Goal: Task Accomplishment & Management: Manage account settings

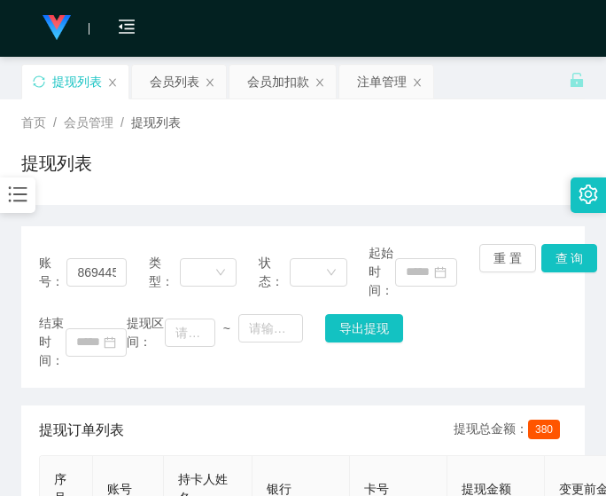
scroll to position [43, 0]
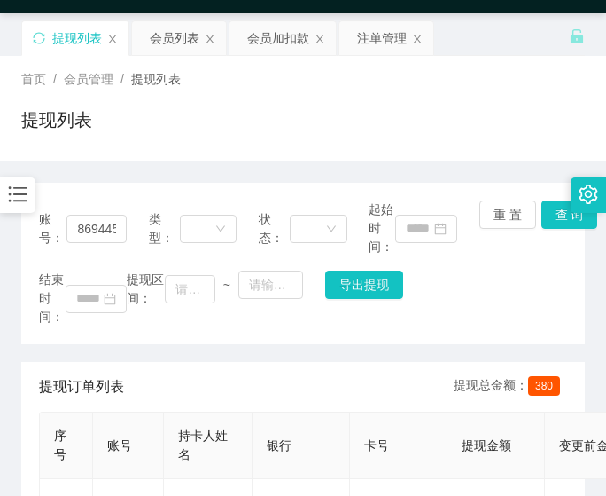
click at [21, 352] on div "账号： 86944584 类型： 状态： 起始时间： 重 置 查 询 结束时间： 提现区间： ~ 导出提现 提现订单列表 提现总金额： 380 序号 账号 持…" at bounding box center [303, 501] width 564 height 637
click at [161, 42] on div "会员列表" at bounding box center [175, 38] width 50 height 34
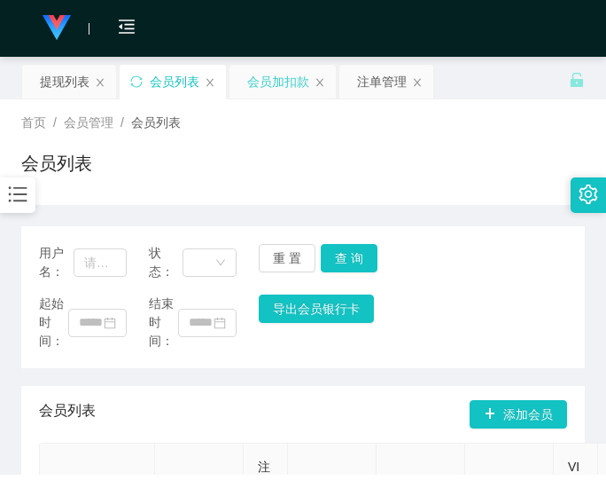
click at [264, 83] on div "会员加扣款" at bounding box center [278, 82] width 62 height 34
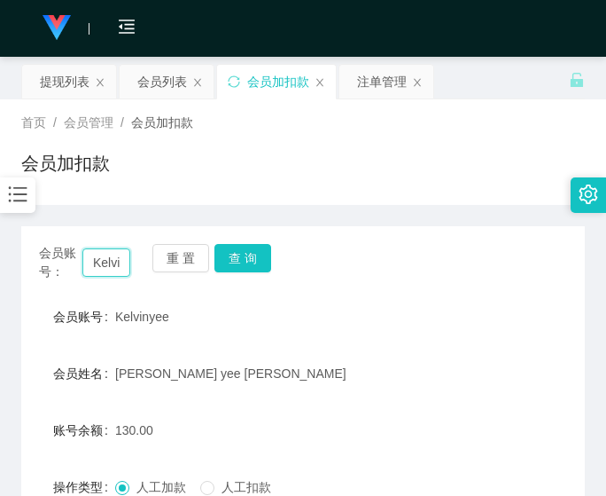
click at [95, 276] on input "Kelvinyee" at bounding box center [106, 262] width 48 height 28
click at [96, 274] on input "Kelvinyee" at bounding box center [106, 262] width 48 height 28
paste input "94838987"
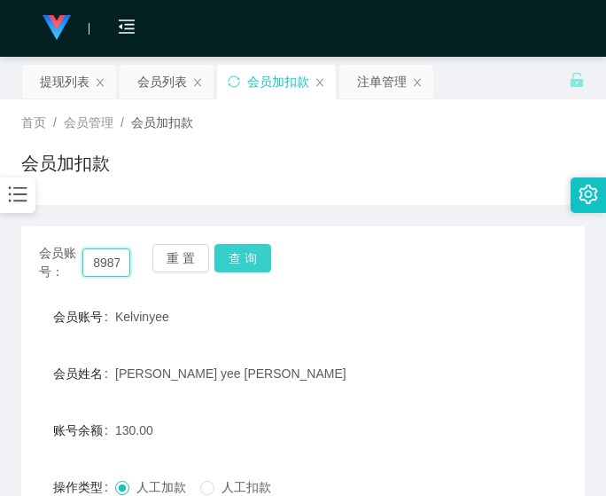
type input "94838987"
click at [236, 261] on button "查 询" at bounding box center [243, 258] width 57 height 28
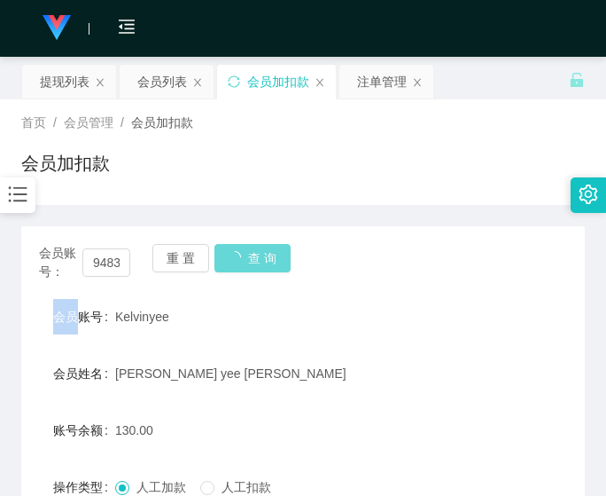
click at [236, 261] on div "重 置 查 询" at bounding box center [197, 262] width 91 height 37
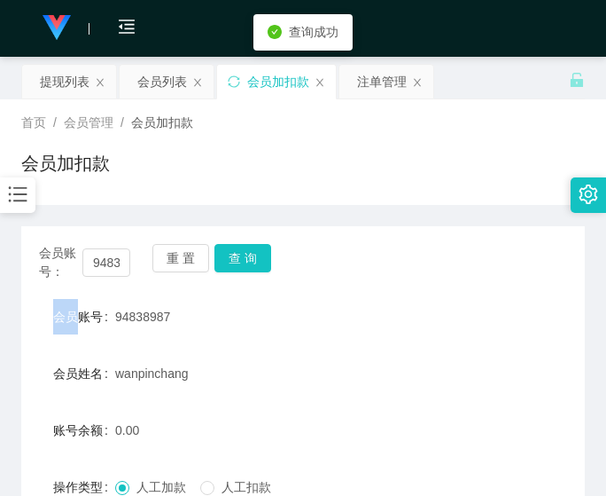
scroll to position [244, 0]
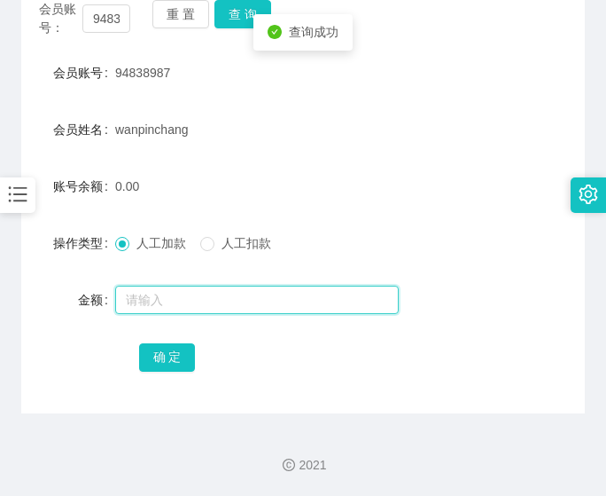
click at [225, 293] on input "text" at bounding box center [257, 299] width 284 height 28
type input "500"
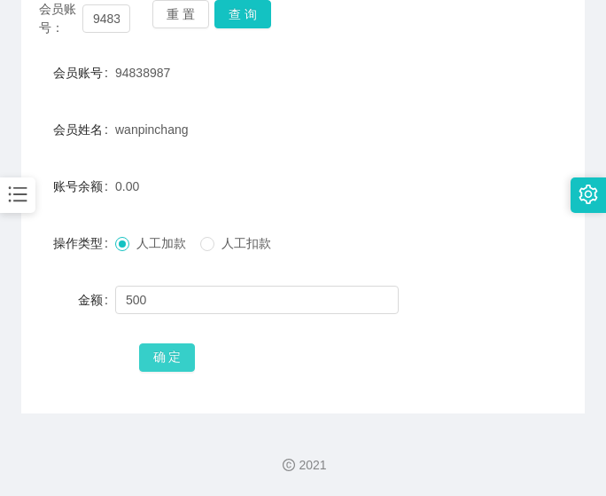
click at [169, 365] on button "确 定" at bounding box center [167, 357] width 57 height 28
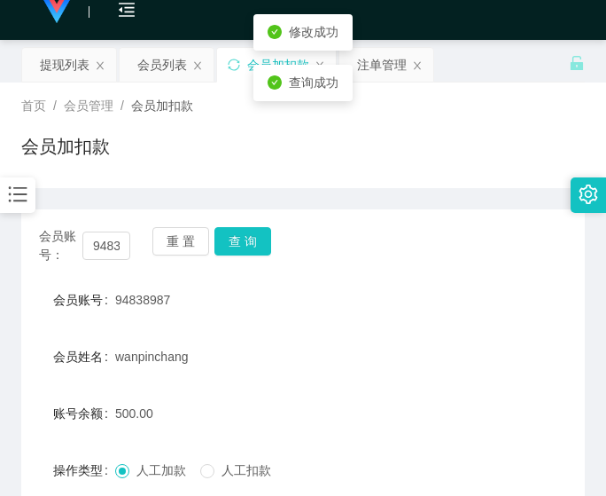
scroll to position [0, 0]
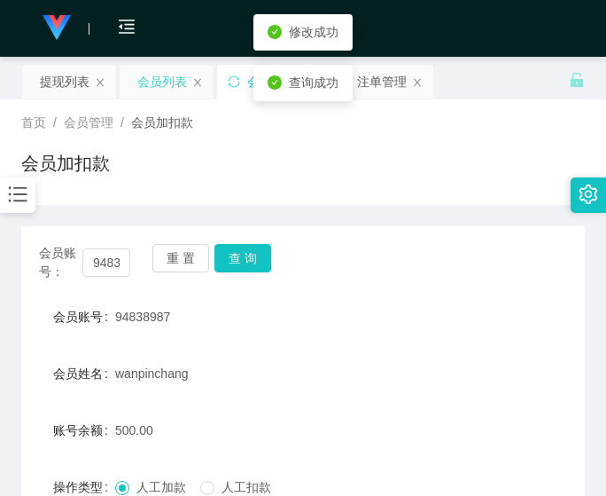
click at [157, 78] on div "会员列表" at bounding box center [162, 82] width 50 height 34
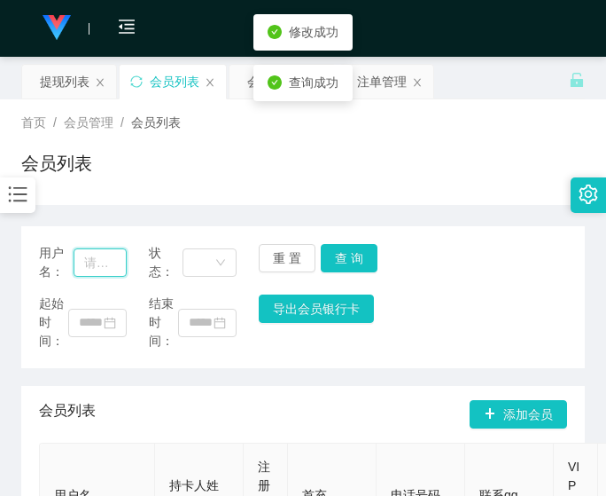
click at [85, 265] on input "text" at bounding box center [101, 262] width 54 height 28
paste input "94838987"
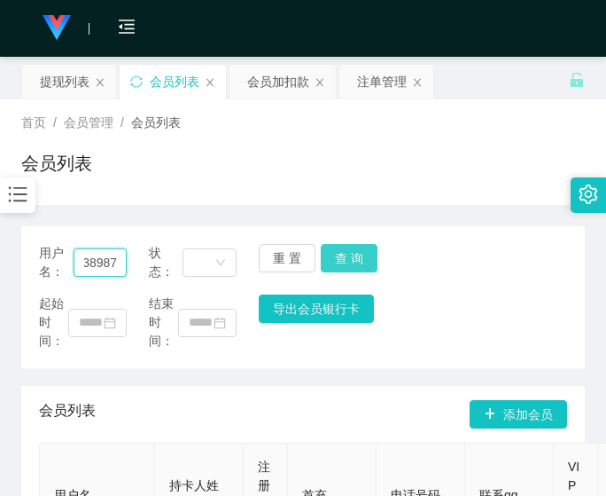
type input "94838987"
click at [356, 261] on button "查 询" at bounding box center [349, 258] width 57 height 28
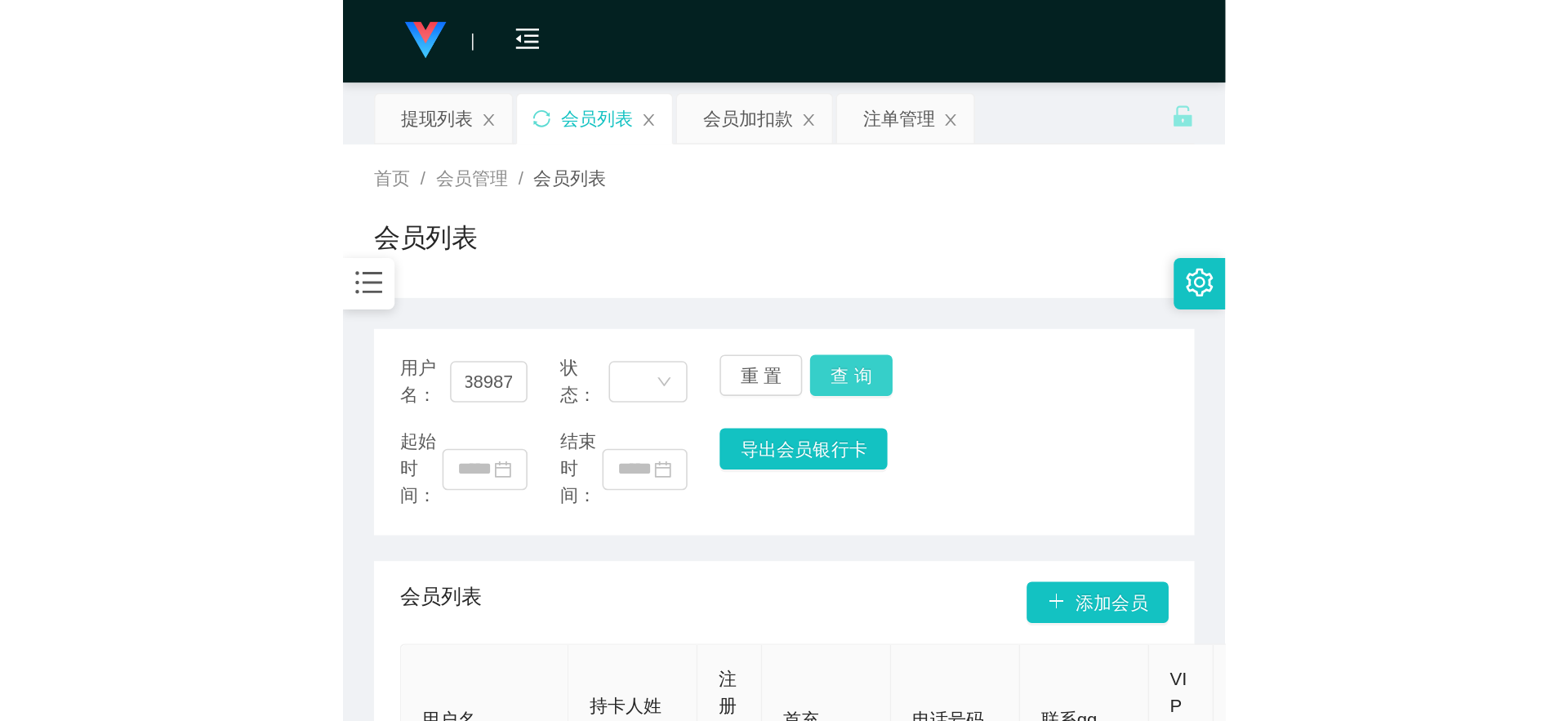
scroll to position [0, 0]
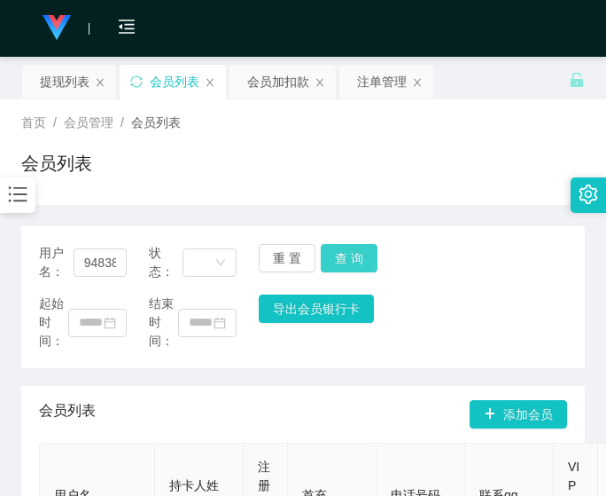
click at [356, 261] on div "用户名： 94838987 状态： 重 置 查 询" at bounding box center [303, 262] width 528 height 37
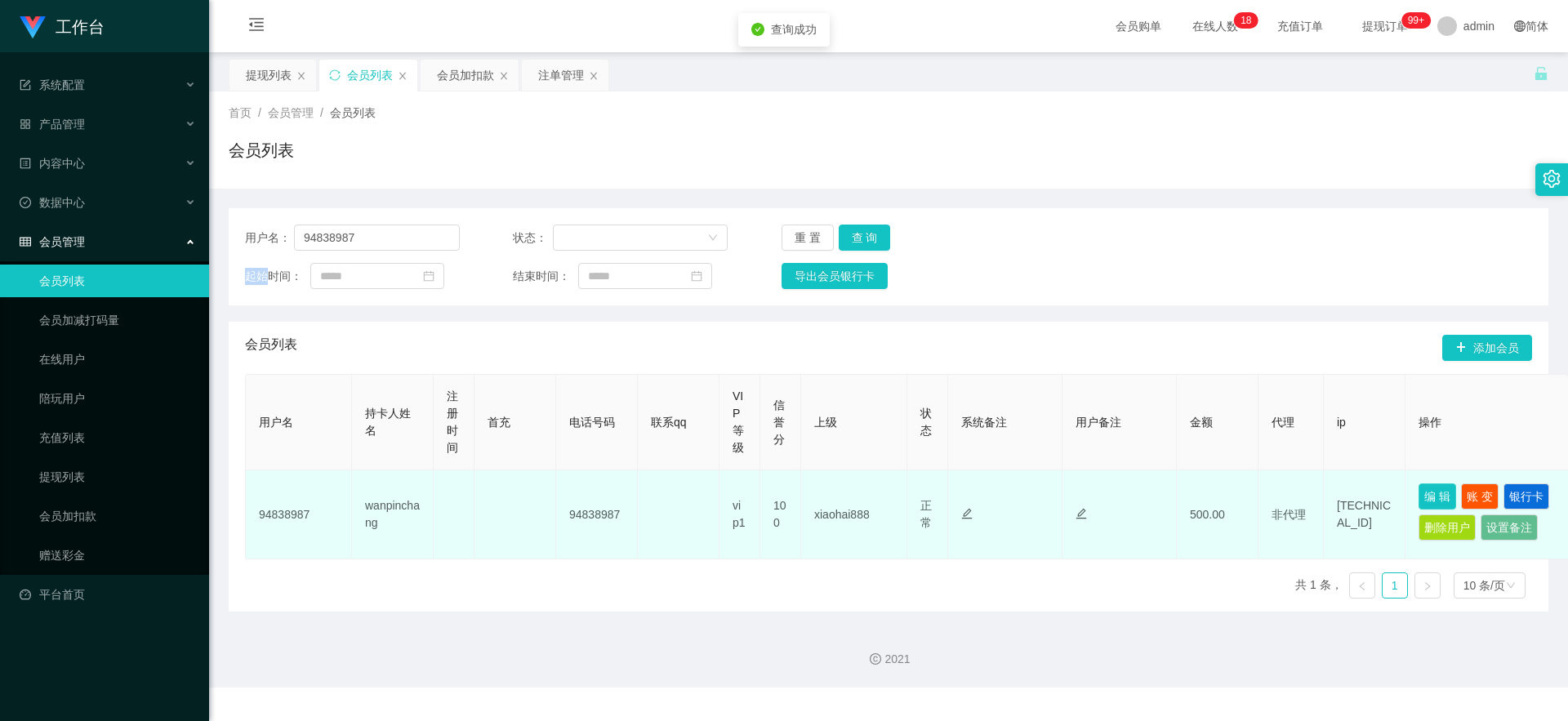
click at [557, 456] on button "编 辑" at bounding box center [1437, 496] width 38 height 26
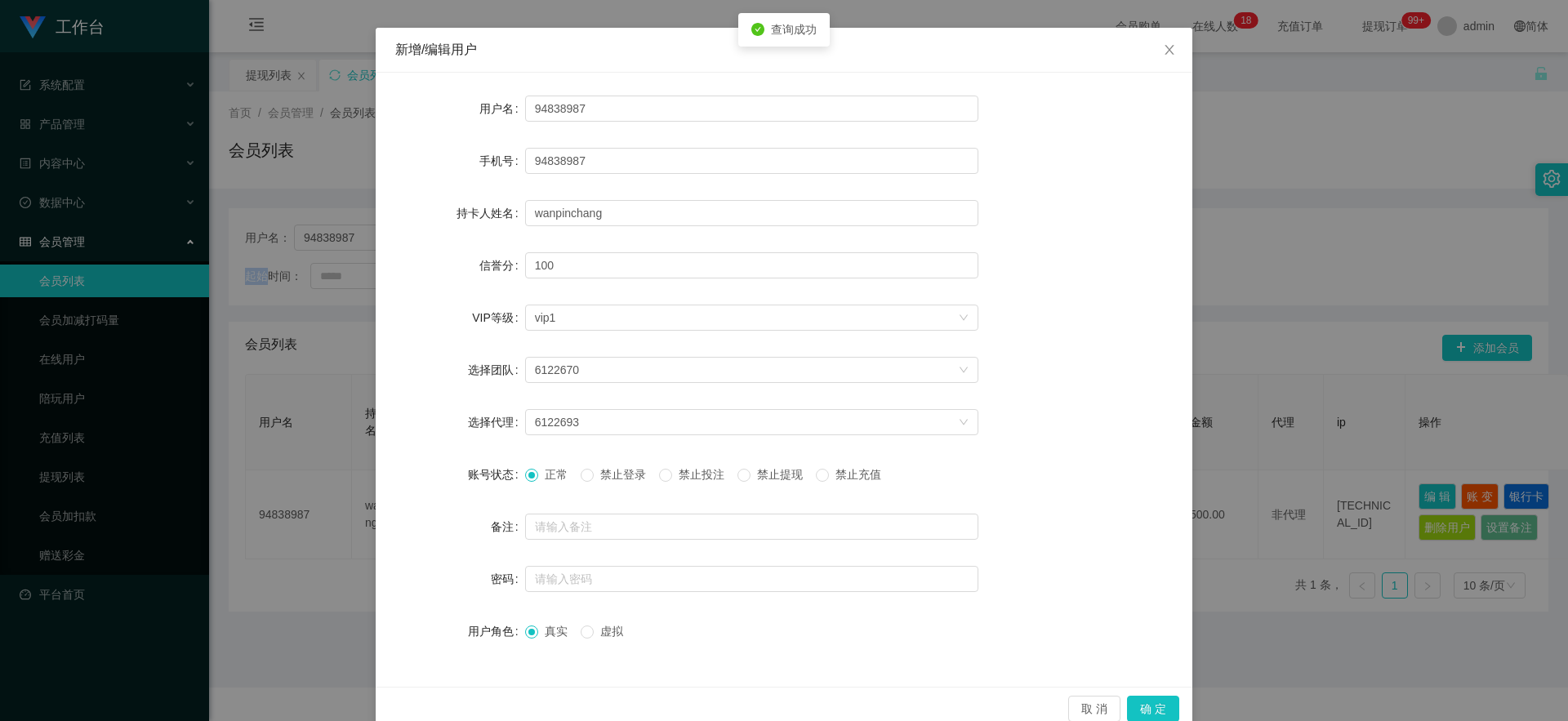
scroll to position [83, 0]
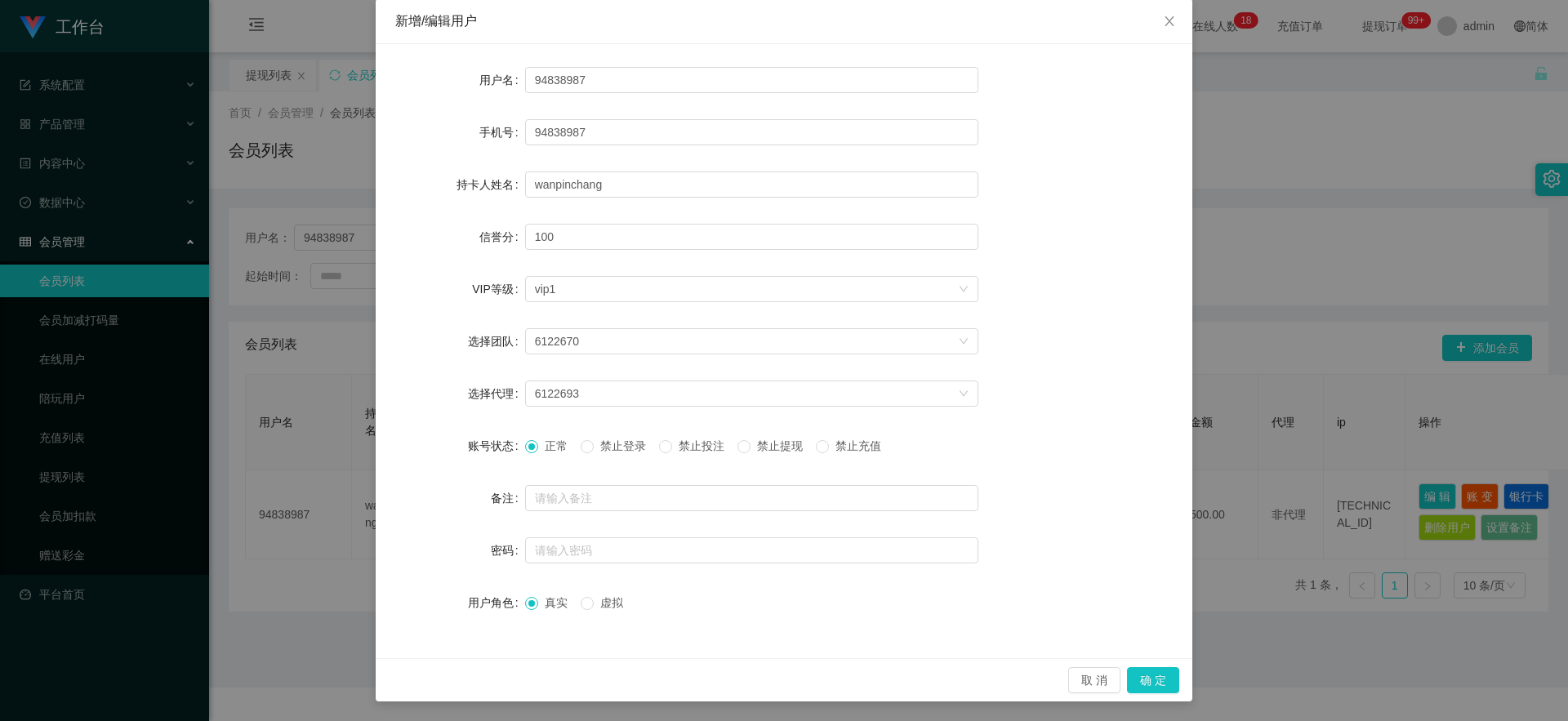
drag, startPoint x: 765, startPoint y: 446, endPoint x: 784, endPoint y: 453, distance: 20.2
click at [557, 446] on span "禁止提现" at bounding box center [780, 446] width 59 height 13
click at [557, 456] on button "确 定" at bounding box center [1153, 680] width 53 height 26
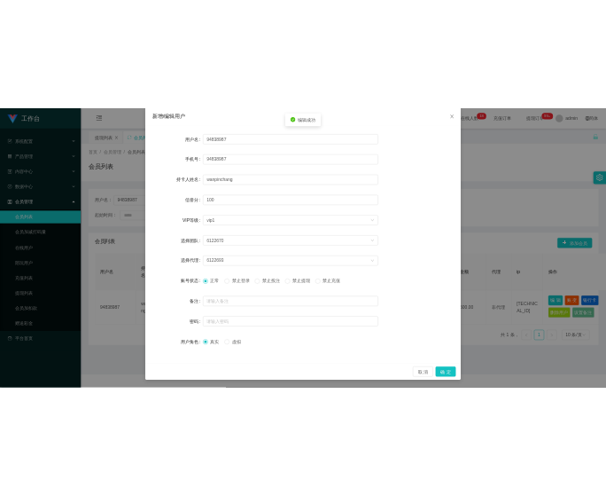
scroll to position [1, 0]
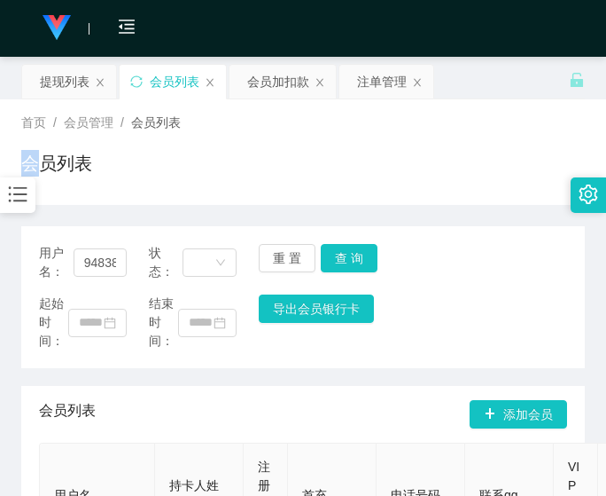
drag, startPoint x: 31, startPoint y: 152, endPoint x: 44, endPoint y: 151, distance: 13.4
click at [31, 152] on h1 "会员列表" at bounding box center [56, 163] width 71 height 27
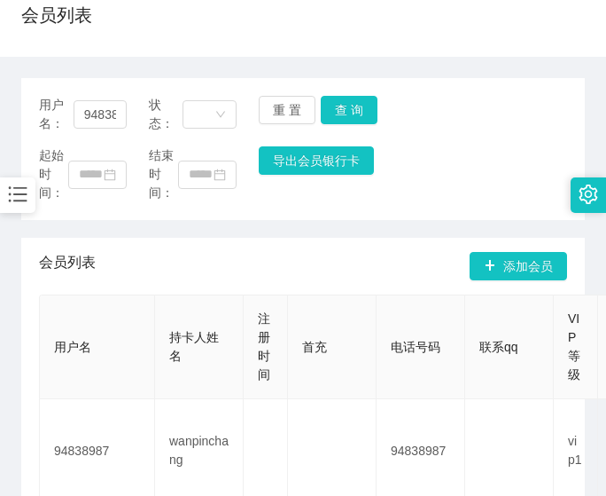
scroll to position [0, 0]
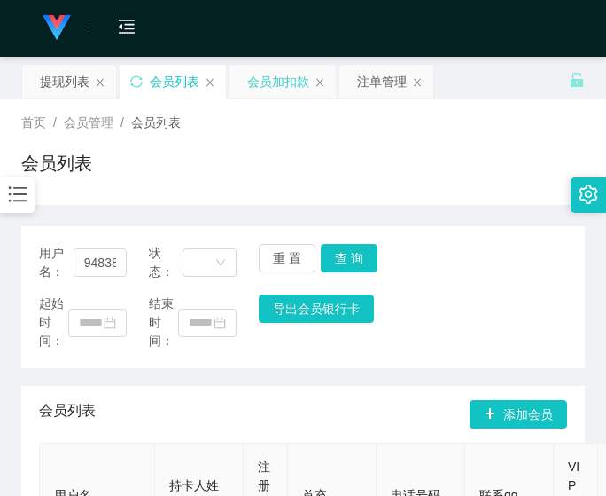
click at [279, 80] on div "会员加扣款" at bounding box center [278, 82] width 62 height 34
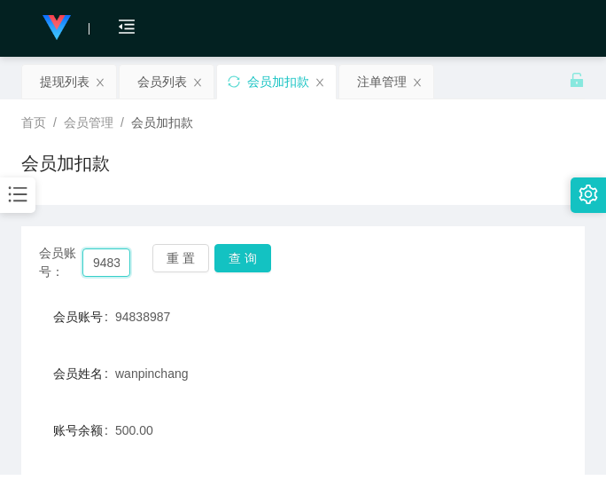
click at [101, 251] on input "94838987" at bounding box center [106, 262] width 48 height 28
click at [105, 266] on input "94838987" at bounding box center [106, 262] width 48 height 28
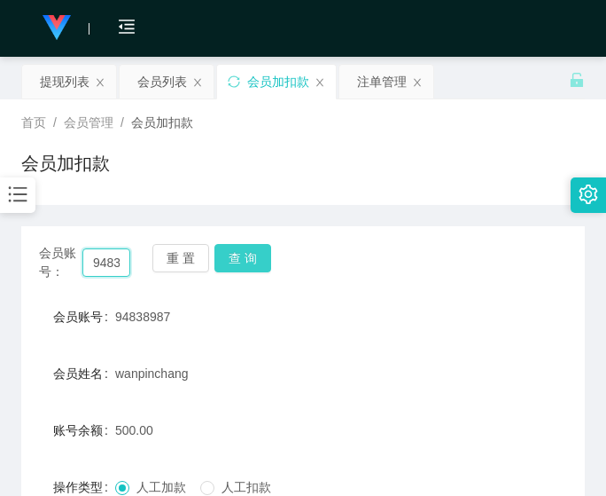
paste input "86157596"
type input "86157596"
click at [237, 259] on button "查 询" at bounding box center [243, 258] width 57 height 28
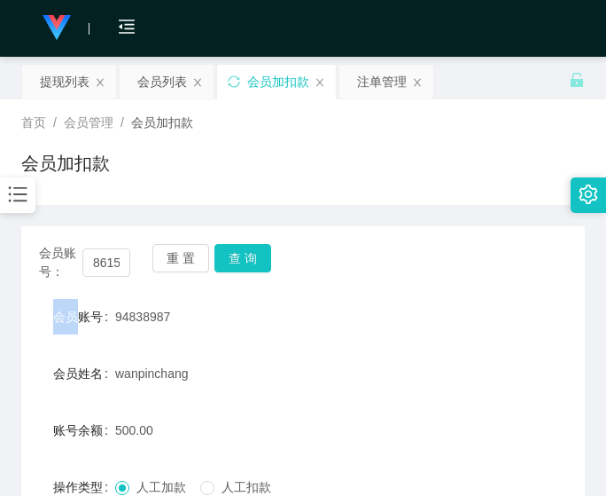
click at [238, 258] on div "重 置 查 询" at bounding box center [197, 262] width 91 height 37
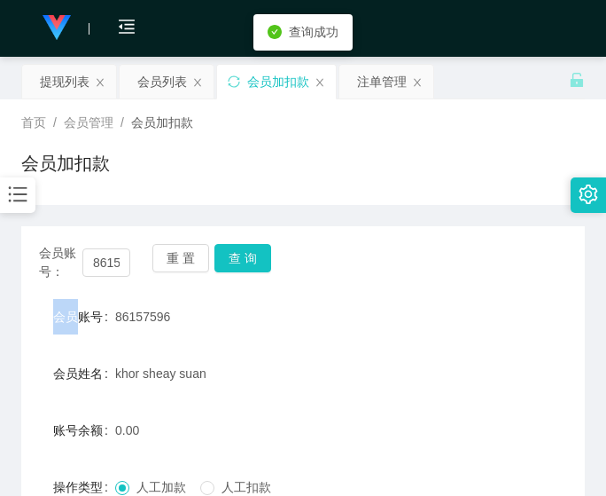
scroll to position [244, 0]
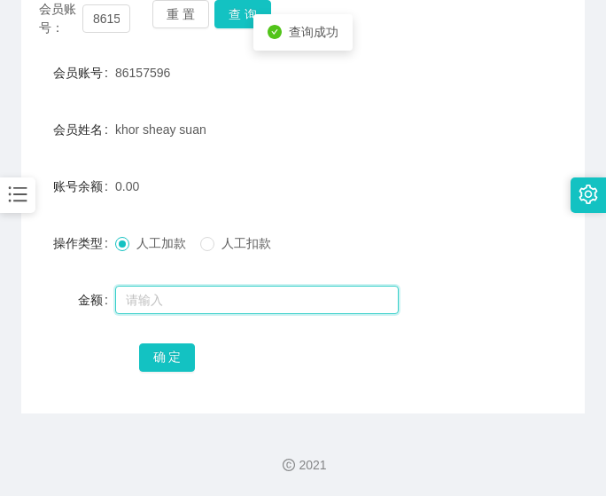
click at [225, 298] on input "text" at bounding box center [257, 299] width 284 height 28
type input "500"
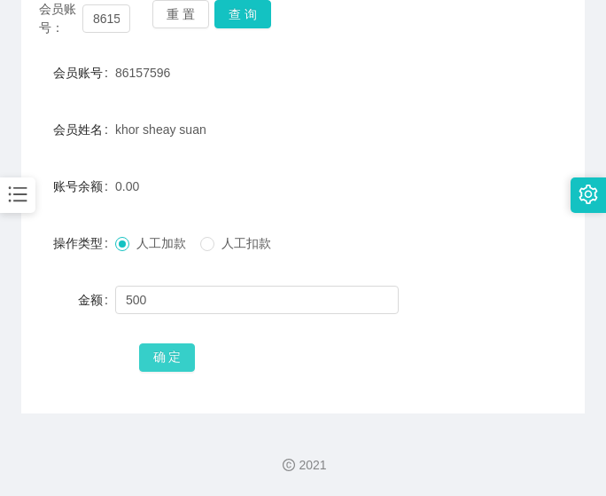
click at [191, 358] on button "确 定" at bounding box center [167, 357] width 57 height 28
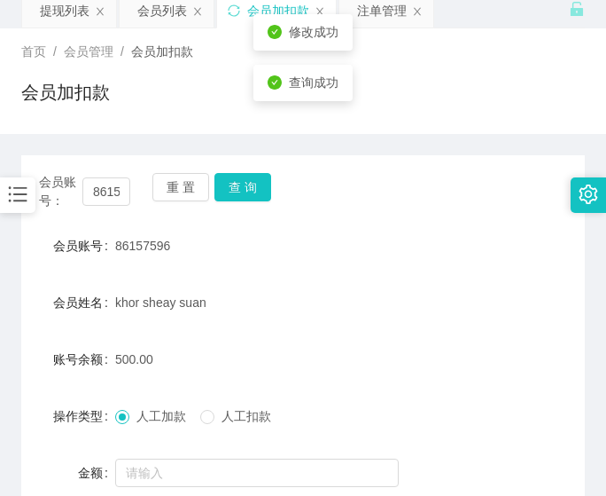
scroll to position [0, 0]
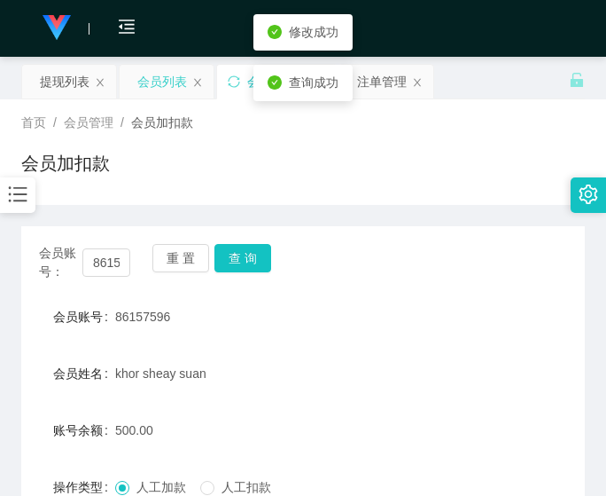
click at [147, 82] on div "会员列表" at bounding box center [162, 82] width 50 height 34
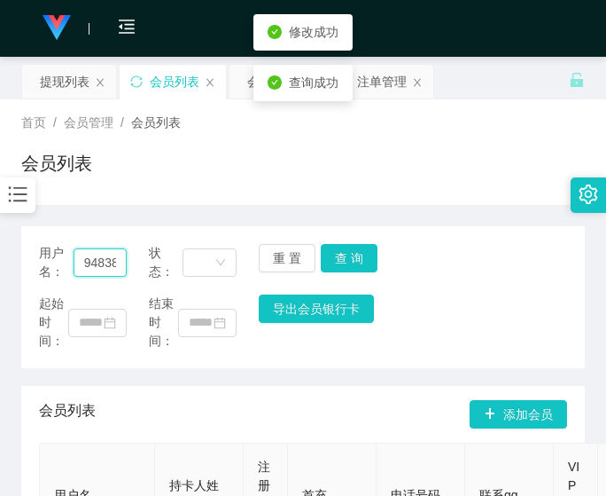
click at [88, 268] on input "94838987" at bounding box center [101, 262] width 54 height 28
paste input "86157596"
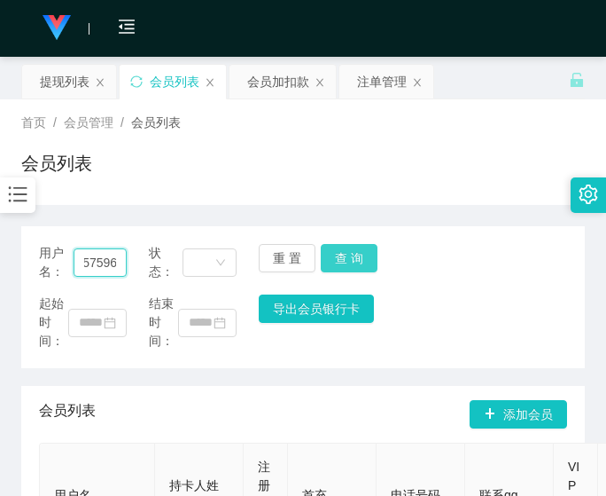
type input "86157596"
click at [370, 265] on button "查 询" at bounding box center [349, 258] width 57 height 28
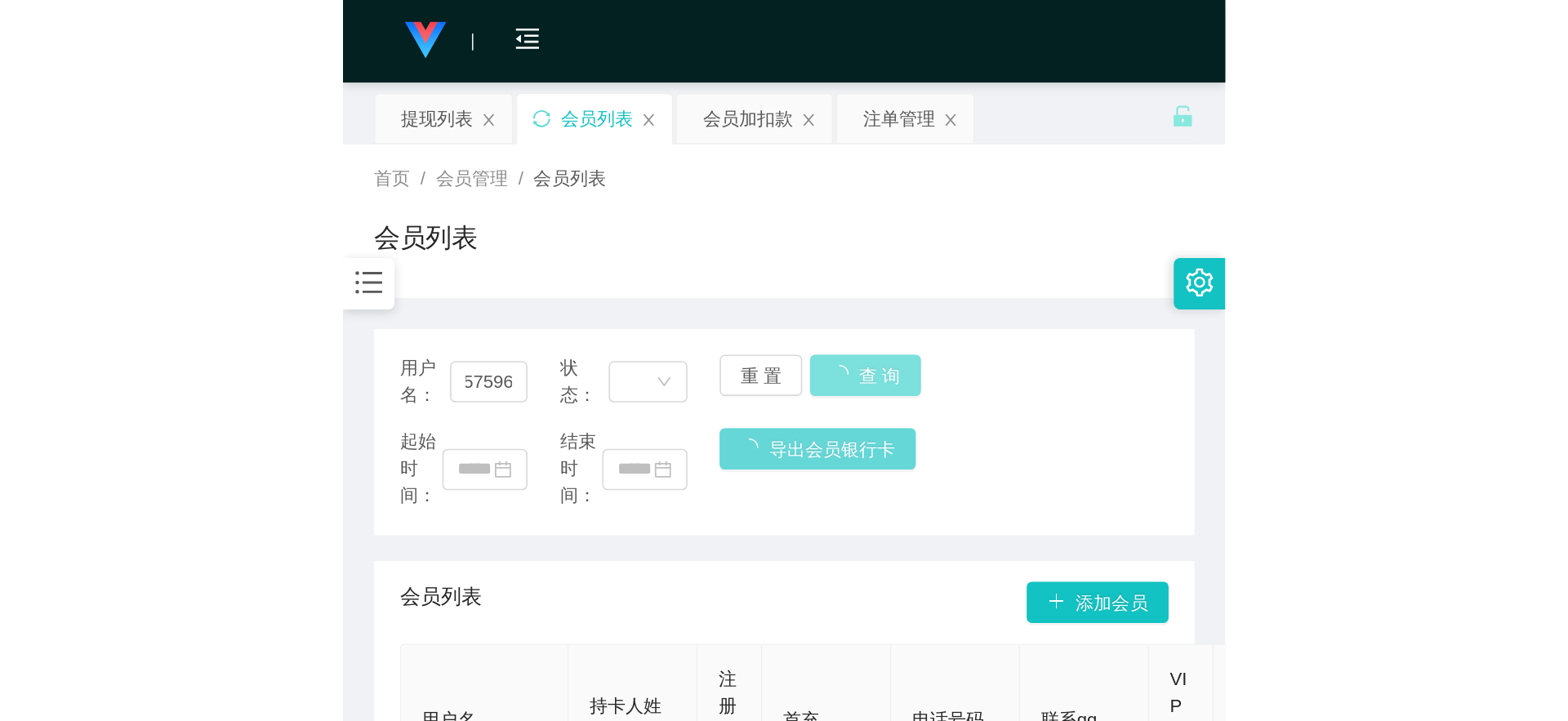
scroll to position [0, 0]
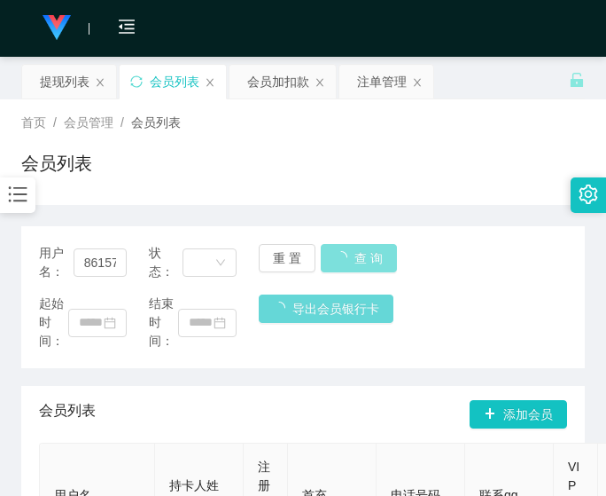
click at [370, 265] on div "用户名： 86157596 状态： 重 置 查 询" at bounding box center [303, 262] width 528 height 37
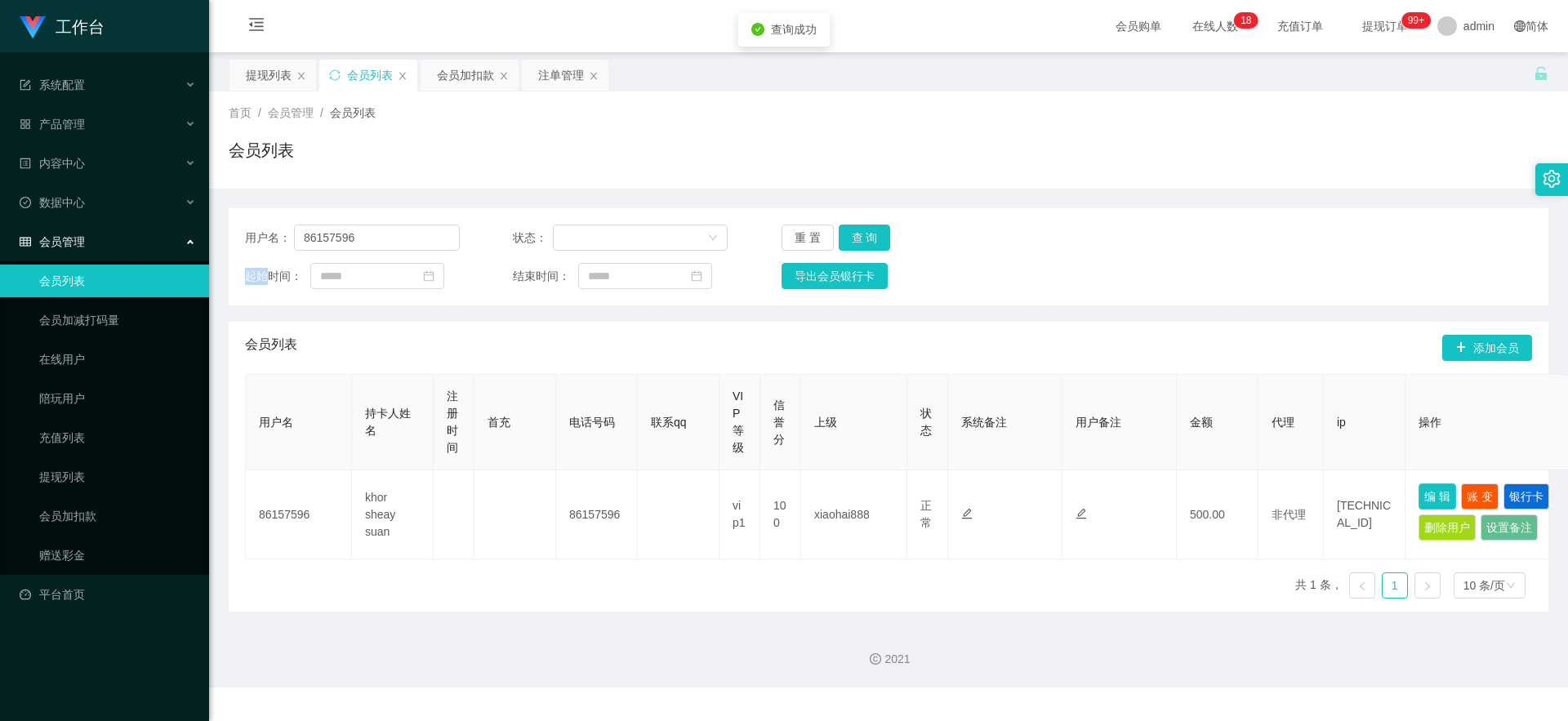
drag, startPoint x: 1449, startPoint y: 487, endPoint x: 1421, endPoint y: 468, distance: 33.8
click at [557, 456] on button "编 辑" at bounding box center [1437, 496] width 38 height 26
type input "86157596"
type input "khor sheay suan"
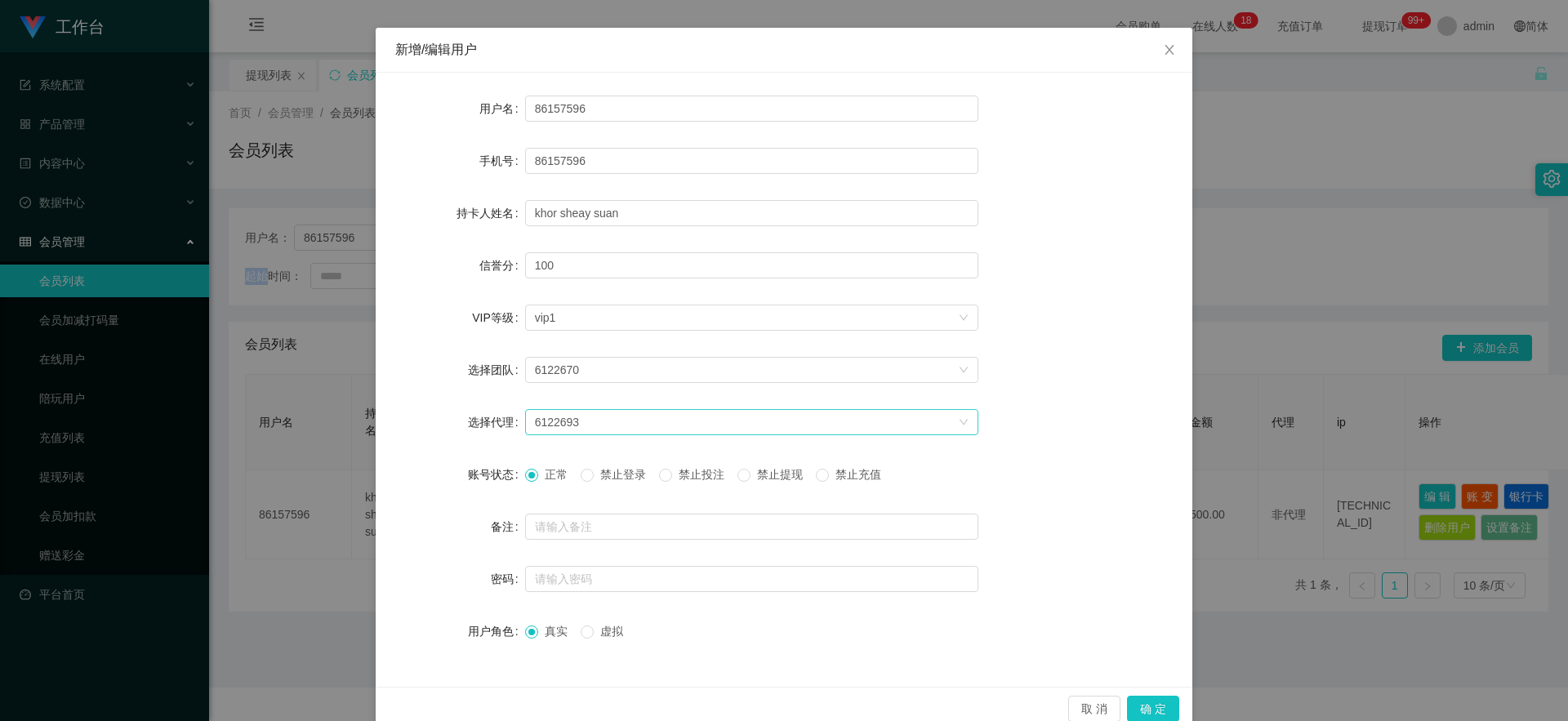
scroll to position [83, 0]
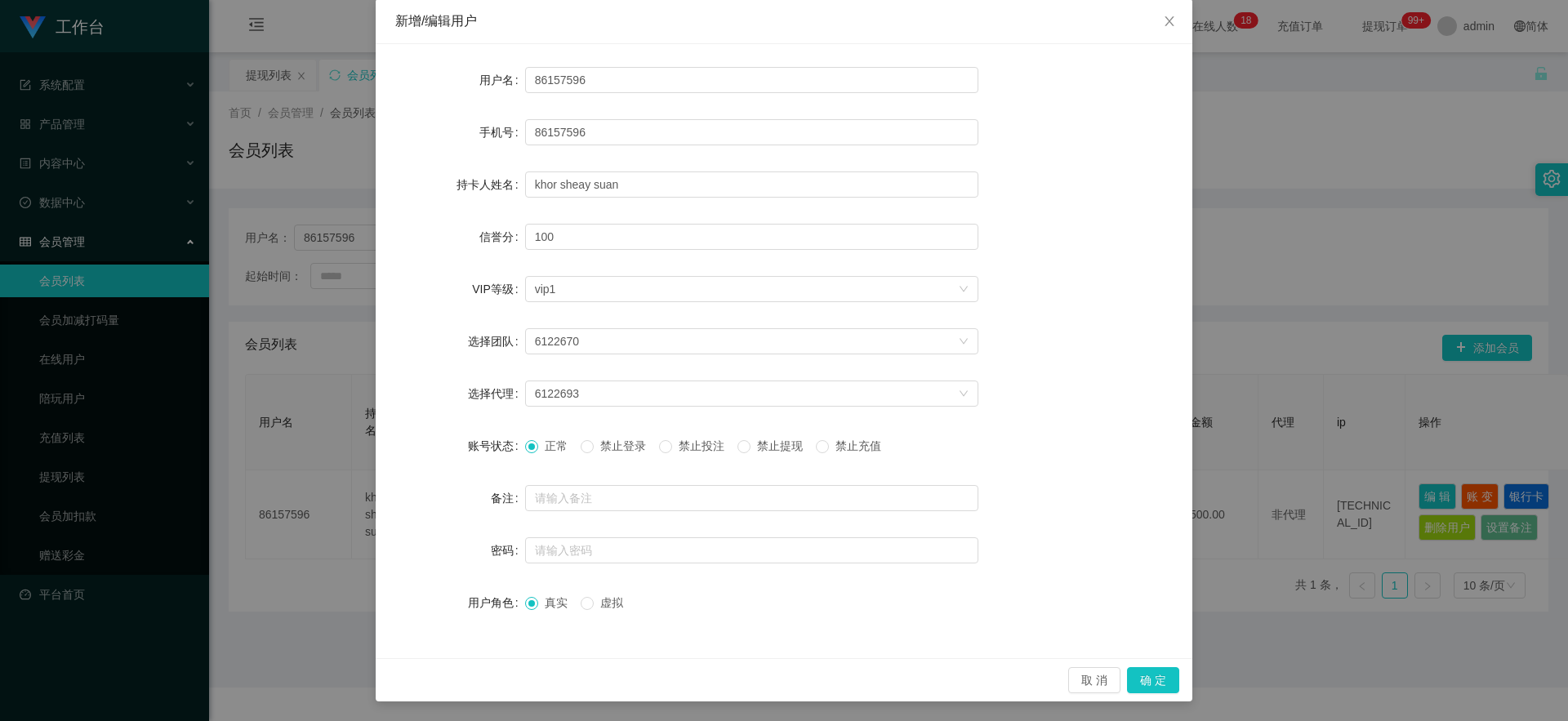
click at [557, 445] on span "禁止提现" at bounding box center [780, 446] width 59 height 13
click at [557, 456] on button "确 定" at bounding box center [1153, 680] width 53 height 26
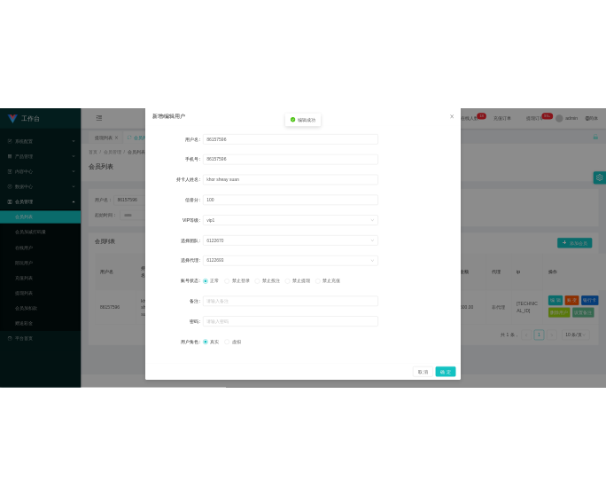
scroll to position [1, 0]
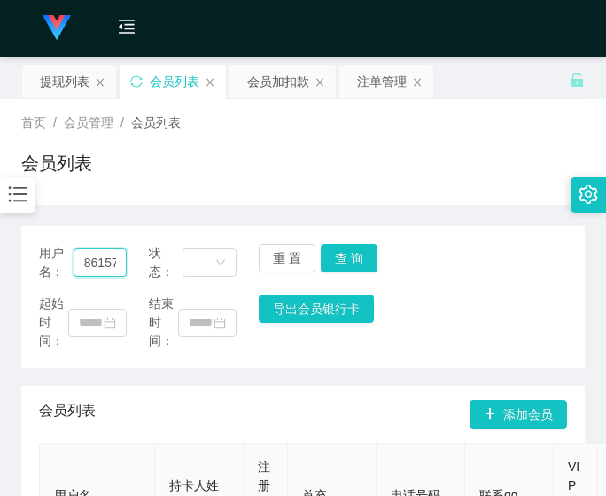
click at [94, 269] on input "86157596" at bounding box center [101, 262] width 54 height 28
paste input "94838987"
type input "94838987"
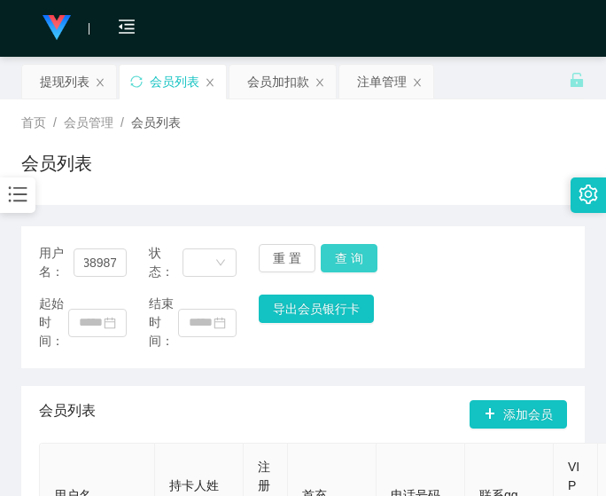
click at [341, 262] on button "查 询" at bounding box center [349, 258] width 57 height 28
click at [341, 262] on div "重 置 查 询" at bounding box center [303, 262] width 88 height 37
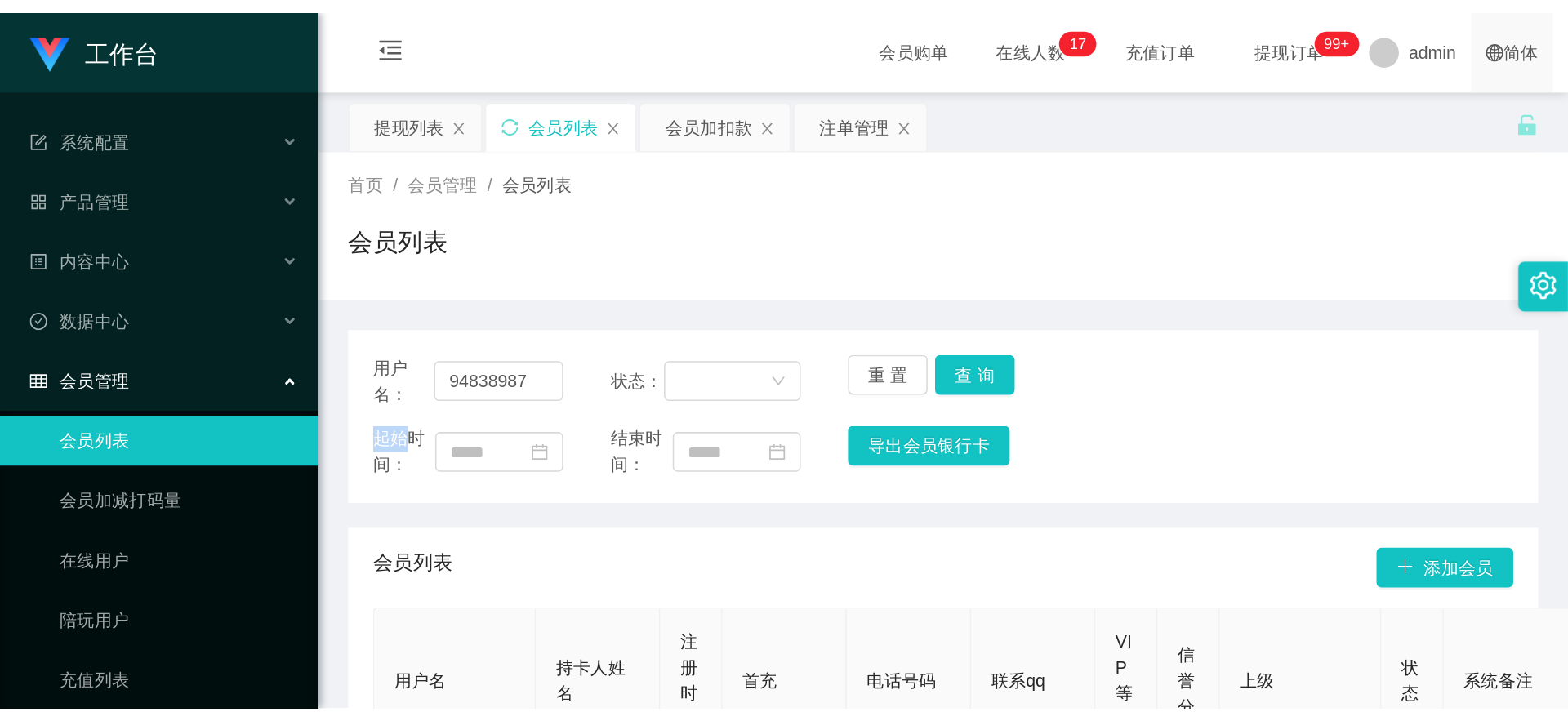
scroll to position [254, 0]
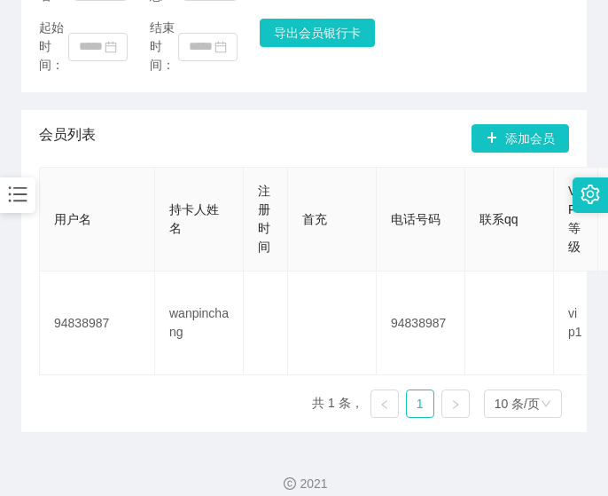
click at [21, 57] on div "用户名： 94838987 状态： 重 置 查 询 起始时间： 结束时间： 导出会员银行卡" at bounding box center [304, 21] width 566 height 142
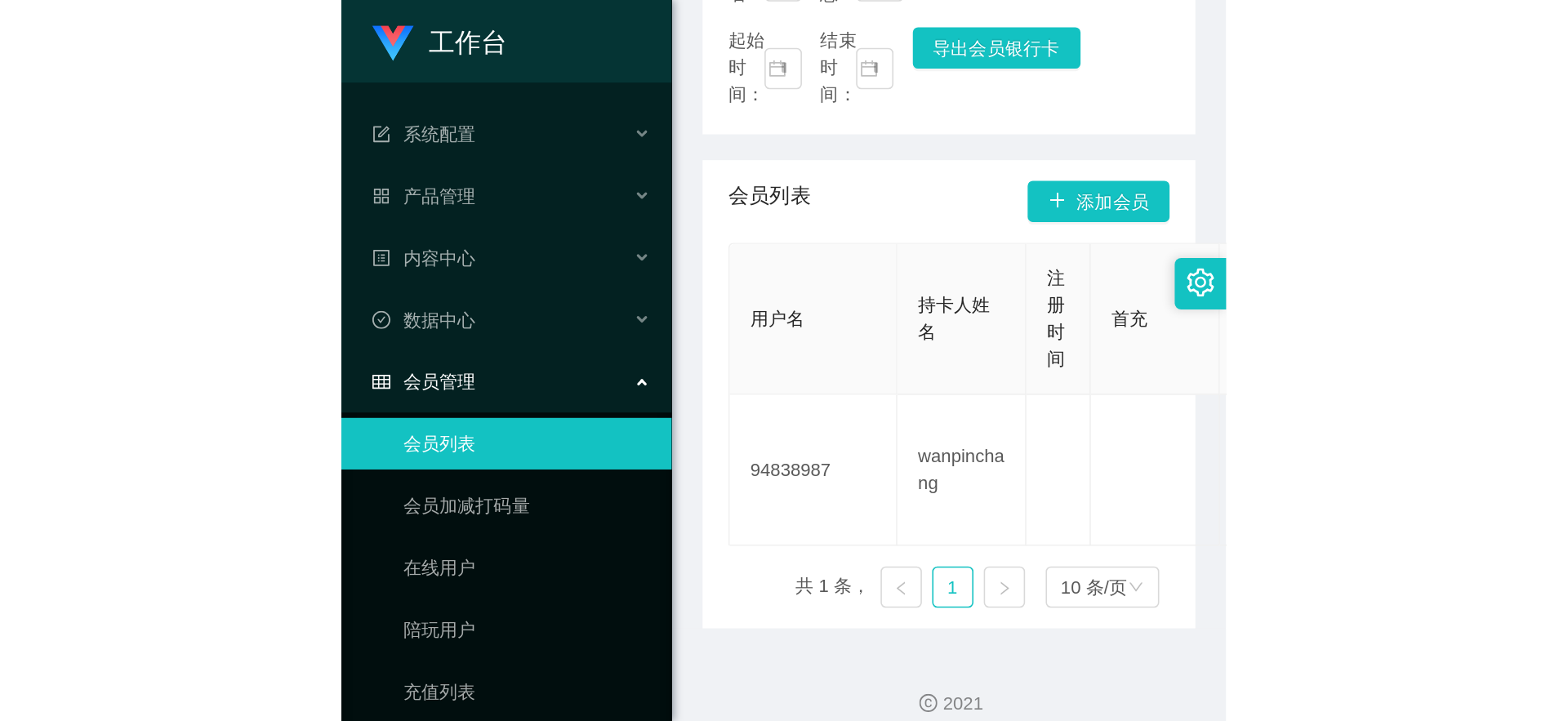
scroll to position [0, 0]
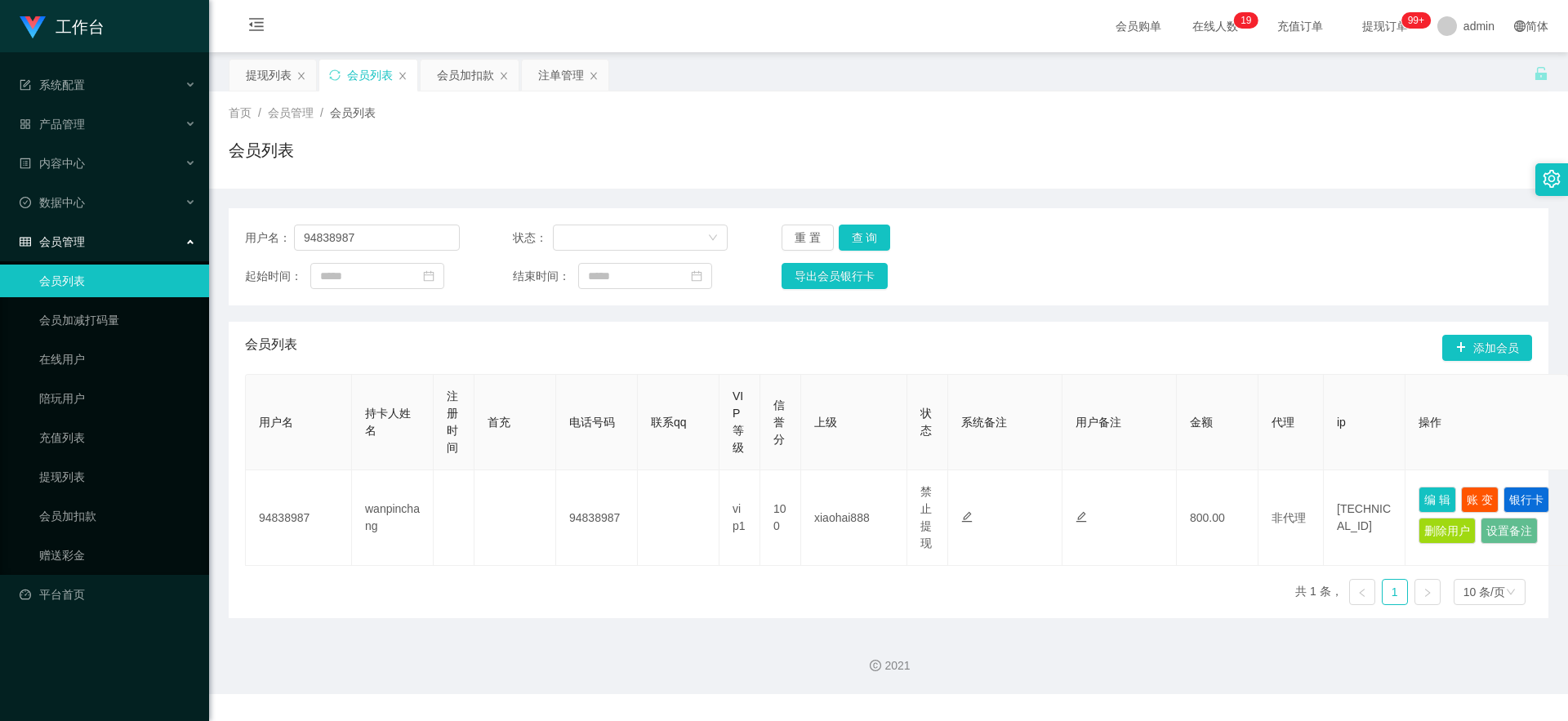
click at [75, 145] on ul "系统配置 产品管理 内容中心 数据中心 会员管理 会员列表 会员加减打码量 在线用户 陪玩用户 充值列表 提现列表 会员加扣款 赠送彩金 平台首页" at bounding box center [104, 340] width 209 height 575
click at [68, 129] on span "产品管理" at bounding box center [52, 124] width 65 height 13
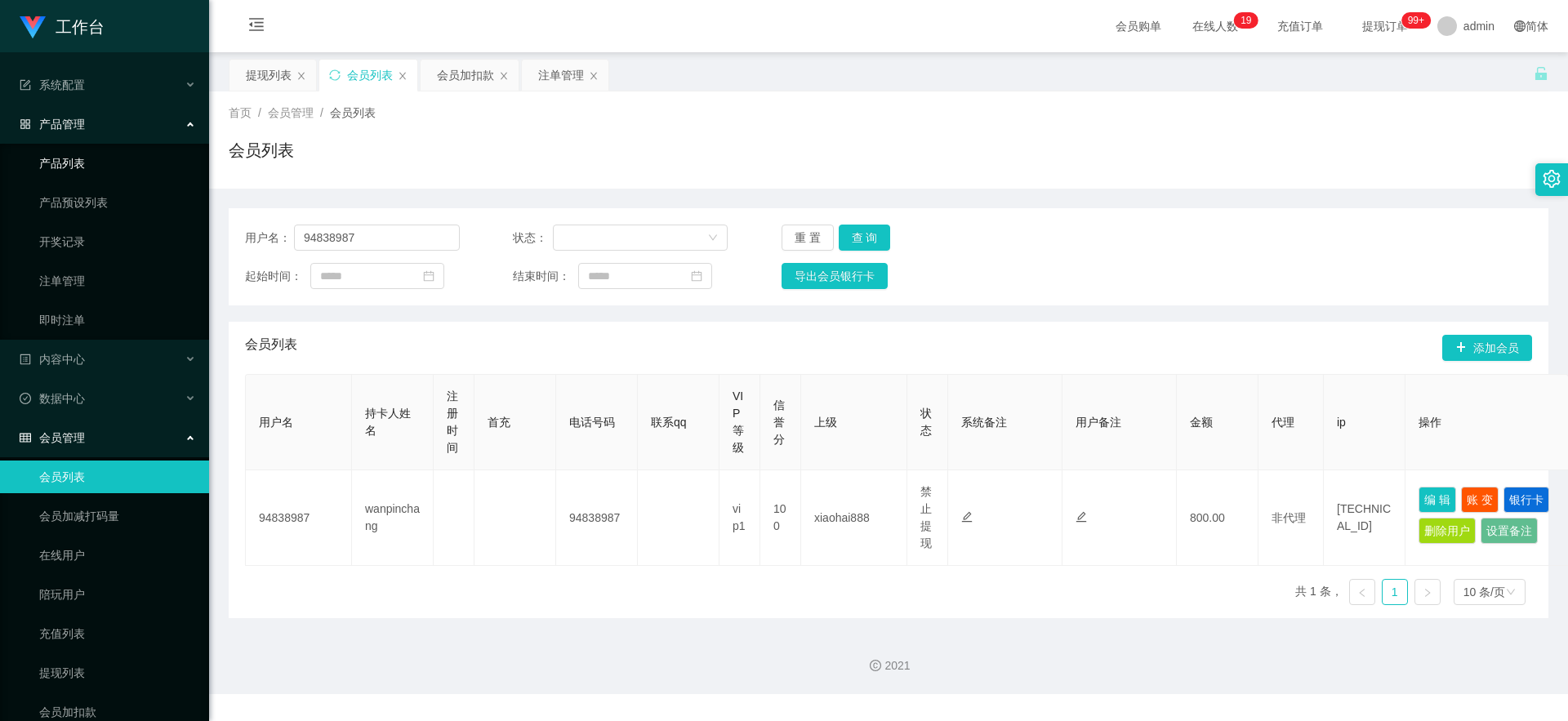
click at [56, 169] on link "产品列表" at bounding box center [118, 163] width 157 height 32
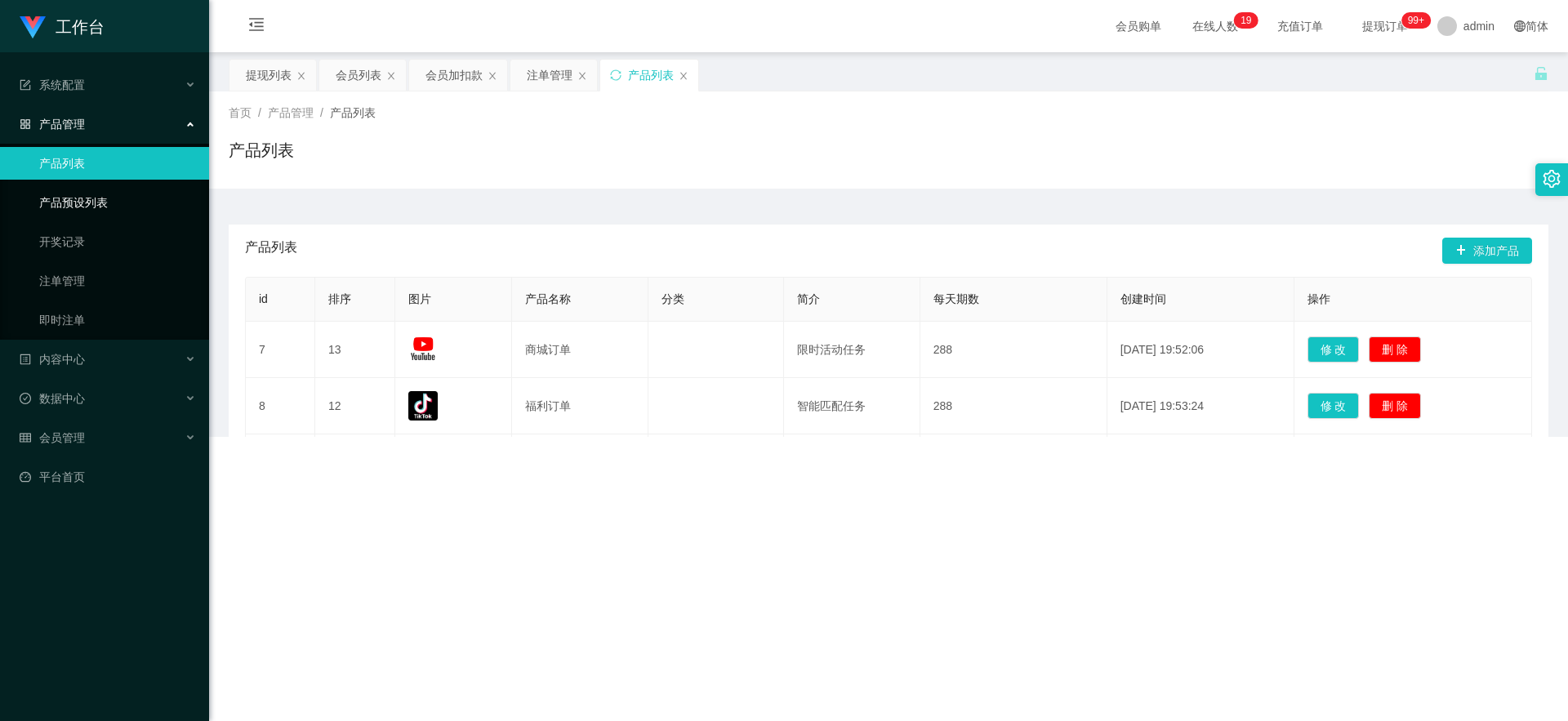
click at [57, 204] on link "产品预设列表" at bounding box center [118, 202] width 157 height 32
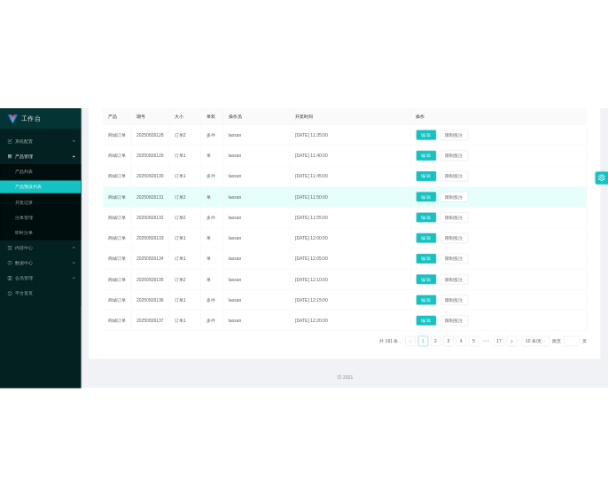
scroll to position [301, 0]
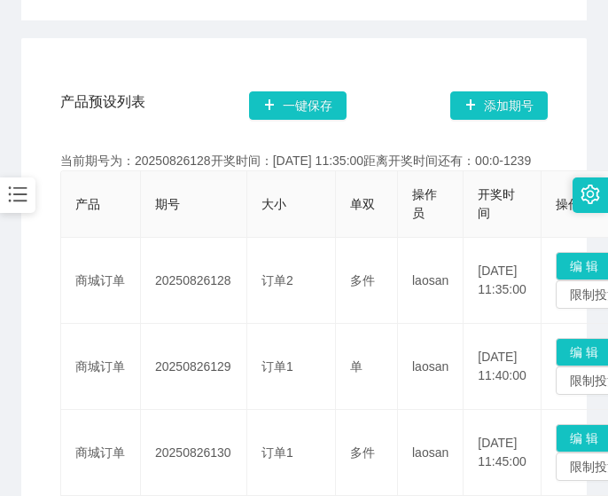
drag, startPoint x: 19, startPoint y: 137, endPoint x: 19, endPoint y: 46, distance: 91.3
click at [19, 134] on main "关闭左侧 关闭右侧 关闭其它 刷新页面 提现列表 会员列表 会员加扣款 注单管理 产品列表 产品预设列表 首页 / 产品管理 / 产品预设列表 / 产品预设列…" at bounding box center [304, 479] width 608 height 1448
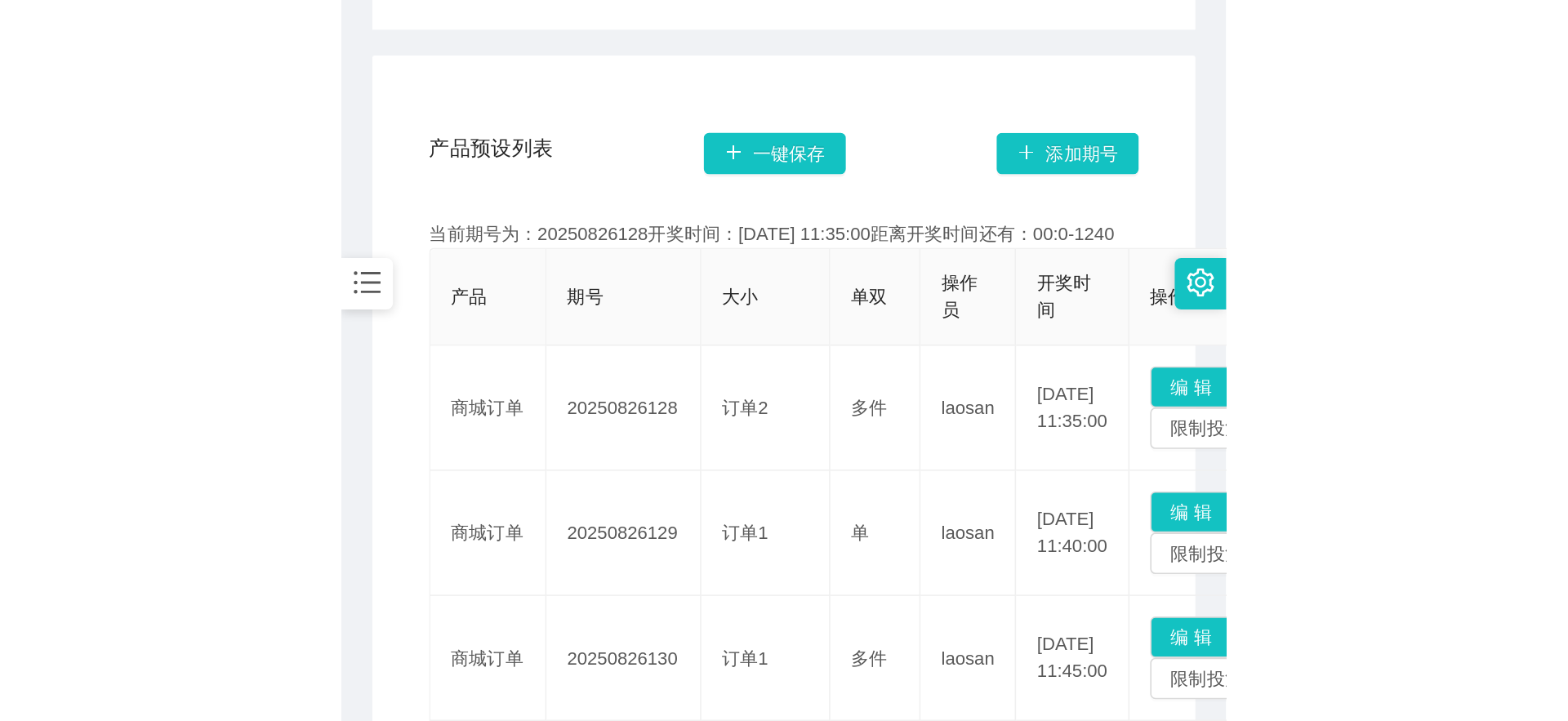
scroll to position [142, 0]
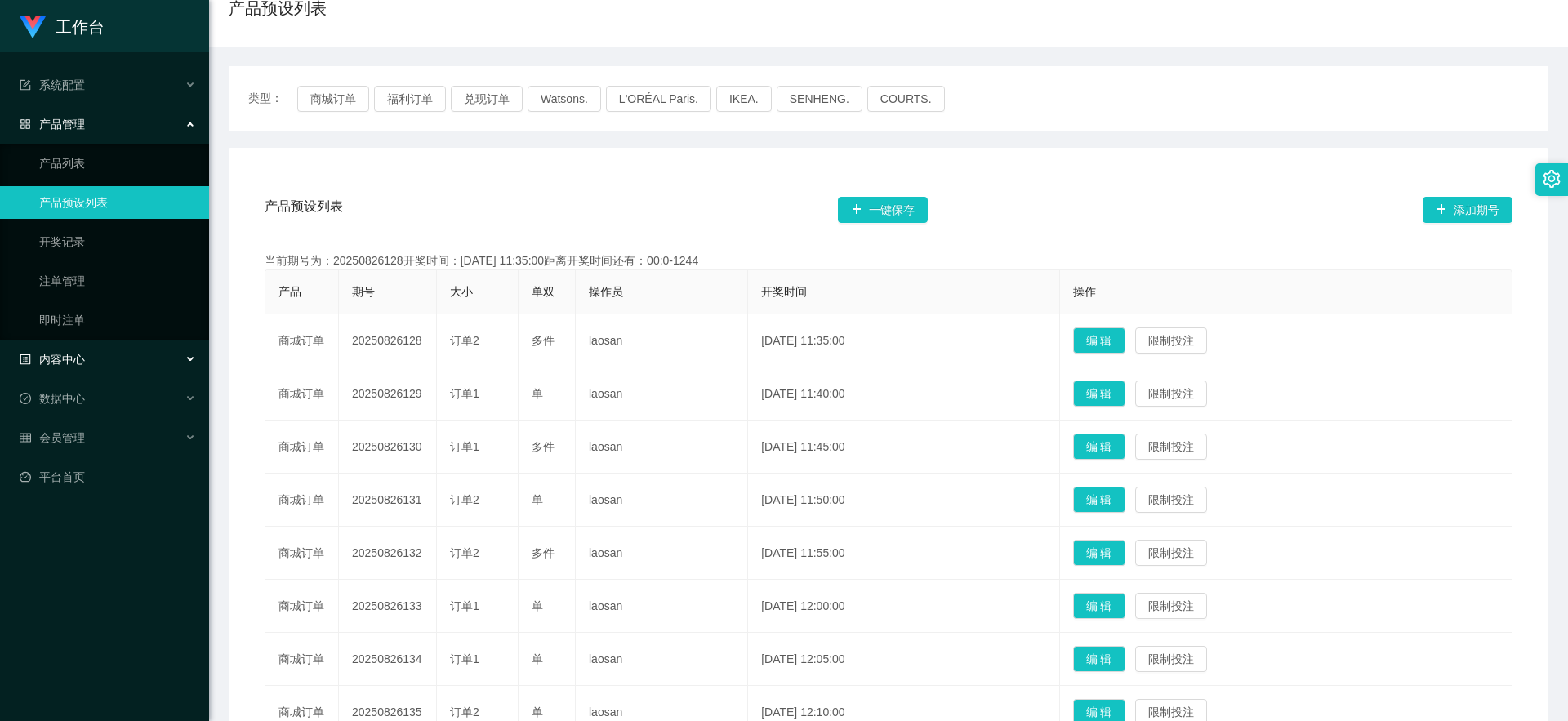
click at [68, 354] on span "内容中心" at bounding box center [52, 359] width 65 height 13
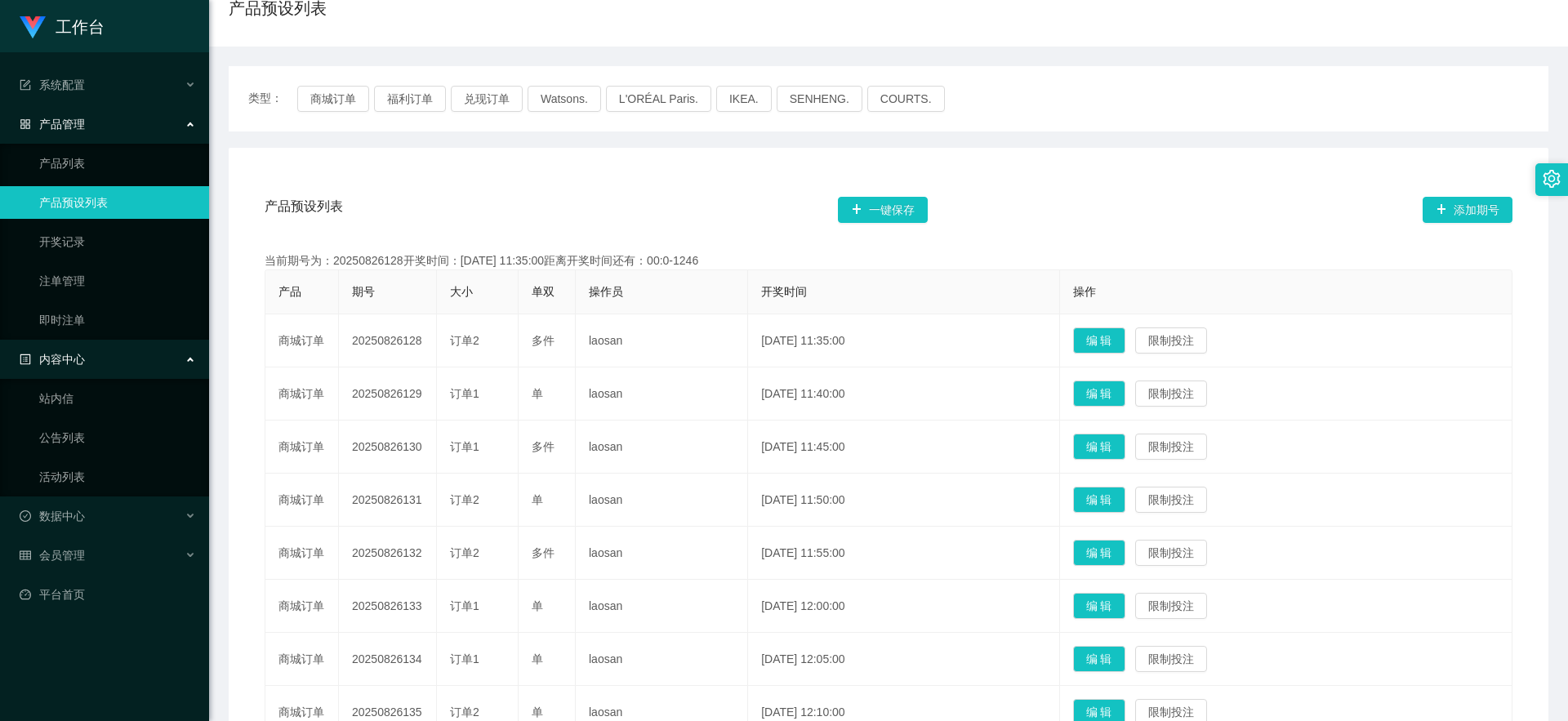
click at [67, 366] on span "内容中心" at bounding box center [52, 359] width 65 height 13
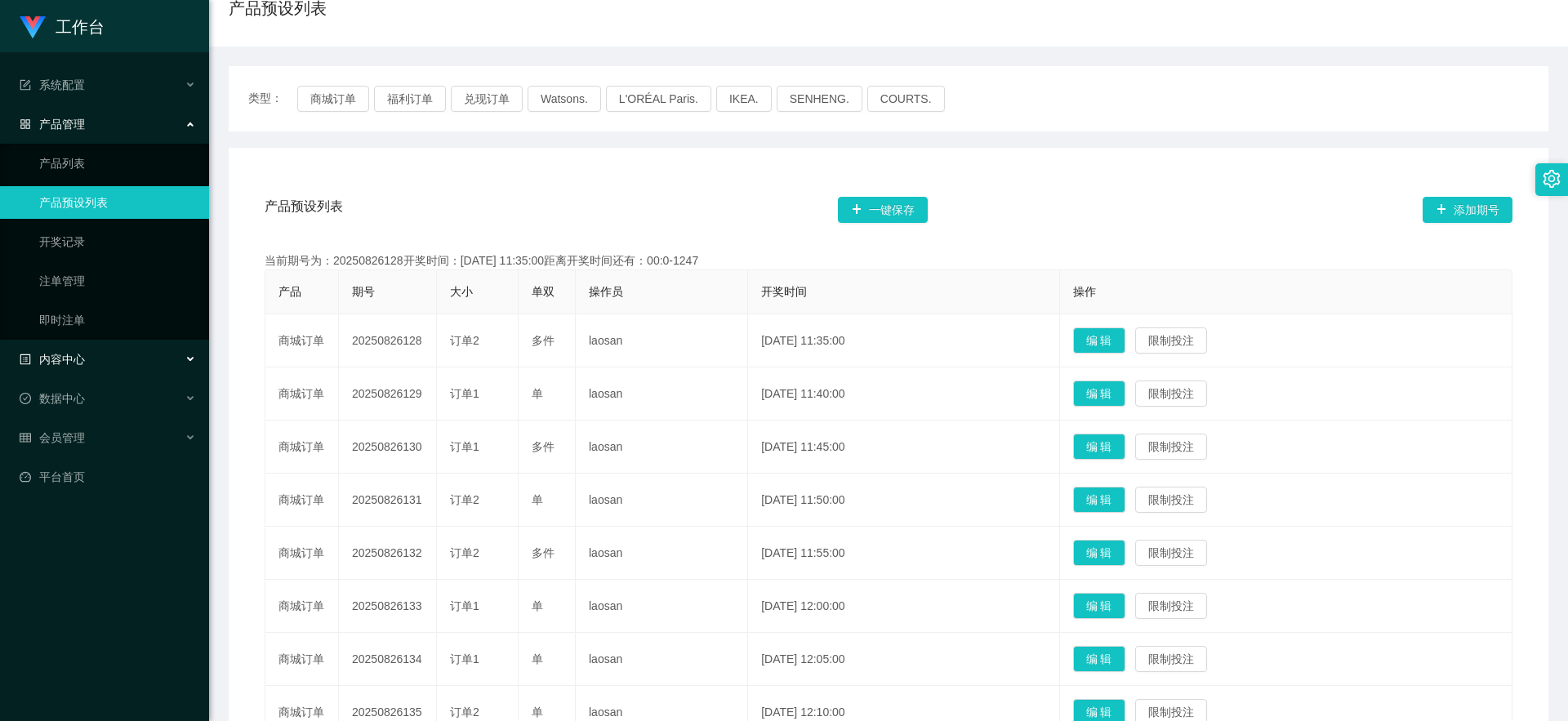
click at [84, 365] on span "内容中心" at bounding box center [52, 359] width 65 height 13
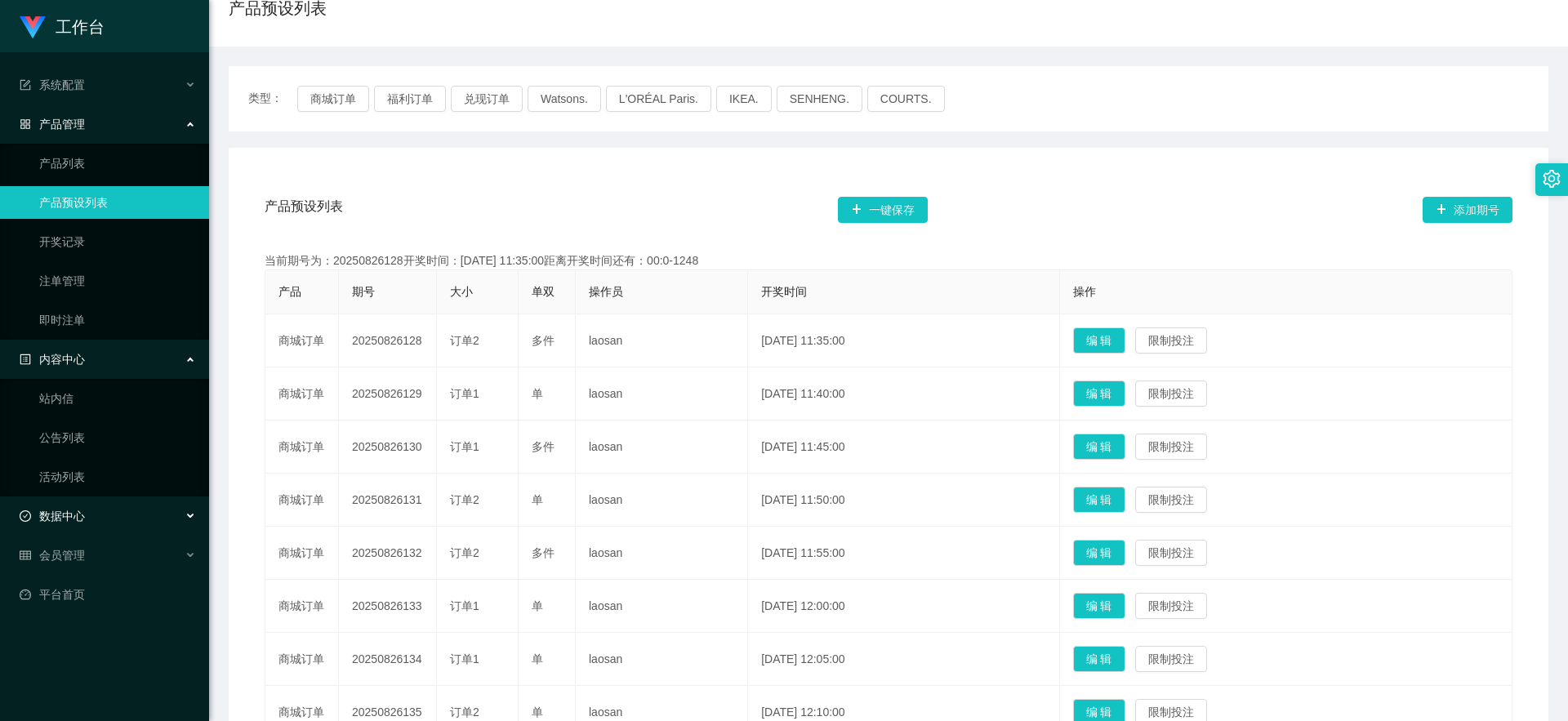
click at [67, 456] on span "数据中心" at bounding box center [52, 516] width 65 height 13
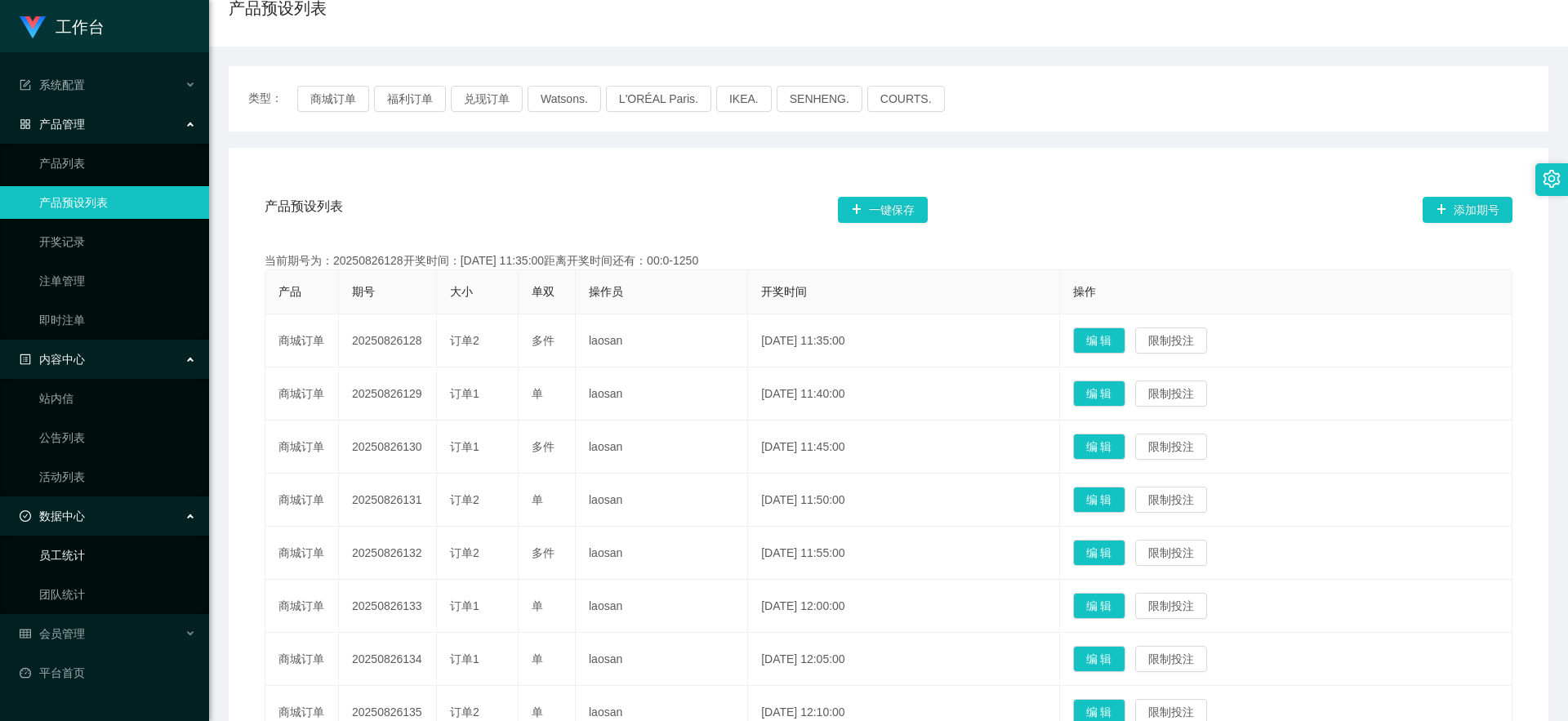
click at [64, 456] on link "员工统计" at bounding box center [118, 554] width 157 height 32
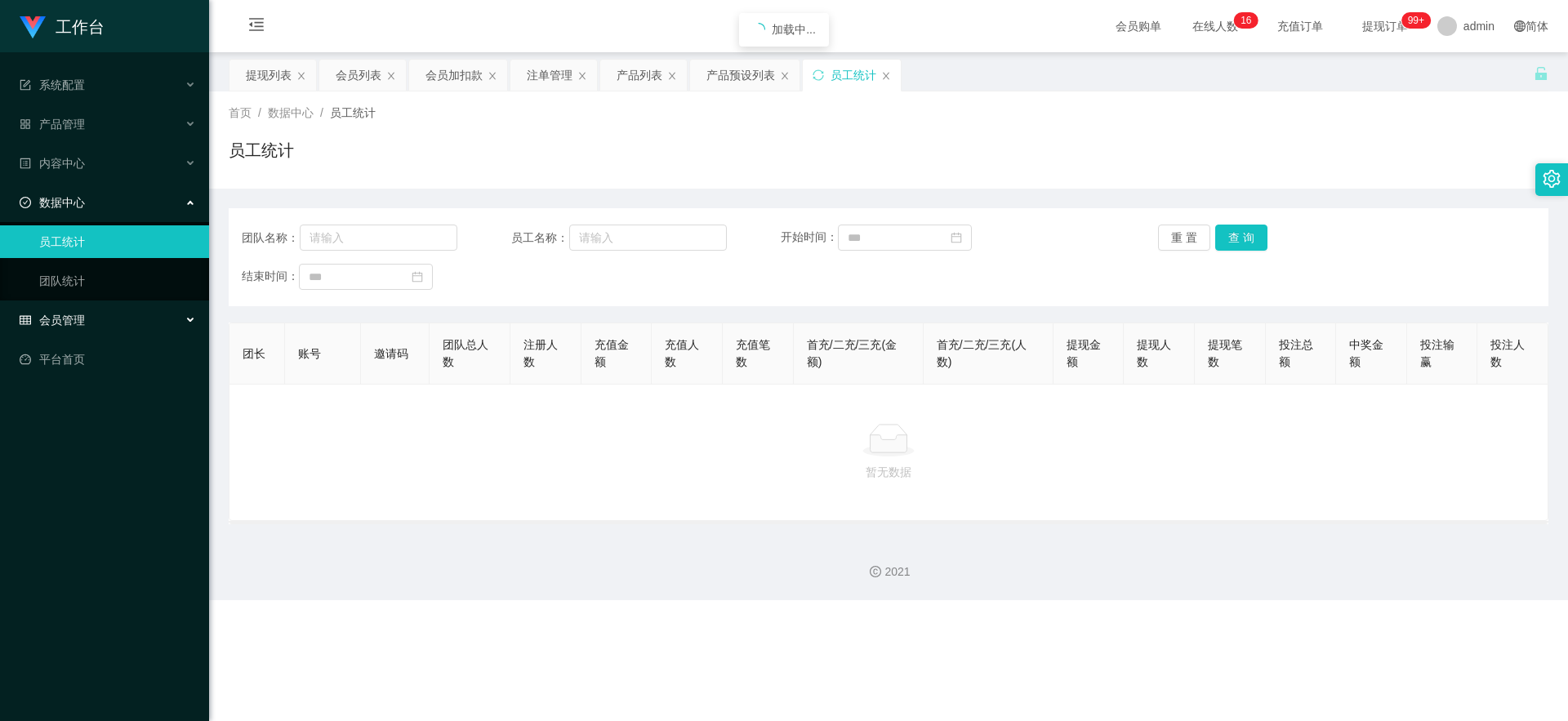
click at [117, 327] on div "会员管理" at bounding box center [104, 320] width 209 height 32
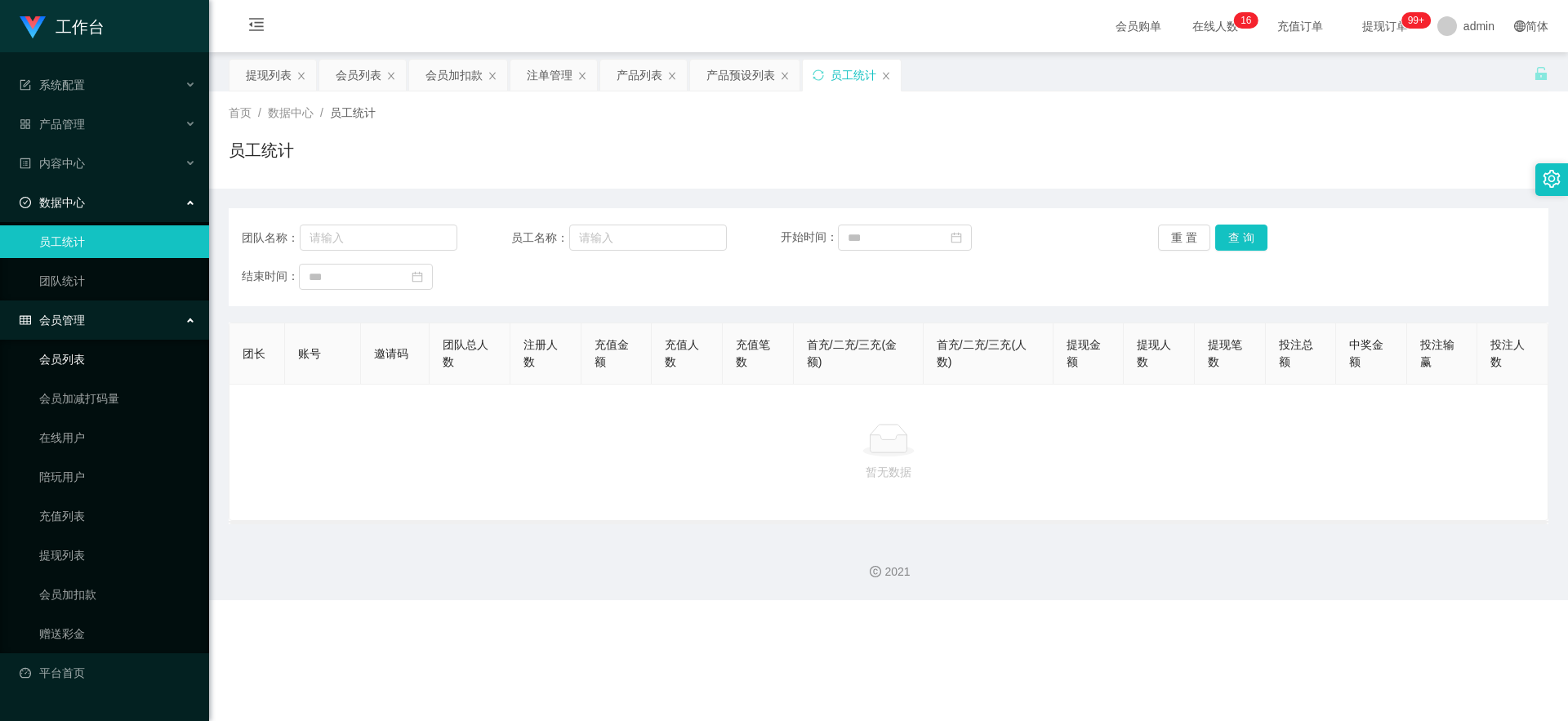
click at [115, 362] on link "会员列表" at bounding box center [118, 358] width 157 height 32
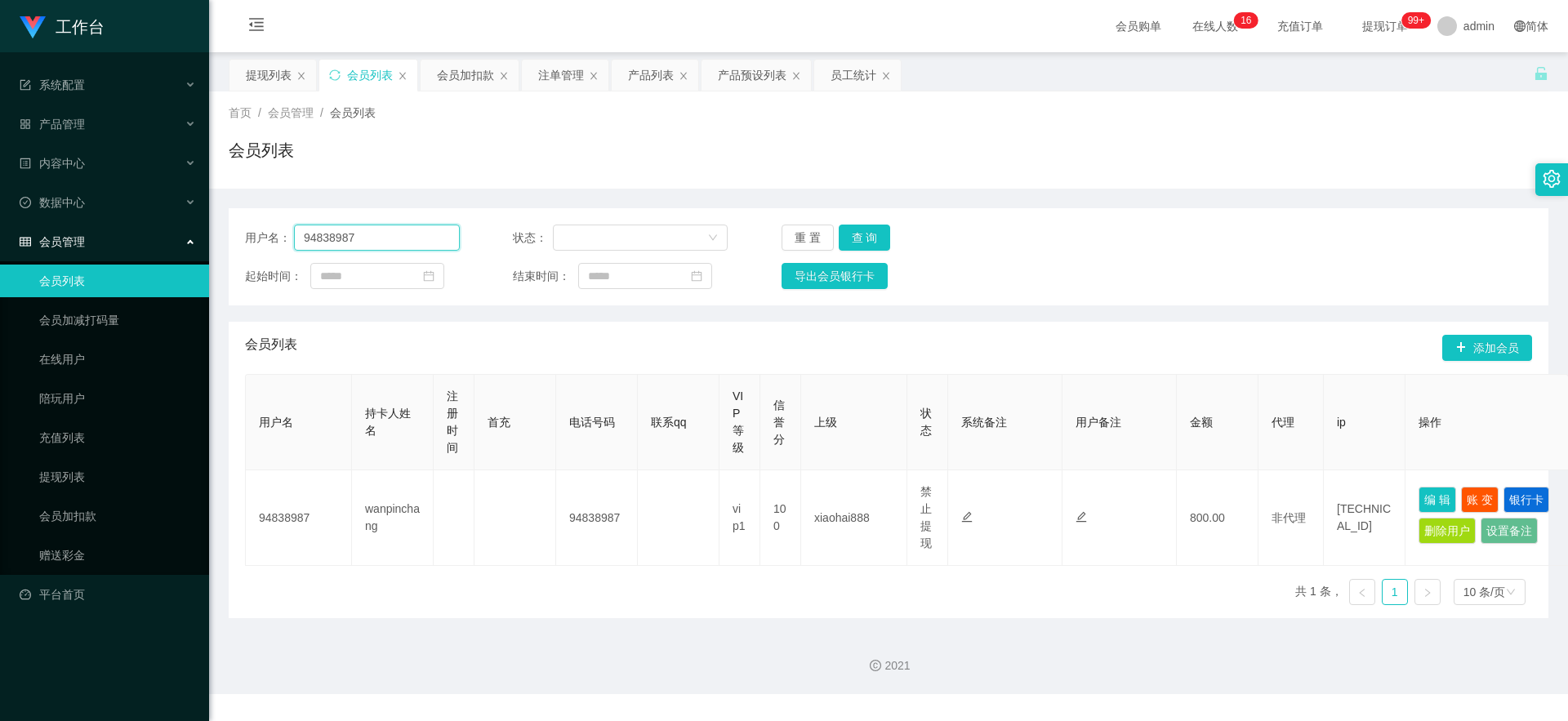
click at [399, 239] on input "94838987" at bounding box center [377, 238] width 166 height 26
click at [557, 245] on button "查 询" at bounding box center [864, 238] width 53 height 26
click at [557, 245] on div "重 置 查 询" at bounding box center [888, 238] width 215 height 26
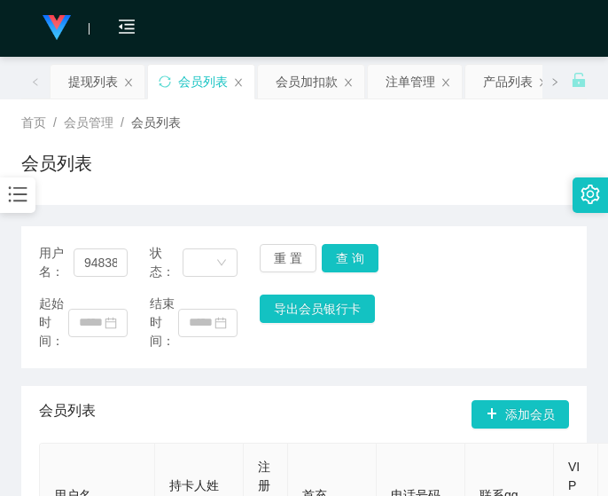
drag, startPoint x: 43, startPoint y: 275, endPoint x: 48, endPoint y: 265, distance: 11.1
click at [43, 274] on span "用户名：" at bounding box center [56, 262] width 35 height 37
click at [88, 100] on div "首页 / 会员管理 / 会员列表 / 会员列表" at bounding box center [304, 151] width 608 height 105
click at [92, 89] on div "提现列表" at bounding box center [93, 82] width 50 height 34
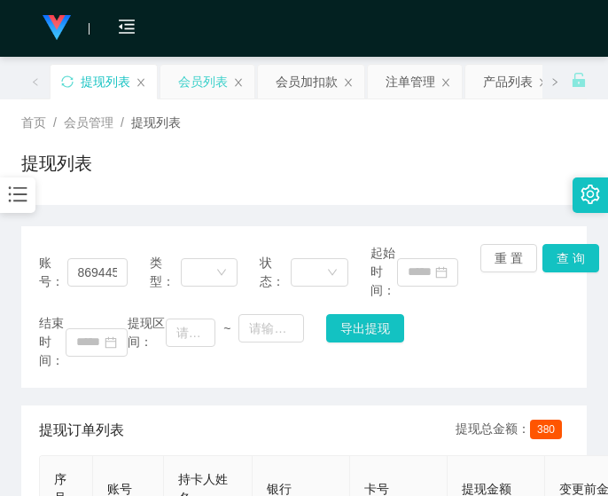
click at [199, 84] on div "会员列表" at bounding box center [203, 82] width 50 height 34
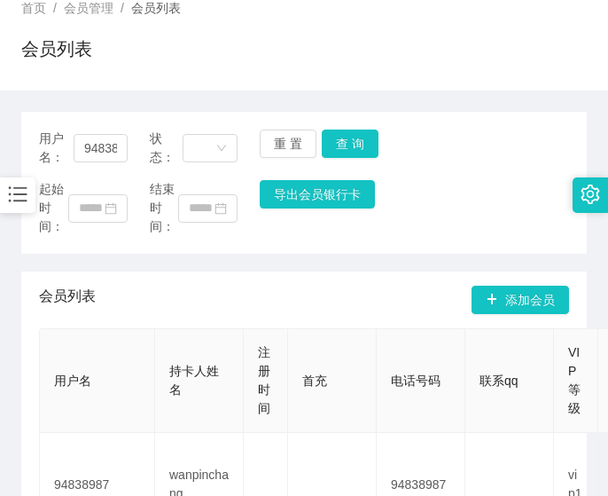
scroll to position [148, 0]
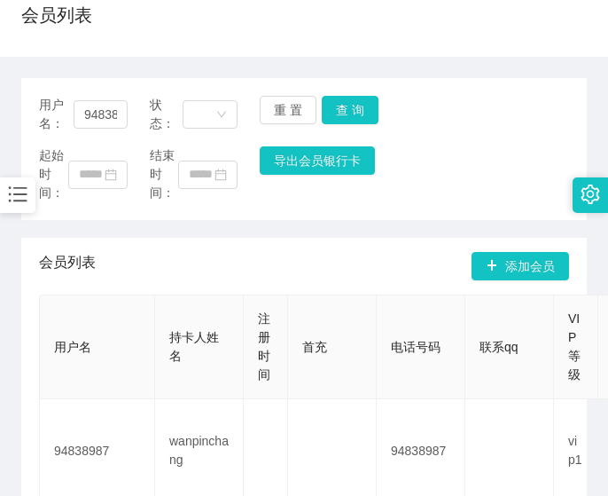
drag, startPoint x: 28, startPoint y: 360, endPoint x: 30, endPoint y: 334, distance: 25.8
click at [30, 359] on div "会员列表 添加会员 用户名 持卡人姓名 注册时间 首充 电话号码 联系qq VIP等级 信誉分 上级 状态 系统备注 用户备注 金额 代理 ip 操作 948…" at bounding box center [304, 399] width 566 height 322
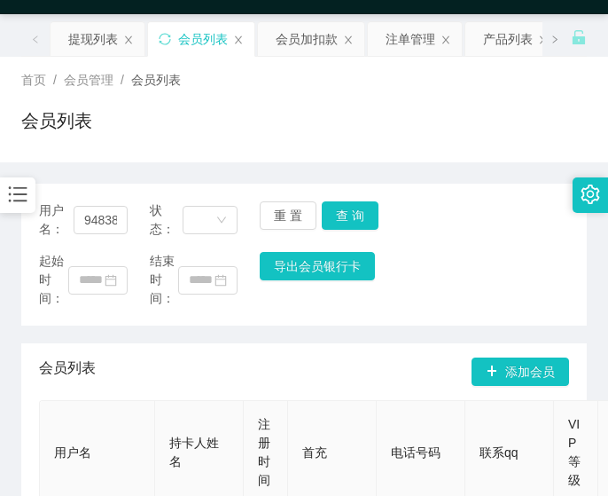
scroll to position [0, 0]
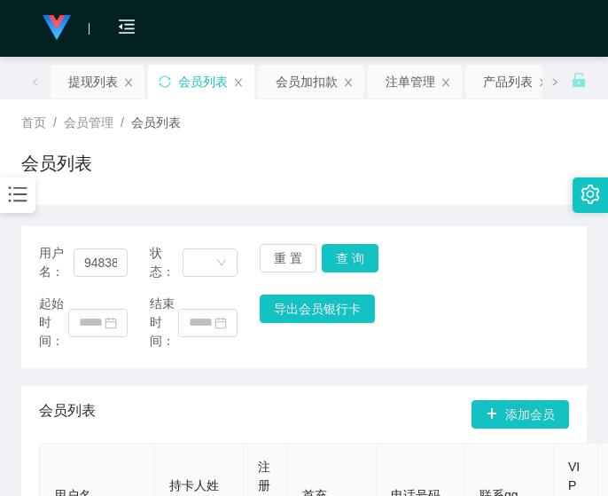
click at [49, 215] on div "用户名： 94838987 状态： 重 置 查 询 起始时间： 结束时间： 导出会员银行卡 会员列表 添加会员 用户名 持卡人姓名 注册时间 首充 电话号码 …" at bounding box center [304, 456] width 566 height 503
click at [82, 82] on div "提现列表" at bounding box center [93, 82] width 50 height 34
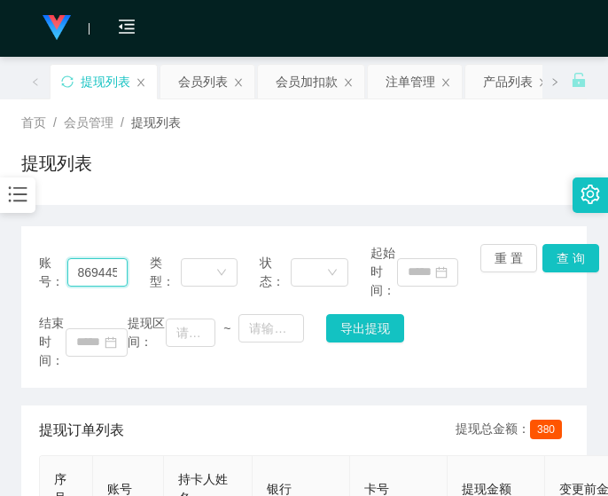
click at [91, 282] on input "86944584" at bounding box center [97, 272] width 60 height 28
paste input "7338769"
type input "87338769"
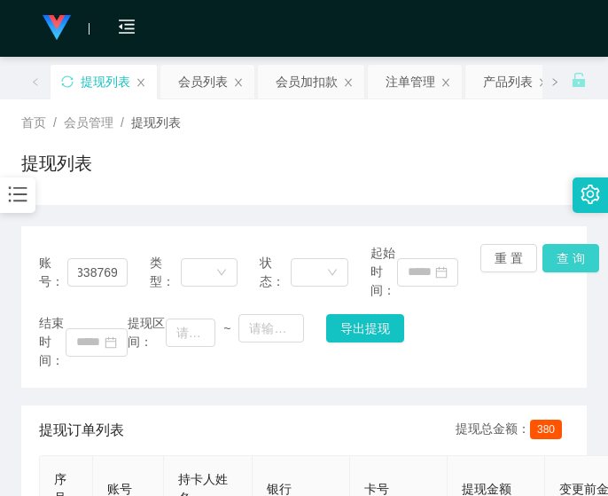
scroll to position [0, 0]
click at [573, 252] on button "查 询" at bounding box center [571, 258] width 57 height 28
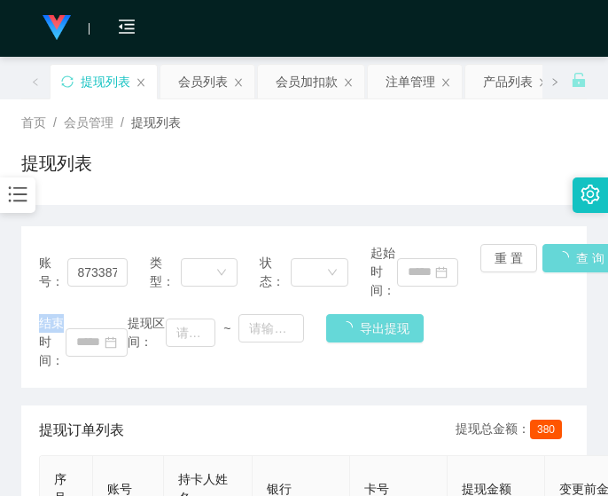
click at [573, 252] on div "账号： 87338769 类型： 状态： 起始时间： 重 置 查 询 结束时间： 提现区间： ~ 导出提现" at bounding box center [304, 306] width 566 height 161
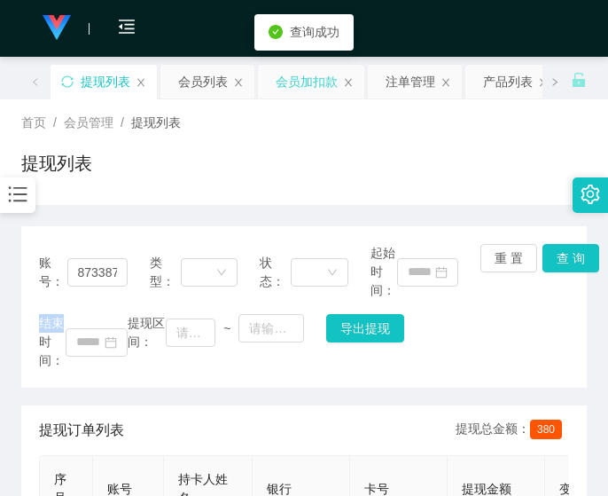
click at [303, 90] on div "会员加扣款" at bounding box center [307, 82] width 62 height 34
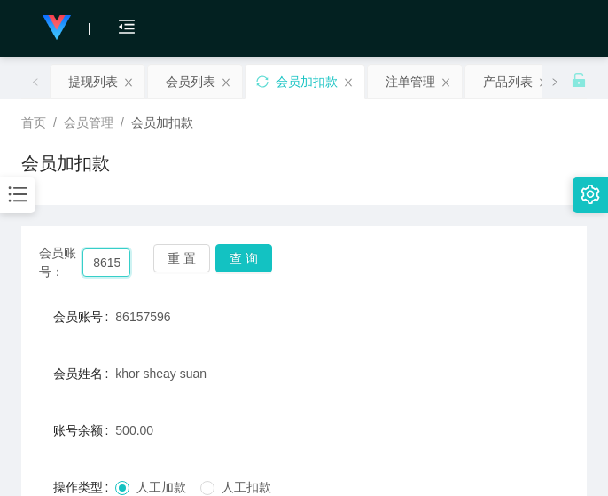
click at [96, 266] on input "86157596" at bounding box center [106, 262] width 48 height 28
click at [97, 265] on input "86157596" at bounding box center [106, 262] width 48 height 28
paste input "7338769"
type input "87338769"
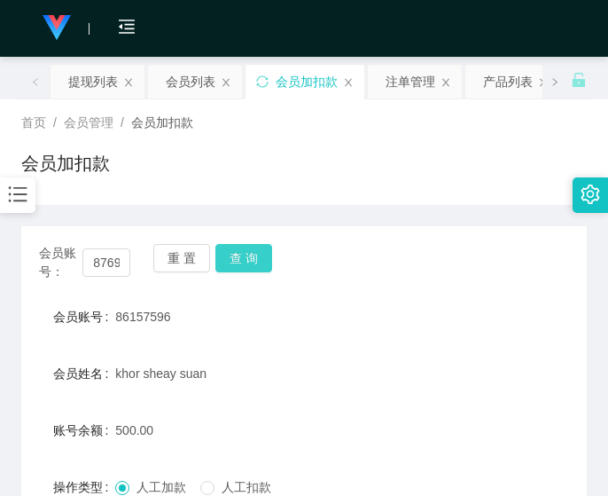
click at [248, 259] on button "查 询" at bounding box center [243, 258] width 57 height 28
click at [249, 260] on button "查 询" at bounding box center [243, 258] width 57 height 28
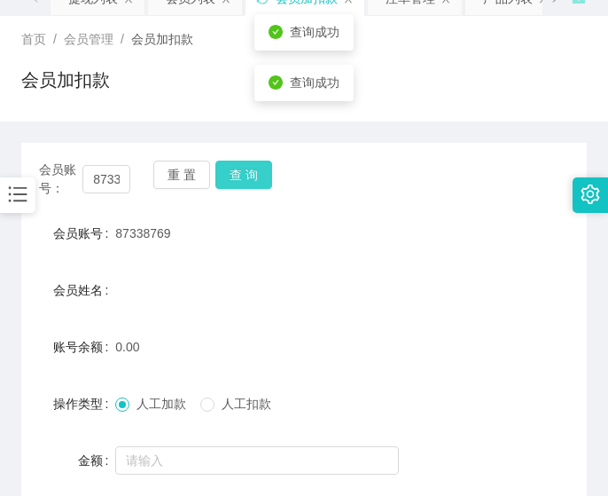
scroll to position [148, 0]
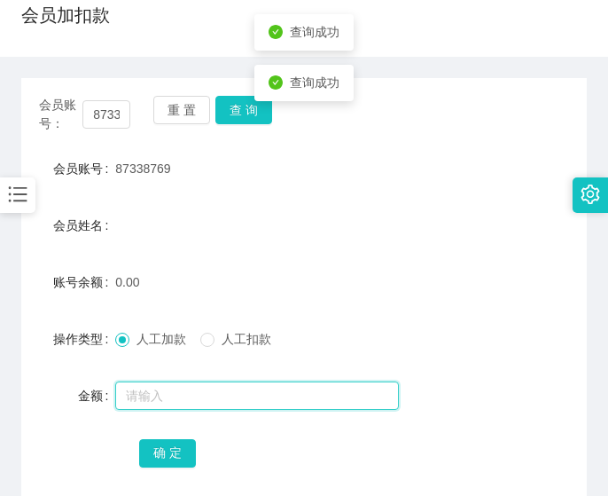
click at [122, 394] on input "text" at bounding box center [257, 395] width 284 height 28
type input "100"
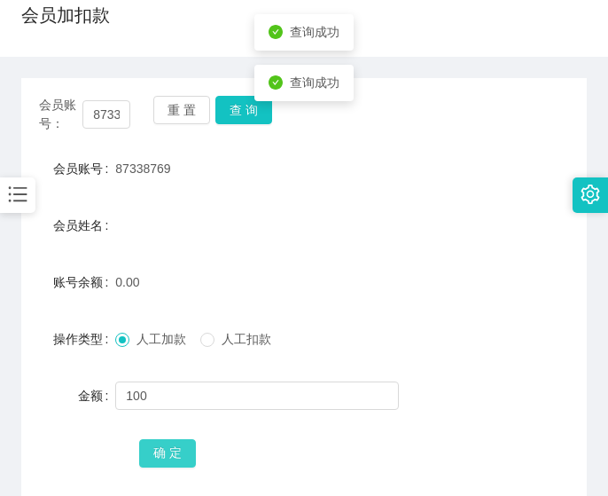
click at [169, 449] on button "确 定" at bounding box center [167, 453] width 57 height 28
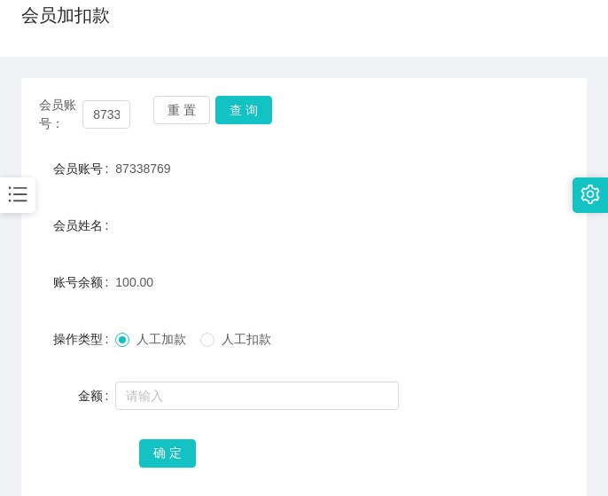
click at [43, 75] on div "会员账号： 87338769 重 置 查 询 会员账号 87338769 会员姓名 账号余额 100.00 操作类型 人工加款 人工扣款 金额 确 定" at bounding box center [304, 283] width 566 height 452
click at [108, 113] on input "87338769" at bounding box center [106, 114] width 48 height 28
paste input "tangaboon"
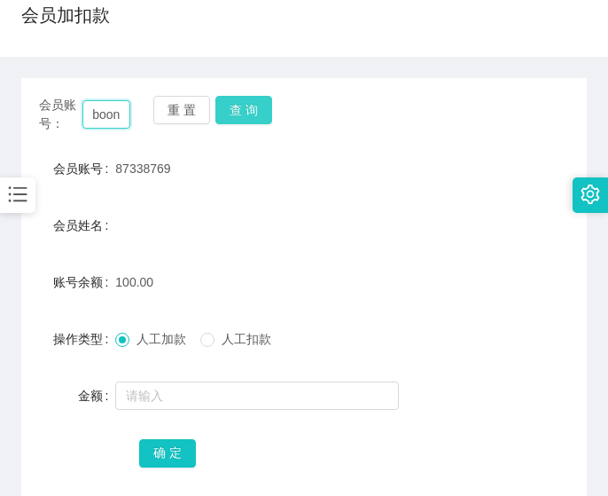
type input "tangaboon"
click at [261, 102] on button "查 询" at bounding box center [243, 110] width 57 height 28
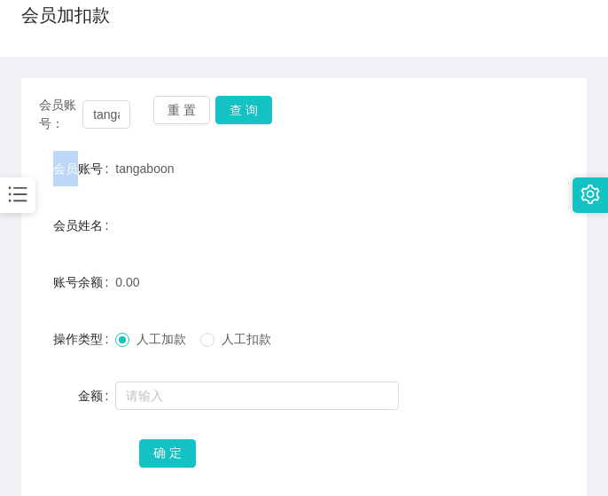
click at [262, 102] on div "会员账号： tangaboon 重 置 查 询" at bounding box center [304, 114] width 566 height 37
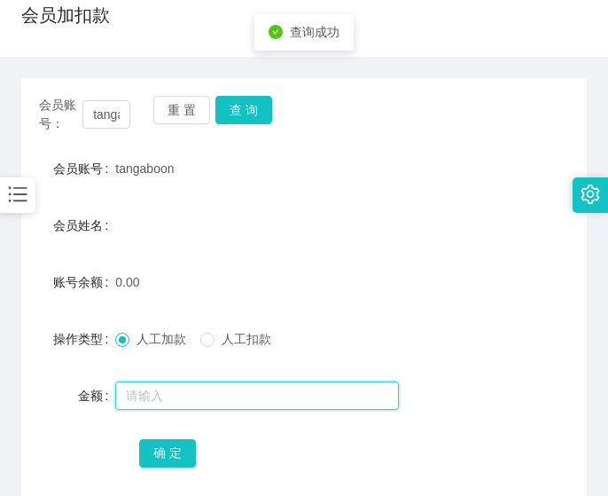
click at [166, 391] on input "text" at bounding box center [257, 395] width 284 height 28
type input "100"
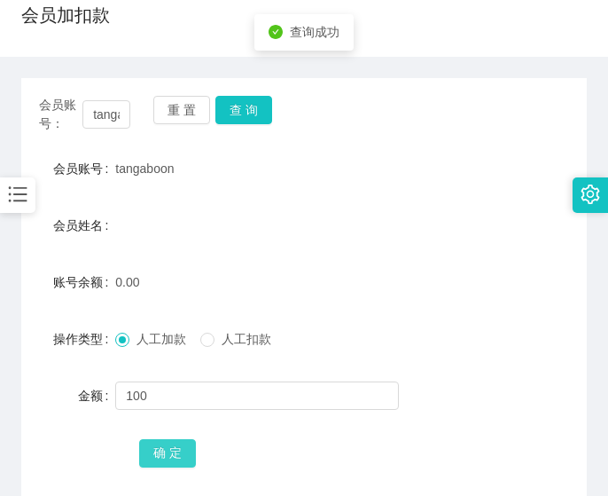
click at [158, 441] on div "确 定" at bounding box center [304, 451] width 330 height 35
click at [159, 441] on button "确 定" at bounding box center [167, 453] width 57 height 28
click at [42, 66] on div "会员账号： tangaboon 重 置 查 询 会员账号 tangaboon 会员姓名 账号余额 100.00 操作类型 人工加款 人工扣款 金额 确 定" at bounding box center [304, 283] width 566 height 452
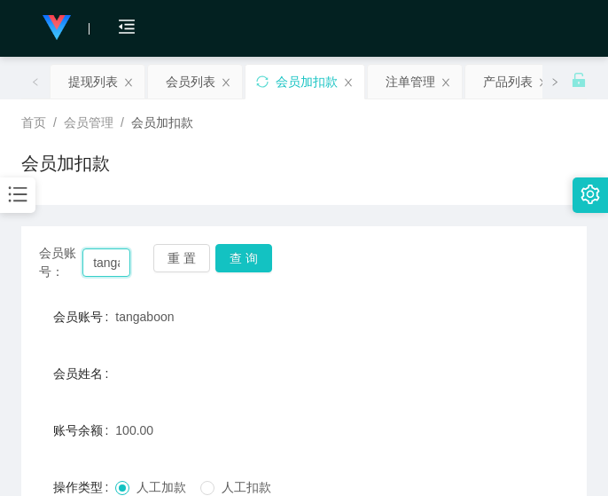
click at [106, 259] on input "tangaboon" at bounding box center [106, 262] width 48 height 28
click at [268, 260] on button "查 询" at bounding box center [243, 258] width 57 height 28
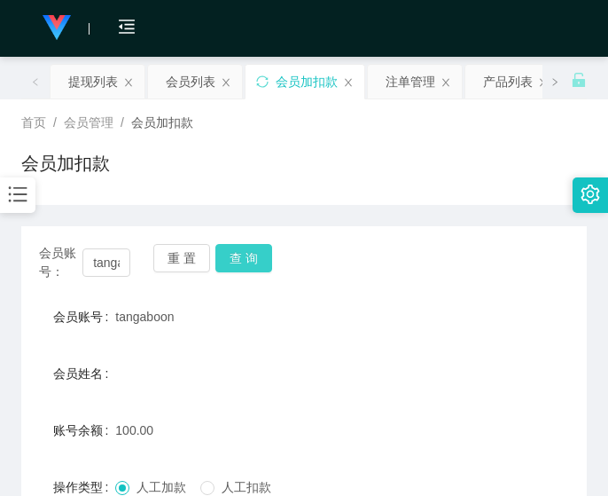
click at [268, 260] on button "查 询" at bounding box center [243, 258] width 57 height 28
click at [46, 233] on div "会员账号： tangaboon 重 置 查 询 会员账号 tangaboon 会员姓名 账号余额 150.00 操作类型 人工加款 人工扣款 金额 确 定" at bounding box center [304, 441] width 566 height 431
click at [105, 259] on input "tangaboon" at bounding box center [106, 262] width 48 height 28
type input "v"
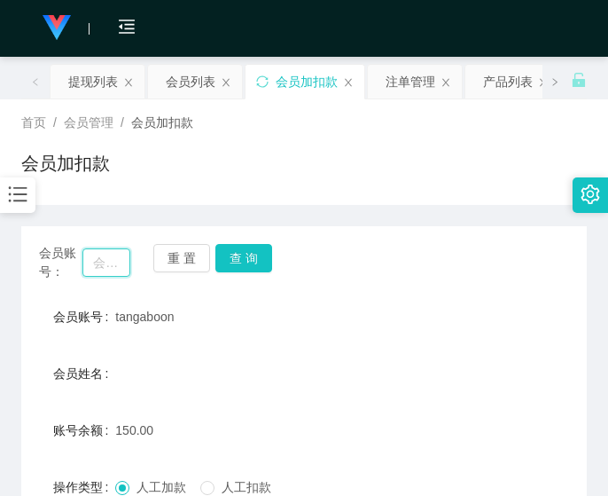
paste input "tangaboon"
click at [239, 254] on button "查 询" at bounding box center [243, 258] width 57 height 28
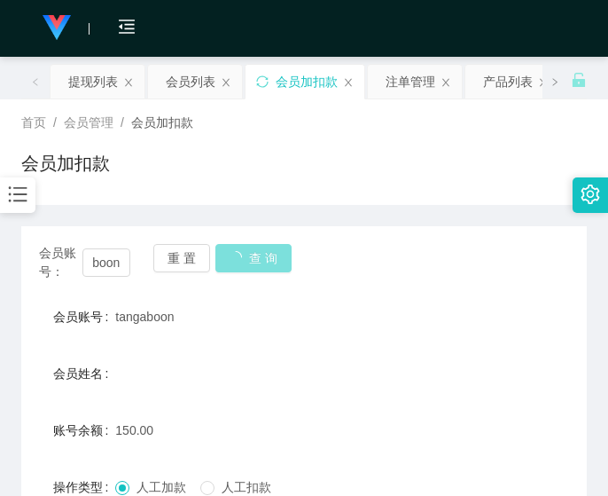
scroll to position [0, 0]
click at [239, 254] on button "查 询" at bounding box center [253, 258] width 76 height 28
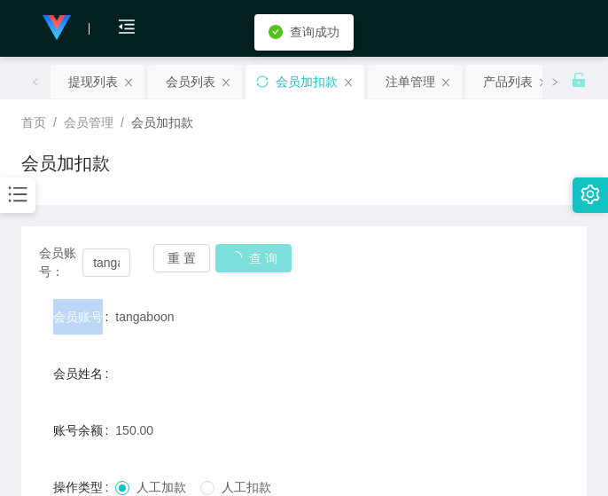
click at [239, 254] on div "重 置 查 询" at bounding box center [198, 262] width 91 height 37
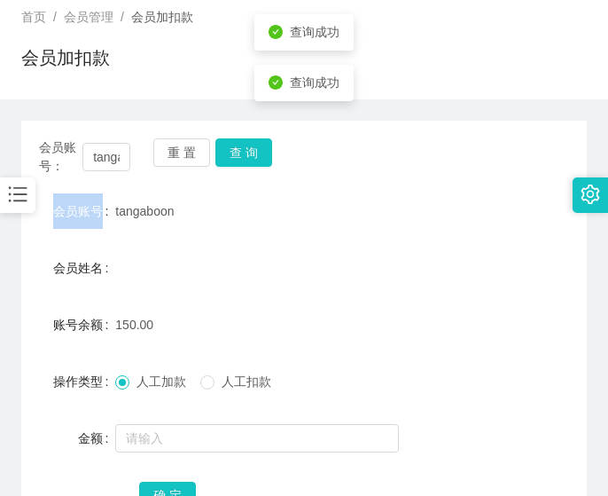
scroll to position [148, 0]
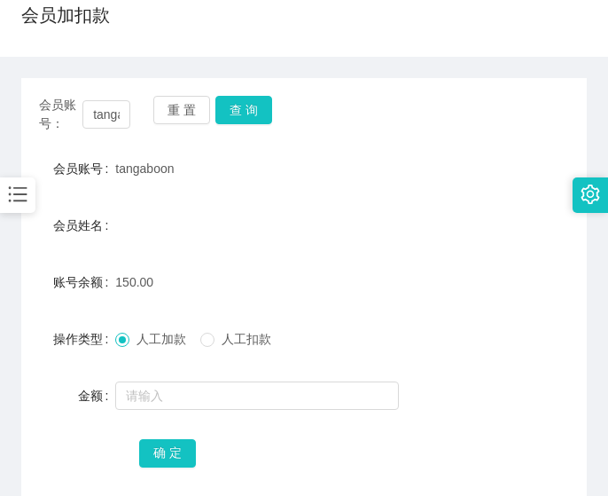
click at [41, 267] on div "账号余额" at bounding box center [68, 281] width 94 height 35
click at [119, 121] on input "tangaboon" at bounding box center [106, 114] width 48 height 28
paste input "jasminesaw1984"
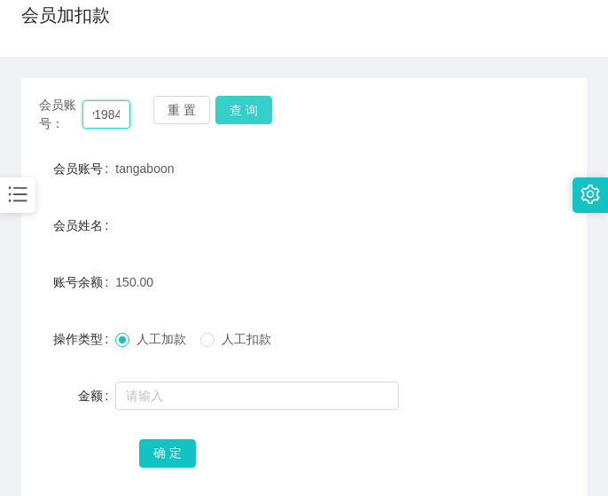
type input "jasminesaw1984"
click at [241, 111] on button "查 询" at bounding box center [243, 110] width 57 height 28
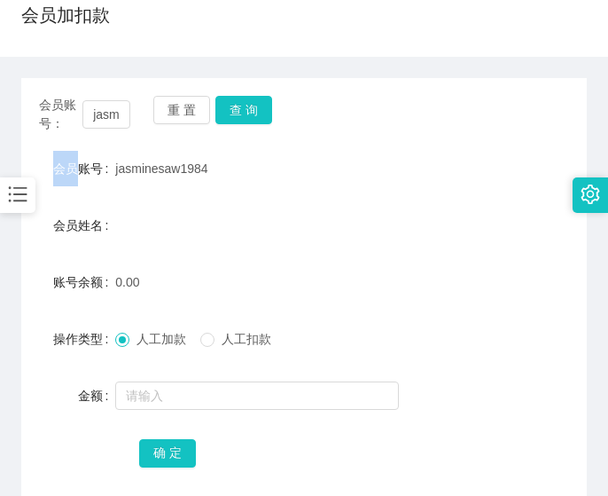
click at [241, 111] on div "会员账号： jasminesaw1984 重 置 查 询" at bounding box center [304, 114] width 566 height 37
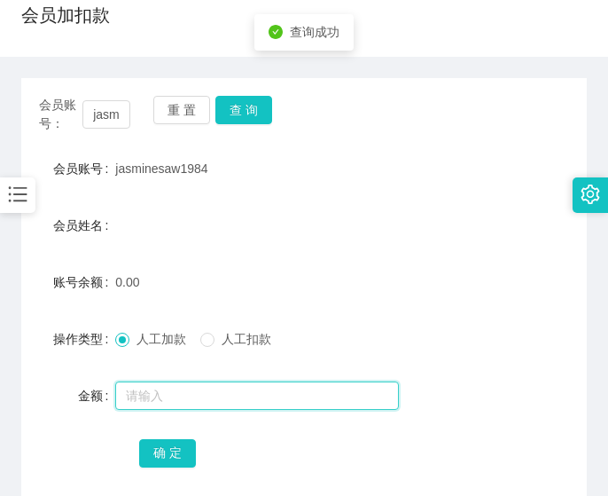
click at [138, 383] on input "text" at bounding box center [257, 395] width 284 height 28
type input "100"
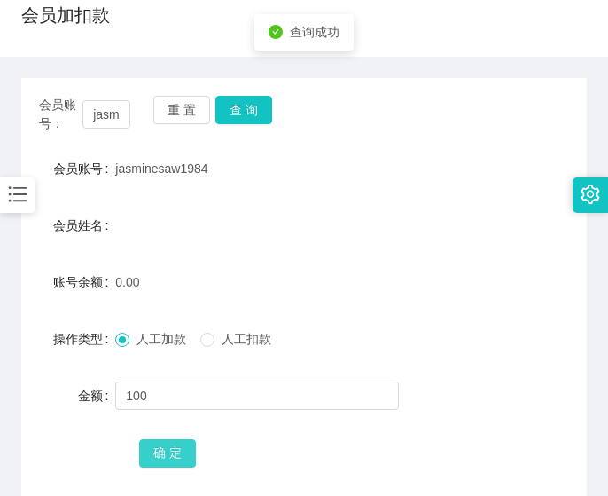
click at [180, 442] on button "确 定" at bounding box center [167, 453] width 57 height 28
drag, startPoint x: 32, startPoint y: 275, endPoint x: 55, endPoint y: 253, distance: 32.0
click at [32, 275] on div "账号余额" at bounding box center [68, 281] width 94 height 35
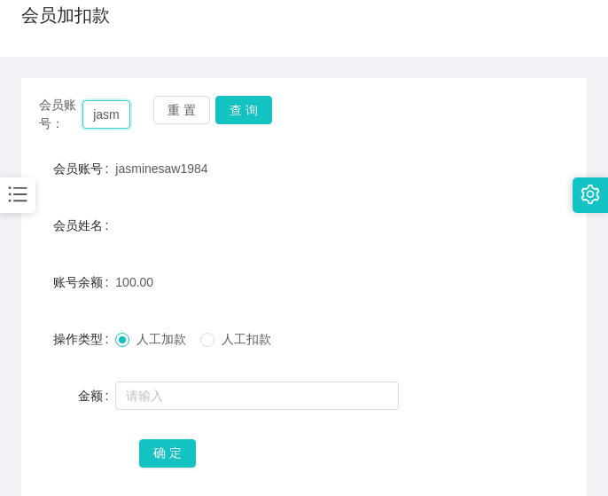
click at [101, 123] on input "jasminesaw1984" at bounding box center [106, 114] width 48 height 28
click at [20, 287] on main "关闭左侧 关闭右侧 关闭其它 刷新页面 提现列表 会员列表 会员加扣款 注单管理 产品列表 产品预设列表 员工统计 首页 / 会员管理 / 会员加扣款 / 会…" at bounding box center [304, 209] width 608 height 600
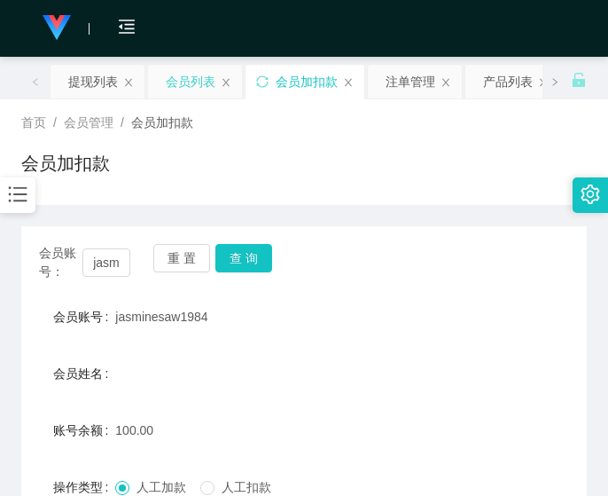
click at [173, 87] on div "会员列表" at bounding box center [191, 82] width 50 height 34
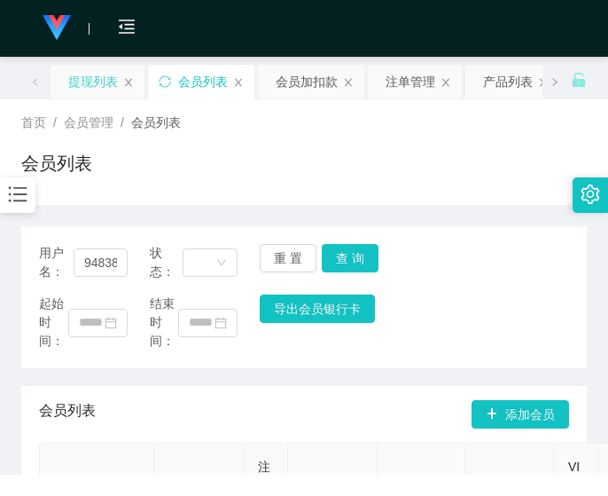
click at [87, 88] on div "提现列表" at bounding box center [93, 82] width 50 height 34
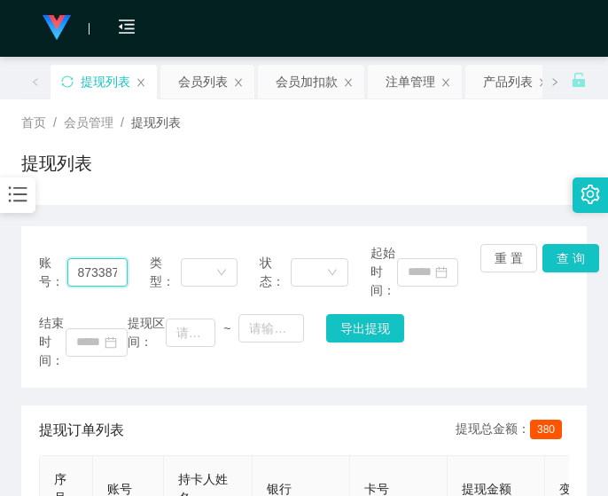
click at [98, 267] on input "87338769" at bounding box center [97, 272] width 60 height 28
click at [550, 261] on button "查 询" at bounding box center [571, 258] width 57 height 28
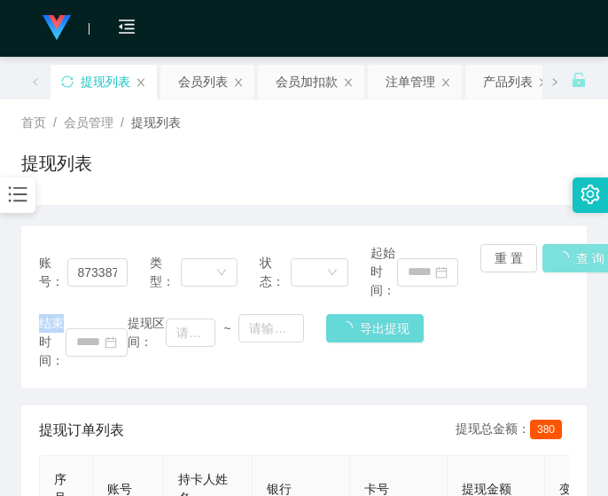
click at [551, 261] on div "重 置 查 询" at bounding box center [524, 272] width 89 height 56
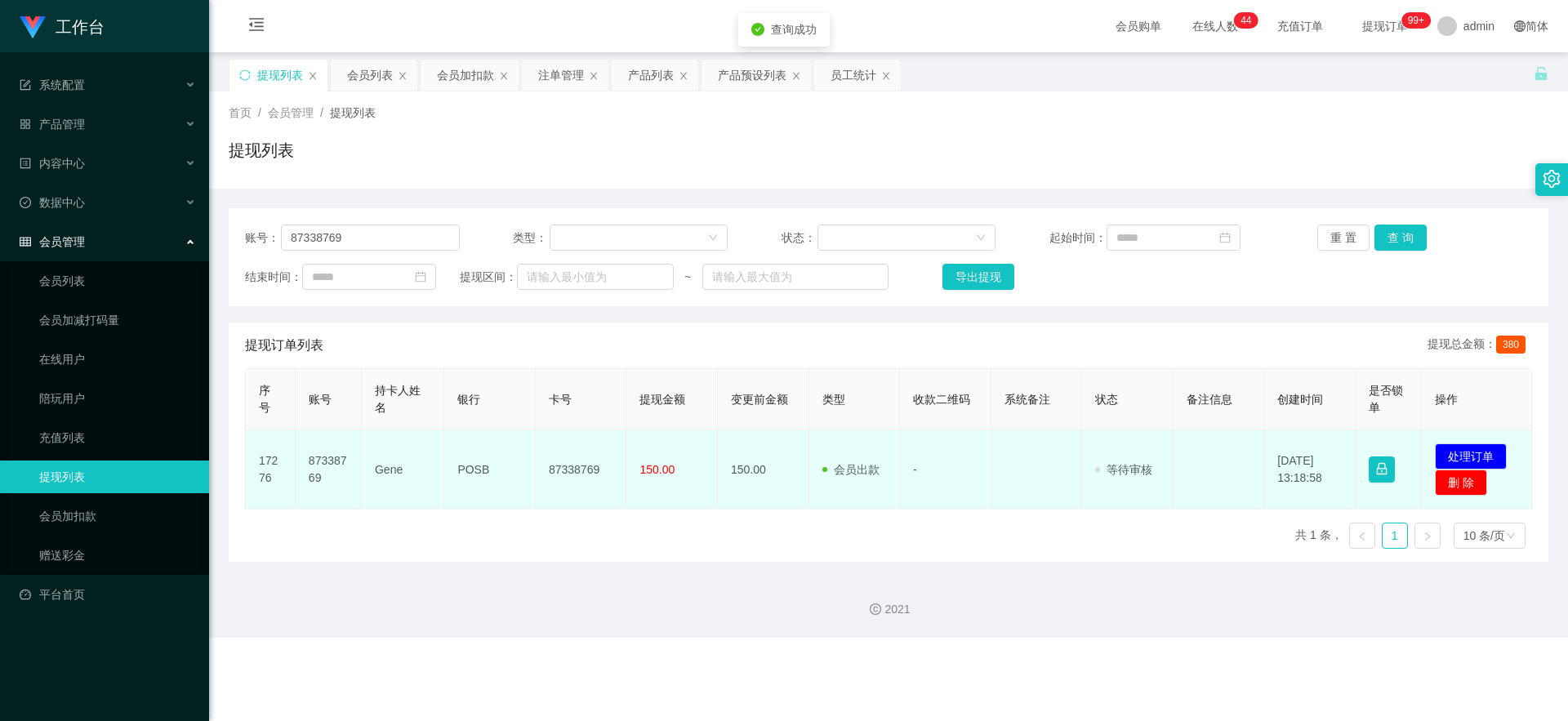
click at [557, 447] on td "87338769" at bounding box center [581, 470] width 91 height 79
drag, startPoint x: 557, startPoint y: 447, endPoint x: 674, endPoint y: 431, distance: 118.1
click at [557, 447] on td "87338769" at bounding box center [581, 470] width 91 height 79
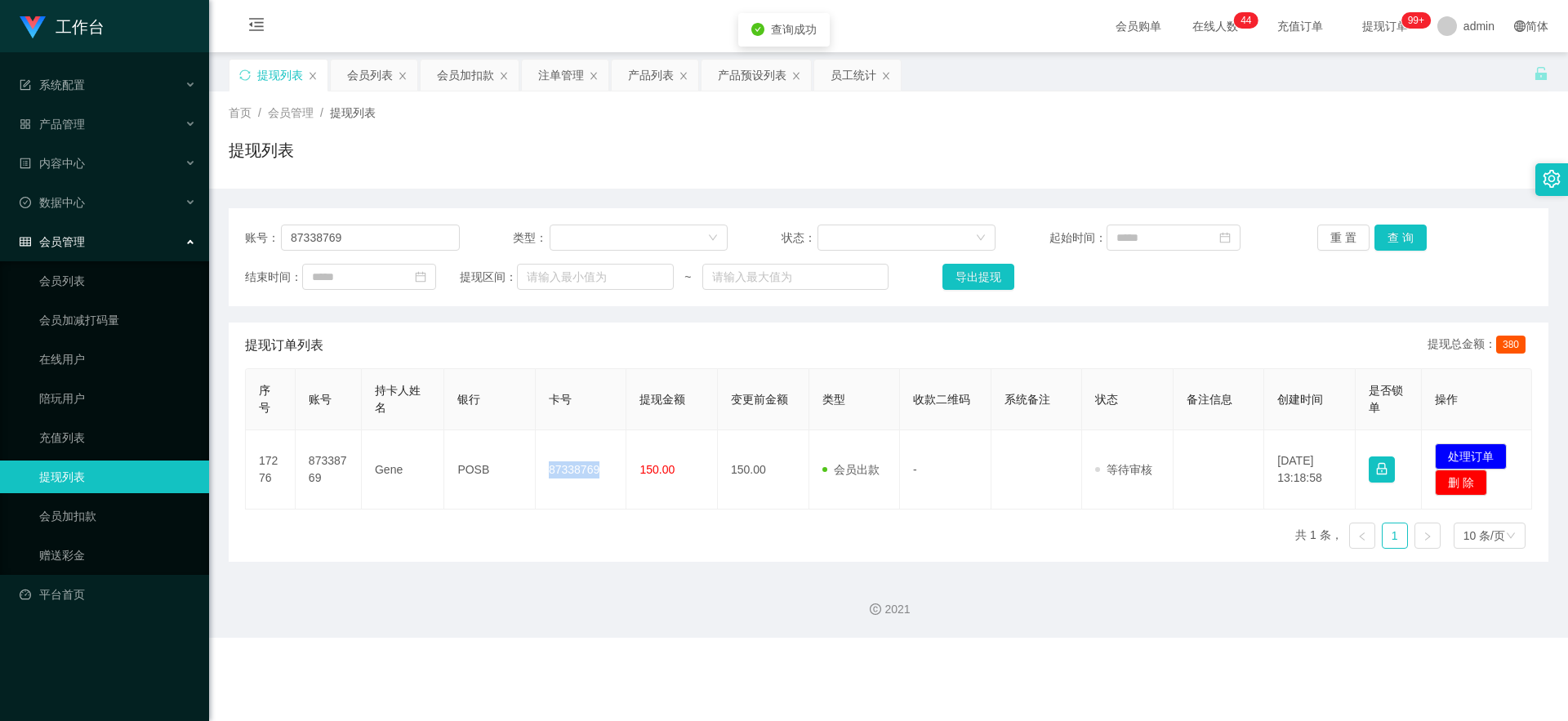
copy td "87338769"
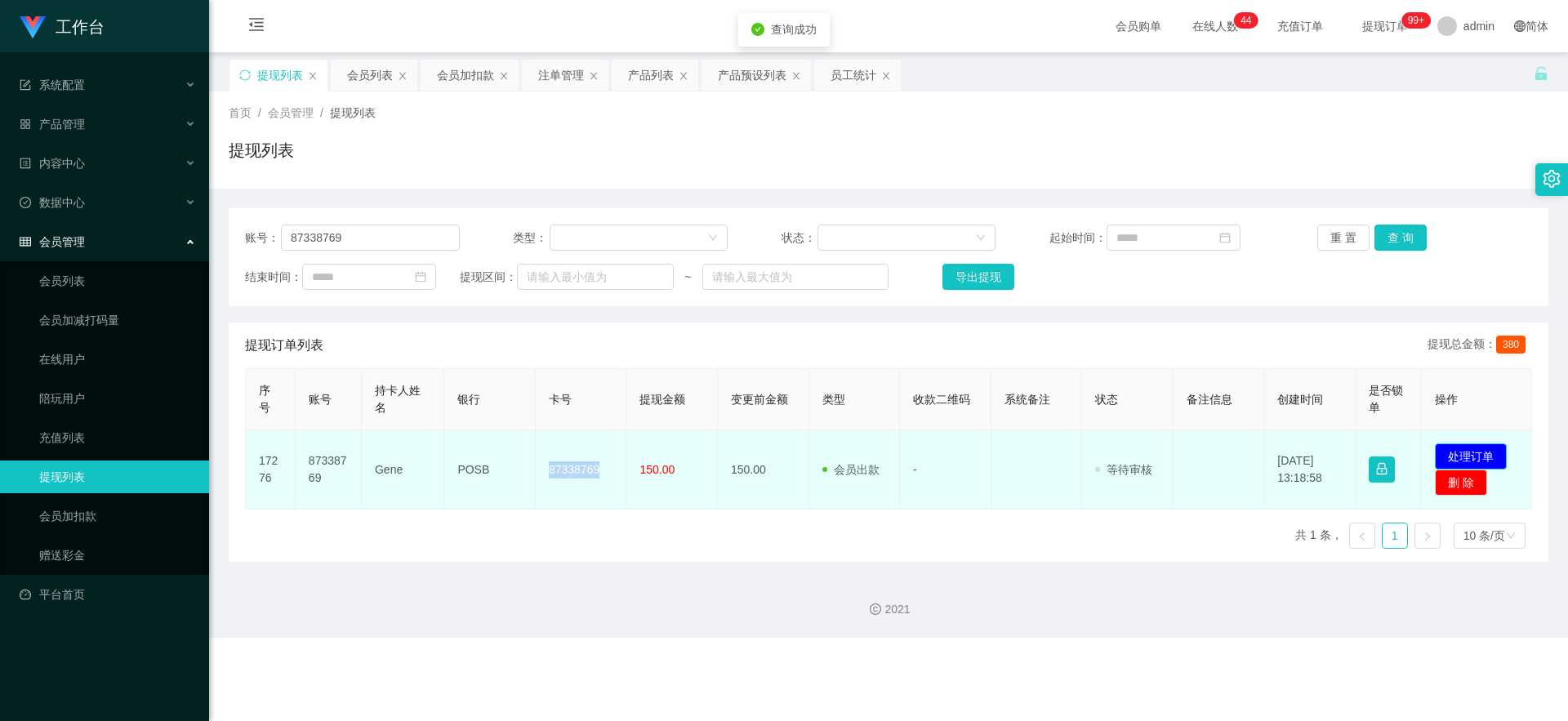
click at [557, 449] on button "处理订单" at bounding box center [1470, 456] width 72 height 26
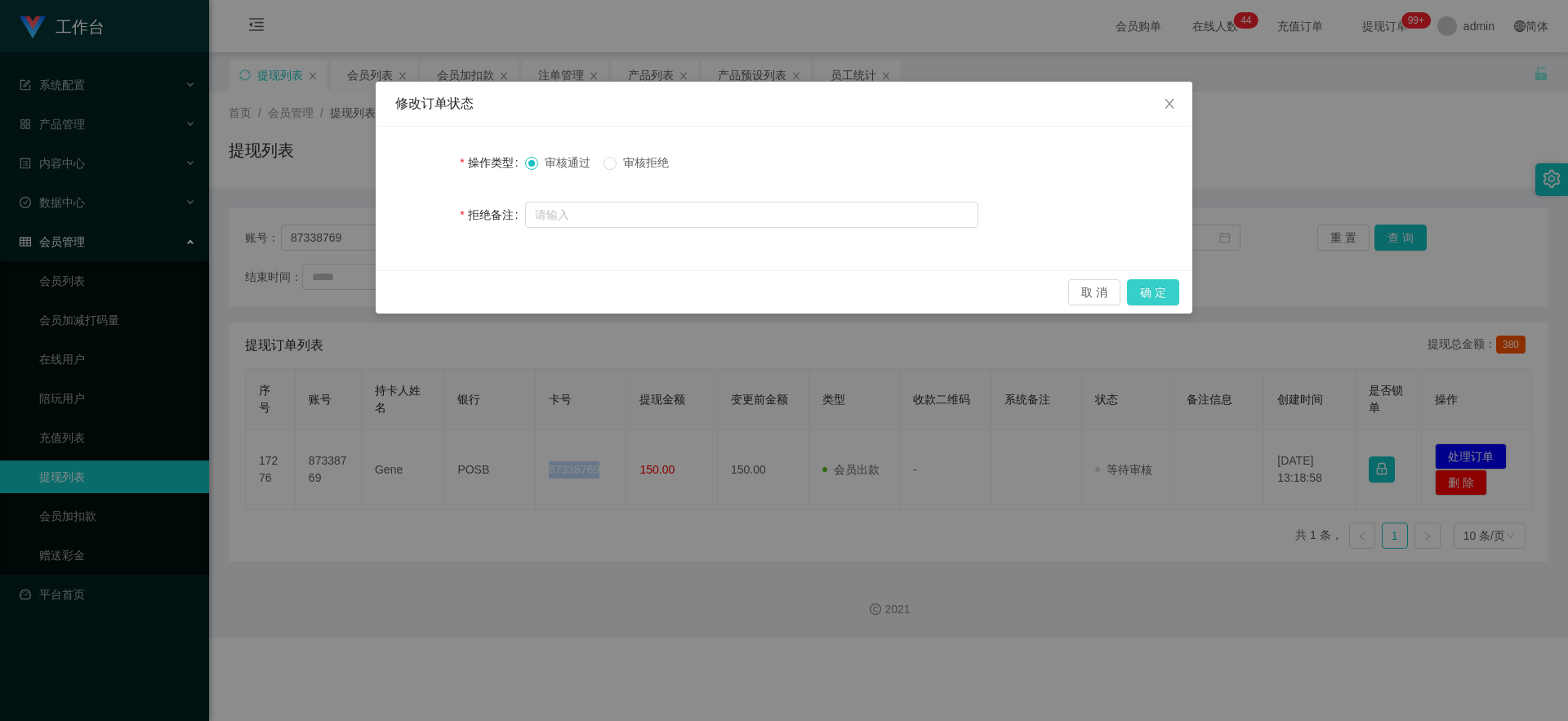
drag, startPoint x: 1170, startPoint y: 291, endPoint x: 1236, endPoint y: 242, distance: 82.2
click at [557, 291] on button "确 定" at bounding box center [1153, 292] width 53 height 26
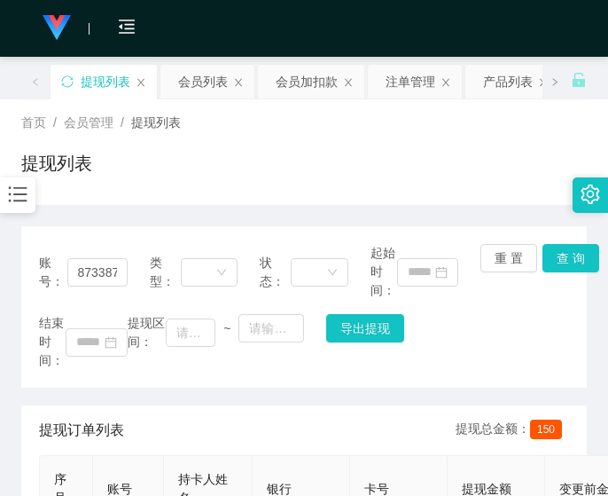
click at [43, 244] on div "账号： 87338769" at bounding box center [83, 272] width 89 height 56
click at [307, 86] on div "会员加扣款" at bounding box center [307, 82] width 62 height 34
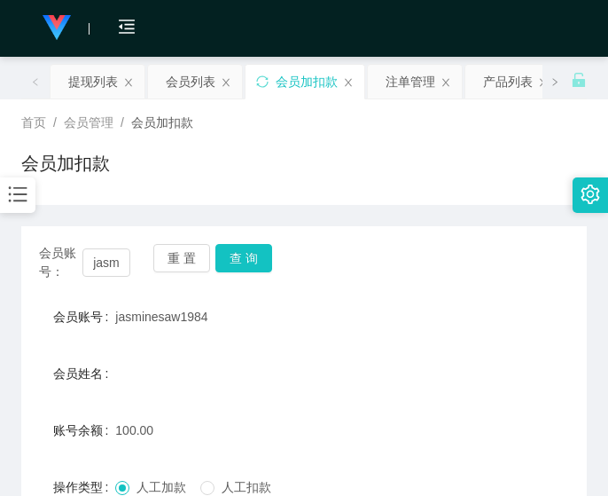
click at [85, 283] on div "会员账号： jasminesaw1984 重 置 查 询 会员账号 jasminesaw1984 会员姓名 账号余额 100.00 操作类型 人工加款 人工扣…" at bounding box center [304, 441] width 566 height 431
click at [90, 269] on input "jasminesaw1984" at bounding box center [106, 262] width 48 height 28
click at [241, 254] on button "查 询" at bounding box center [243, 258] width 57 height 28
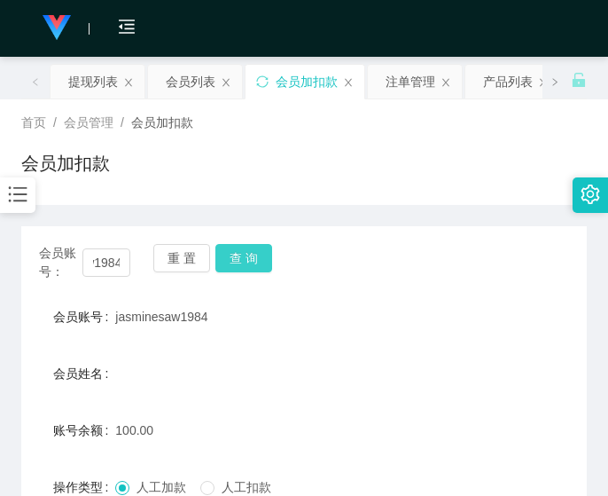
scroll to position [0, 0]
click at [241, 254] on div "会员账号： jasminesaw1984 重 置 查 询" at bounding box center [304, 262] width 566 height 37
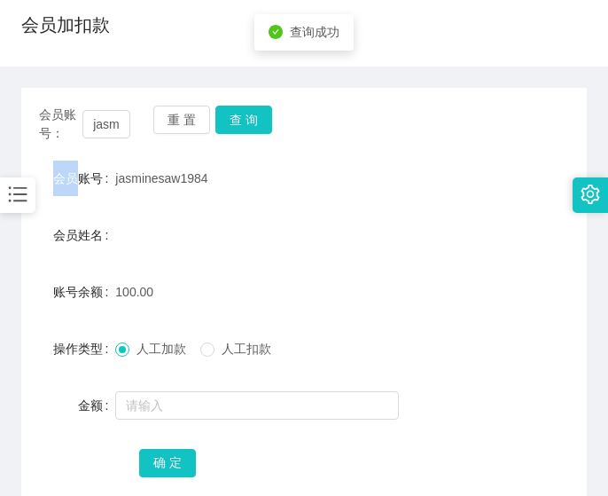
scroll to position [96, 0]
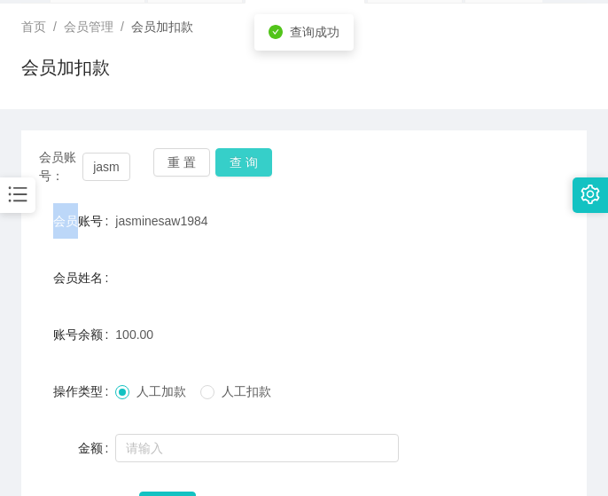
click at [242, 169] on button "查 询" at bounding box center [243, 162] width 57 height 28
click at [242, 169] on button "查 询" at bounding box center [253, 162] width 76 height 28
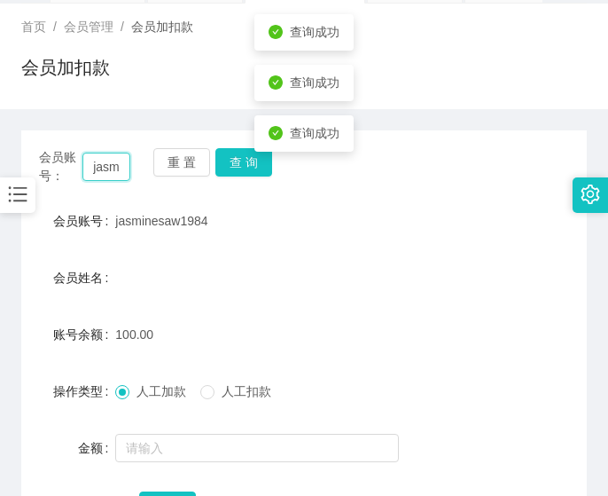
click at [88, 169] on input "jasminesaw1984" at bounding box center [106, 166] width 48 height 28
paste input "[PERSON_NAME]"
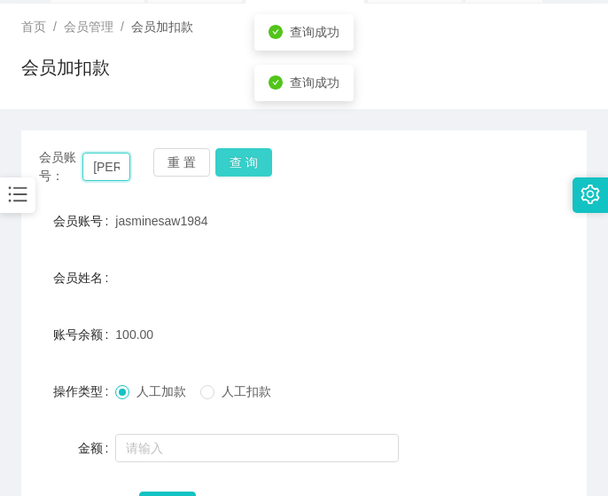
type input "[PERSON_NAME]"
click at [233, 158] on button "查 询" at bounding box center [243, 162] width 57 height 28
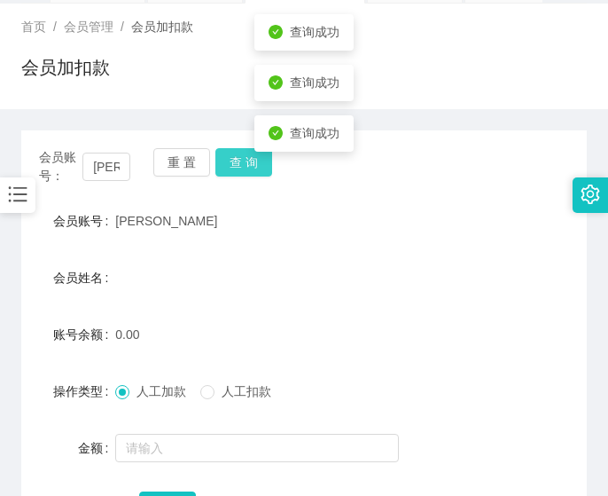
click at [233, 158] on button "查 询" at bounding box center [243, 162] width 57 height 28
click at [233, 158] on div "重 置 查 询" at bounding box center [198, 166] width 91 height 37
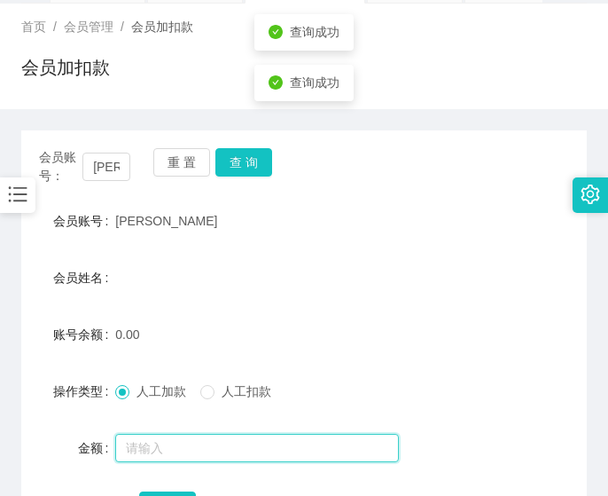
click at [177, 445] on input "text" at bounding box center [257, 447] width 284 height 28
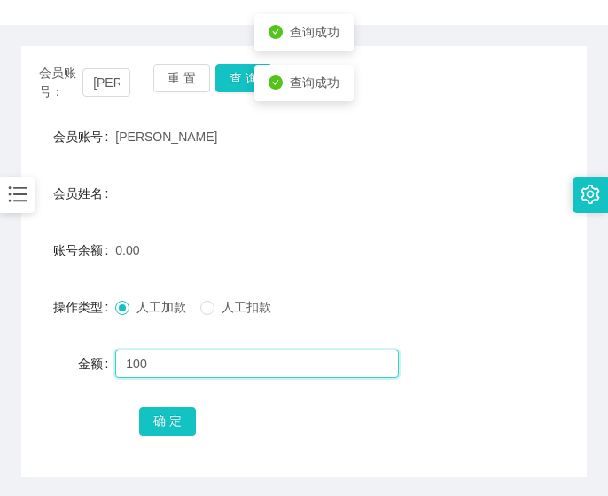
scroll to position [244, 0]
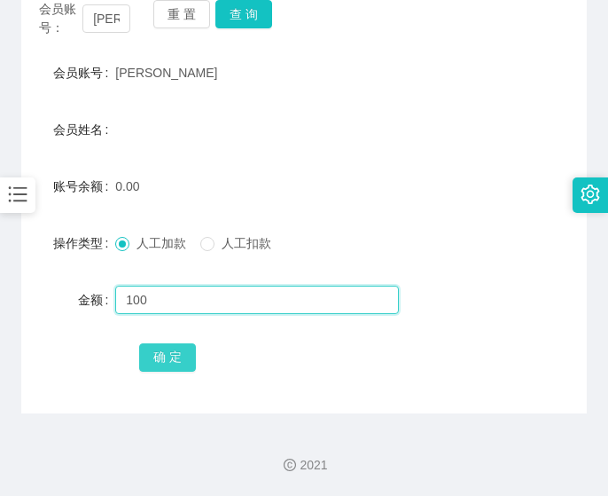
type input "100"
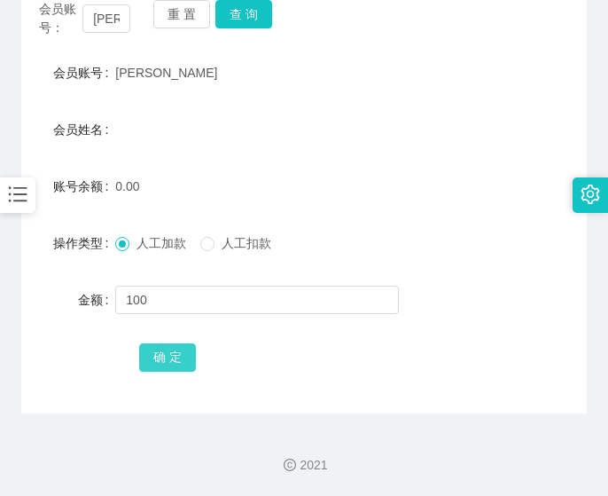
click at [178, 370] on button "确 定" at bounding box center [167, 357] width 57 height 28
click at [68, 307] on div "金额" at bounding box center [68, 299] width 94 height 35
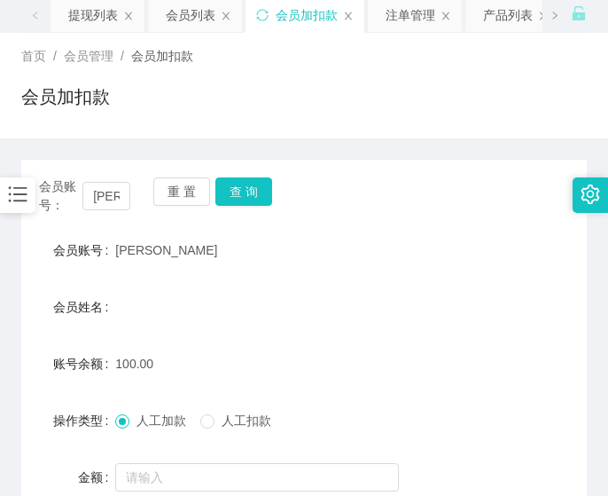
scroll to position [0, 0]
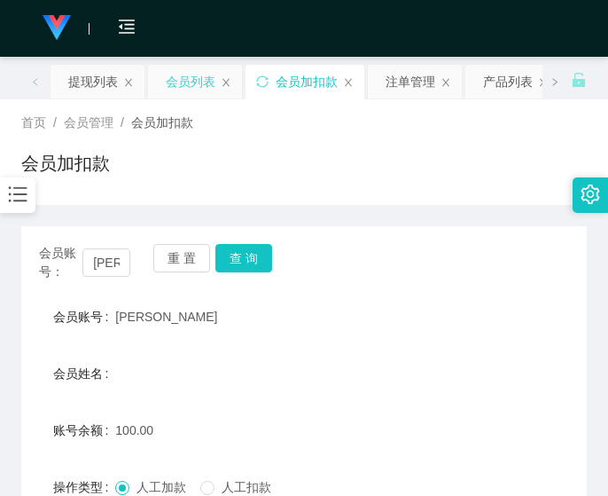
click at [191, 82] on div "会员列表" at bounding box center [191, 82] width 50 height 34
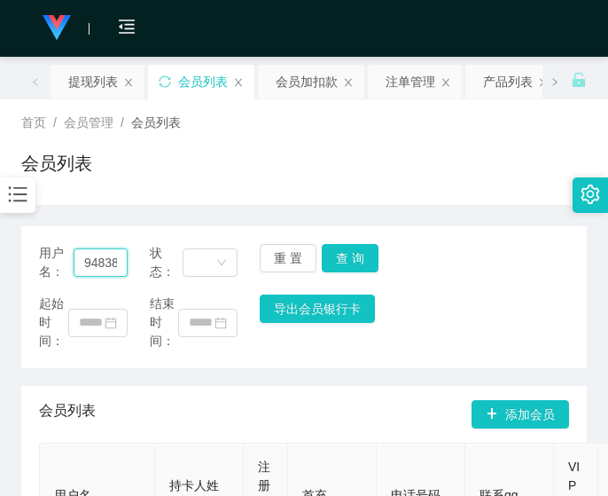
click at [114, 257] on input "94838987" at bounding box center [101, 262] width 54 height 28
paste input "tangaboon"
type input "tangaboon"
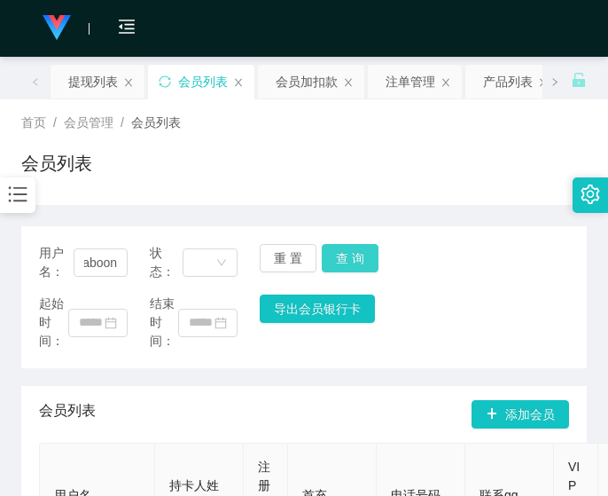
click at [363, 255] on button "查 询" at bounding box center [350, 258] width 57 height 28
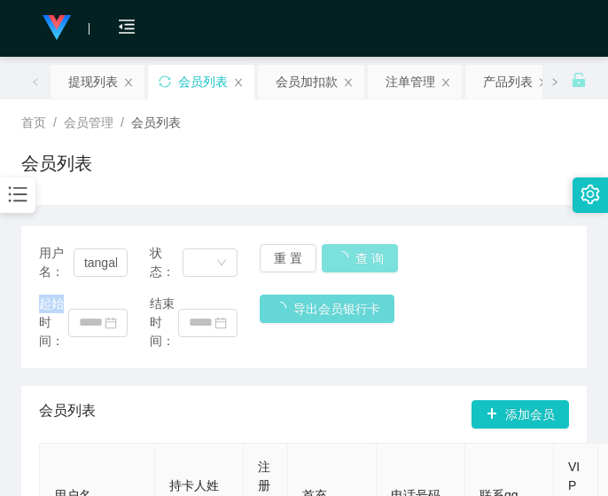
click at [363, 255] on div "用户名： tangaboon 状态： 重 置 查 询" at bounding box center [304, 262] width 530 height 37
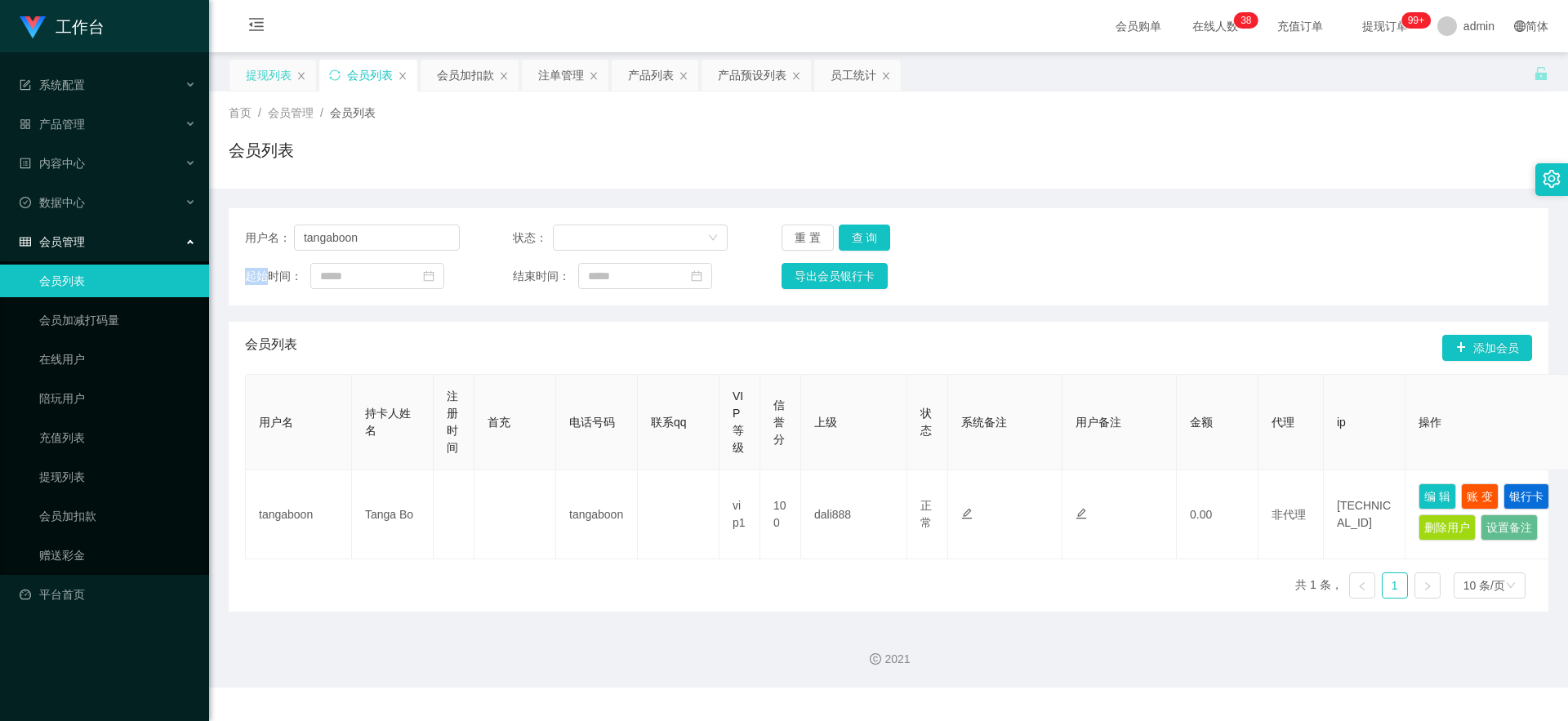
click at [264, 74] on div "提现列表" at bounding box center [269, 76] width 46 height 31
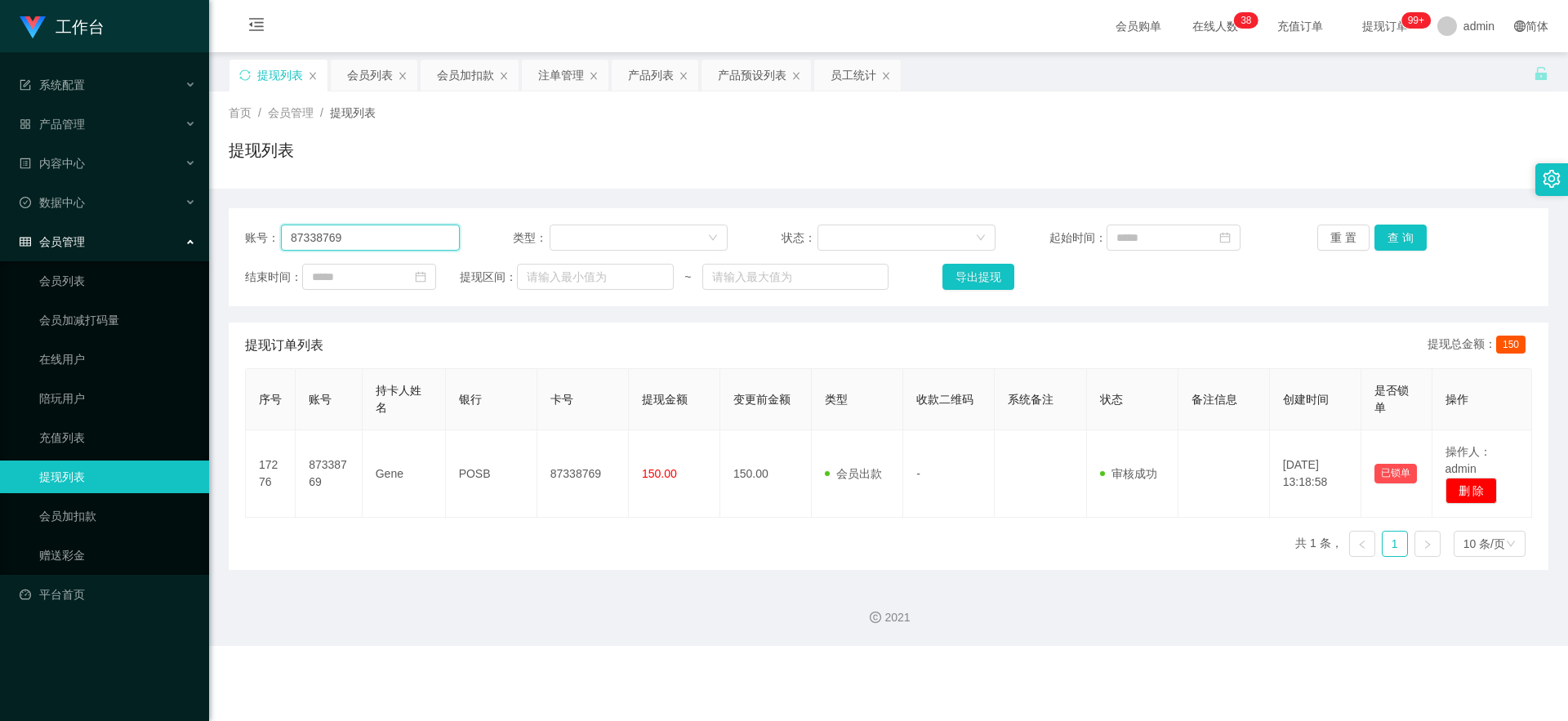
click at [392, 242] on input "87338769" at bounding box center [370, 238] width 179 height 26
paste input "tangaboon"
click at [557, 234] on button "查 询" at bounding box center [1400, 238] width 53 height 26
click at [557, 234] on div "重 置 查 询" at bounding box center [1424, 238] width 215 height 26
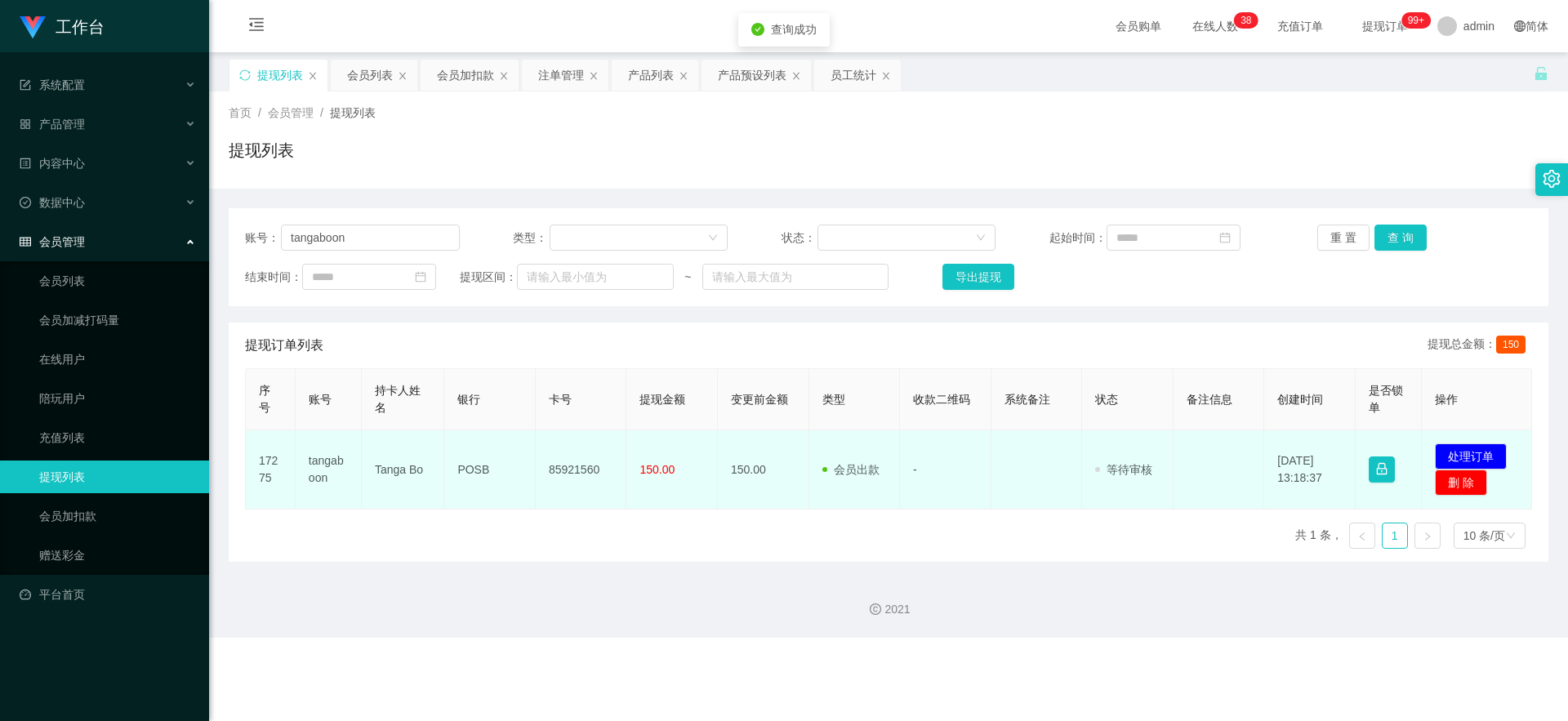
click at [557, 440] on td "85921560" at bounding box center [581, 470] width 91 height 79
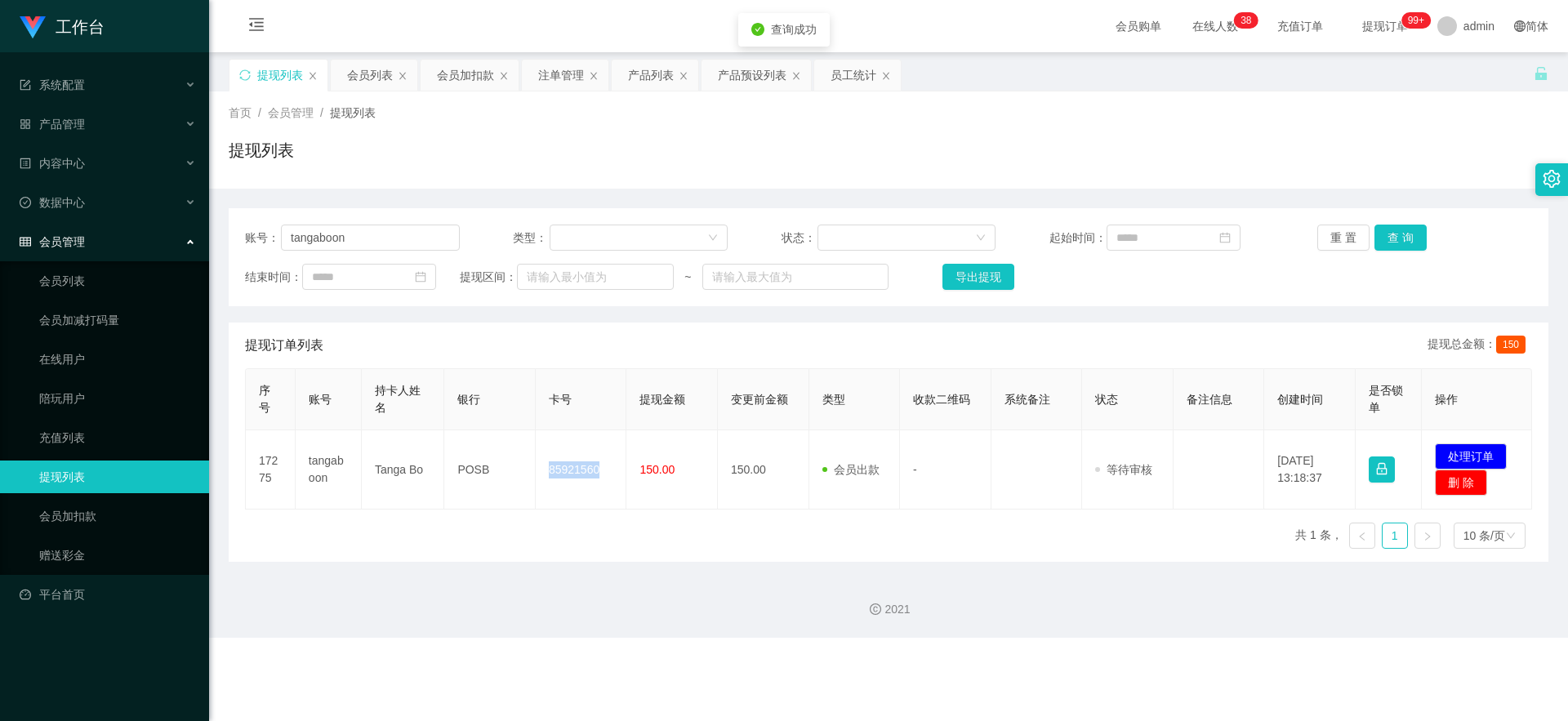
copy td "85921560"
drag, startPoint x: 568, startPoint y: 440, endPoint x: 938, endPoint y: 413, distance: 371.0
click at [557, 441] on td "85921560" at bounding box center [581, 470] width 91 height 79
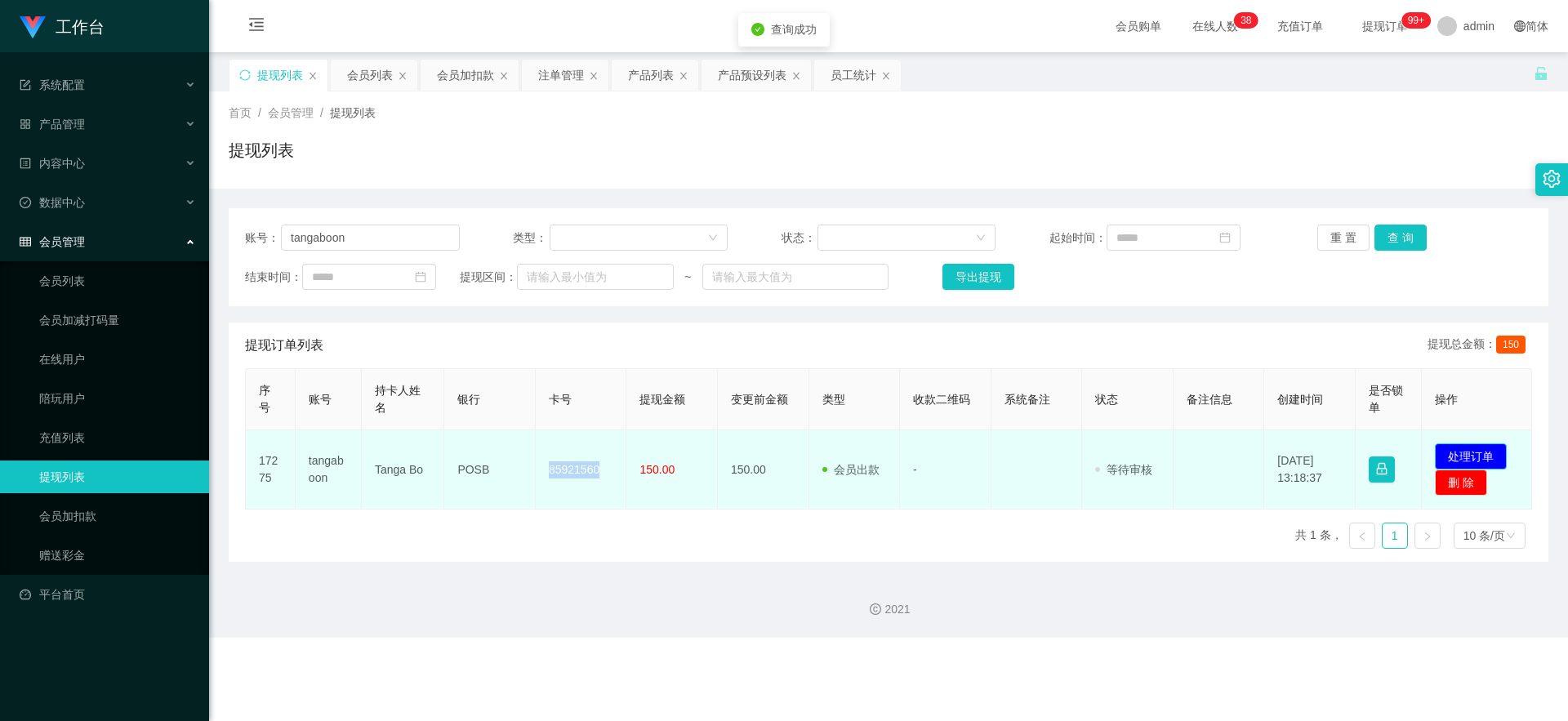
click at [557, 456] on button "处理订单" at bounding box center [1470, 456] width 72 height 26
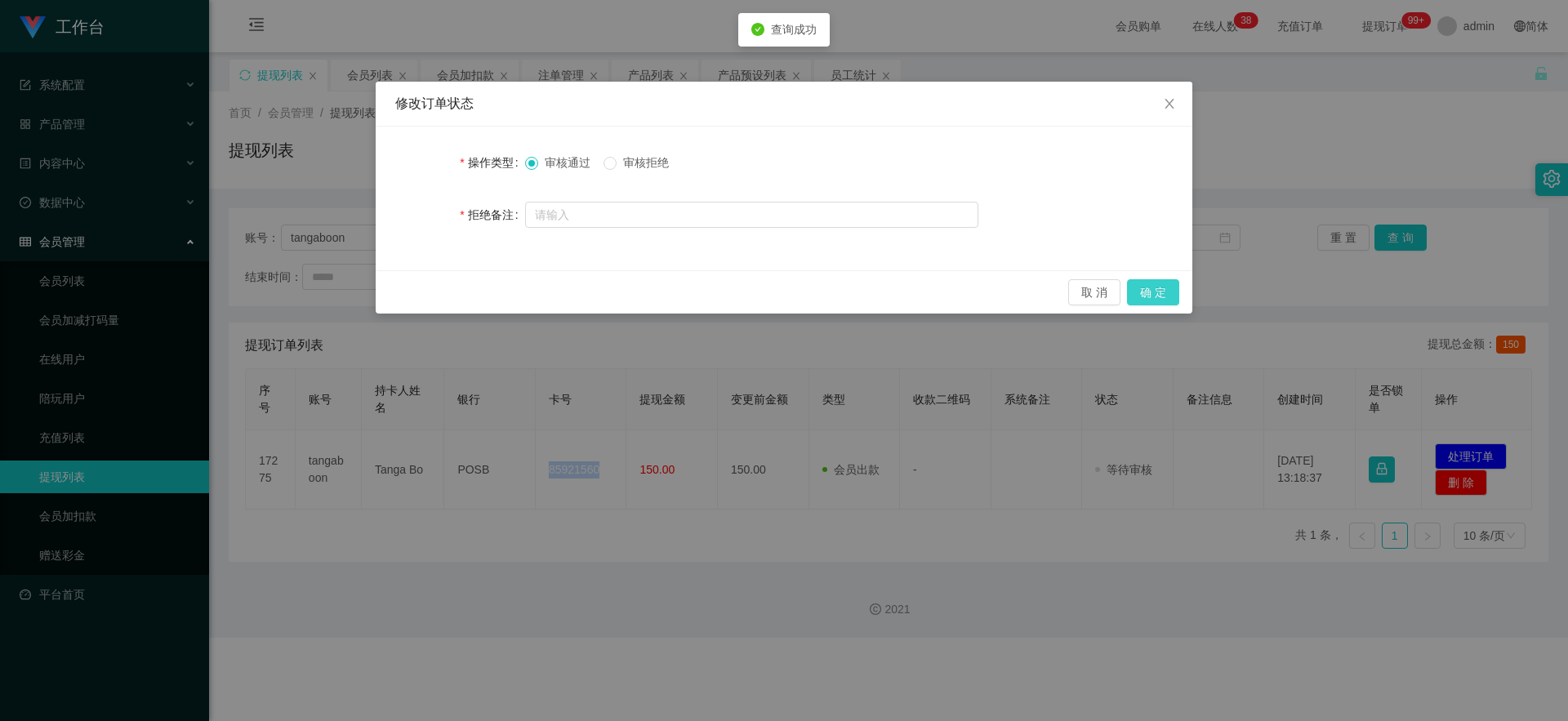
click at [557, 290] on button "确 定" at bounding box center [1153, 292] width 53 height 26
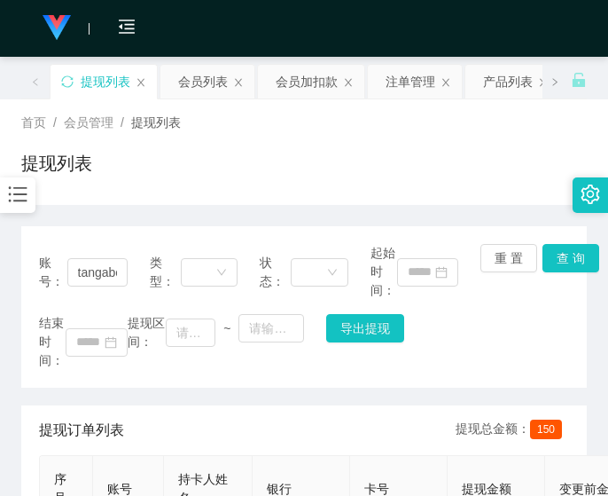
drag, startPoint x: 41, startPoint y: 275, endPoint x: 59, endPoint y: 275, distance: 18.6
click at [41, 275] on span "账号：" at bounding box center [53, 272] width 28 height 37
click at [107, 258] on input "tangaboon" at bounding box center [97, 272] width 60 height 28
paste input "85700378"
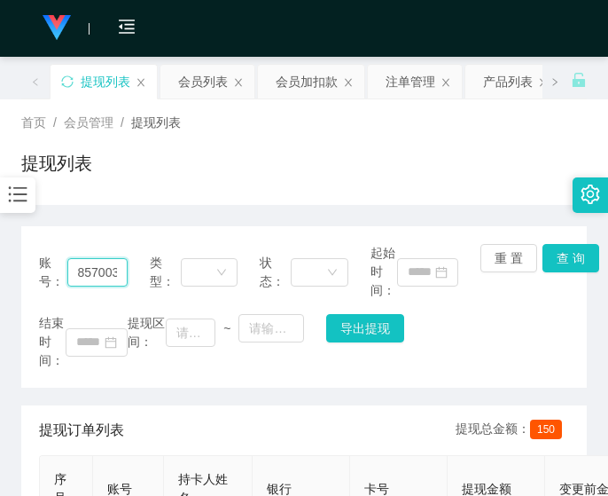
scroll to position [0, 15]
type input "85700378"
click at [329, 87] on div "会员加扣款" at bounding box center [307, 82] width 62 height 34
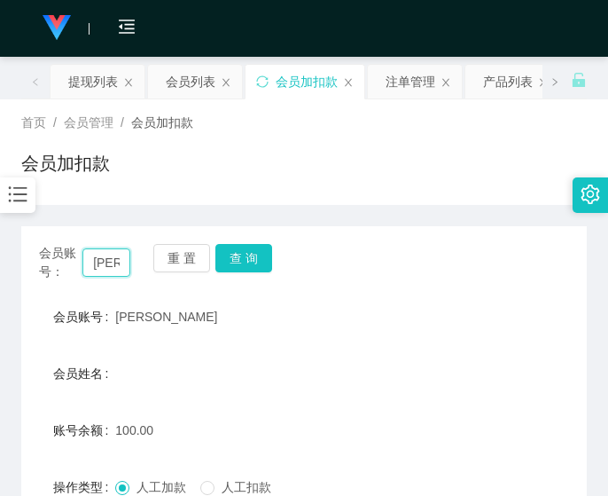
click at [105, 262] on input "[PERSON_NAME]" at bounding box center [106, 262] width 48 height 28
paste input "85700378"
type input "85700378"
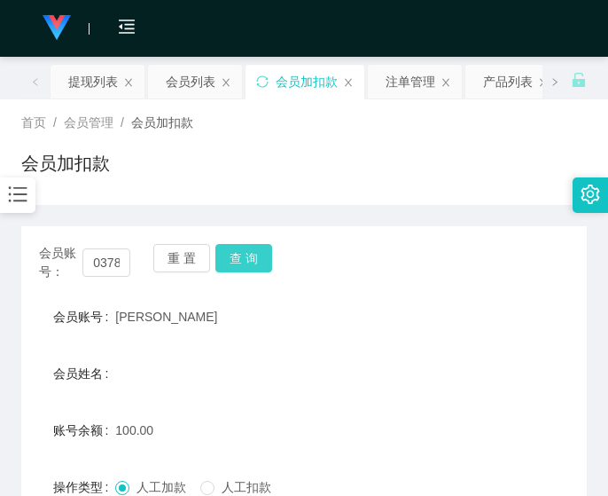
click at [254, 253] on button "查 询" at bounding box center [243, 258] width 57 height 28
click at [254, 253] on div "会员账号： 85700378 重 置 查 询" at bounding box center [304, 262] width 566 height 37
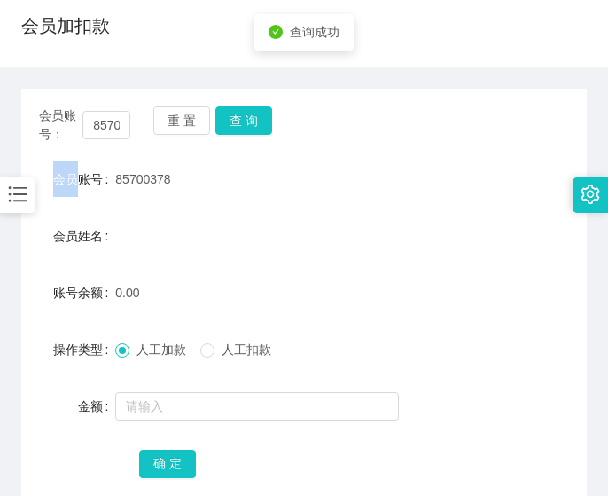
scroll to position [244, 0]
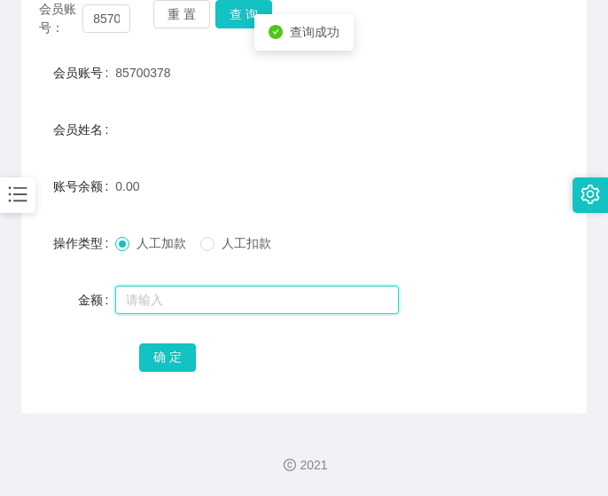
click at [239, 300] on input "text" at bounding box center [257, 299] width 284 height 28
type input "100"
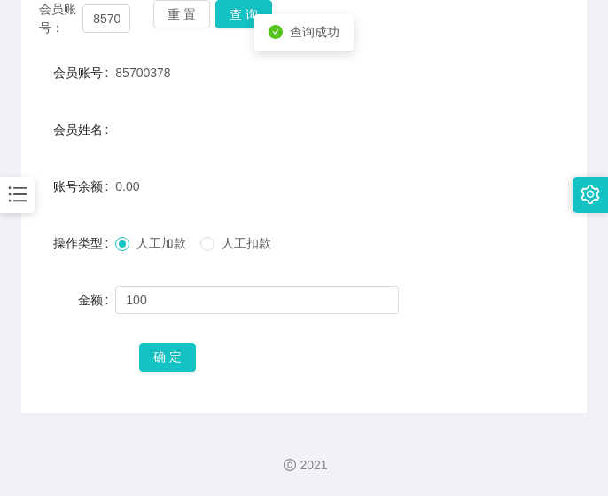
click at [187, 340] on div "确 定" at bounding box center [304, 356] width 330 height 35
click at [182, 345] on button "确 定" at bounding box center [167, 357] width 57 height 28
click at [17, 124] on main "关闭左侧 关闭右侧 关闭其它 刷新页面 提现列表 会员列表 会员加扣款 注单管理 产品列表 产品预设列表 员工统计 首页 / 会员管理 / 会员加扣款 / 会…" at bounding box center [304, 113] width 608 height 600
click at [105, 20] on input "85700378" at bounding box center [106, 18] width 48 height 28
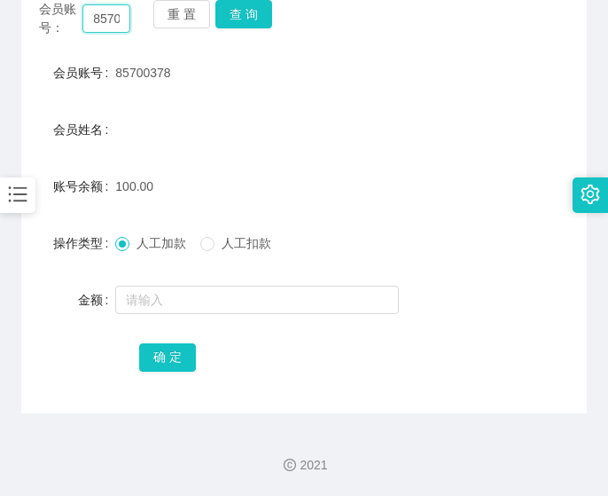
scroll to position [0, 27]
click at [252, 20] on button "查 询" at bounding box center [243, 14] width 57 height 28
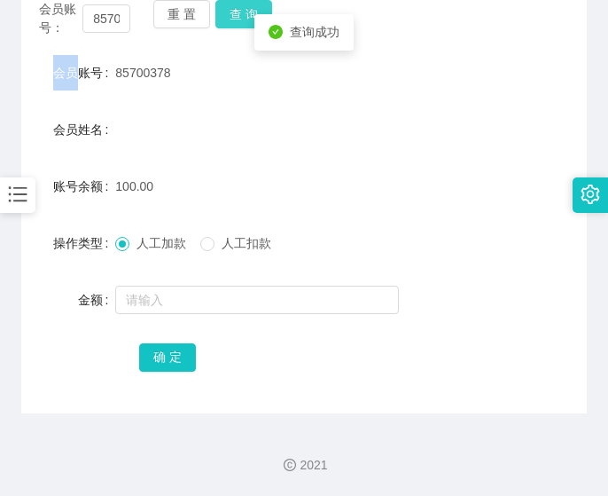
click at [252, 20] on div "会员账号： 85700378 重 置 查 询" at bounding box center [304, 18] width 566 height 37
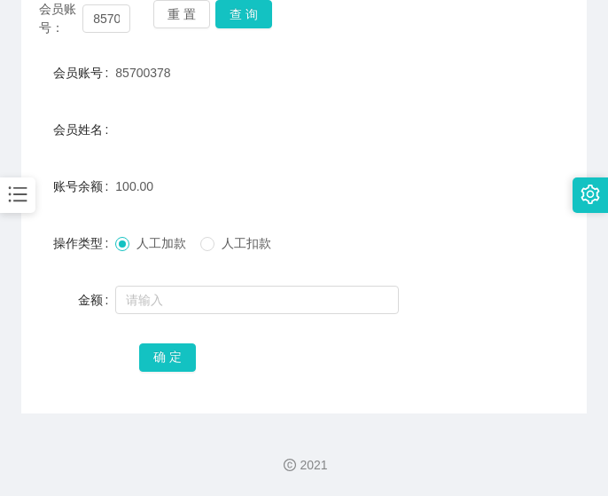
click at [33, 128] on div "会员姓名" at bounding box center [68, 129] width 94 height 35
click at [105, 23] on input "85700378" at bounding box center [106, 18] width 48 height 28
click at [257, 7] on button "查 询" at bounding box center [243, 14] width 57 height 28
click at [257, 7] on div "会员账号： 85700378 重 置 查 询 会员账号 85700378 会员姓名 账号余额 150.00 操作类型 人工加款 人工扣款 金额 确 定" at bounding box center [304, 187] width 566 height 452
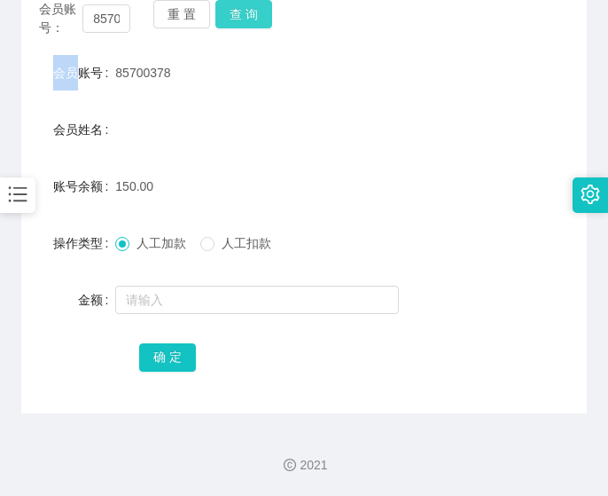
scroll to position [212, 0]
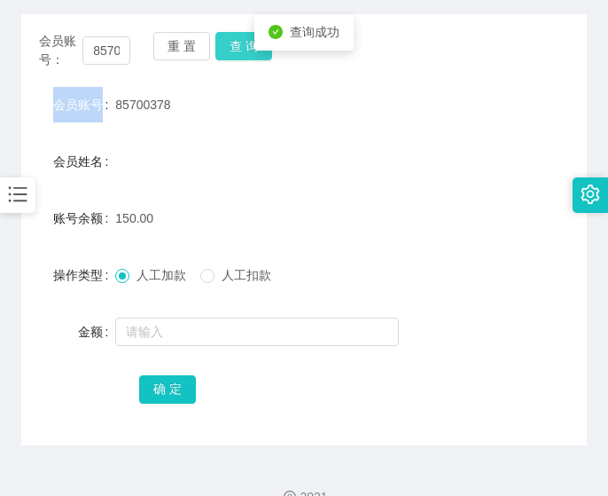
click at [257, 7] on div "会员账号： 85700378 重 置 查 询 会员账号 85700378 会员姓名 账号余额 150.00 操作类型 人工加款 人工扣款 金额 确 定" at bounding box center [304, 219] width 566 height 452
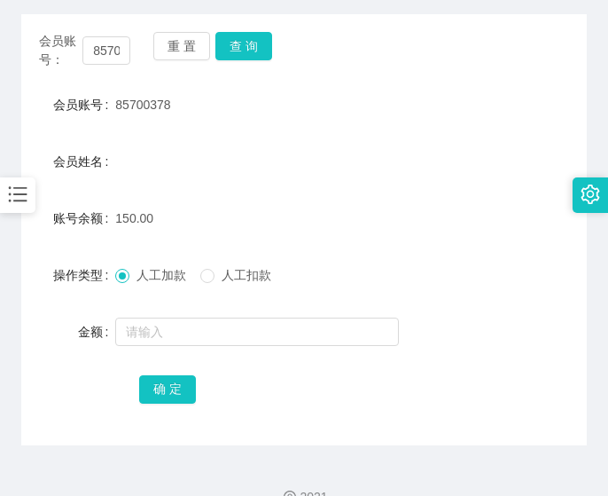
click at [30, 174] on div "会员姓名" at bounding box center [68, 161] width 94 height 35
click at [117, 57] on input "85700378" at bounding box center [106, 50] width 48 height 28
paste input "jasminesaw1984"
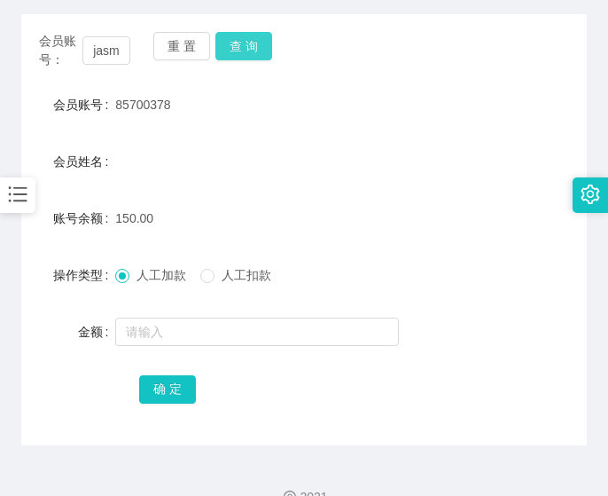
click at [241, 46] on button "查 询" at bounding box center [243, 46] width 57 height 28
click at [241, 46] on div "会员账号： jasminesaw1984 重 置 查 询" at bounding box center [304, 50] width 566 height 37
click at [33, 329] on div "金额" at bounding box center [68, 331] width 94 height 35
click at [101, 55] on input "jasminesaw1984" at bounding box center [106, 50] width 48 height 28
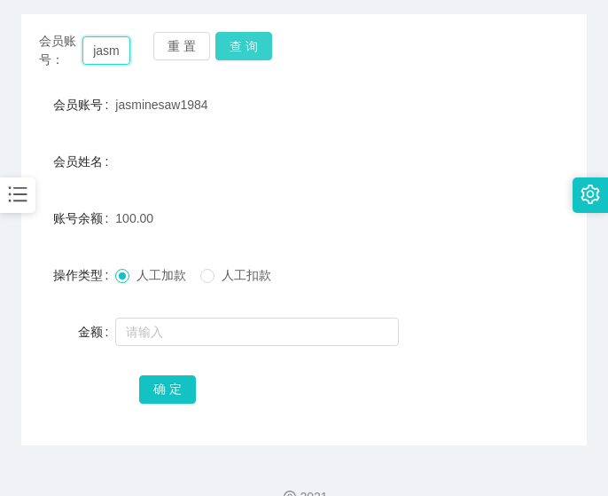
paste input "Starkong"
type input "Starkong"
click at [246, 43] on button "查 询" at bounding box center [243, 46] width 57 height 28
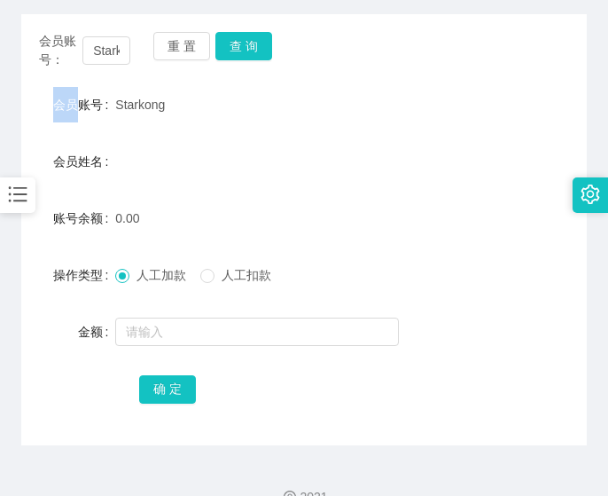
click at [246, 43] on div "会员账号： Starkong 重 置 查 询" at bounding box center [304, 50] width 566 height 37
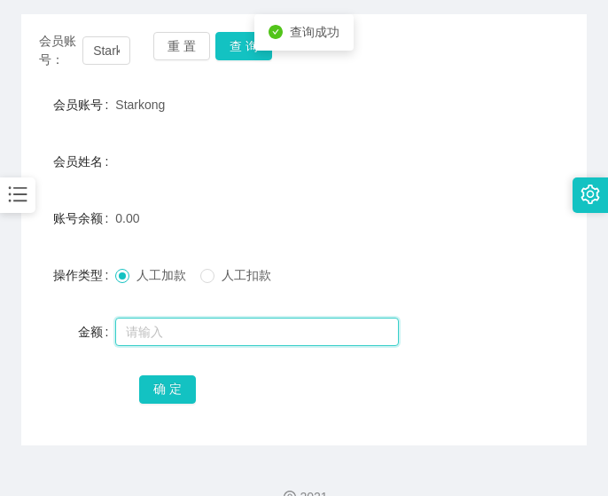
click at [171, 331] on input "text" at bounding box center [257, 331] width 284 height 28
type input "100"
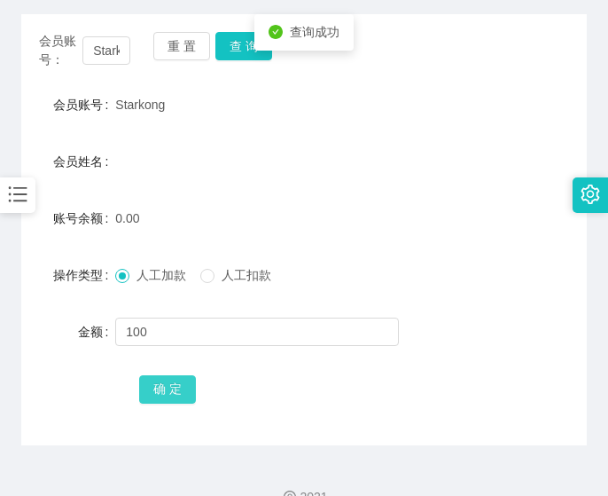
click at [165, 382] on button "确 定" at bounding box center [167, 389] width 57 height 28
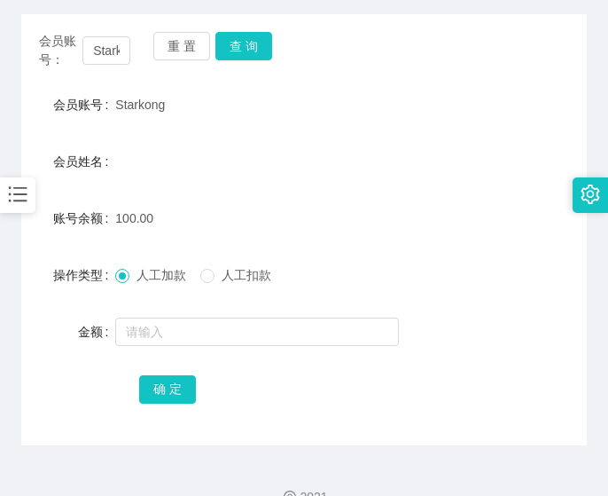
click at [44, 117] on div "会员账号" at bounding box center [68, 104] width 94 height 35
click at [97, 55] on input "Starkong" at bounding box center [106, 50] width 48 height 28
paste input "85700378"
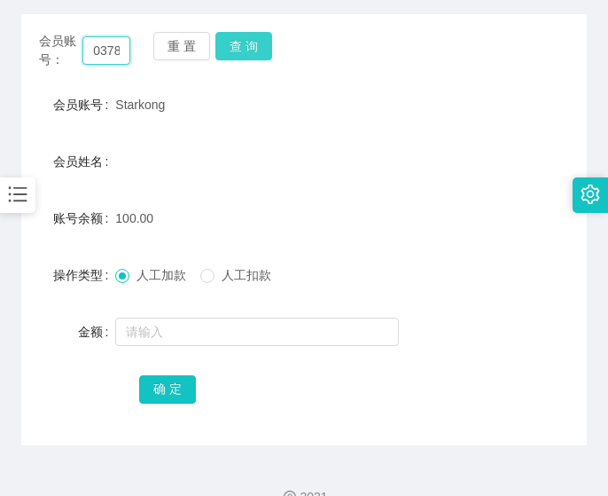
type input "85700378"
click at [237, 47] on button "查 询" at bounding box center [243, 46] width 57 height 28
click at [237, 47] on button "查 询" at bounding box center [253, 46] width 76 height 28
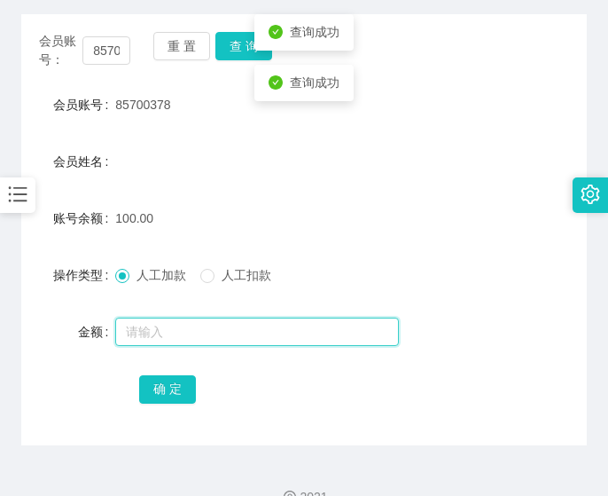
click at [230, 334] on input "text" at bounding box center [257, 331] width 284 height 28
type input "50"
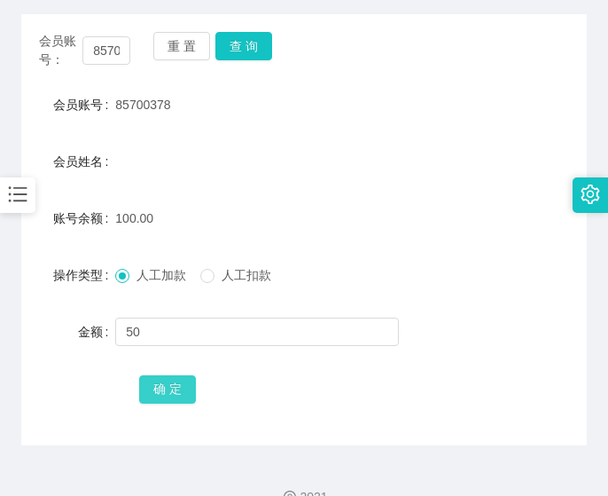
click at [167, 373] on div "确 定" at bounding box center [304, 388] width 330 height 35
click at [163, 390] on button "确 定" at bounding box center [167, 389] width 57 height 28
click at [16, 61] on main "关闭左侧 关闭右侧 关闭其它 刷新页面 提现列表 会员列表 会员加扣款 注单管理 产品列表 产品预设列表 员工统计 首页 / 会员管理 / 会员加扣款 / 会…" at bounding box center [304, 145] width 608 height 600
click at [106, 53] on input "85700378" at bounding box center [106, 50] width 48 height 28
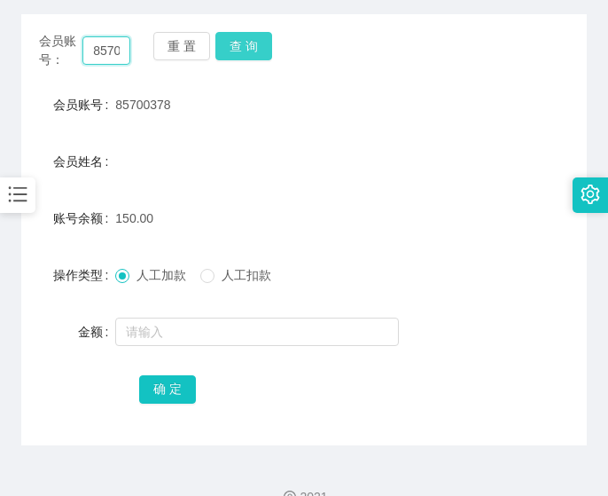
paste input "jasminesaw1984"
type input "jasminesaw1984"
click at [244, 42] on button "查 询" at bounding box center [243, 46] width 57 height 28
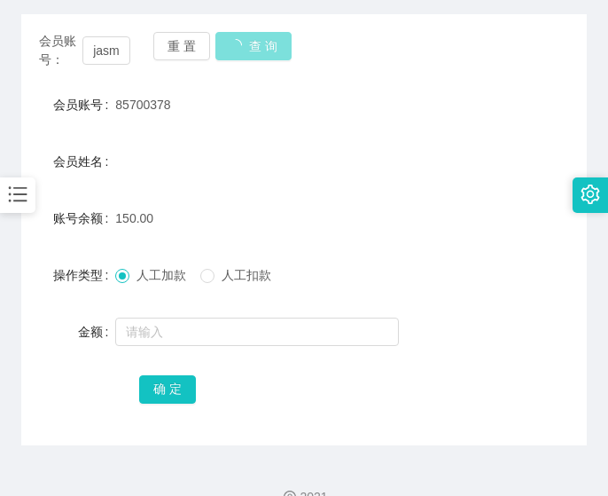
click at [244, 41] on button "查 询" at bounding box center [253, 46] width 76 height 28
click at [20, 113] on main "关闭左侧 关闭右侧 关闭其它 刷新页面 提现列表 会员列表 会员加扣款 注单管理 产品列表 产品预设列表 员工统计 首页 / 会员管理 / 会员加扣款 / 会…" at bounding box center [304, 145] width 608 height 600
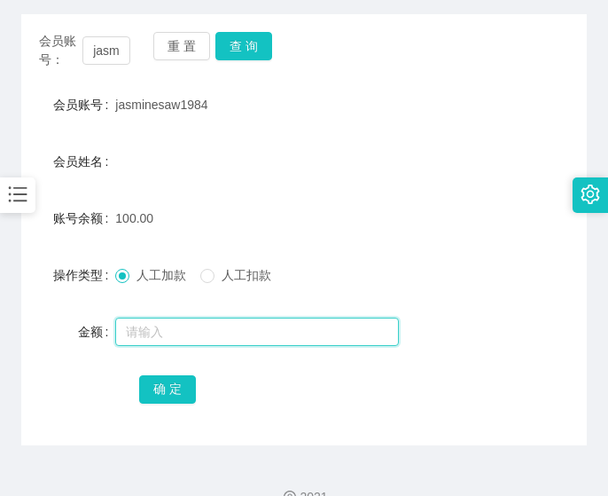
click at [132, 324] on input "text" at bounding box center [257, 331] width 284 height 28
type input "50"
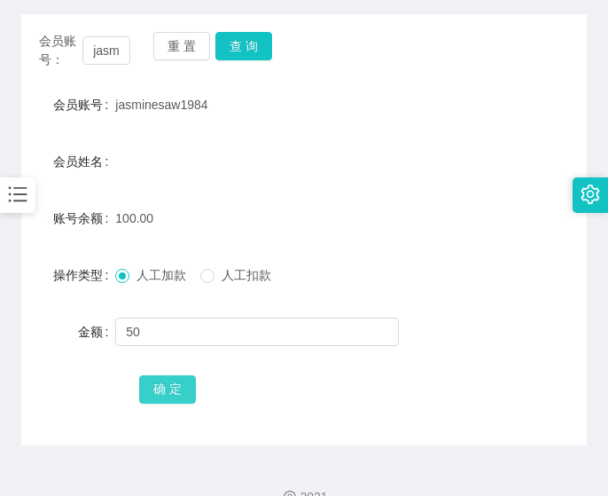
click at [173, 398] on button "确 定" at bounding box center [167, 389] width 57 height 28
click at [24, 285] on div "操作类型" at bounding box center [68, 274] width 94 height 35
click at [106, 45] on input "jasminesaw1984" at bounding box center [106, 50] width 48 height 28
paste input "Yoyo18585"
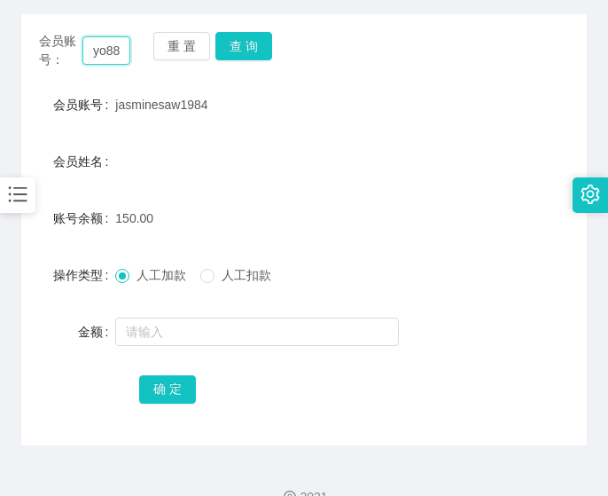
scroll to position [0, 20]
type input "Yoyo888"
click at [249, 47] on button "查 询" at bounding box center [243, 46] width 57 height 28
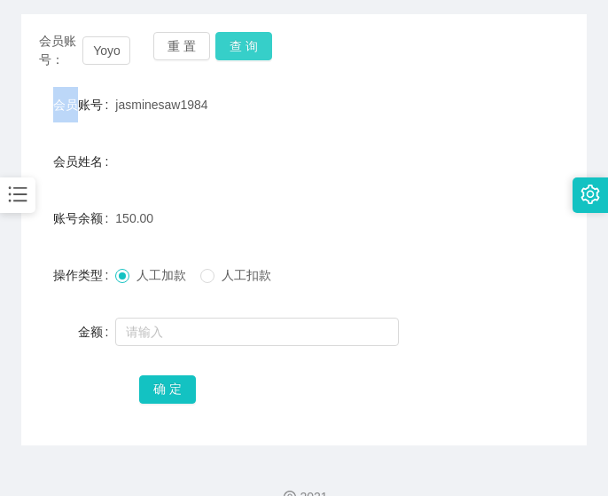
click at [249, 47] on div "会员账号： Yoyo888 重 置 查 询" at bounding box center [304, 50] width 566 height 37
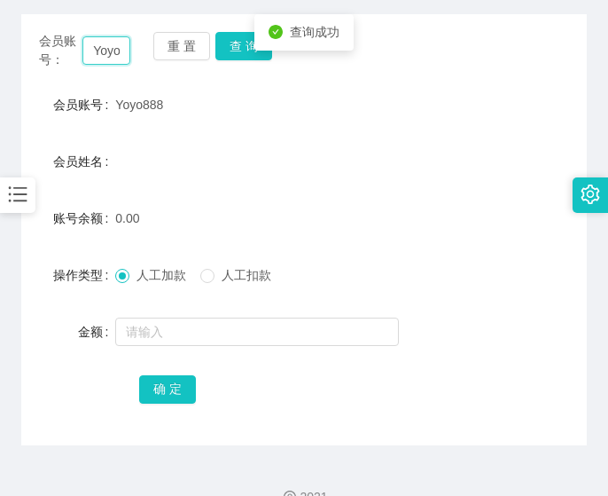
click at [104, 55] on input "Yoyo888" at bounding box center [106, 50] width 48 height 28
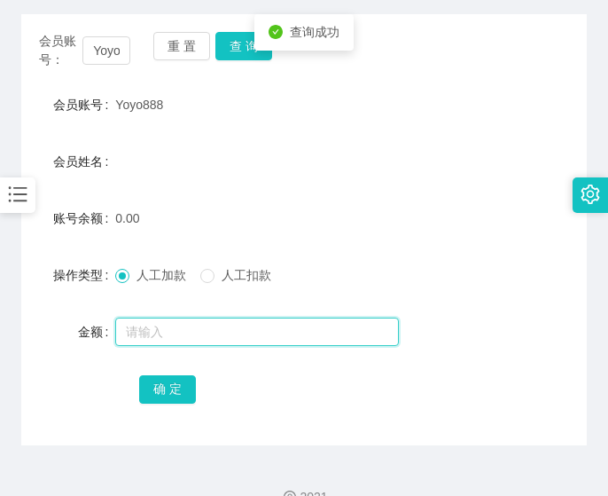
click at [157, 332] on input "text" at bounding box center [257, 331] width 284 height 28
type input "100"
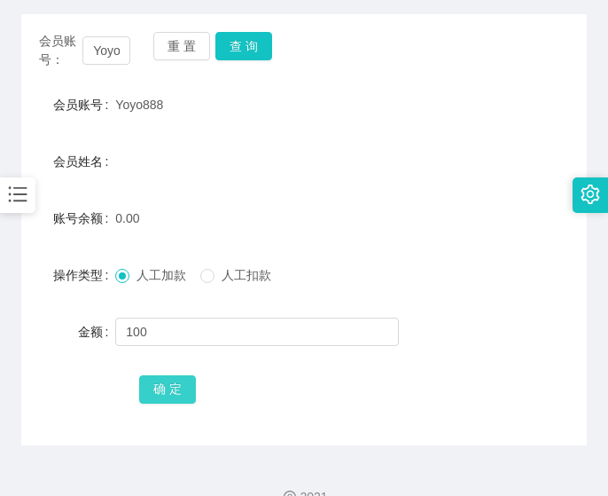
click at [180, 394] on button "确 定" at bounding box center [167, 389] width 57 height 28
drag, startPoint x: 35, startPoint y: 105, endPoint x: 107, endPoint y: 105, distance: 71.8
click at [34, 105] on div "会员账号" at bounding box center [68, 104] width 94 height 35
click at [121, 51] on input "Yoyo888" at bounding box center [106, 50] width 48 height 28
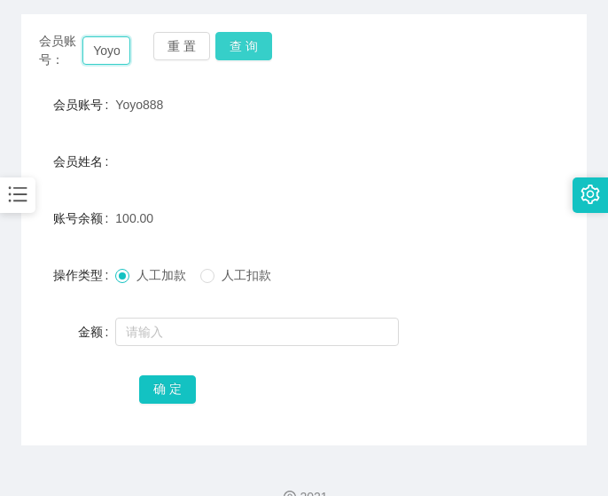
paste input "Starkong"
type input "Starkong"
click at [251, 51] on button "查 询" at bounding box center [243, 46] width 57 height 28
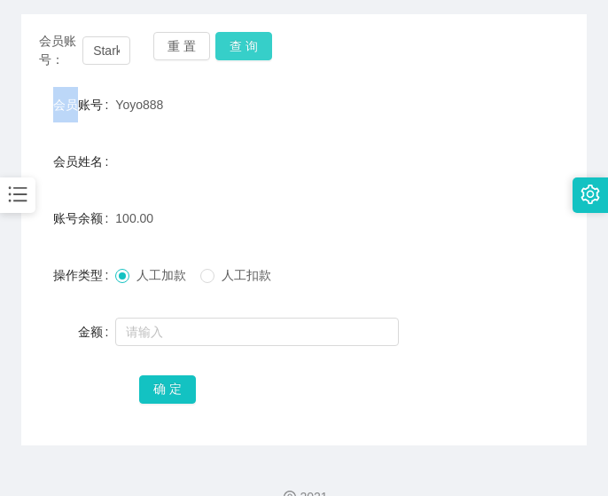
click at [251, 51] on div "会员账号： Starkong 重 置 查 询" at bounding box center [304, 50] width 566 height 37
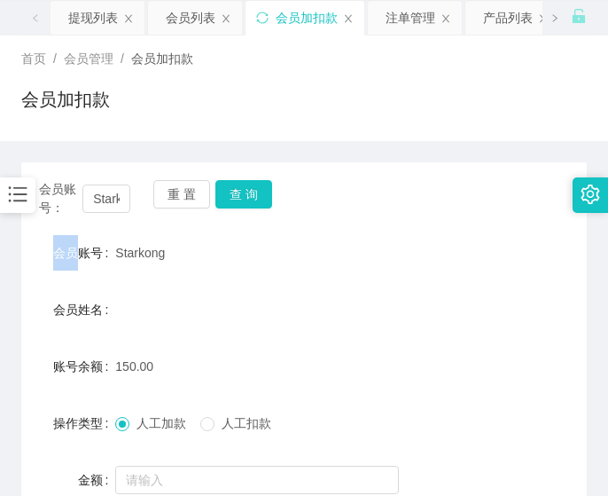
drag, startPoint x: 15, startPoint y: 261, endPoint x: 52, endPoint y: 235, distance: 45.8
click at [15, 261] on main "关闭左侧 关闭右侧 关闭其它 刷新页面 提现列表 会员列表 会员加扣款 注单管理 产品列表 产品预设列表 员工统计 首页 / 会员管理 / 会员加扣款 / 会…" at bounding box center [304, 293] width 608 height 600
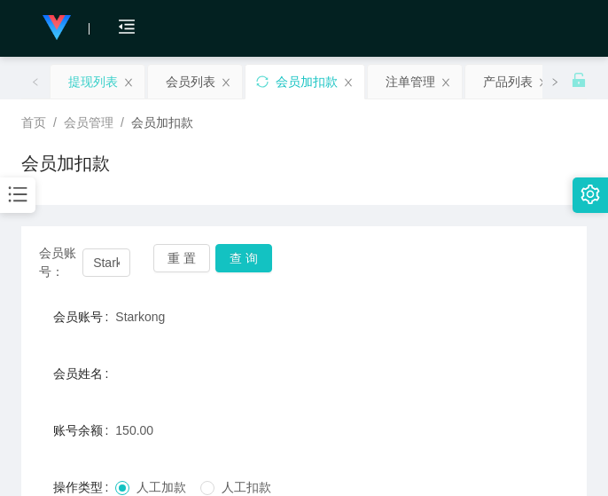
click at [92, 94] on div "提现列表" at bounding box center [93, 82] width 50 height 34
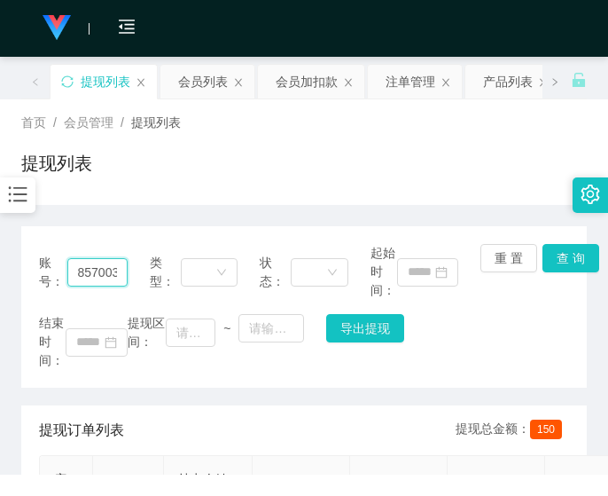
click at [95, 273] on input "85700378" at bounding box center [97, 272] width 60 height 28
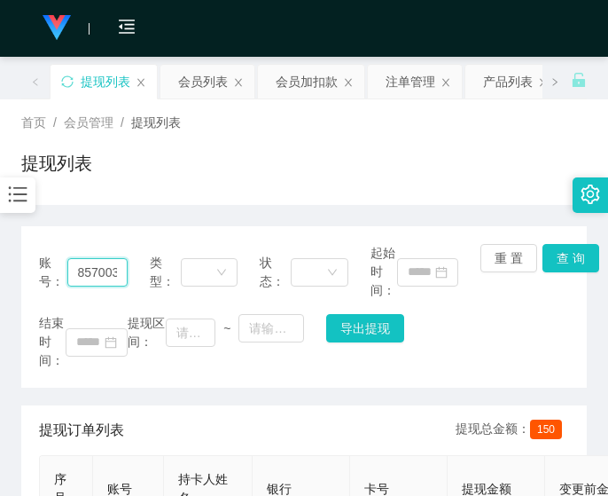
click at [95, 273] on input "85700378" at bounding box center [97, 272] width 60 height 28
click at [552, 269] on button "查 询" at bounding box center [571, 258] width 57 height 28
click at [552, 269] on div "重 置 查 询" at bounding box center [524, 272] width 89 height 56
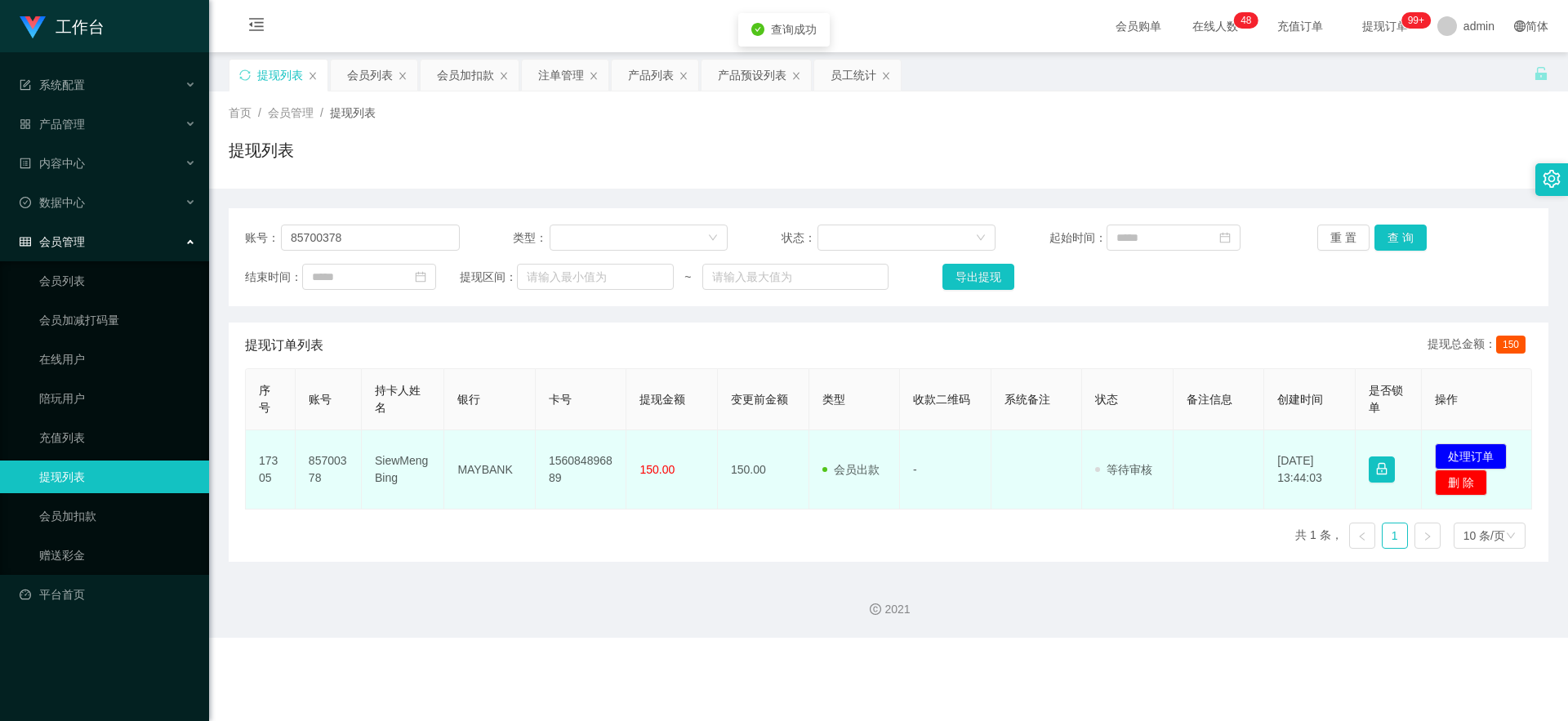
click at [557, 441] on td "156084896889" at bounding box center [581, 470] width 91 height 79
copy td "156084896889"
click at [557, 441] on td "156084896889" at bounding box center [581, 470] width 91 height 79
click at [557, 448] on button "处理订单" at bounding box center [1470, 456] width 72 height 26
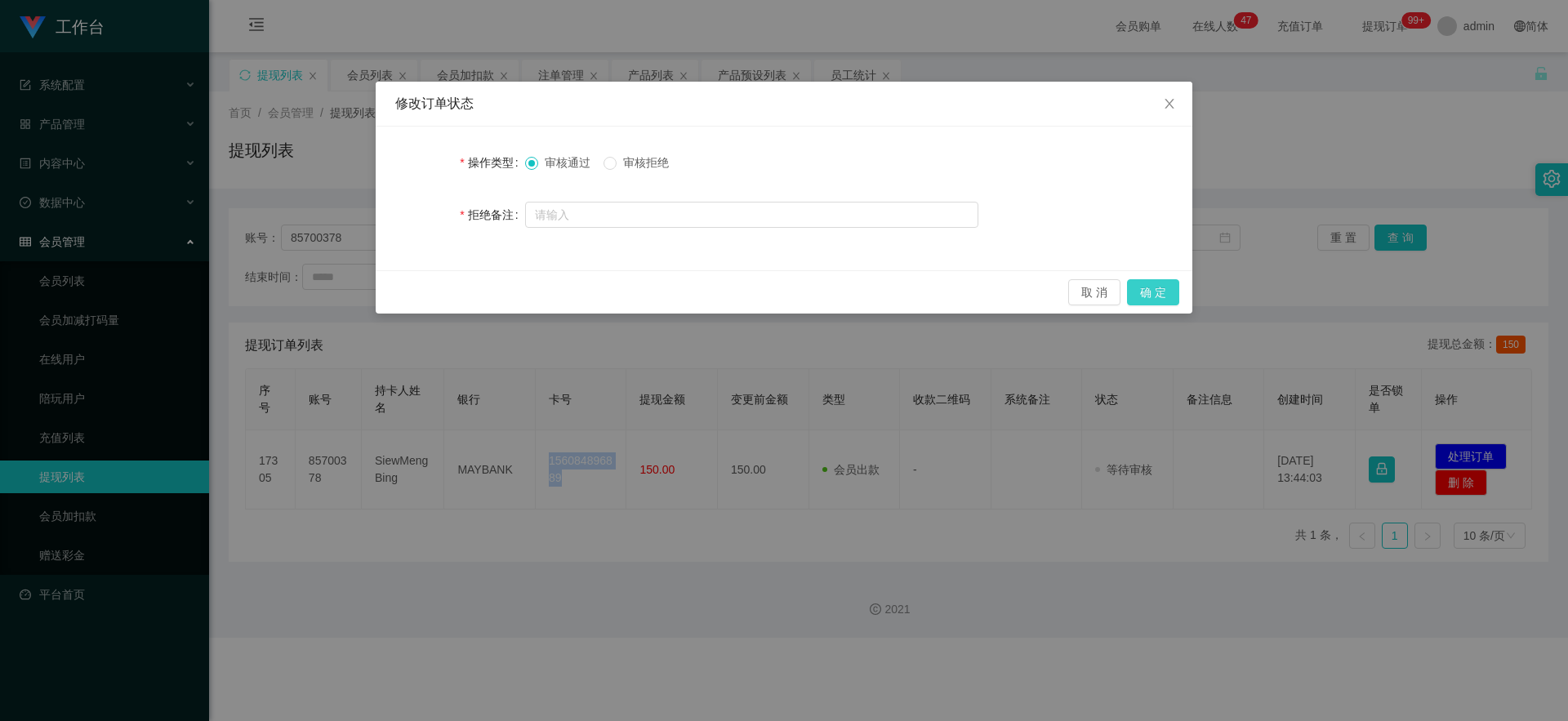
click at [557, 291] on button "确 定" at bounding box center [1153, 292] width 53 height 26
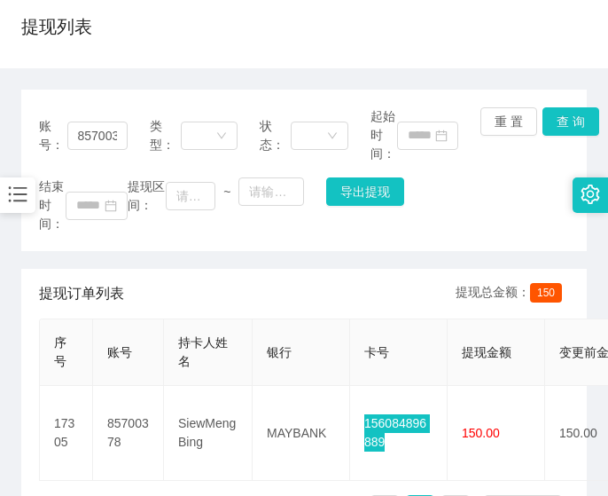
scroll to position [261, 0]
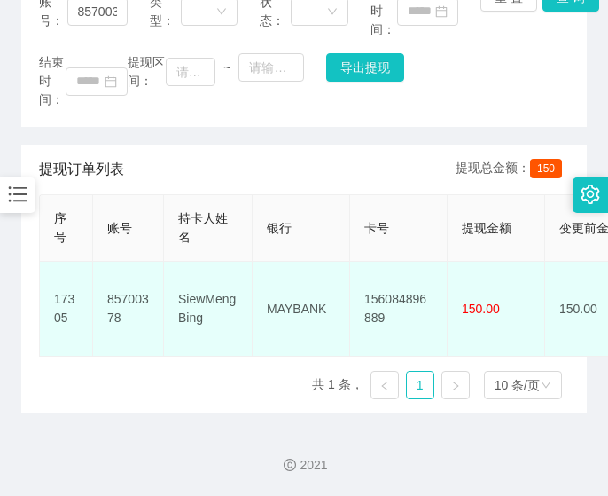
click at [296, 281] on td "MAYBANK" at bounding box center [302, 308] width 98 height 95
copy td "MAYBANK"
click at [226, 283] on td "SiewMengBing" at bounding box center [208, 308] width 89 height 95
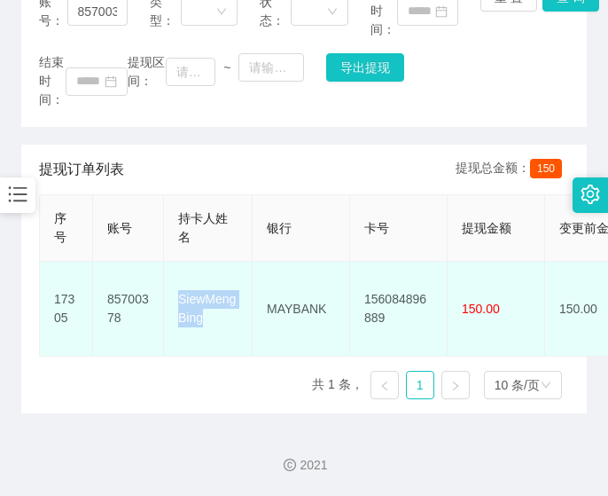
click at [226, 283] on td "SiewMengBing" at bounding box center [208, 308] width 89 height 95
click at [222, 284] on td "SiewMengBing" at bounding box center [208, 308] width 89 height 95
click at [215, 277] on td "SiewMengBing" at bounding box center [208, 308] width 89 height 95
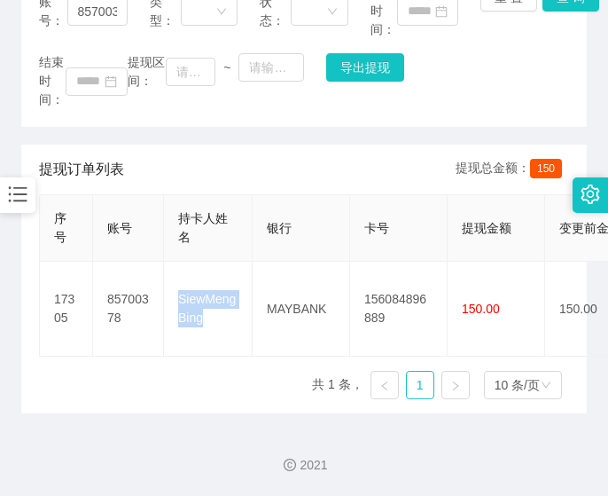
copy td "SiewMengBing"
click at [55, 127] on div "账号： 85700378 类型： 状态： 起始时间： 重 置 查 询 结束时间： 提现区间： ~ 导出提现 提现订单列表 提现总金额： 150 序号 账号 持…" at bounding box center [304, 189] width 566 height 448
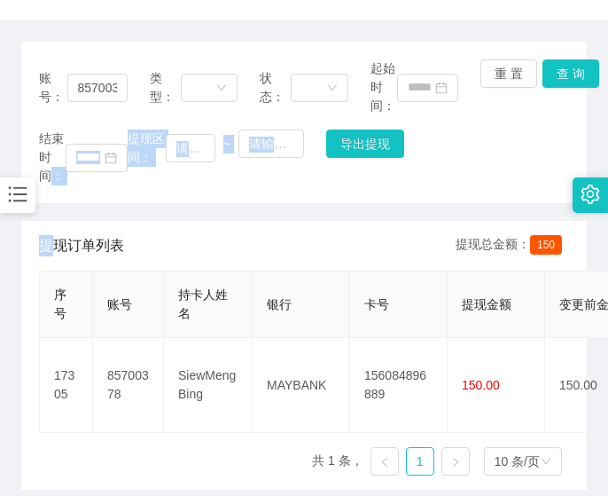
scroll to position [0, 0]
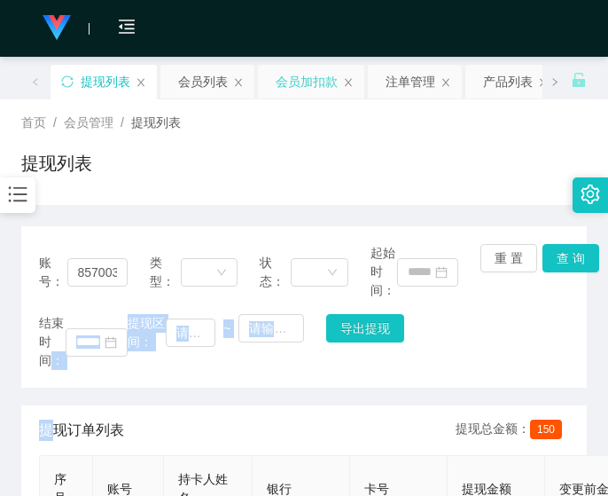
click at [316, 75] on div "会员加扣款" at bounding box center [307, 82] width 62 height 34
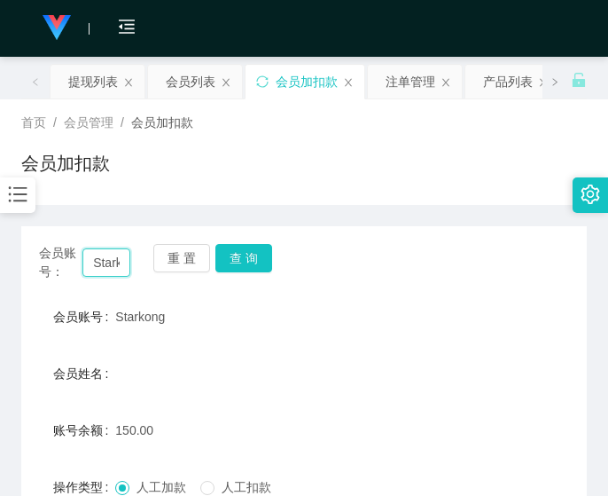
click at [102, 264] on input "Starkong" at bounding box center [106, 262] width 48 height 28
paste input "Yoyo888"
click at [247, 247] on button "查 询" at bounding box center [243, 258] width 57 height 28
click at [247, 247] on div "会员账号： Yoyo888 重 置 查 询" at bounding box center [304, 262] width 566 height 37
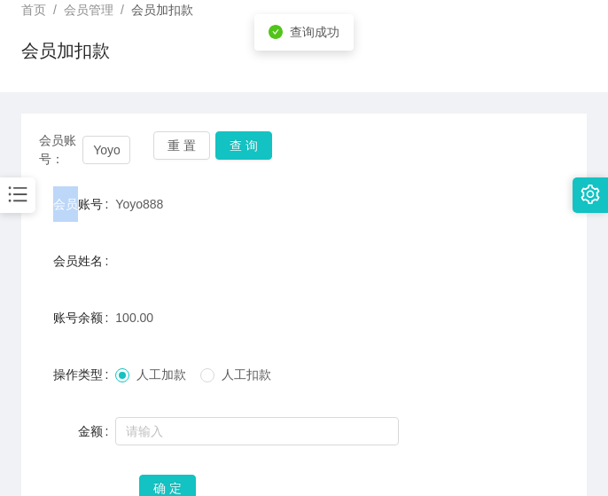
scroll to position [244, 0]
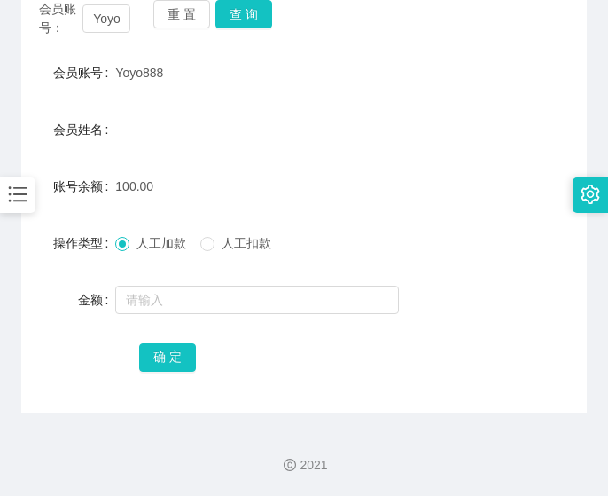
click at [39, 161] on form "会员账号 Yoyo888 会员姓名 账号余额 100.00 操作类型 人工加款 人工扣款 金额 确 定" at bounding box center [304, 214] width 566 height 319
click at [113, 23] on input "Yoyo888" at bounding box center [106, 18] width 48 height 28
paste input "jasminesaw1984"
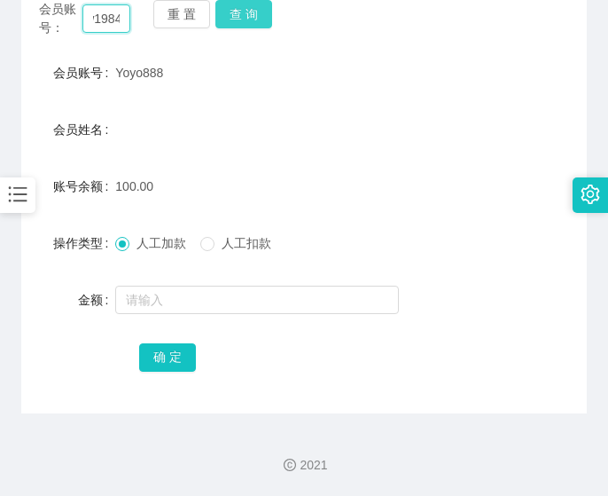
type input "jasminesaw1984"
click at [261, 15] on button "查 询" at bounding box center [243, 14] width 57 height 28
click at [261, 15] on body "工作台 系统配置 产品管理 内容中心 数据中心 会员管理 会员列表 会员加减打码量 在线用户 陪玩用户 充值列表 提现列表 会员加扣款 赠送彩金 平台首页 保…" at bounding box center [304, 248] width 608 height 496
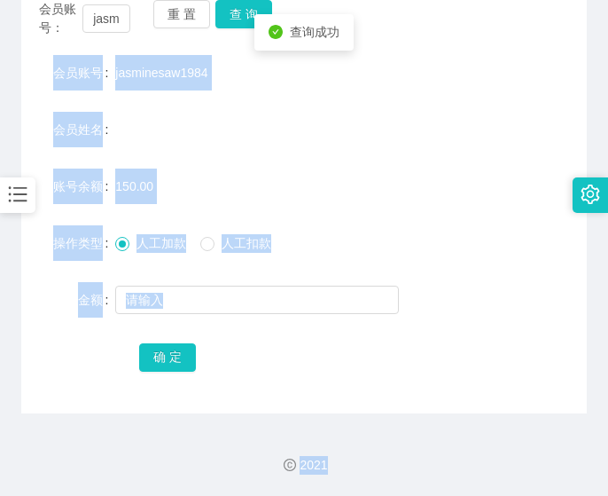
click at [261, 179] on div "150.00" at bounding box center [280, 185] width 330 height 35
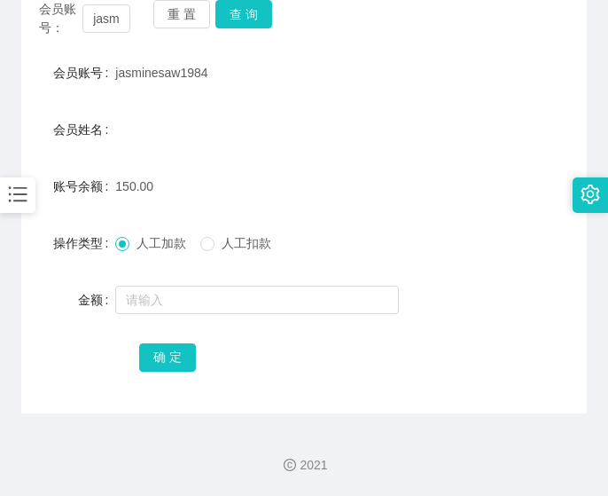
click at [20, 125] on main "关闭左侧 关闭右侧 关闭其它 刷新页面 提现列表 会员列表 会员加扣款 注单管理 产品列表 产品预设列表 员工统计 首页 / 会员管理 / 会员加扣款 / 会…" at bounding box center [304, 113] width 608 height 600
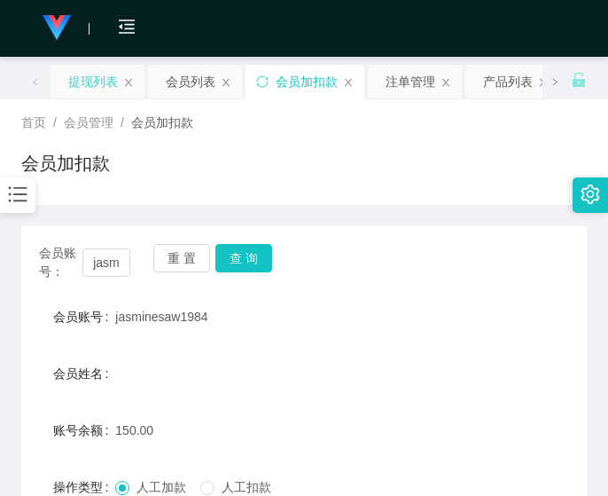
click at [100, 91] on div "提现列表" at bounding box center [93, 82] width 50 height 34
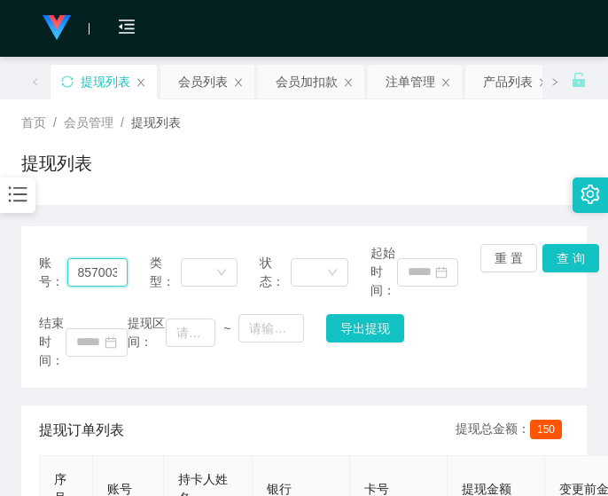
click at [85, 278] on input "85700378" at bounding box center [97, 272] width 60 height 28
paste input "Starkong"
click at [566, 265] on button "查 询" at bounding box center [571, 258] width 57 height 28
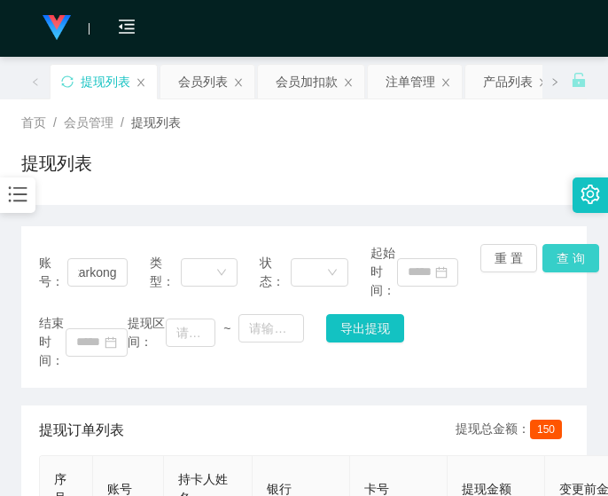
scroll to position [0, 0]
drag, startPoint x: 566, startPoint y: 265, endPoint x: 550, endPoint y: 242, distance: 28.0
click at [566, 262] on div "账号： Starkong 类型： 状态： 起始时间： 重 置 查 询 结束时间： 提现区间： ~ 导出提现" at bounding box center [304, 306] width 566 height 161
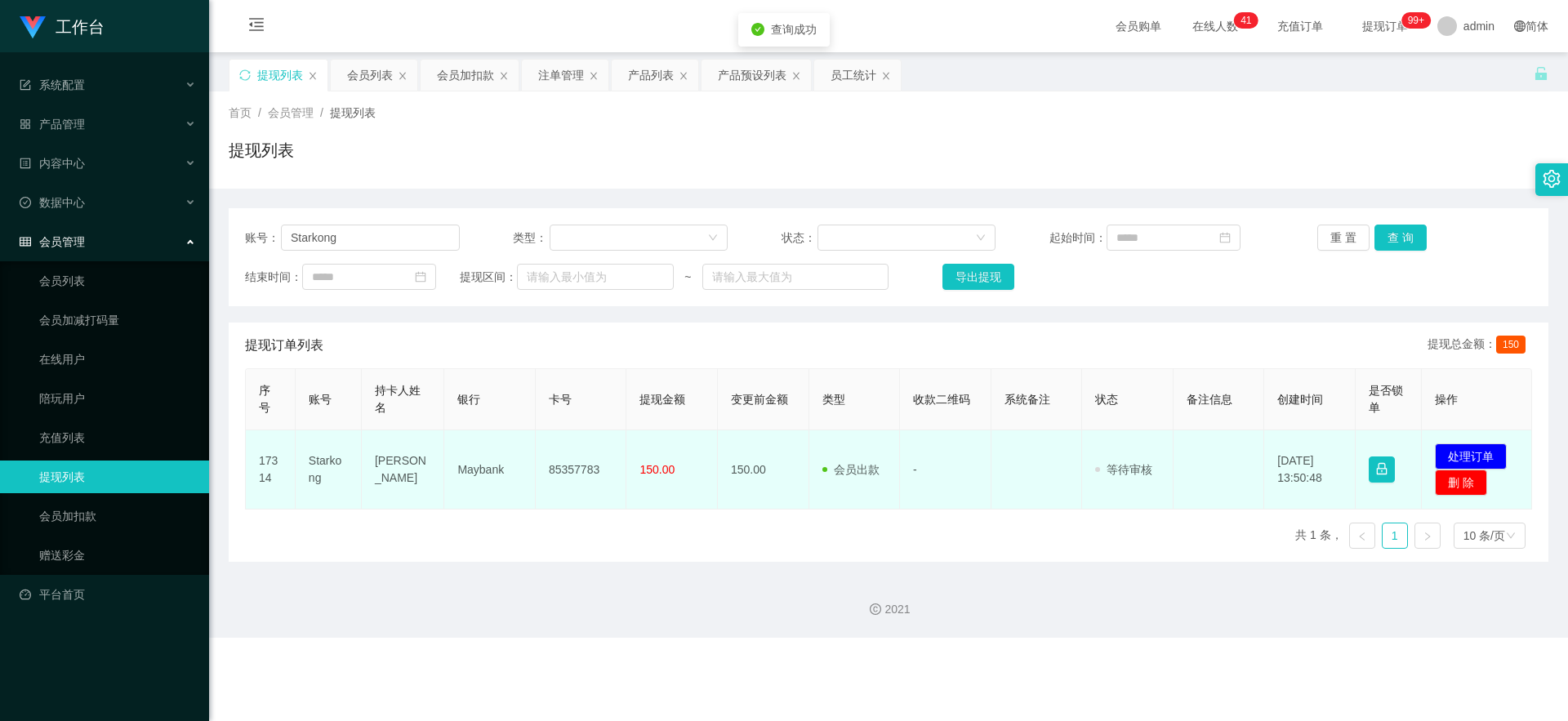
click at [557, 448] on td "85357783" at bounding box center [581, 470] width 91 height 79
click at [557, 442] on td "85357783" at bounding box center [581, 470] width 91 height 79
copy td "85357783"
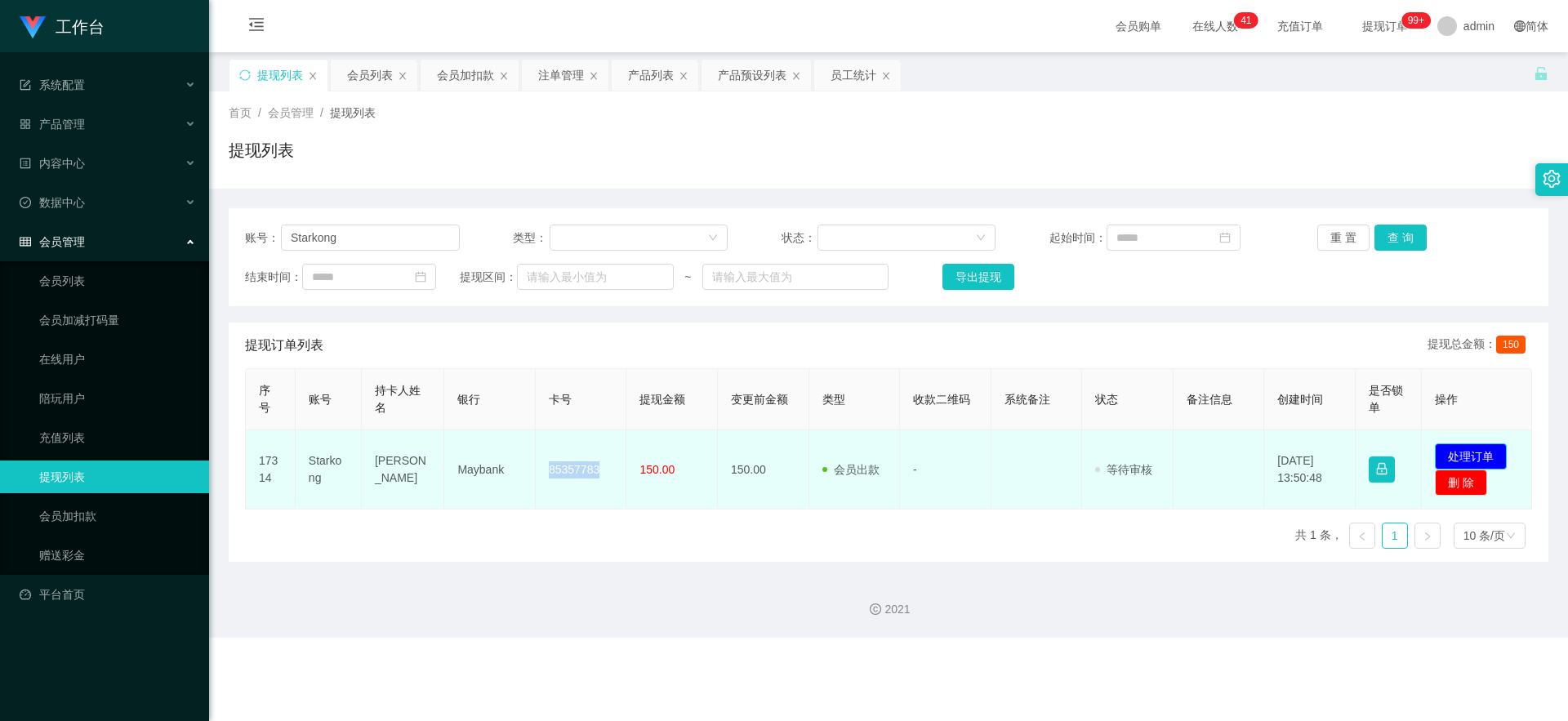
click at [557, 456] on button "处理订单" at bounding box center [1470, 456] width 72 height 26
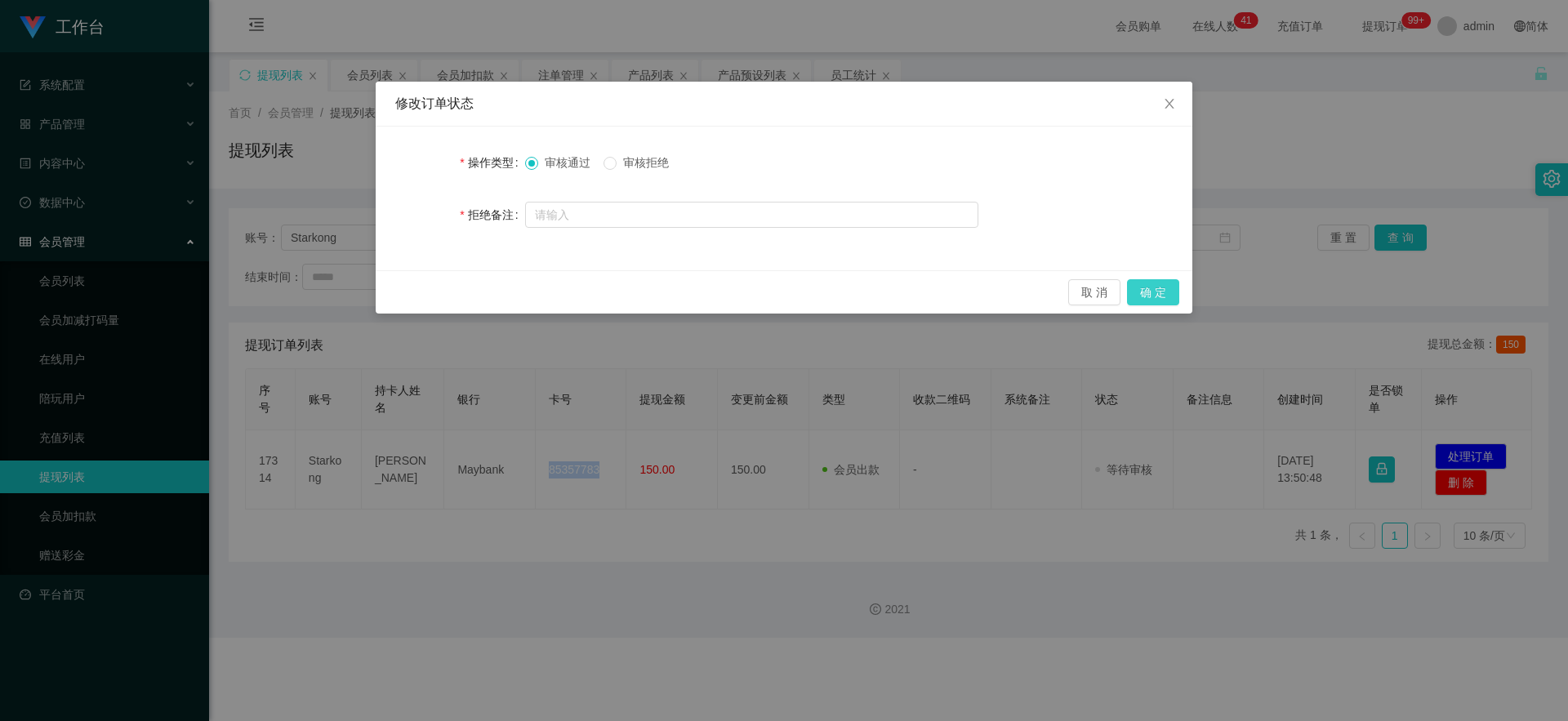
click at [557, 287] on button "确 定" at bounding box center [1153, 292] width 53 height 26
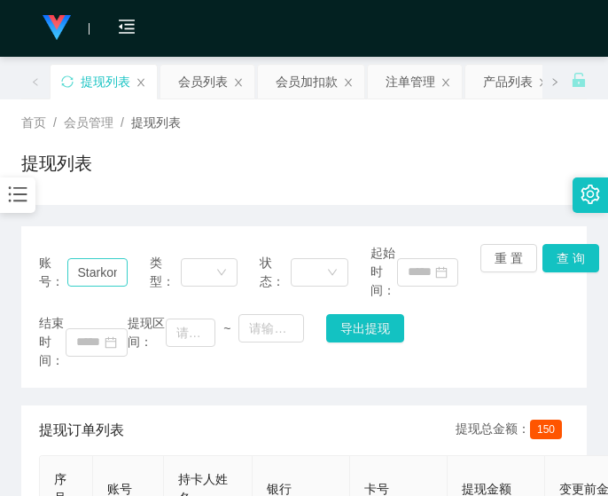
drag, startPoint x: 49, startPoint y: 276, endPoint x: 72, endPoint y: 285, distance: 25.0
click at [51, 277] on span "账号：" at bounding box center [53, 272] width 28 height 37
click at [101, 269] on input "Starkong" at bounding box center [97, 272] width 60 height 28
paste input "jasminesaw1984"
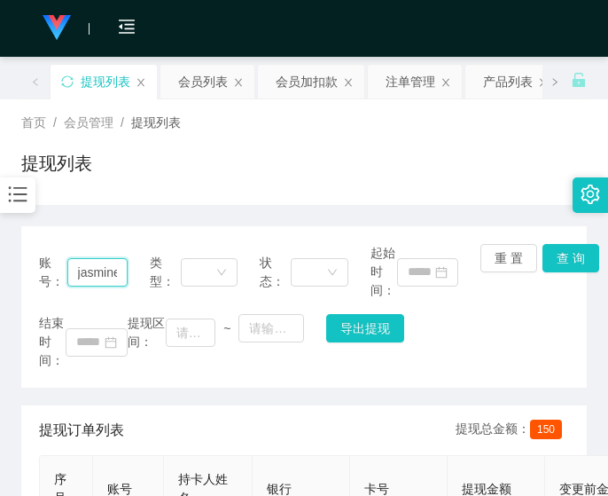
scroll to position [0, 51]
type input "jasminesaw1984"
click at [563, 262] on button "查 询" at bounding box center [571, 258] width 57 height 28
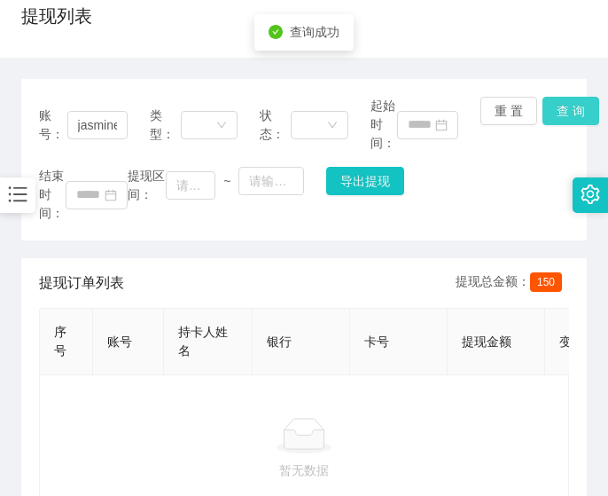
scroll to position [272, 0]
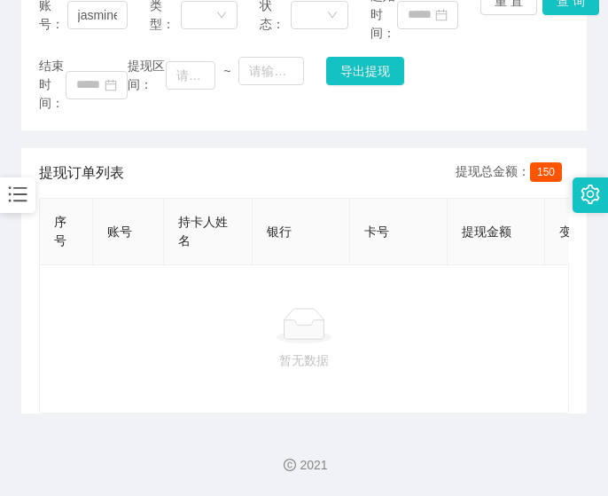
click at [48, 299] on div "暂无数据" at bounding box center [304, 338] width 530 height 149
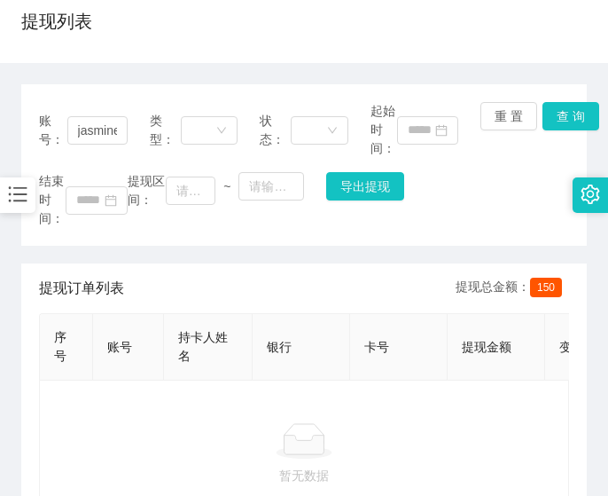
scroll to position [0, 0]
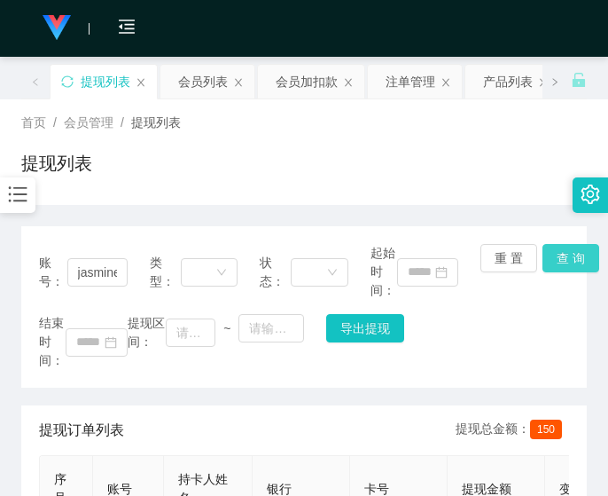
click at [547, 253] on button "查 询" at bounding box center [571, 258] width 57 height 28
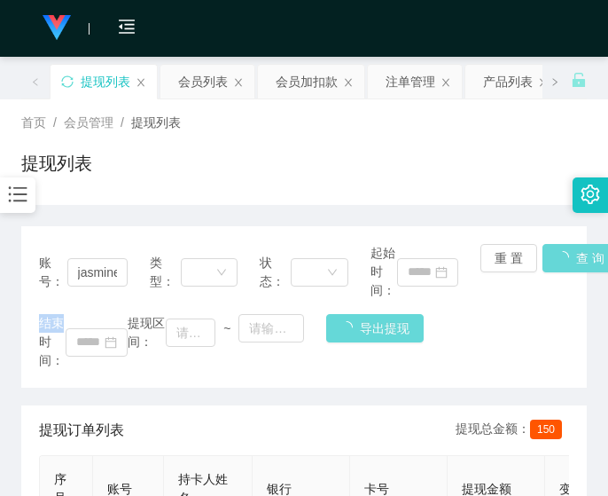
click at [547, 254] on div "重 置 查 询" at bounding box center [524, 272] width 89 height 56
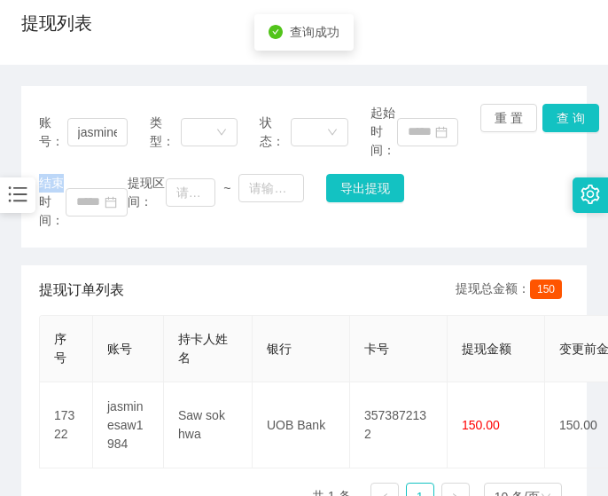
scroll to position [252, 0]
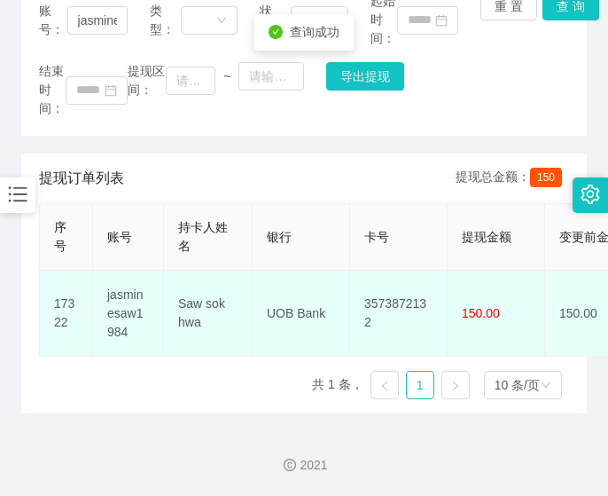
click at [356, 293] on td "3573872132" at bounding box center [399, 313] width 98 height 86
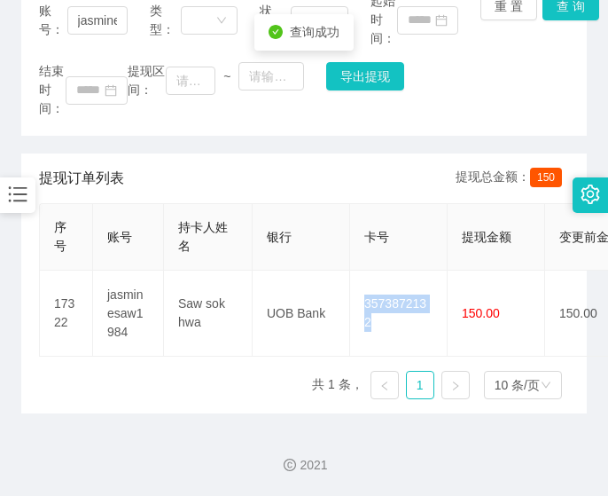
copy td "3573872132"
click at [34, 371] on div "提现订单列表 提现总金额： 150 序号 账号 持卡人姓名 银行 卡号 提现金额 变更前金额 类型 收款二维码 系统备注 状态 备注信息 创建时间 是否锁单 …" at bounding box center [304, 283] width 566 height 260
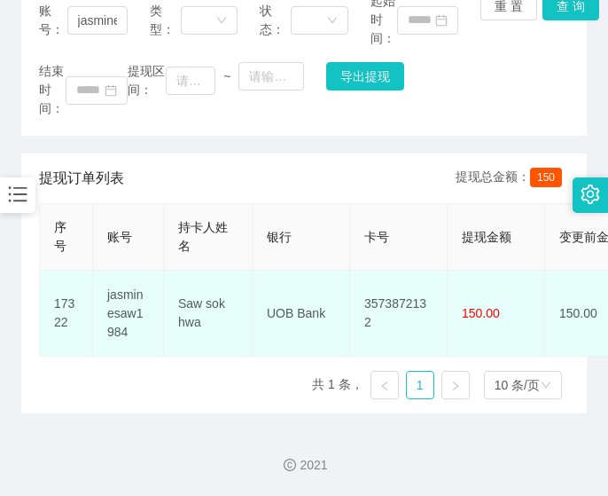
click at [283, 283] on td "UOB Bank" at bounding box center [302, 313] width 98 height 86
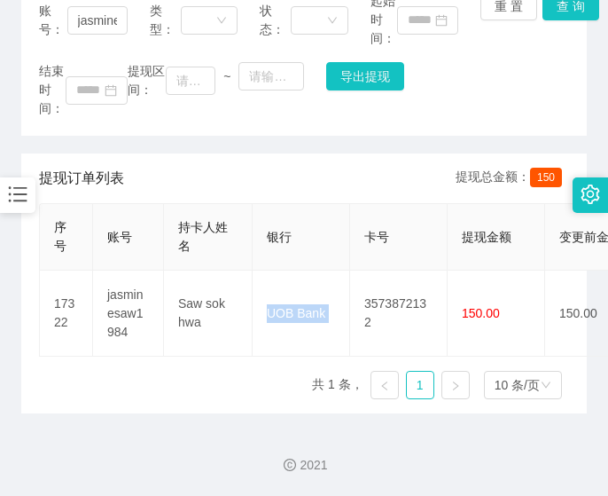
copy td "UOB Bank"
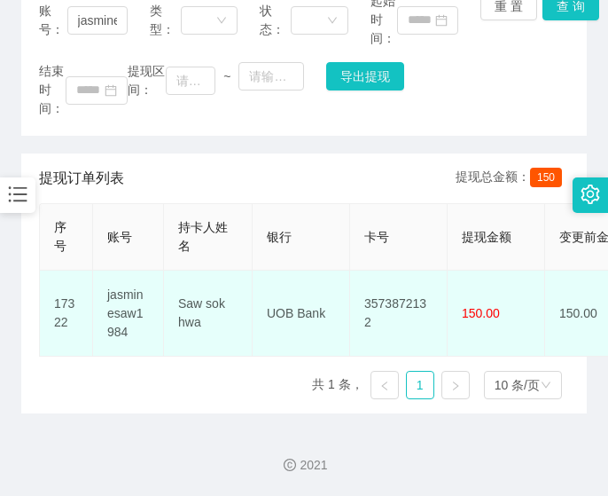
click at [228, 281] on td "Saw sok hwa" at bounding box center [208, 313] width 89 height 86
copy td "Saw sok hwa"
click at [51, 271] on td "17322" at bounding box center [66, 313] width 53 height 86
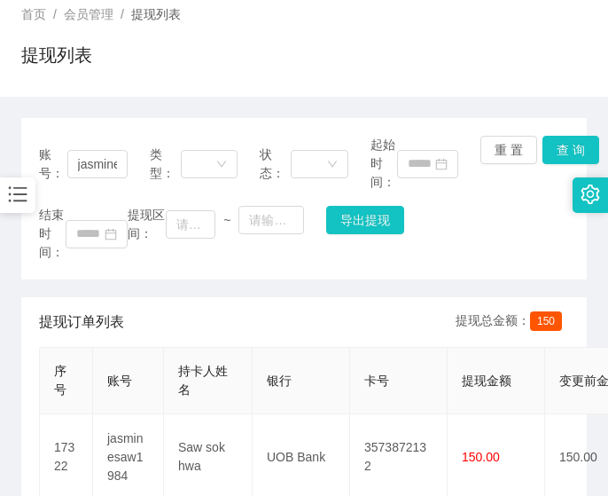
scroll to position [0, 0]
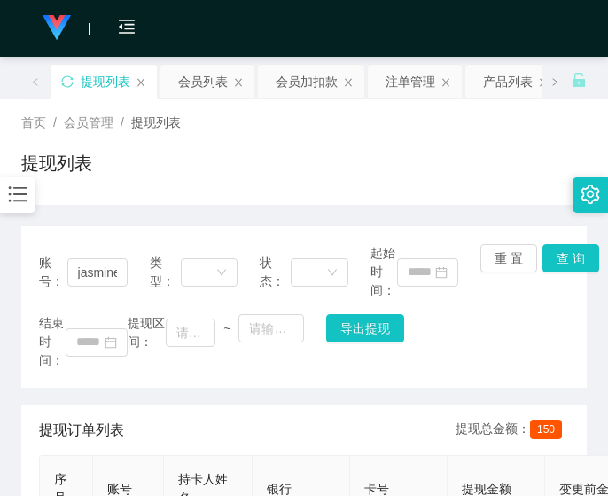
drag, startPoint x: 307, startPoint y: 86, endPoint x: 246, endPoint y: 130, distance: 75.5
click at [307, 85] on div "会员加扣款" at bounding box center [307, 82] width 62 height 34
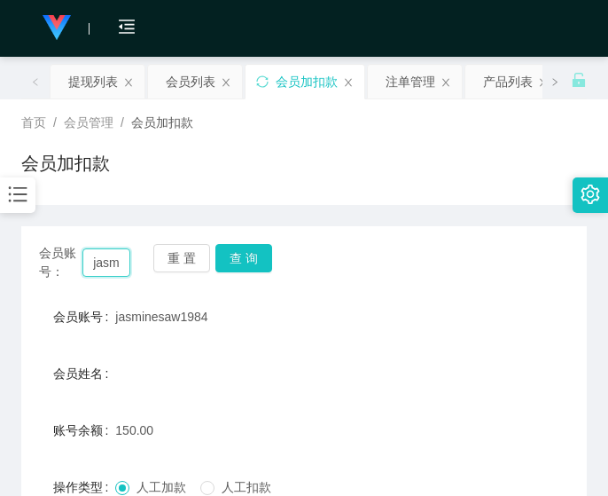
click at [111, 266] on input "jasminesaw1984" at bounding box center [106, 262] width 48 height 28
click at [108, 265] on input "jasminesaw1984" at bounding box center [106, 262] width 48 height 28
paste input "Yoyo888"
click at [110, 268] on input "jasYoyo888minesaw1984" at bounding box center [106, 262] width 48 height 28
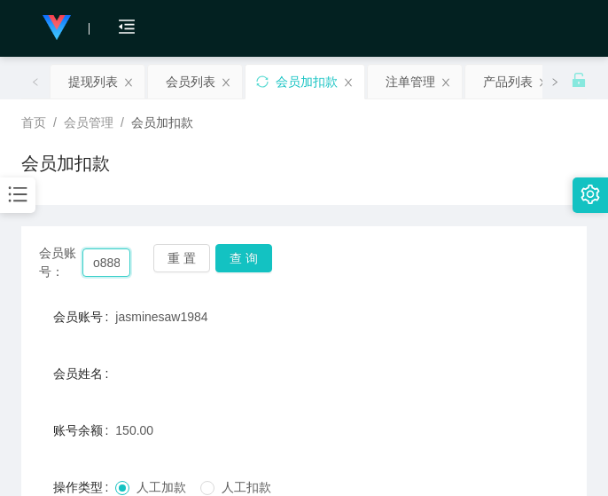
click at [110, 268] on input "jasYoyo888minesaw1984" at bounding box center [106, 262] width 48 height 28
paste input "Yoyo888"
type input "Yoyo888"
click at [264, 260] on button "查 询" at bounding box center [243, 258] width 57 height 28
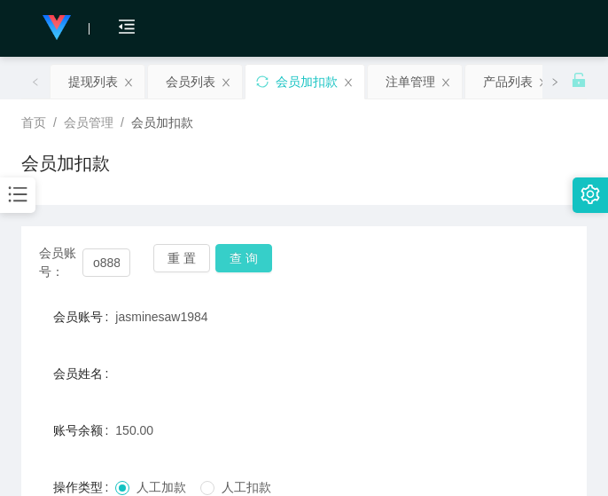
scroll to position [0, 0]
click at [265, 260] on div "会员账号： Yoyo888 重 置 查 询" at bounding box center [304, 262] width 566 height 37
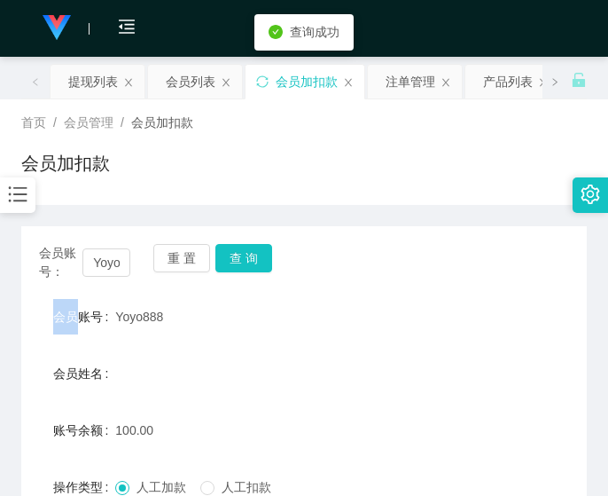
scroll to position [148, 0]
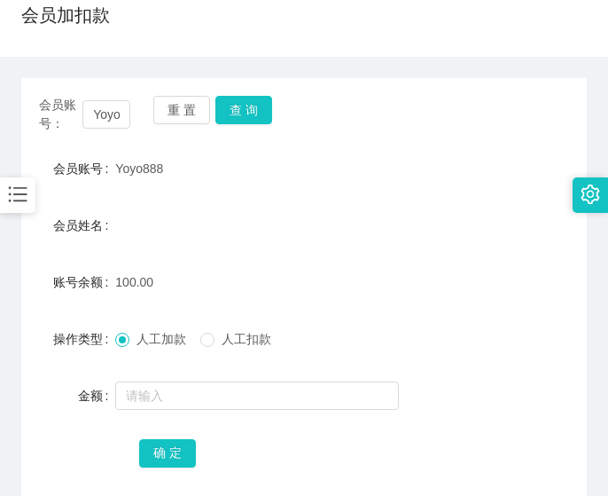
drag, startPoint x: 34, startPoint y: 373, endPoint x: 35, endPoint y: 362, distance: 11.6
click at [34, 373] on form "会员账号 Yoyo888 会员姓名 账号余额 100.00 操作类型 人工加款 人工扣款 金额 确 定" at bounding box center [304, 310] width 566 height 319
click at [249, 108] on button "查 询" at bounding box center [243, 110] width 57 height 28
click at [249, 108] on div "会员账号： Yoyo888 重 置 查 询" at bounding box center [304, 114] width 566 height 37
drag, startPoint x: 27, startPoint y: 70, endPoint x: 269, endPoint y: 168, distance: 260.1
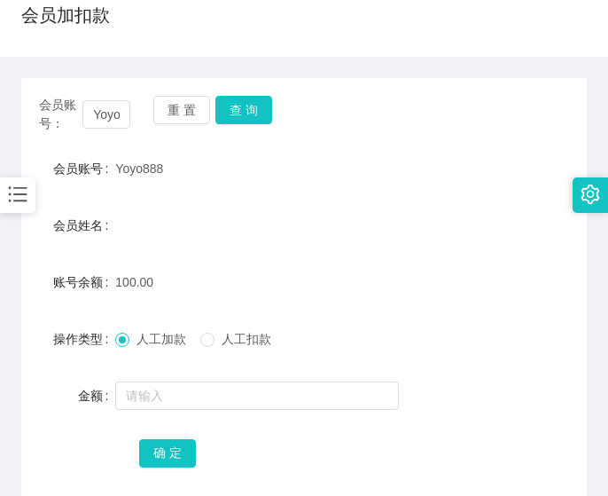
click at [27, 70] on div "会员账号： Yoyo888 重 置 查 询 会员账号 Yoyo888 会员姓名 账号余额 100.00 操作类型 人工加款 人工扣款 金额 确 定" at bounding box center [304, 283] width 566 height 452
click at [221, 116] on button "查 询" at bounding box center [243, 110] width 57 height 28
click at [221, 116] on div "重 置 查 询" at bounding box center [198, 114] width 91 height 37
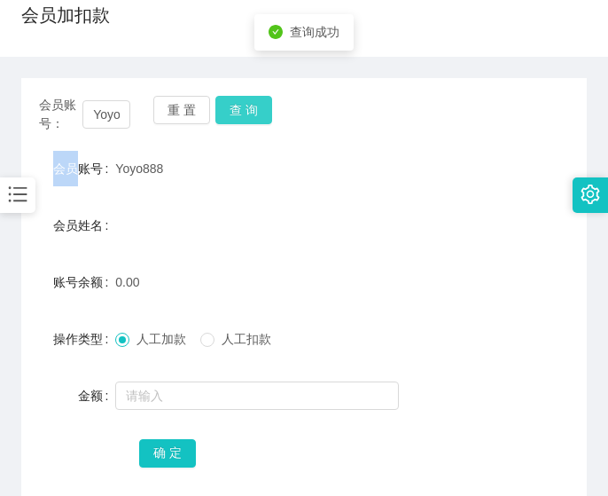
click at [221, 116] on button "查 询" at bounding box center [243, 110] width 57 height 28
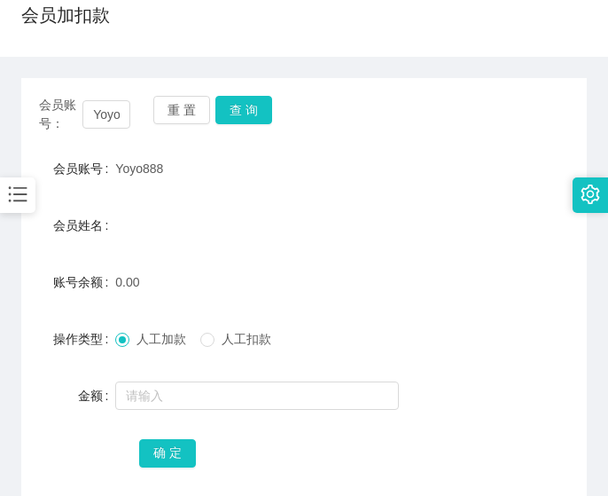
drag, startPoint x: 30, startPoint y: 128, endPoint x: 42, endPoint y: 136, distance: 14.0
click at [30, 128] on div "会员账号： Yoyo888 重 置 查 询" at bounding box center [304, 114] width 566 height 37
click at [233, 101] on button "查 询" at bounding box center [243, 110] width 57 height 28
click at [233, 103] on button "查 询" at bounding box center [243, 110] width 57 height 28
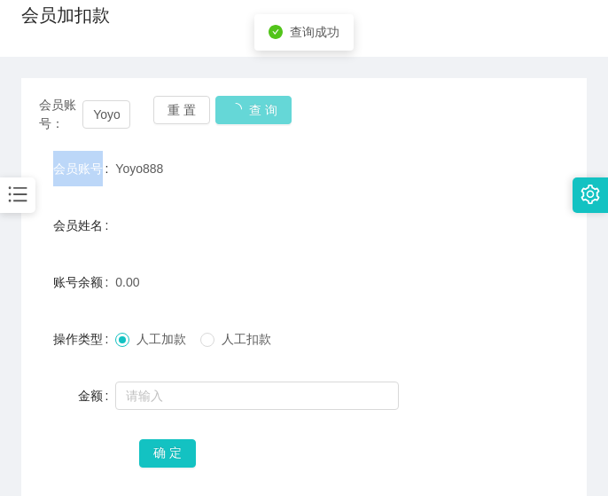
click at [233, 103] on div "重 置 查 询" at bounding box center [198, 114] width 91 height 37
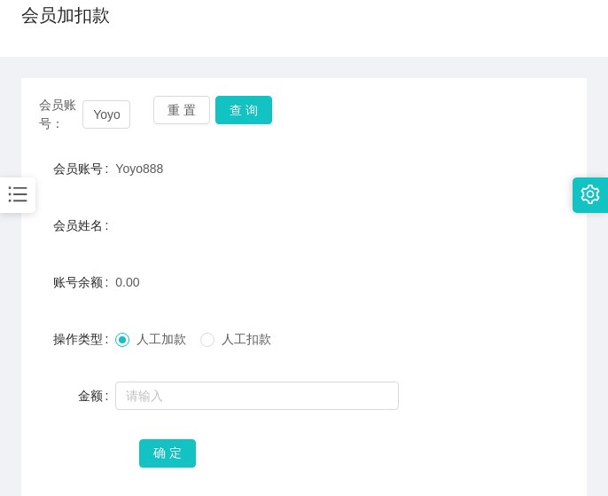
click at [68, 77] on div "会员账号： Yoyo888 重 置 查 询 会员账号 Yoyo888 会员姓名 账号余额 0.00 操作类型 人工加款 人工扣款 金额 确 定" at bounding box center [304, 283] width 566 height 452
click at [233, 117] on button "查 询" at bounding box center [243, 110] width 57 height 28
click at [233, 117] on button "查 询" at bounding box center [253, 110] width 76 height 28
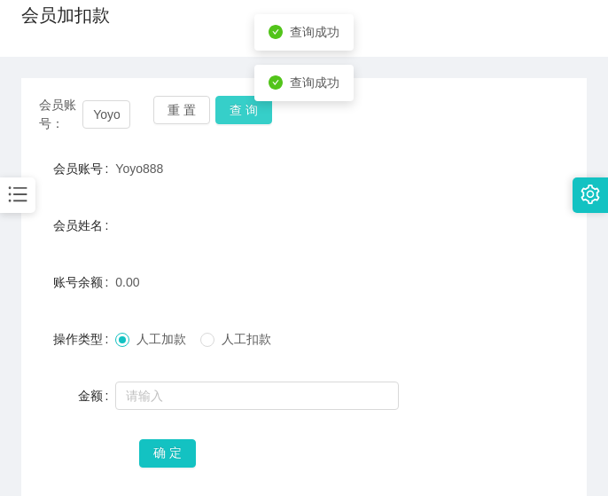
click at [246, 103] on button "查 询" at bounding box center [243, 110] width 57 height 28
click at [246, 103] on div "会员账号： Yoyo888 重 置 查 询" at bounding box center [304, 114] width 566 height 37
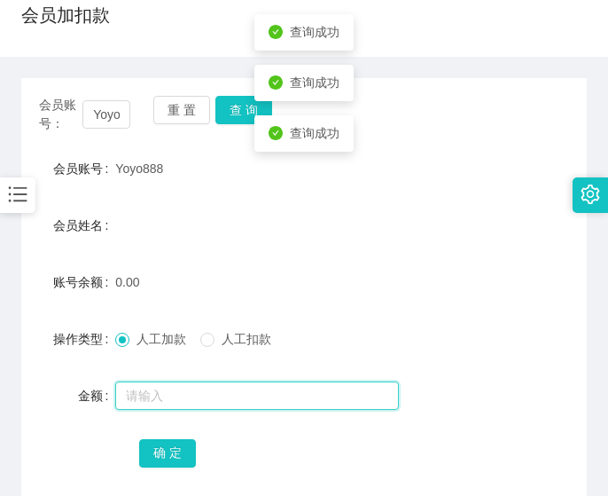
click at [188, 390] on input "text" at bounding box center [257, 395] width 284 height 28
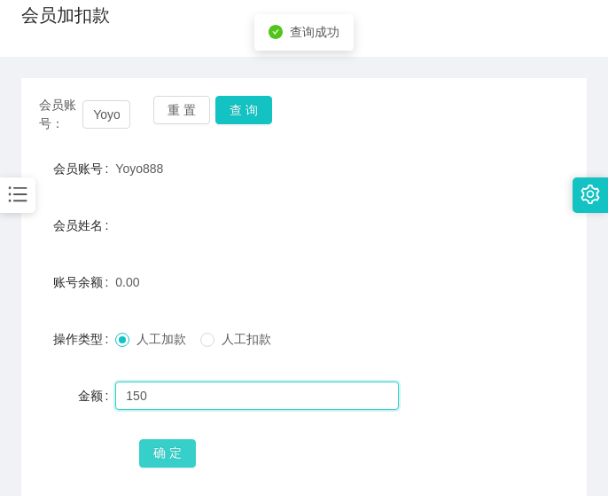
type input "150"
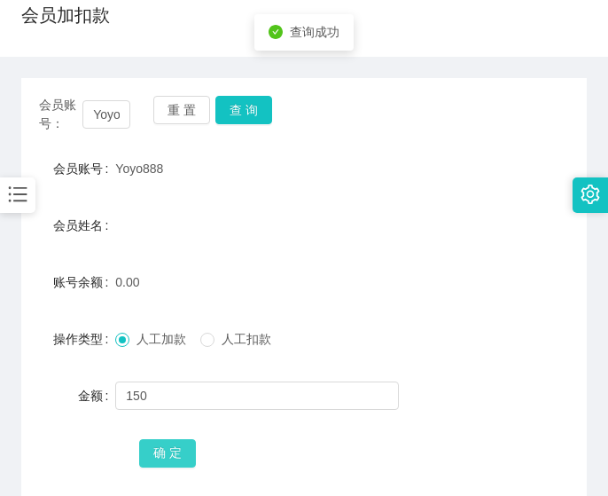
click at [183, 450] on button "确 定" at bounding box center [167, 453] width 57 height 28
drag, startPoint x: 32, startPoint y: 270, endPoint x: 165, endPoint y: 197, distance: 152.0
click at [34, 267] on div "账号余额" at bounding box center [68, 281] width 94 height 35
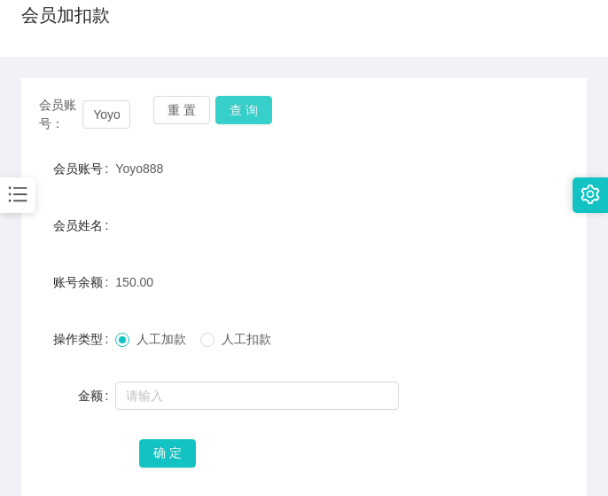
click at [238, 117] on button "查 询" at bounding box center [243, 110] width 57 height 28
click at [238, 117] on div "重 置 查 询" at bounding box center [198, 114] width 91 height 37
click at [238, 117] on button "查 询" at bounding box center [243, 110] width 57 height 28
click at [238, 117] on div "重 置 查 询" at bounding box center [198, 114] width 91 height 37
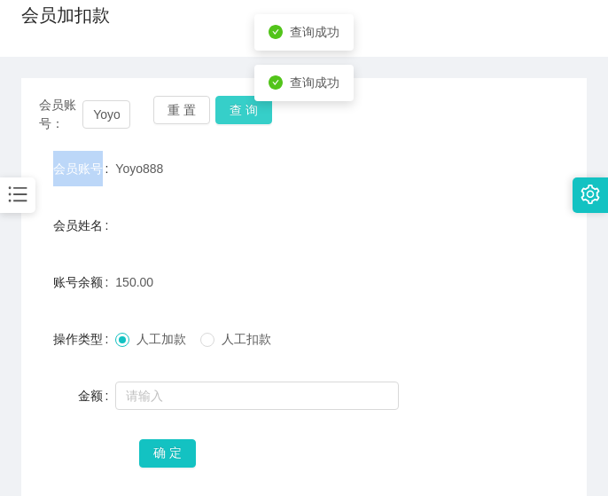
click at [238, 117] on button "查 询" at bounding box center [243, 110] width 57 height 28
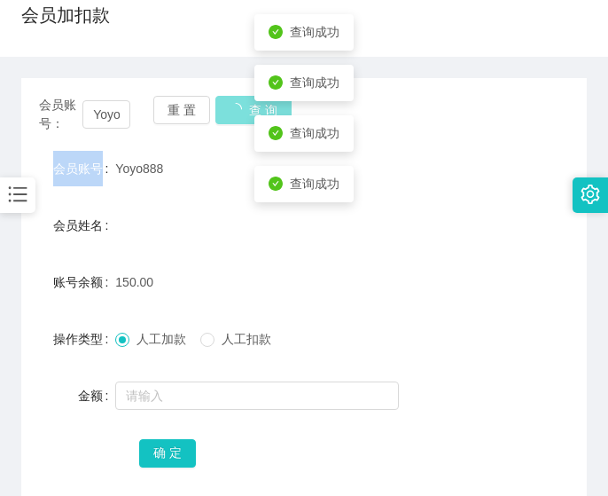
click at [238, 117] on button "查 询" at bounding box center [253, 110] width 76 height 28
click at [238, 117] on div "重 置 查 询" at bounding box center [198, 114] width 91 height 37
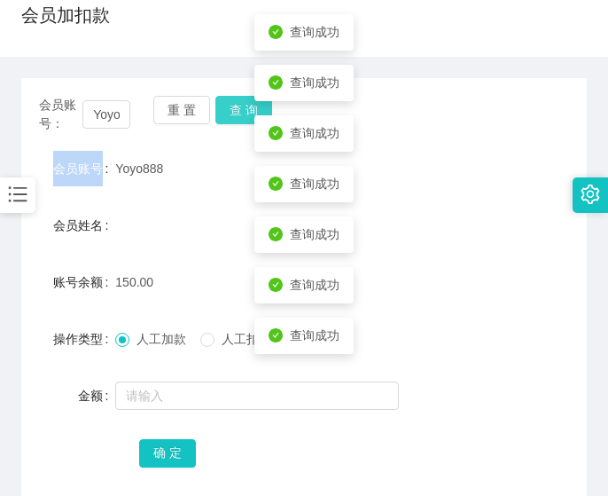
click at [238, 117] on button "查 询" at bounding box center [243, 110] width 57 height 28
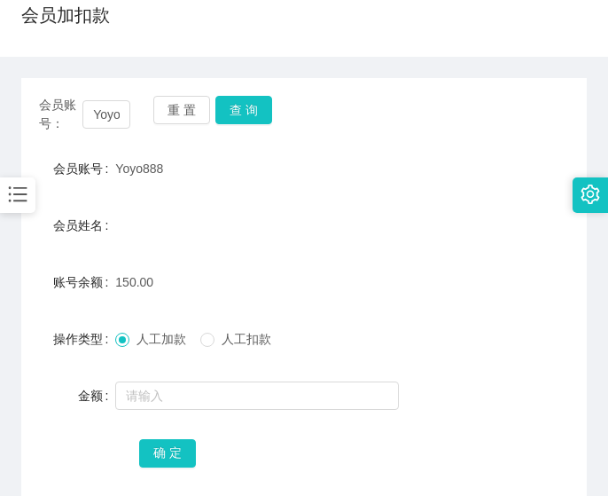
drag, startPoint x: 42, startPoint y: 125, endPoint x: 74, endPoint y: 165, distance: 51.1
click at [42, 125] on span "会员账号：" at bounding box center [60, 114] width 43 height 37
click at [244, 101] on button "查 询" at bounding box center [243, 110] width 57 height 28
click at [244, 101] on div "会员账号： Yoyo888 重 置 查 询" at bounding box center [304, 114] width 566 height 37
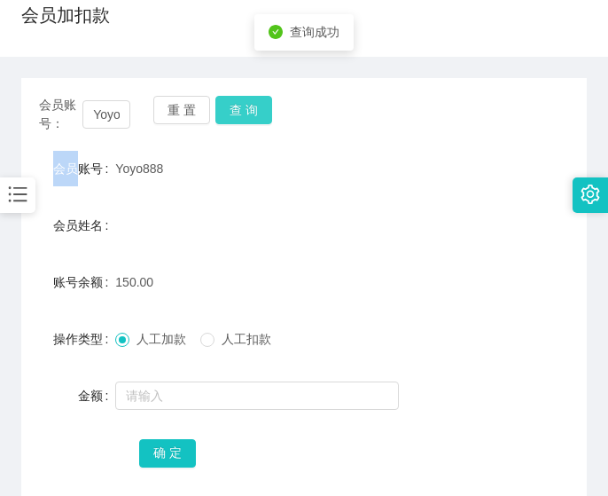
drag, startPoint x: 244, startPoint y: 101, endPoint x: 321, endPoint y: 11, distance: 118.8
click at [245, 101] on button "查 询" at bounding box center [243, 110] width 57 height 28
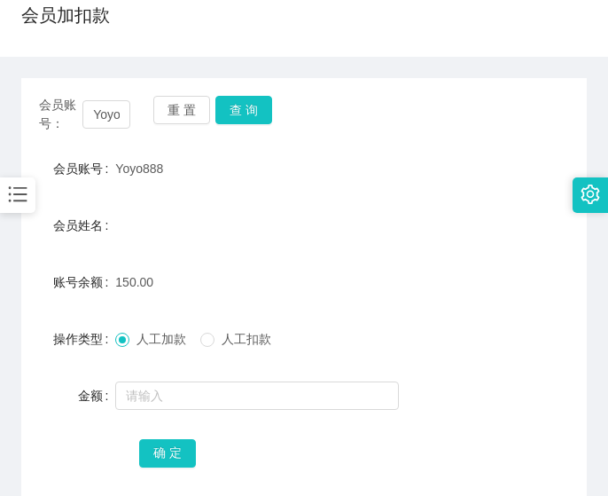
click at [34, 117] on div "会员账号： Yoyo888 重 置 查 询" at bounding box center [304, 114] width 566 height 37
click at [115, 109] on input "Yoyo888" at bounding box center [106, 114] width 48 height 28
click at [114, 108] on input "Yoyo888" at bounding box center [106, 114] width 48 height 28
type input "v"
paste input "[PERSON_NAME]"
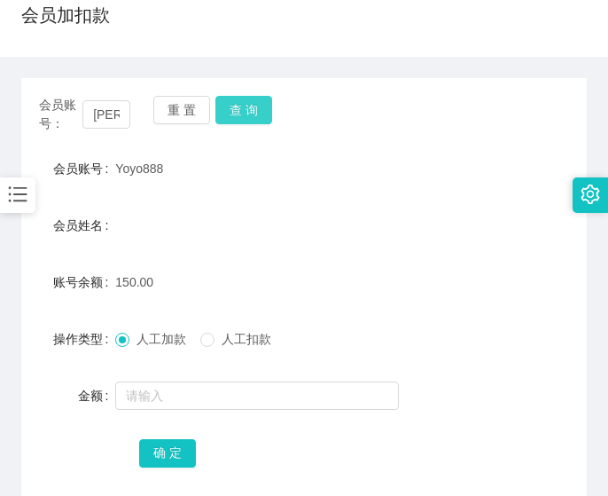
click at [245, 110] on button "查 询" at bounding box center [243, 110] width 57 height 28
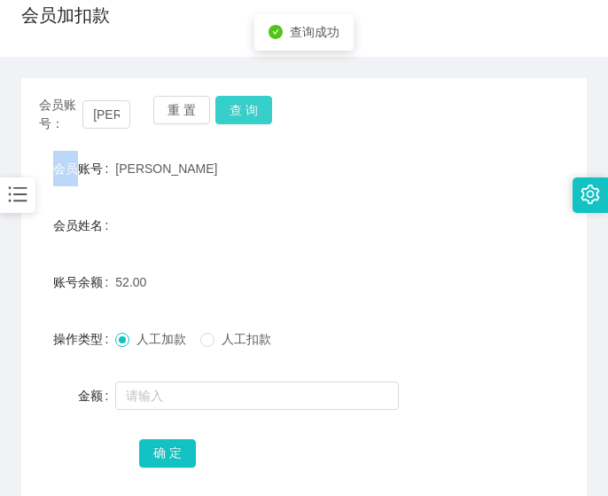
click at [245, 110] on div "会员账号： [PERSON_NAME] 重 置 查 询" at bounding box center [304, 114] width 566 height 37
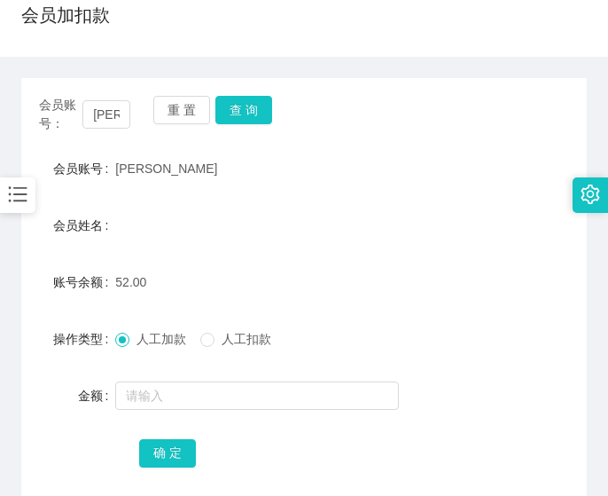
click at [43, 110] on span "会员账号：" at bounding box center [60, 114] width 43 height 37
click at [119, 113] on input "[PERSON_NAME]" at bounding box center [106, 114] width 48 height 28
paste input "jasminesaw1984"
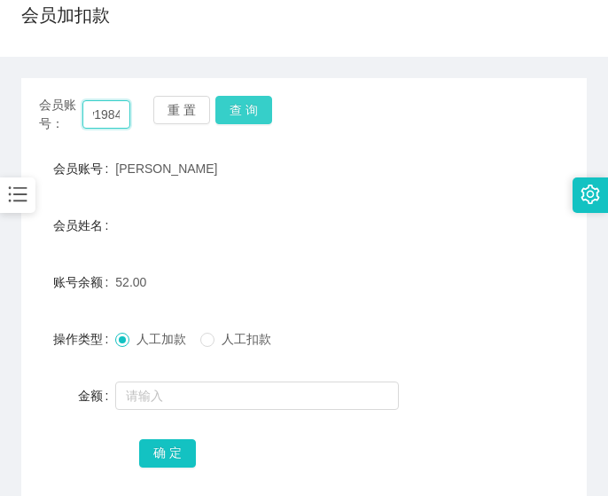
type input "jasminesaw1984"
click at [242, 105] on button "查 询" at bounding box center [243, 110] width 57 height 28
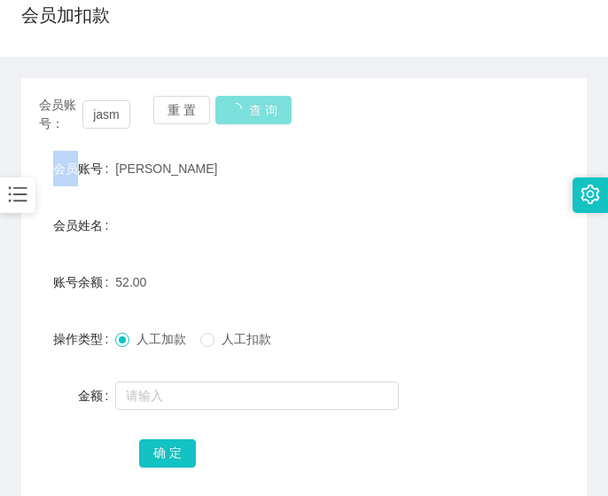
click at [242, 105] on div "会员账号： jasminesaw1984 重 置 查 询" at bounding box center [304, 114] width 566 height 37
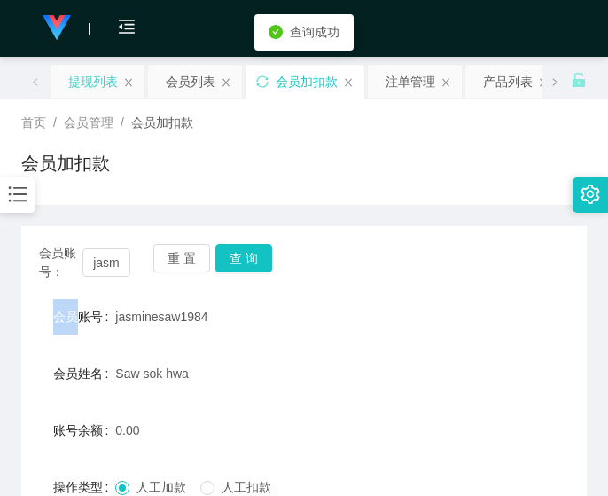
click at [80, 87] on div "提现列表" at bounding box center [93, 82] width 50 height 34
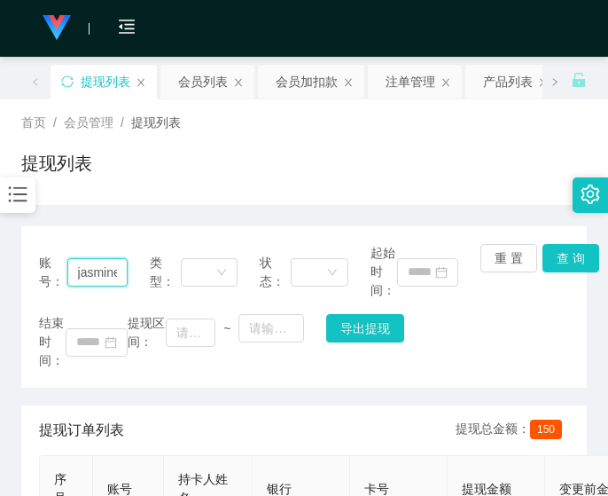
click at [109, 271] on input "jasminesaw1984" at bounding box center [97, 272] width 60 height 28
click at [87, 268] on input "jasminesaw1984" at bounding box center [97, 272] width 60 height 28
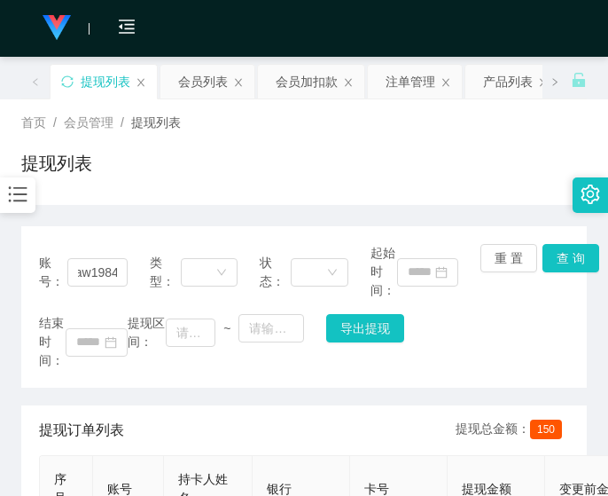
scroll to position [0, 0]
click at [563, 242] on div "账号： jasminesaw1984 类型： 状态： 起始时间： 重 置 查 询 结束时间： 提现区间： ~ 导出提现" at bounding box center [304, 306] width 566 height 161
drag, startPoint x: 563, startPoint y: 242, endPoint x: 559, endPoint y: 251, distance: 9.5
click at [563, 243] on div "账号： jasminesaw1984 类型： 状态： 起始时间： 重 置 查 询 结束时间： 提现区间： ~ 导出提现" at bounding box center [304, 306] width 566 height 161
click at [558, 253] on button "查 询" at bounding box center [571, 258] width 57 height 28
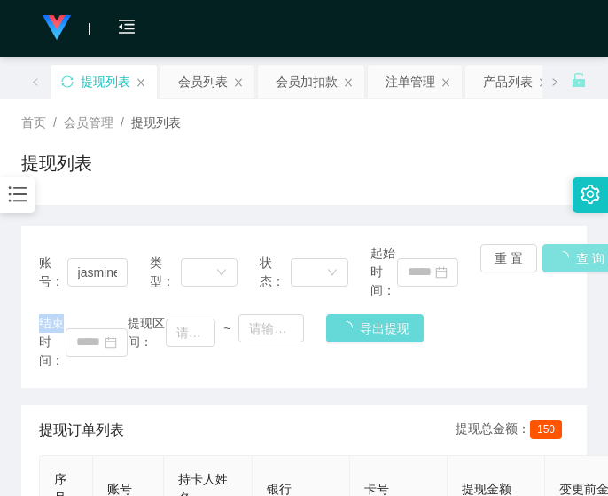
click at [558, 253] on div "重 置 查 询" at bounding box center [524, 272] width 89 height 56
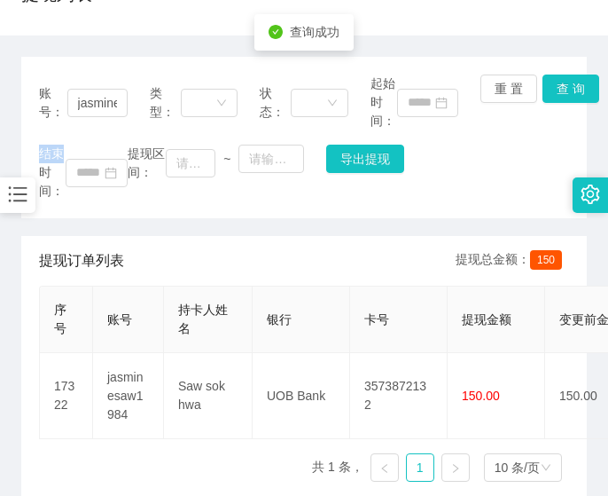
scroll to position [252, 0]
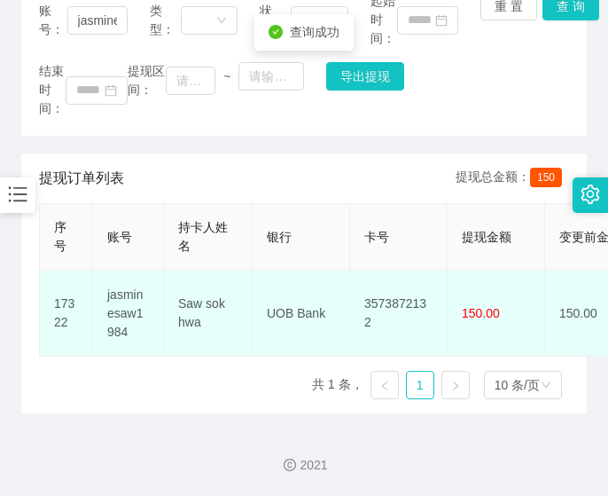
click at [373, 273] on td "3573872132" at bounding box center [399, 313] width 98 height 86
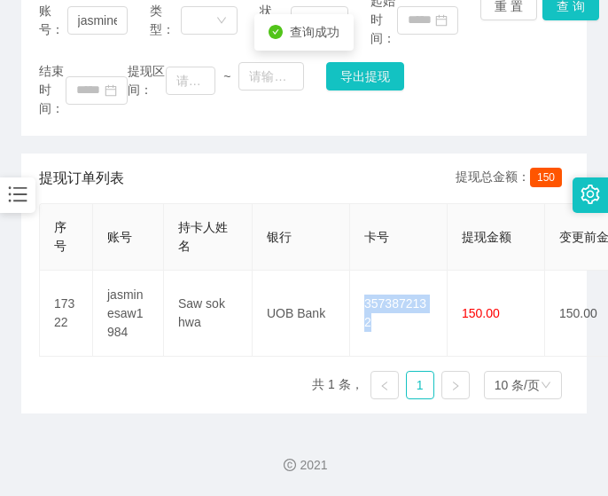
copy td "3573872132"
click at [31, 139] on div "账号： jasminesaw1984 类型： 状态： 起始时间： 重 置 查 询 结束时间： 提现区间： ~ 导出提现 提现订单列表 提现总金额： 150 序…" at bounding box center [304, 193] width 566 height 439
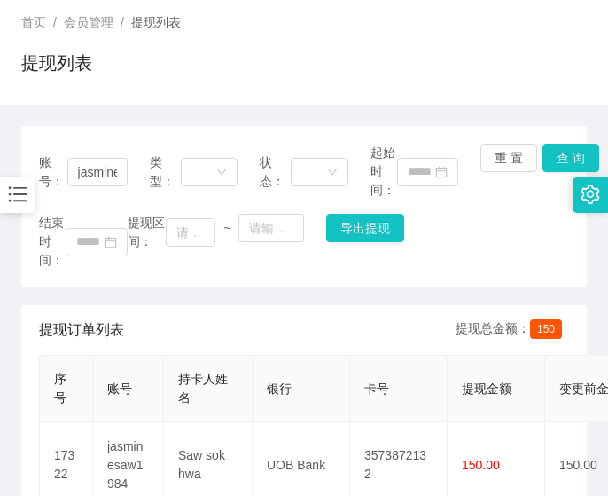
scroll to position [0, 0]
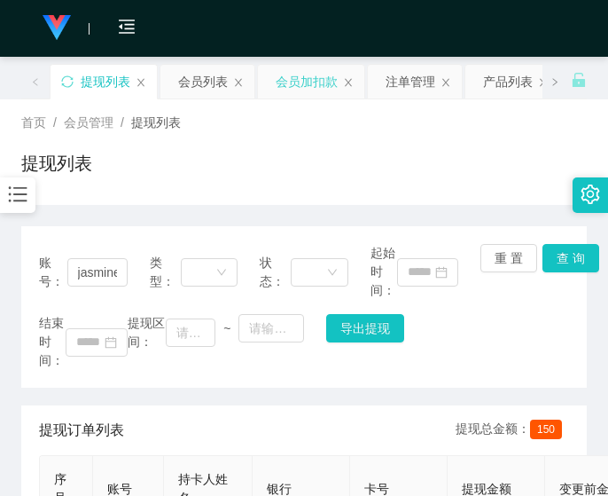
click at [316, 84] on div "会员加扣款" at bounding box center [307, 82] width 62 height 34
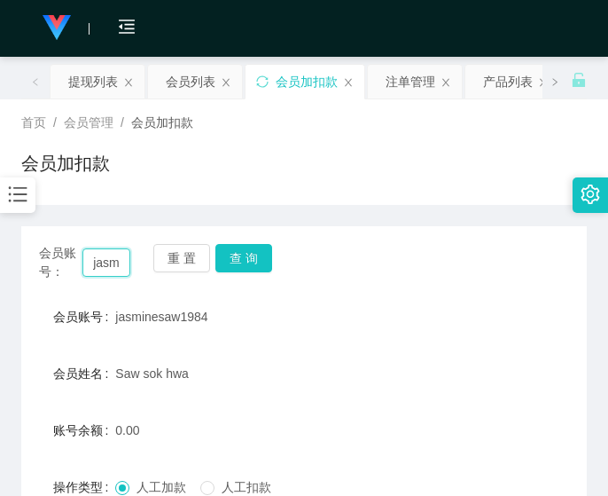
click at [110, 261] on input "jasminesaw1984" at bounding box center [106, 262] width 48 height 28
paste input "[PERSON_NAME]"
type input "[PERSON_NAME]"
click at [248, 255] on button "查 询" at bounding box center [243, 258] width 57 height 28
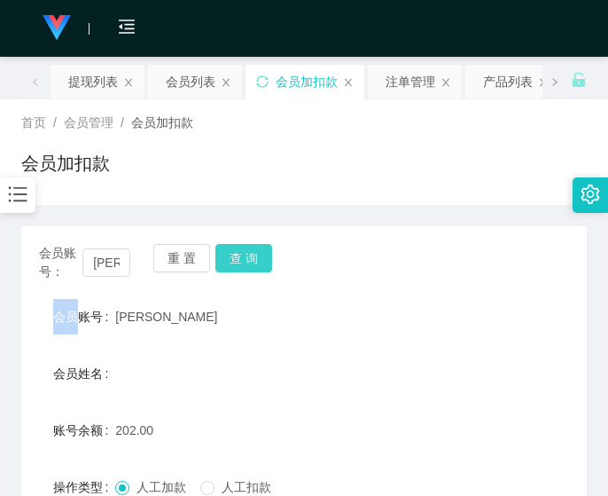
click at [248, 255] on div "会员账号： [PERSON_NAME] 重 置 查 询" at bounding box center [304, 262] width 566 height 37
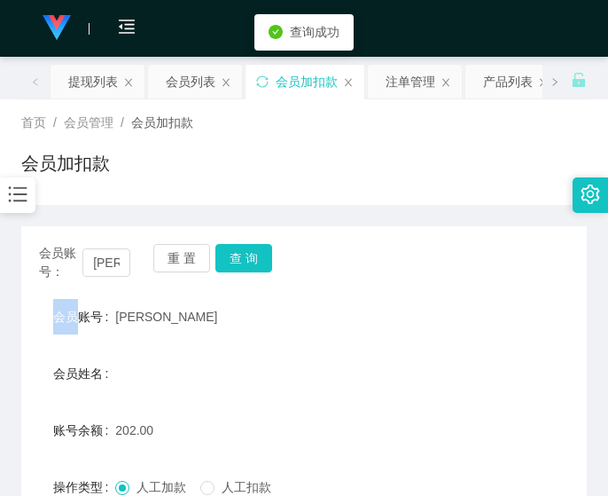
scroll to position [244, 0]
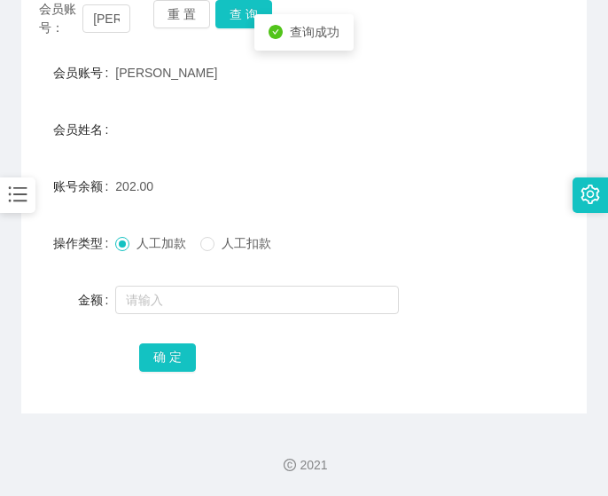
click at [251, 243] on span "人工扣款" at bounding box center [247, 243] width 64 height 14
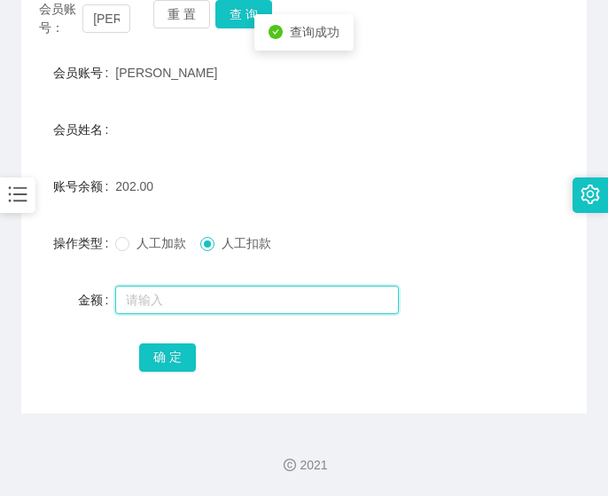
click at [253, 301] on input "text" at bounding box center [257, 299] width 284 height 28
type input "52"
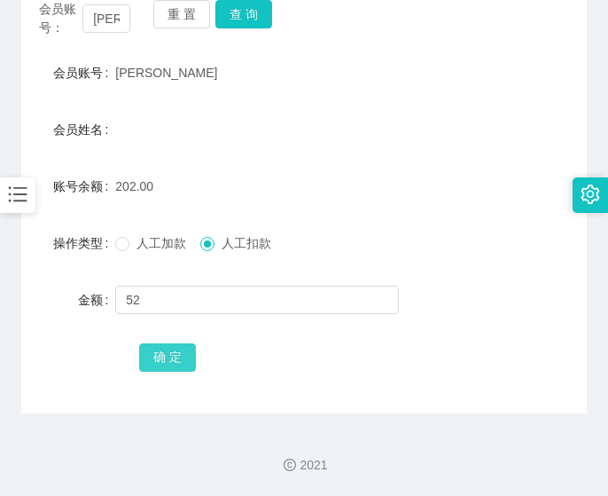
click at [179, 349] on button "确 定" at bounding box center [167, 357] width 57 height 28
click at [40, 97] on form "会员账号 Jessi 会员姓名 账号余额 150.00 操作类型 人工加款 人工扣款 金额 确 定" at bounding box center [304, 214] width 566 height 319
click at [107, 16] on input "[PERSON_NAME]" at bounding box center [106, 18] width 48 height 28
click at [106, 26] on input "[PERSON_NAME]" at bounding box center [106, 18] width 48 height 28
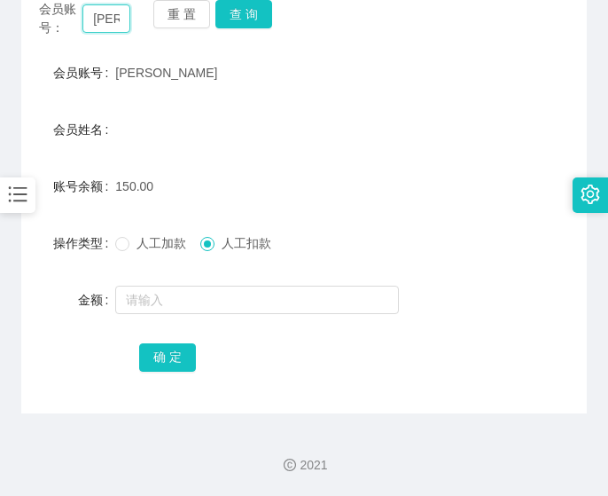
click at [106, 26] on input "[PERSON_NAME]" at bounding box center [106, 18] width 48 height 28
paste input "Yoyo888"
click at [251, 13] on button "查 询" at bounding box center [243, 14] width 57 height 28
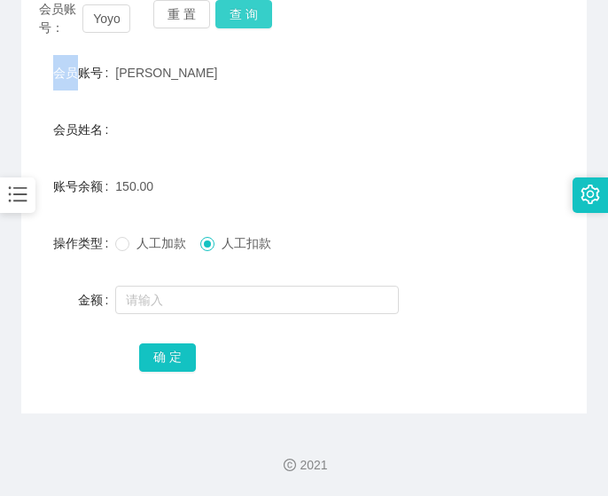
click at [251, 13] on div "会员账号： Yoyo888 重 置 查 询 会员账号 Jessi 会员姓名 账号余额 150.00 操作类型 人工加款 人工扣款 金额 确 定" at bounding box center [304, 197] width 566 height 431
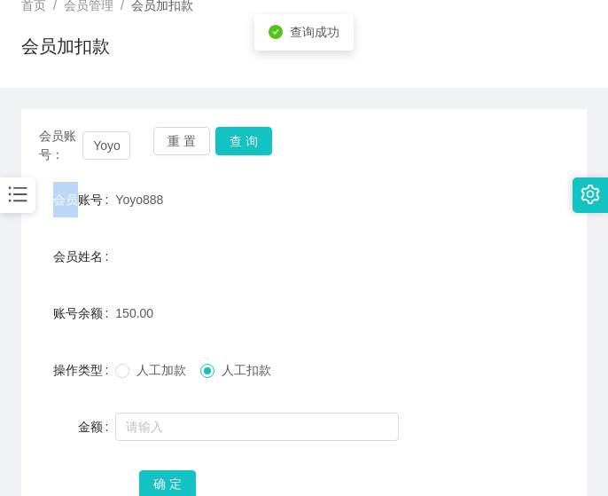
scroll to position [74, 0]
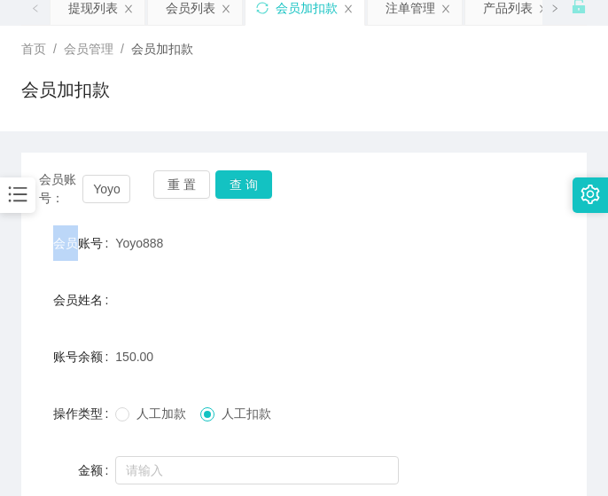
click at [13, 145] on main "关闭左侧 关闭右侧 关闭其它 刷新页面 提现列表 会员列表 会员加扣款 注单管理 产品列表 产品预设列表 员工统计 首页 / 会员管理 / 会员加扣款 / 会…" at bounding box center [304, 283] width 608 height 600
click at [112, 197] on input "Yoyo888" at bounding box center [106, 189] width 48 height 28
paste input "Kelvinyee"
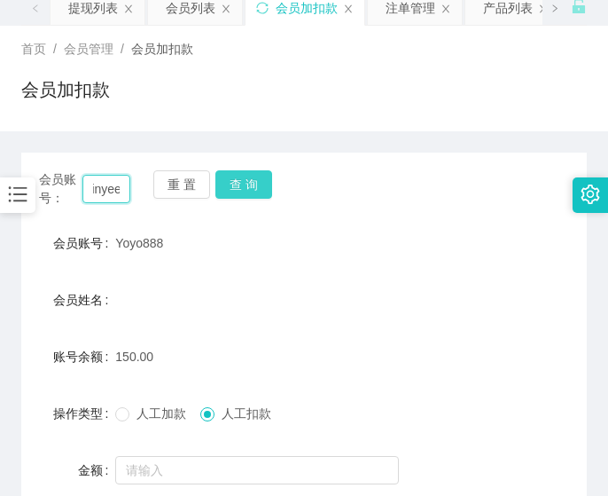
type input "Kelvinyee"
click at [255, 185] on button "查 询" at bounding box center [243, 184] width 57 height 28
click at [253, 185] on div "会员账号： [PERSON_NAME] 重 置 查 询" at bounding box center [304, 188] width 566 height 37
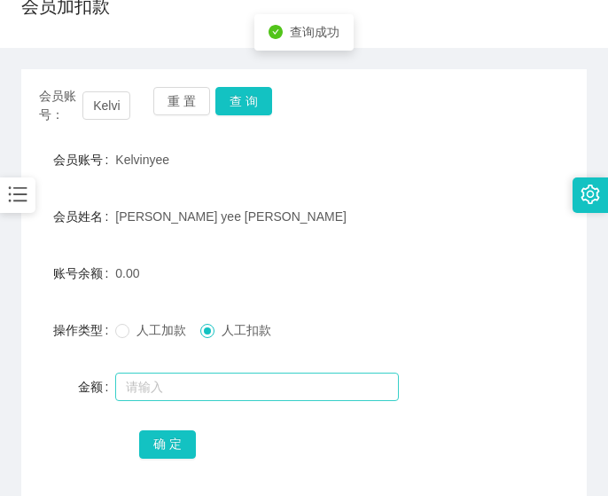
scroll to position [222, 0]
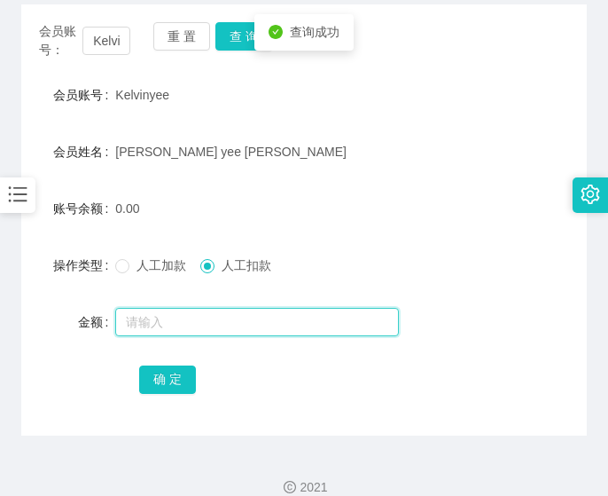
click at [261, 324] on input "text" at bounding box center [257, 322] width 284 height 28
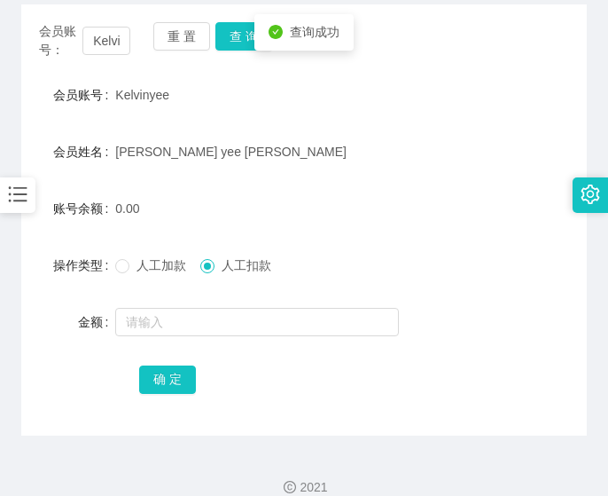
click at [172, 269] on span "人工加款" at bounding box center [161, 265] width 64 height 14
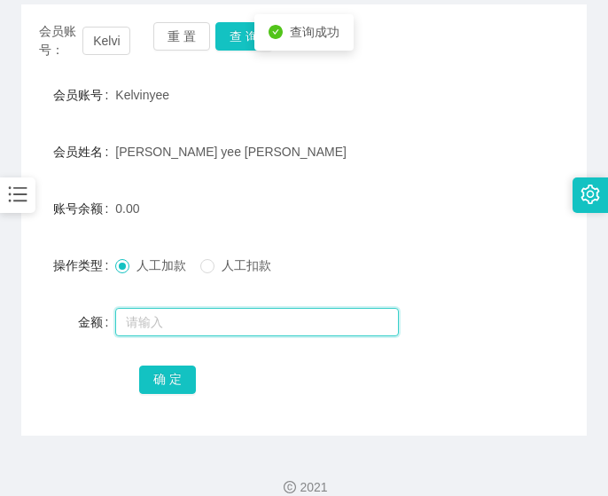
click at [180, 332] on input "text" at bounding box center [257, 322] width 284 height 28
type input "500"
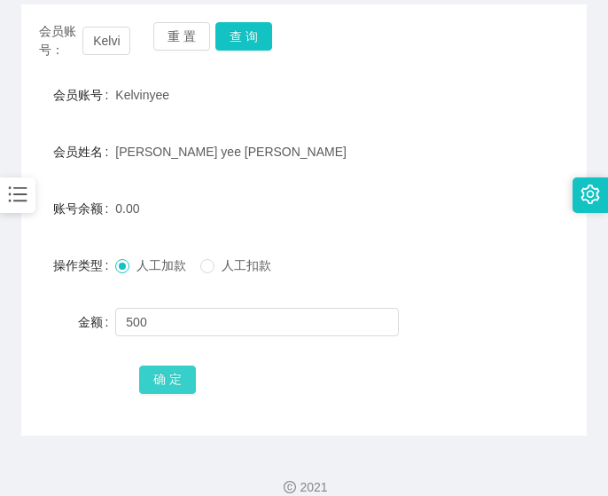
click at [175, 388] on button "确 定" at bounding box center [167, 379] width 57 height 28
click at [45, 67] on div "会员账号： [PERSON_NAME] 重 置 查 询 会员账号 Kelvinyee 会员姓名 [PERSON_NAME] 账号余额 500.00 操作类型 …" at bounding box center [304, 219] width 566 height 431
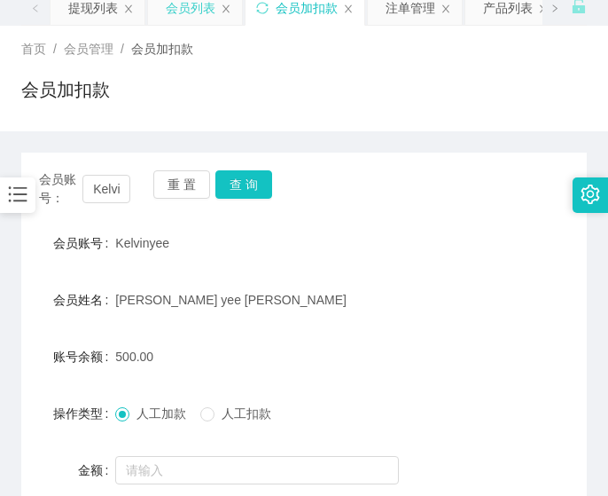
scroll to position [0, 0]
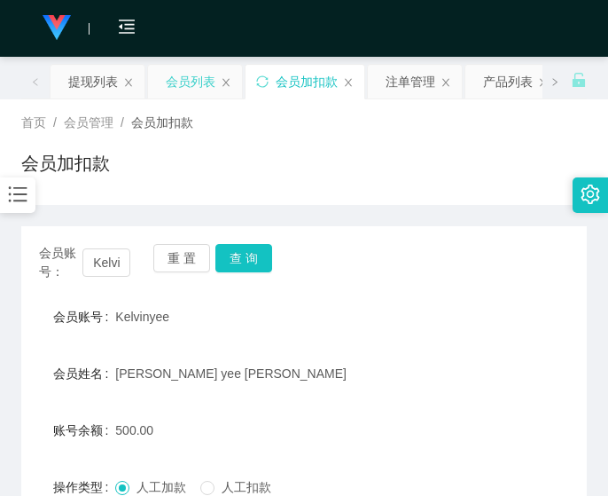
click at [181, 80] on div "会员列表" at bounding box center [191, 82] width 50 height 34
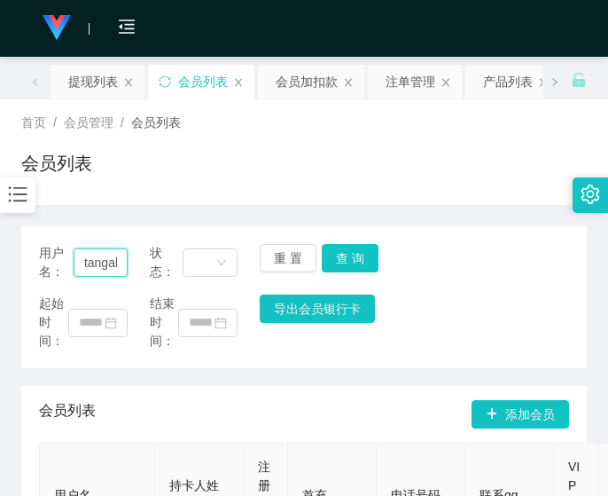
click at [105, 257] on input "tangaboon" at bounding box center [101, 262] width 54 height 28
paste input "Kelvinyee"
type input "Kelvinyee"
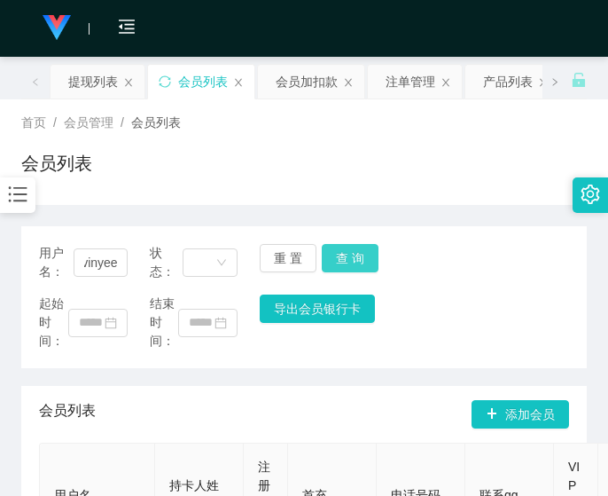
click at [340, 257] on button "查 询" at bounding box center [350, 258] width 57 height 28
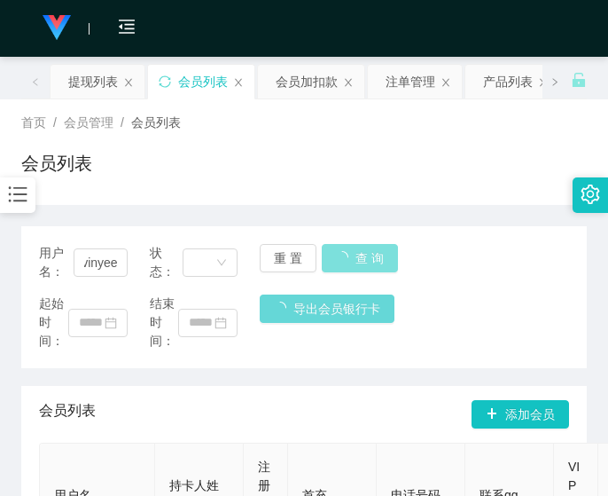
scroll to position [0, 0]
click at [340, 257] on div "重 置 查 询" at bounding box center [304, 262] width 89 height 37
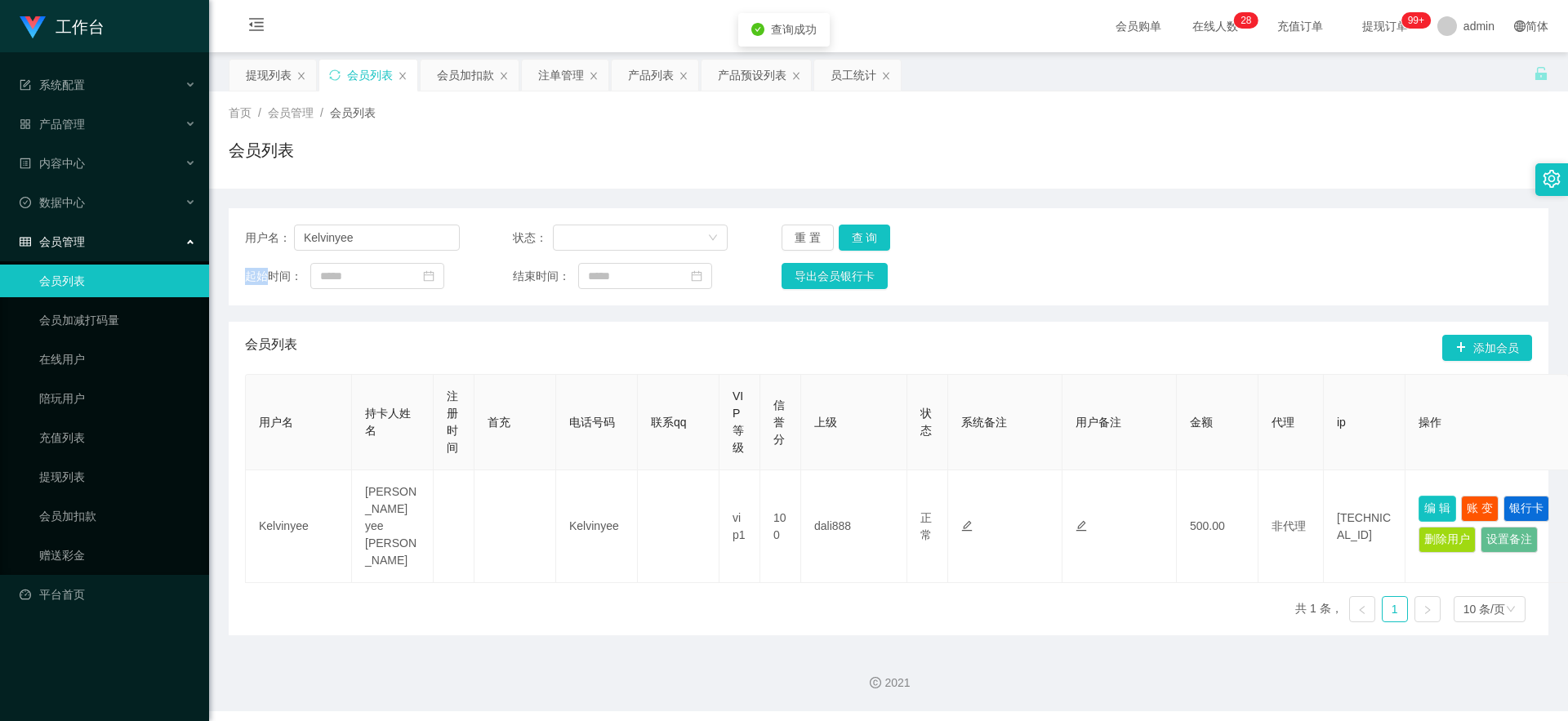
click at [557, 456] on button "编 辑" at bounding box center [1437, 508] width 38 height 26
type input "Kelvinyee"
type input "[PERSON_NAME] yee [PERSON_NAME]"
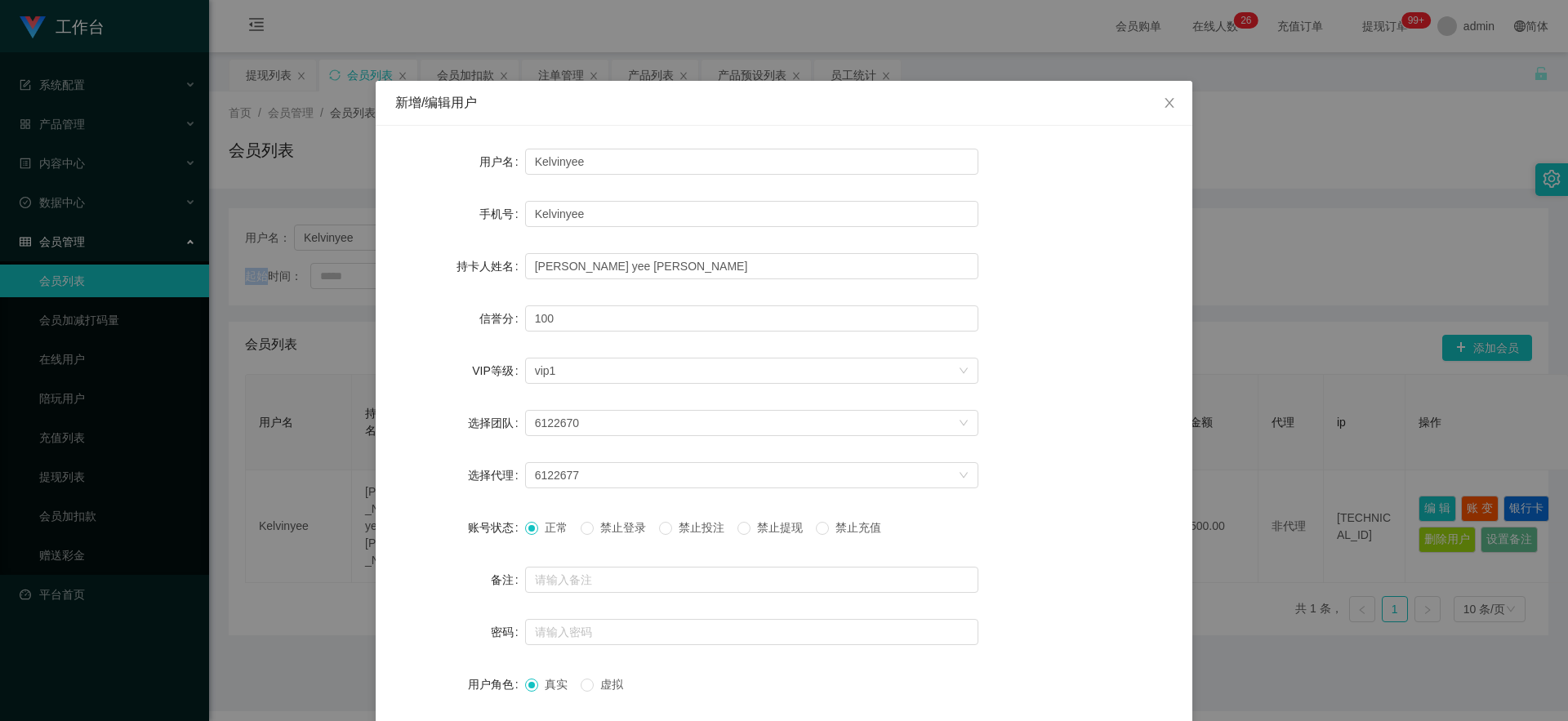
scroll to position [83, 0]
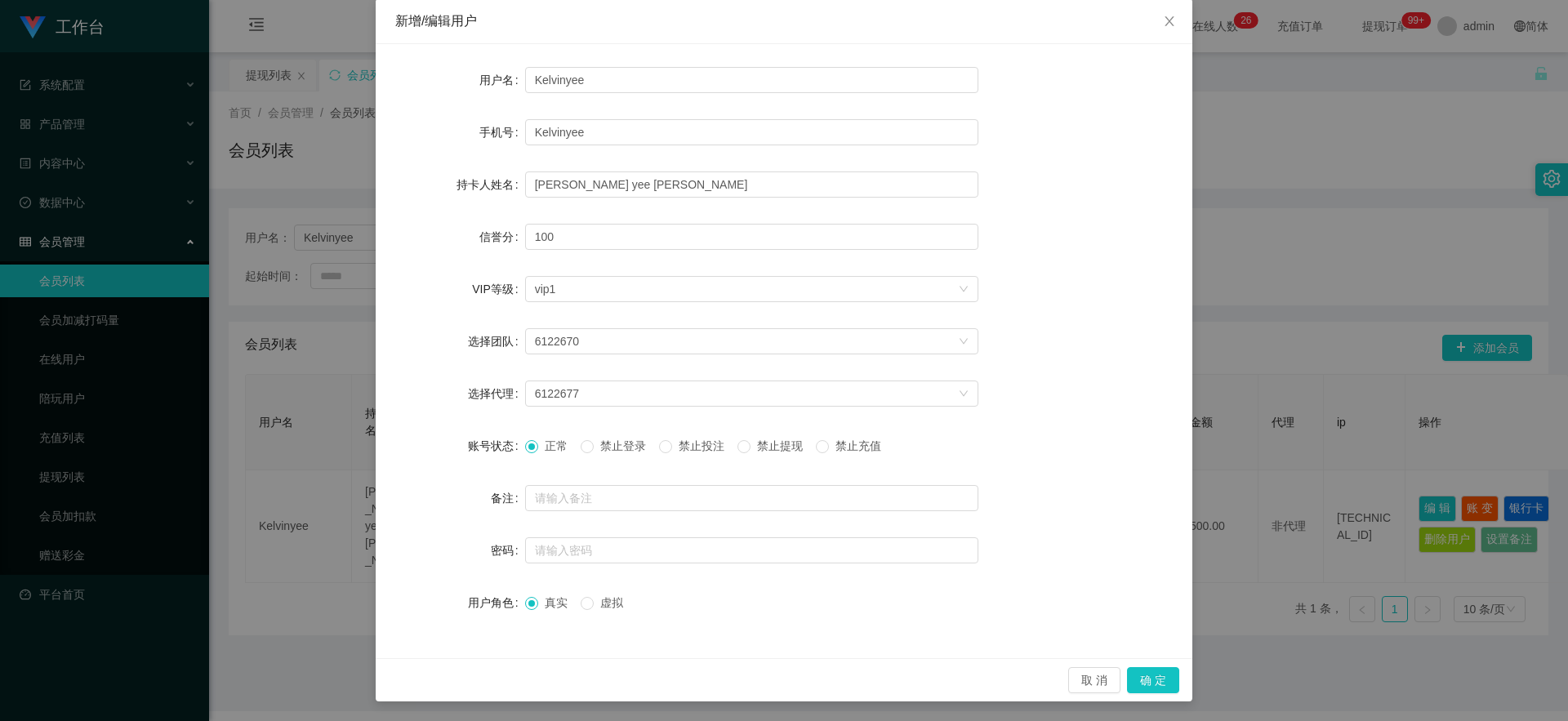
click at [557, 443] on span "禁止提现" at bounding box center [780, 446] width 59 height 13
click at [557, 456] on button "确 定" at bounding box center [1153, 680] width 53 height 26
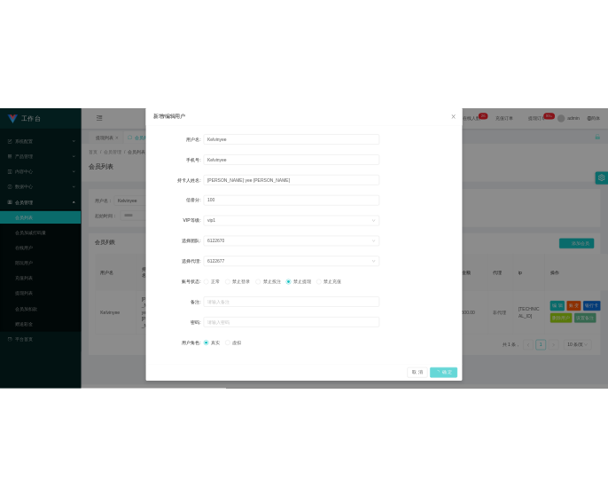
scroll to position [1, 0]
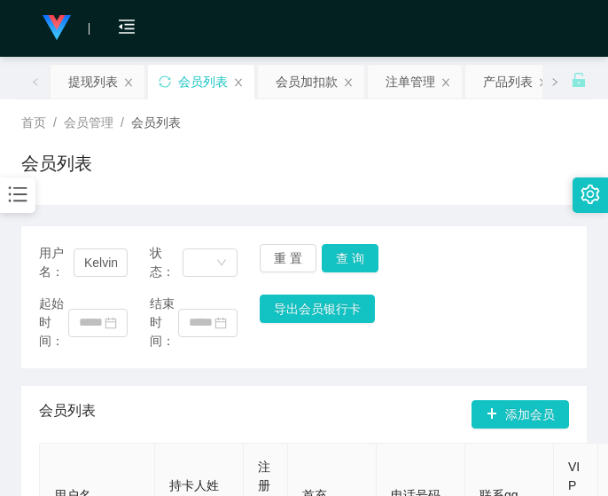
click at [12, 329] on main "关闭左侧 关闭右侧 关闭其它 刷新页面 提现列表 会员列表 会员加扣款 注单管理 产品列表 产品预设列表 员工统计 首页 / 会员管理 / 会员列表 / 会员…" at bounding box center [304, 391] width 608 height 669
click at [106, 259] on input "Kelvinyee" at bounding box center [101, 262] width 54 height 28
paste input "Yoyo888"
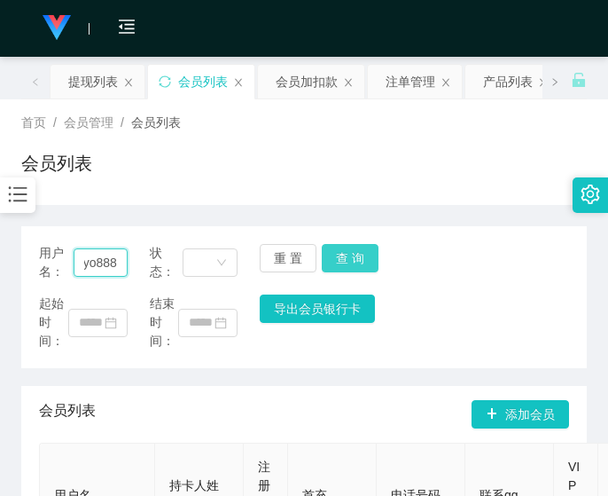
type input "Yoyo888"
click at [355, 253] on button "查 询" at bounding box center [350, 258] width 57 height 28
click at [355, 253] on div "用户名： Yoyo888 状态： 重 置 查 询" at bounding box center [304, 262] width 530 height 37
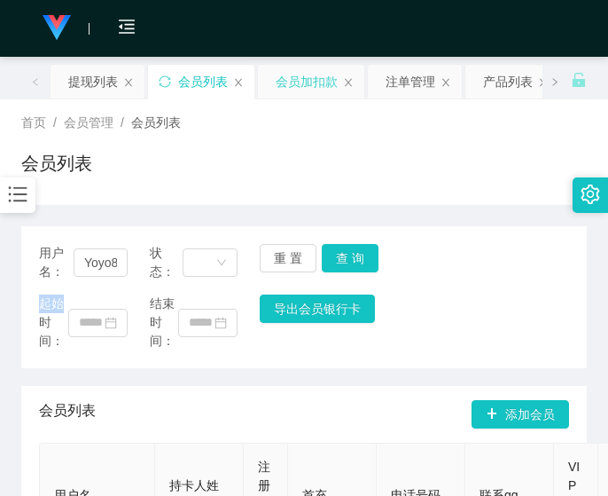
click at [295, 79] on div "会员加扣款" at bounding box center [307, 82] width 62 height 34
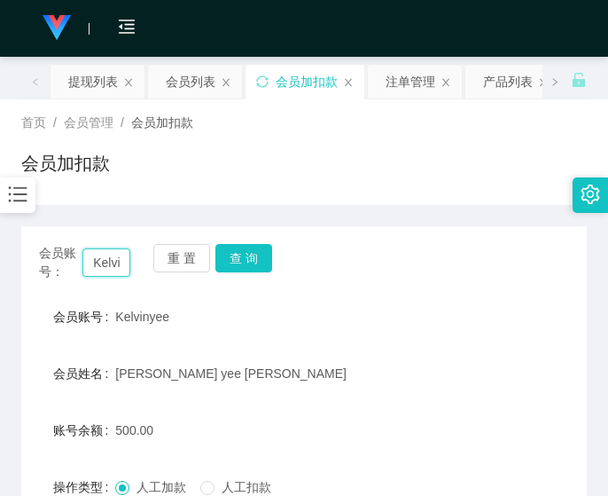
click at [119, 259] on input "Kelvinyee" at bounding box center [106, 262] width 48 height 28
paste input "Yoyo888"
click at [245, 254] on button "查 询" at bounding box center [243, 258] width 57 height 28
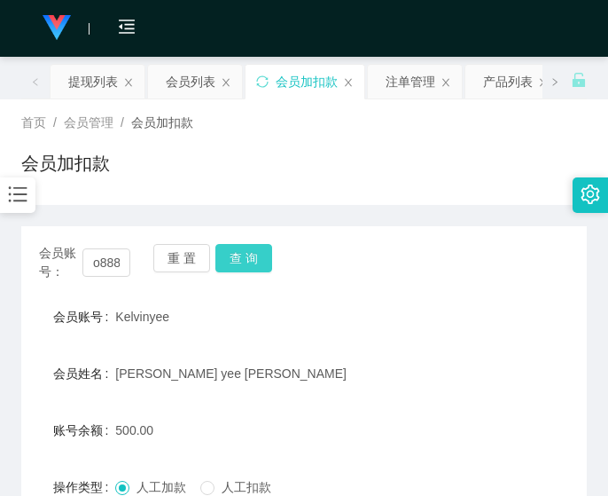
scroll to position [0, 0]
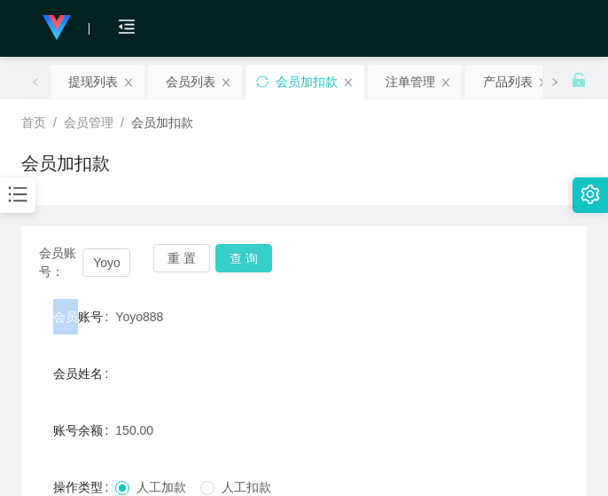
click at [245, 254] on div "会员账号： Yoyo888 重 置 查 询" at bounding box center [304, 262] width 566 height 37
drag, startPoint x: 21, startPoint y: 249, endPoint x: 46, endPoint y: 256, distance: 25.8
click at [23, 249] on div "会员账号： Yoyo888 重 置 查 询" at bounding box center [304, 262] width 566 height 37
click at [118, 262] on input "Yoyo888" at bounding box center [106, 262] width 48 height 28
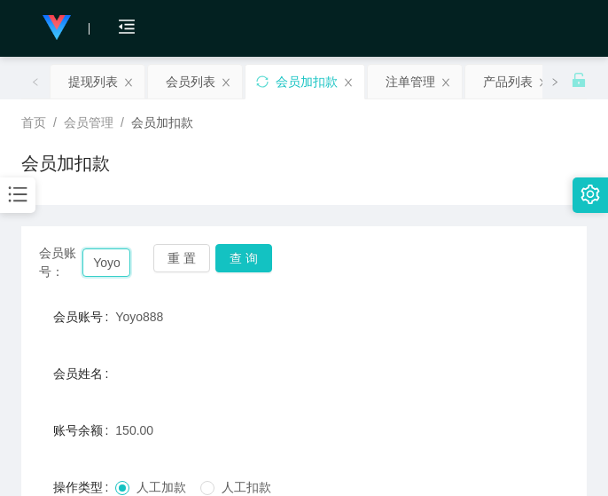
paste input "[PERSON_NAME]"
type input "[PERSON_NAME]"
click at [238, 257] on button "查 询" at bounding box center [243, 258] width 57 height 28
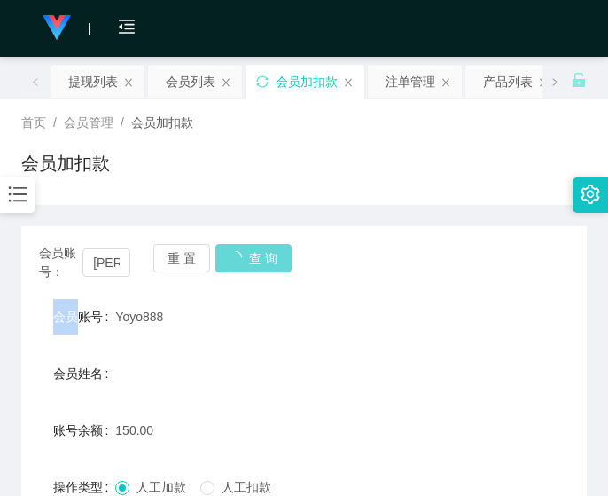
click at [238, 258] on div "重 置 查 询" at bounding box center [198, 262] width 91 height 37
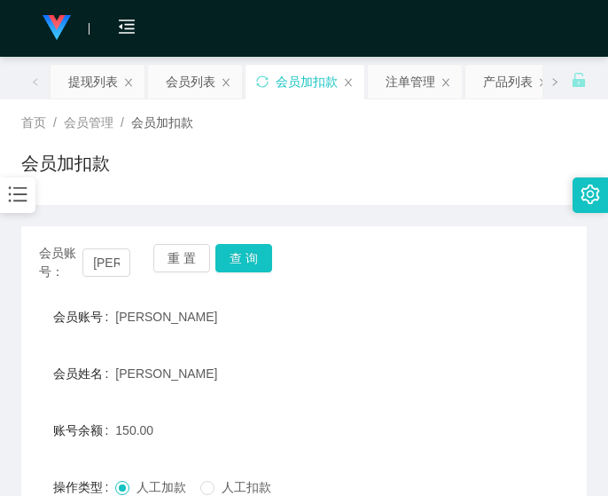
drag, startPoint x: 35, startPoint y: 253, endPoint x: 131, endPoint y: 217, distance: 102.1
click at [35, 253] on div "会员账号： [PERSON_NAME] 重 置 查 询" at bounding box center [304, 262] width 566 height 37
click at [230, 258] on button "查 询" at bounding box center [243, 258] width 57 height 28
click at [229, 258] on div "重 置 查 询" at bounding box center [198, 262] width 91 height 37
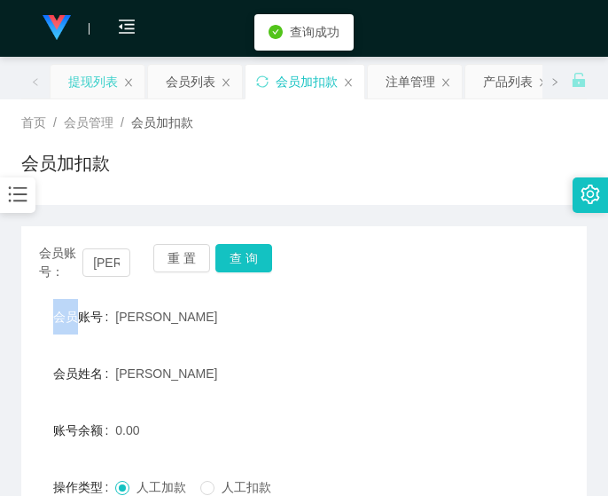
click at [79, 89] on div "提现列表" at bounding box center [93, 82] width 50 height 34
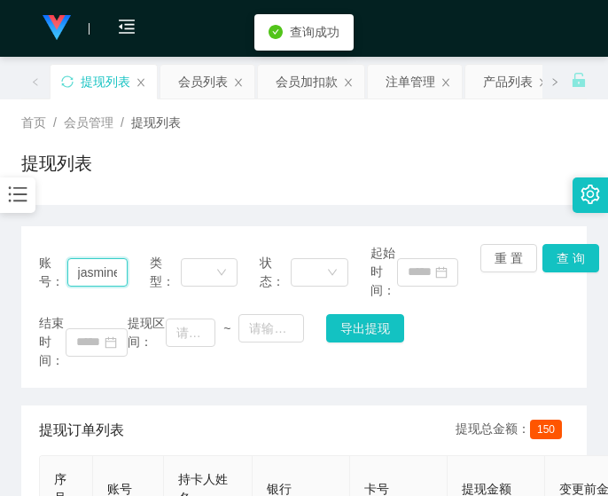
click at [108, 271] on input "jasminesaw1984" at bounding box center [97, 272] width 60 height 28
paste input "[PERSON_NAME]"
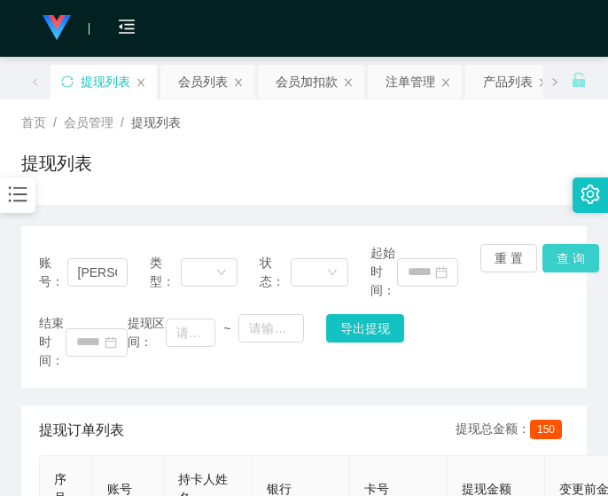
click at [561, 266] on button "查 询" at bounding box center [571, 258] width 57 height 28
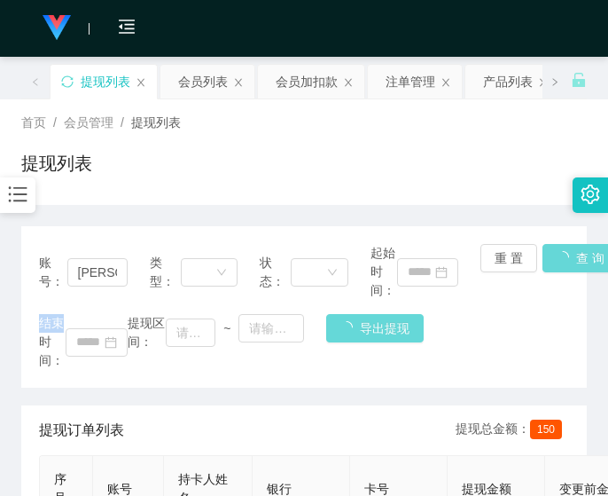
click at [561, 266] on div "账号： Jessi 类型： 状态： 起始时间： 重 置 查 询 结束时间： 提现区间： ~ 导出提现" at bounding box center [304, 306] width 566 height 161
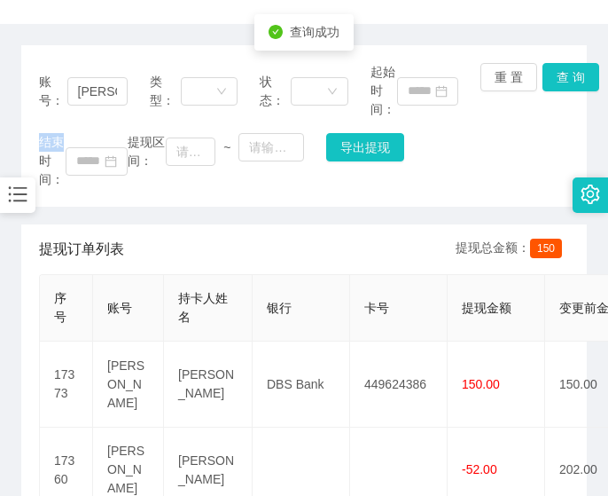
scroll to position [295, 0]
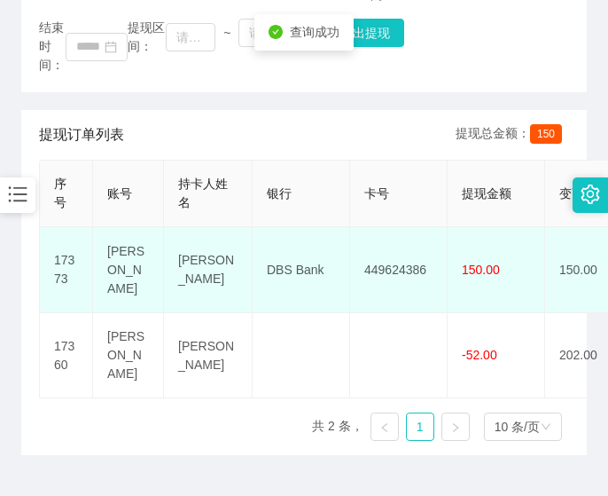
click at [395, 258] on td "449624386" at bounding box center [399, 270] width 98 height 86
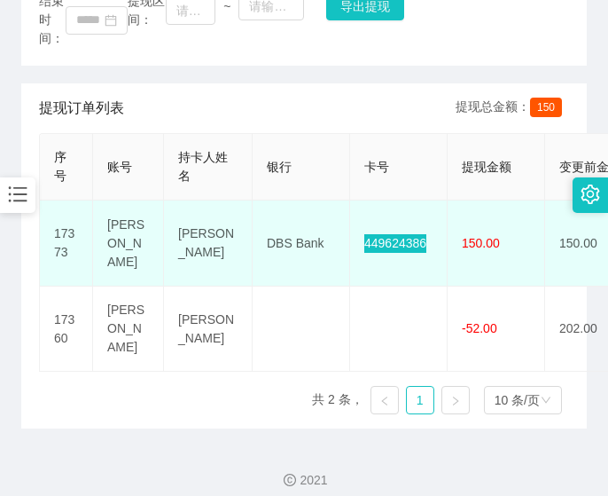
scroll to position [328, 0]
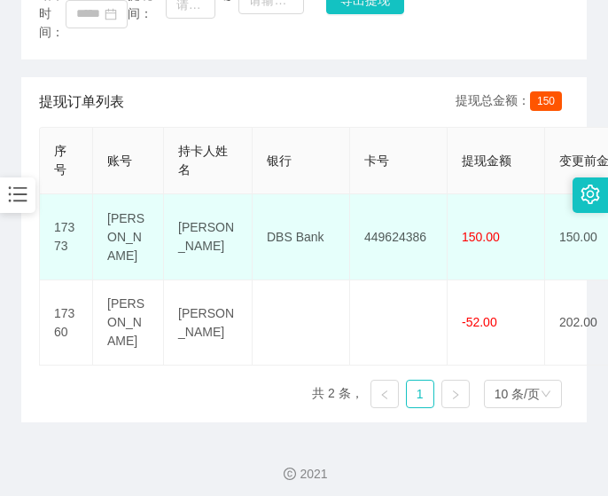
click at [307, 219] on td "DBS Bank" at bounding box center [302, 237] width 98 height 86
click at [228, 214] on td "[PERSON_NAME]" at bounding box center [208, 237] width 89 height 86
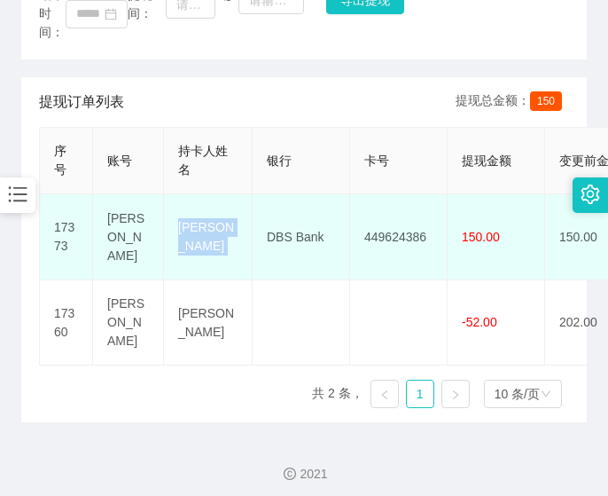
click at [229, 215] on td "[PERSON_NAME]" at bounding box center [208, 237] width 89 height 86
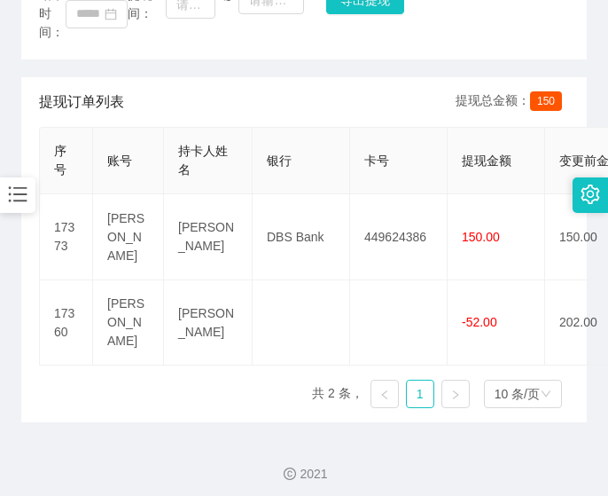
click at [14, 122] on main "关闭左侧 关闭右侧 关闭其它 刷新页面 提现列表 会员列表 会员加扣款 注单管理 产品列表 产品预设列表 员工统计 首页 / 会员管理 / 提现列表 / 提现…" at bounding box center [304, 75] width 608 height 693
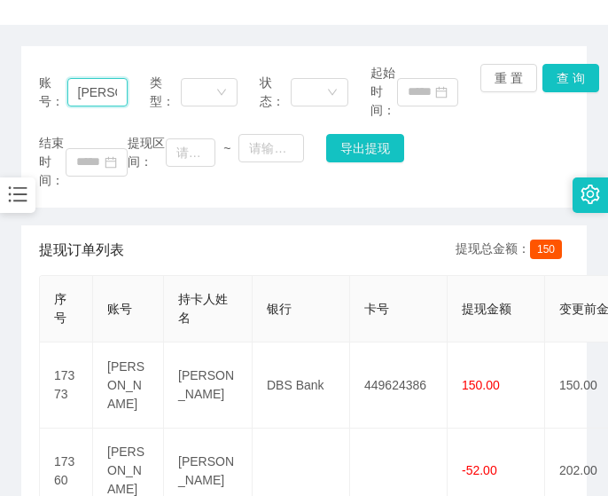
click at [109, 98] on input "[PERSON_NAME]" at bounding box center [97, 92] width 60 height 28
drag, startPoint x: 109, startPoint y: 98, endPoint x: 61, endPoint y: 94, distance: 48.1
click at [61, 94] on div "账号： [PERSON_NAME]" at bounding box center [83, 92] width 89 height 56
paste input "jasminesaw1984"
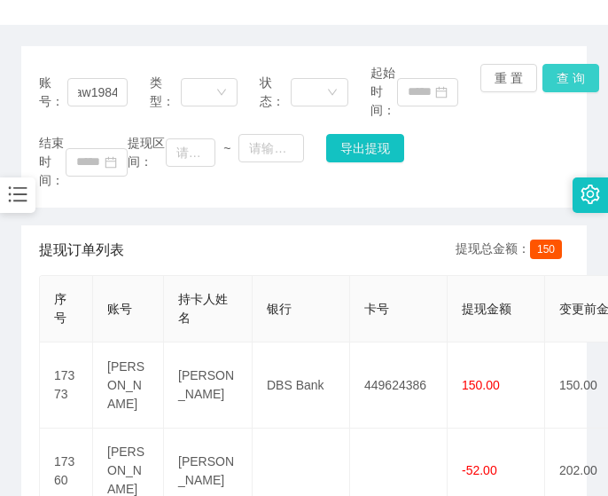
click at [563, 74] on button "查 询" at bounding box center [571, 78] width 57 height 28
click at [563, 74] on div "账号： jasminesaw1984 类型： 状态： 起始时间： 重 置 查 询 结束时间： 提现区间： ~ 导出提现" at bounding box center [304, 126] width 566 height 161
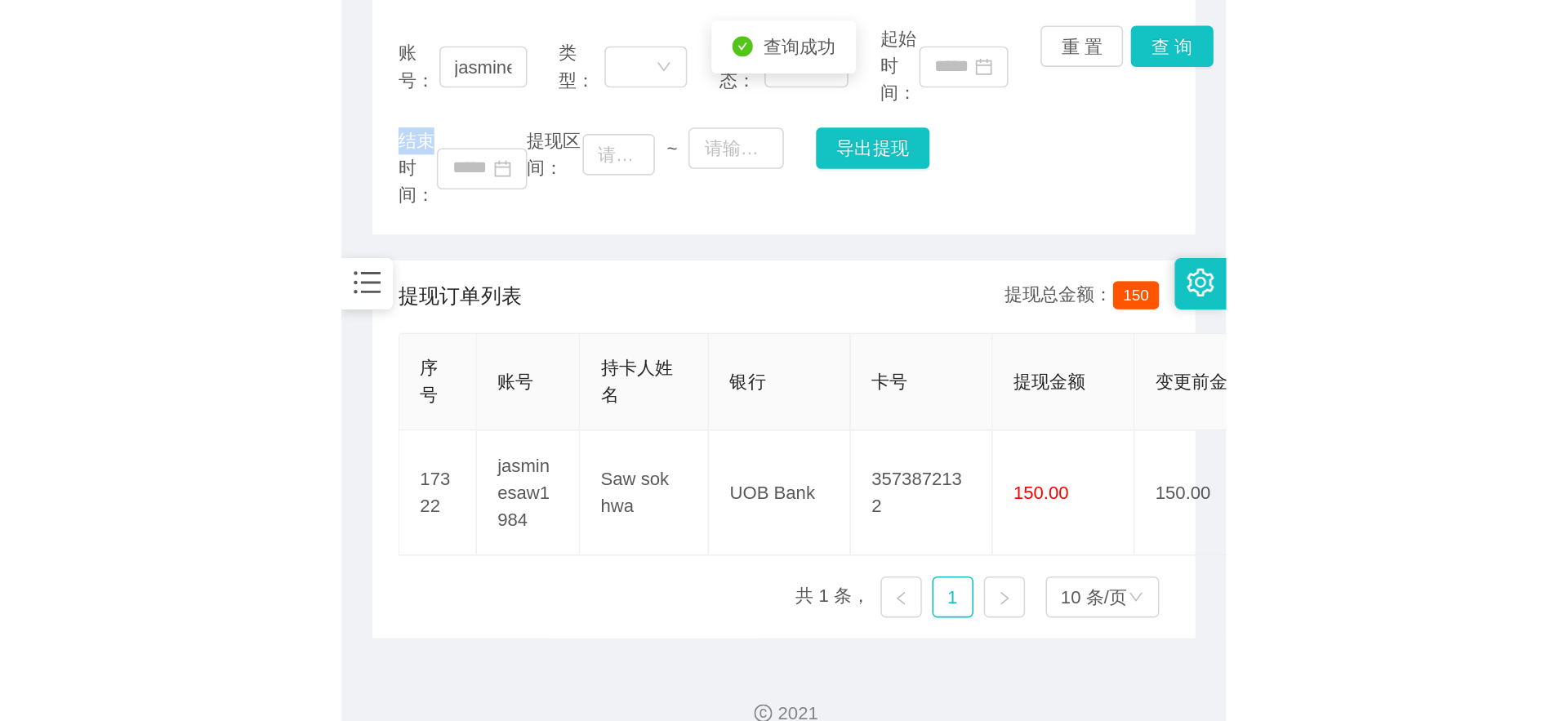
scroll to position [232, 0]
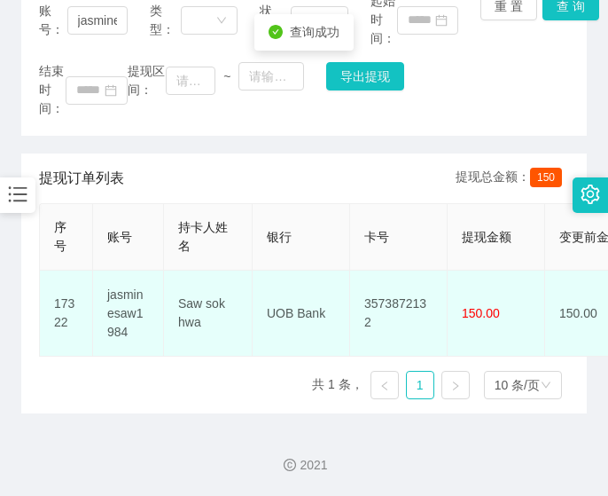
click at [399, 285] on td "3573872132" at bounding box center [399, 313] width 98 height 86
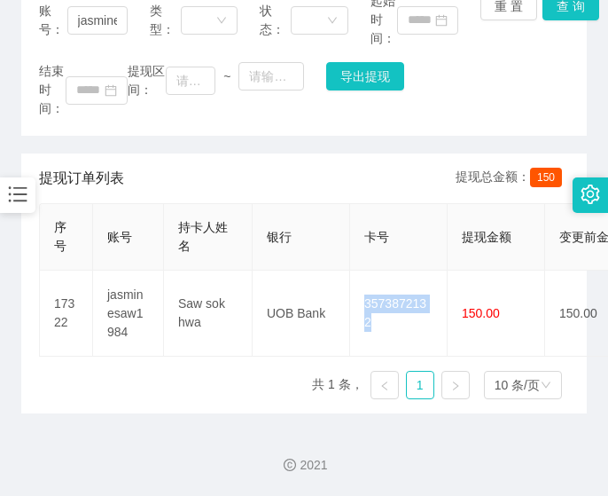
scroll to position [0, 0]
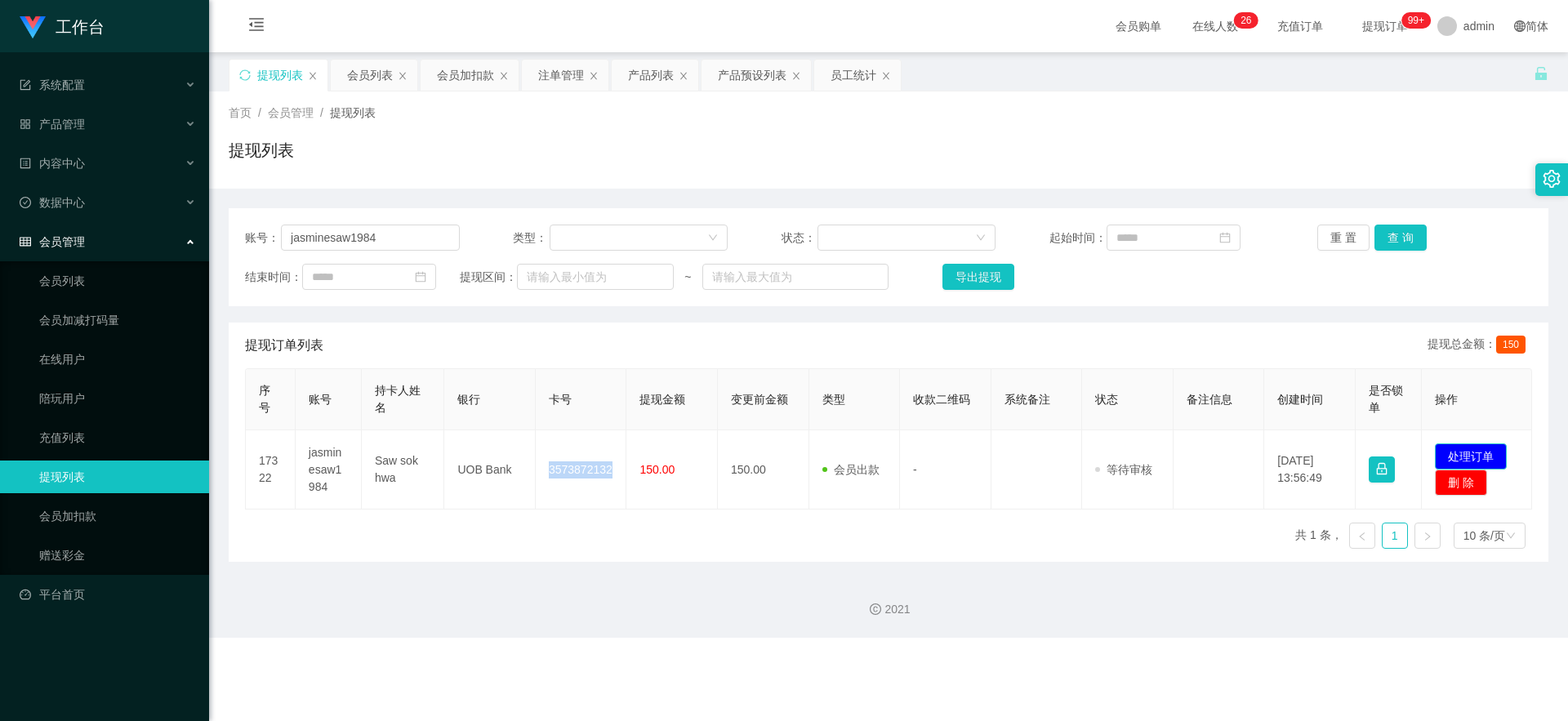
click at [557, 456] on button "处理订单" at bounding box center [1470, 456] width 72 height 26
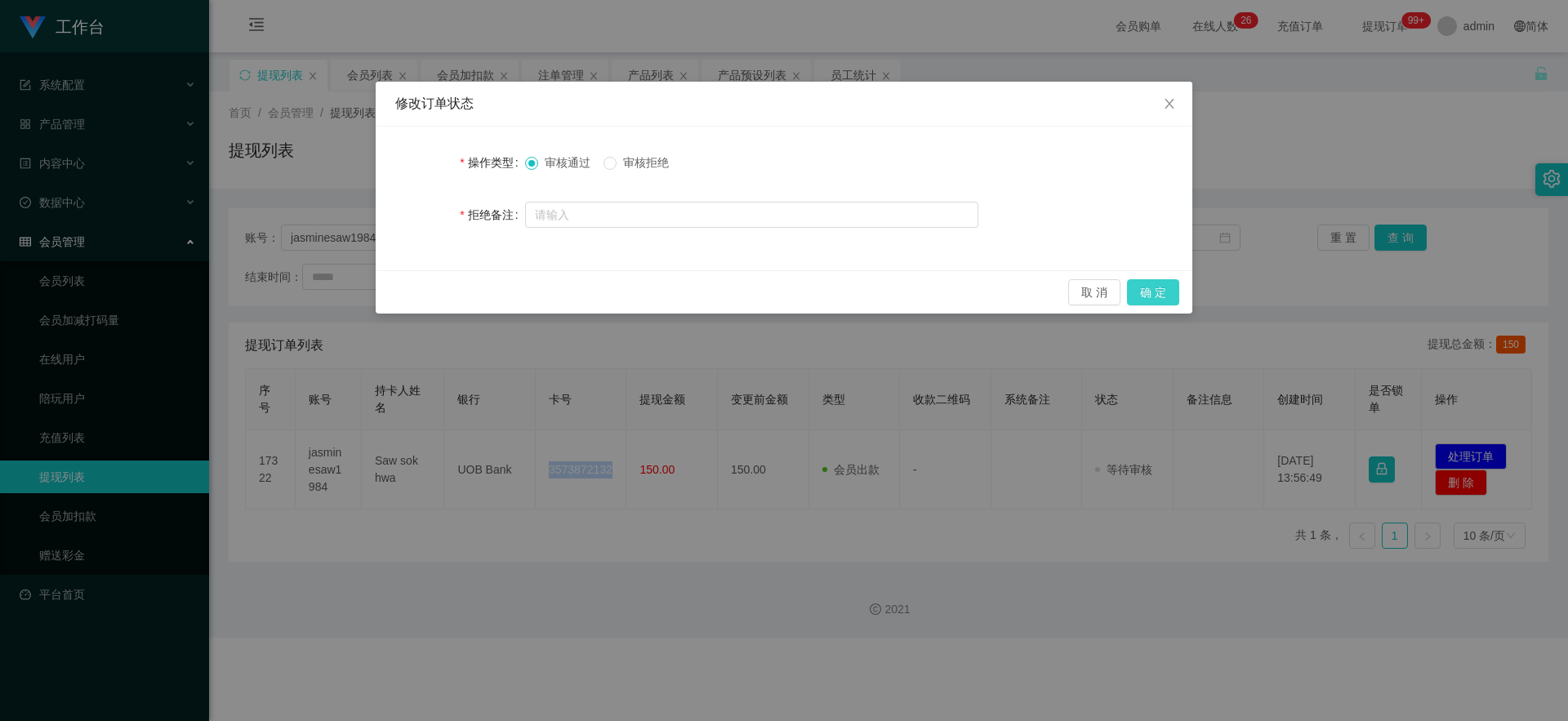
drag, startPoint x: 1161, startPoint y: 298, endPoint x: 1179, endPoint y: 270, distance: 33.3
click at [557, 298] on button "确 定" at bounding box center [1153, 292] width 53 height 26
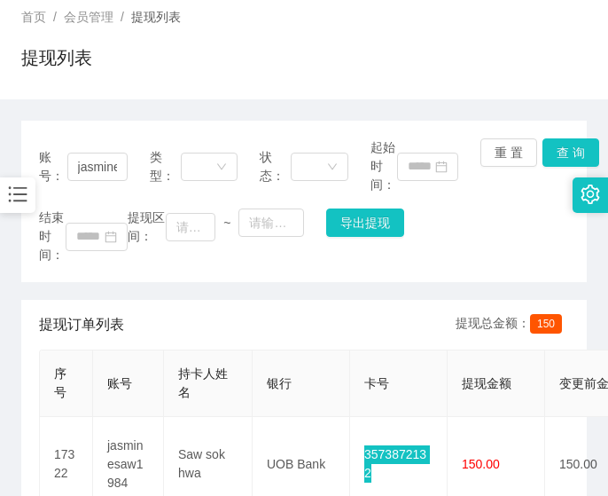
scroll to position [148, 0]
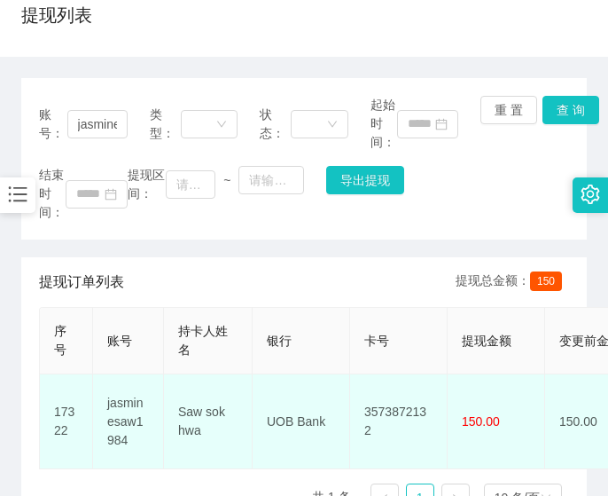
click at [301, 397] on td "UOB Bank" at bounding box center [302, 421] width 98 height 95
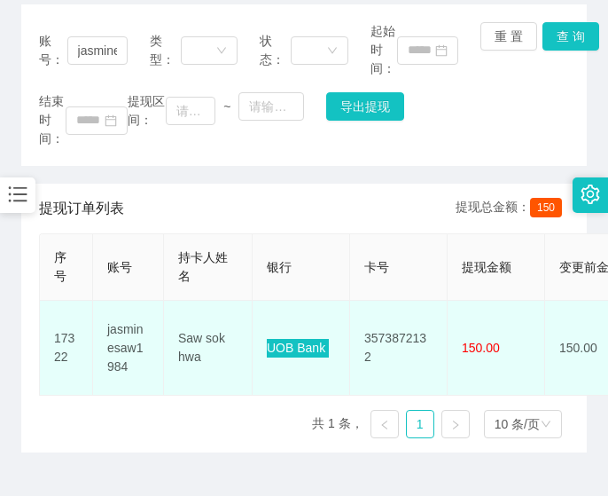
scroll to position [261, 0]
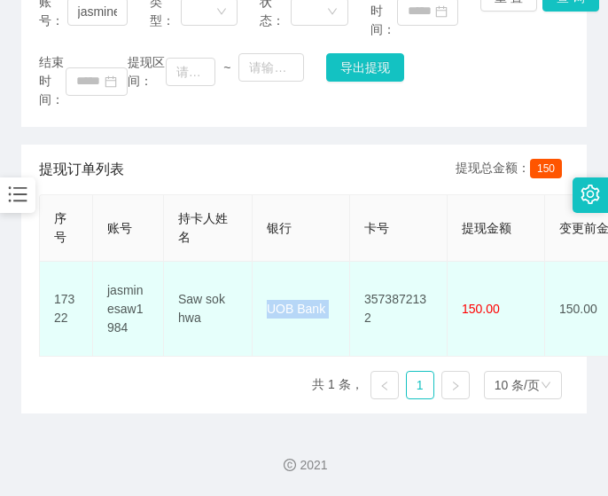
click at [210, 272] on td "Saw sok hwa" at bounding box center [208, 308] width 89 height 95
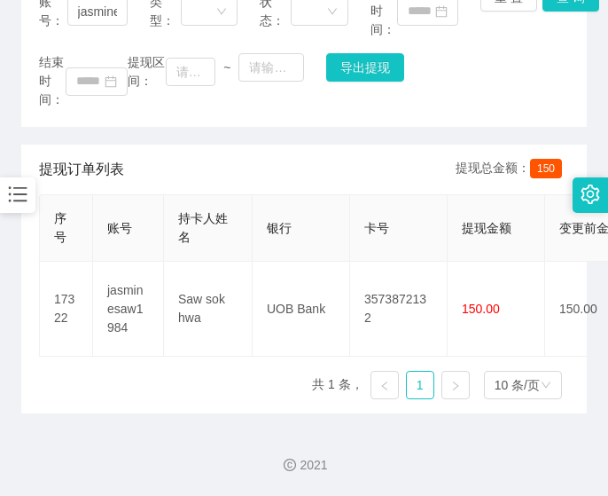
drag, startPoint x: 33, startPoint y: 300, endPoint x: 65, endPoint y: 250, distance: 59.0
click at [32, 300] on div "提现订单列表 提现总金额： 150 序号 账号 持卡人姓名 银行 卡号 提现金额 变更前金额 类型 收款二维码 系统备注 状态 备注信息 创建时间 是否锁单 …" at bounding box center [304, 278] width 566 height 269
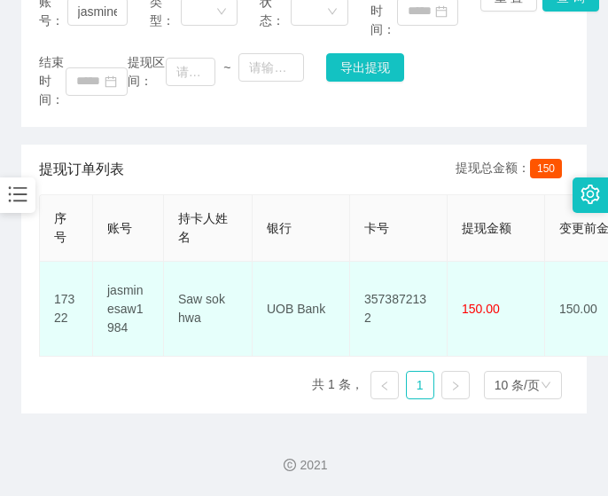
click at [402, 297] on td "3573872132" at bounding box center [399, 308] width 98 height 95
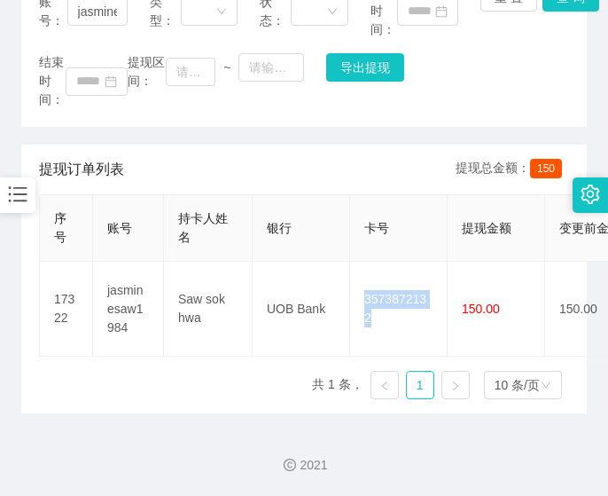
drag, startPoint x: 402, startPoint y: 297, endPoint x: 497, endPoint y: 229, distance: 116.9
click at [403, 297] on td "3573872132" at bounding box center [399, 308] width 98 height 95
drag, startPoint x: 24, startPoint y: 252, endPoint x: 42, endPoint y: 215, distance: 40.4
click at [24, 254] on div "提现订单列表 提现总金额： 150 序号 账号 持卡人姓名 银行 卡号 提现金额 变更前金额 类型 收款二维码 系统备注 状态 备注信息 创建时间 是否锁单 …" at bounding box center [304, 278] width 566 height 269
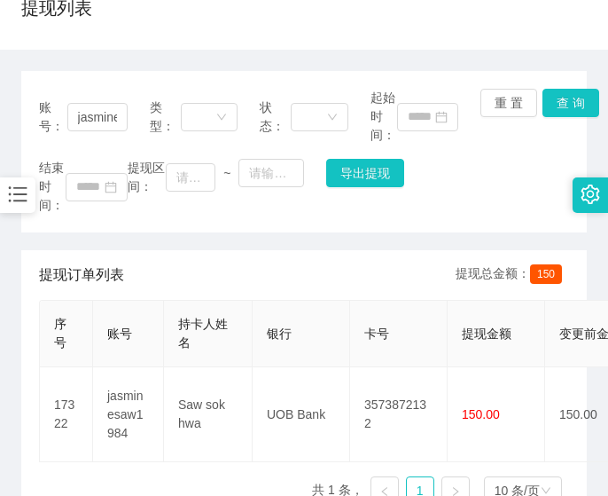
scroll to position [113, 0]
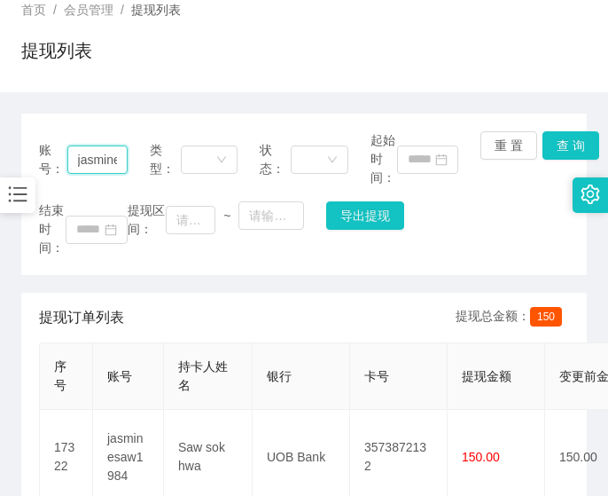
click at [98, 147] on input "jasminesaw1984" at bounding box center [97, 159] width 60 height 28
click at [99, 155] on input "jasminesaw1984" at bounding box center [97, 159] width 60 height 28
click at [97, 163] on input "jasminesaw1984" at bounding box center [97, 159] width 60 height 28
paste input "Yoyo888"
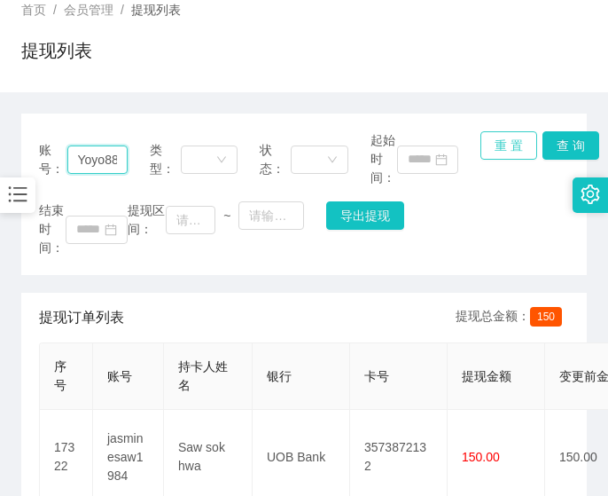
scroll to position [0, 8]
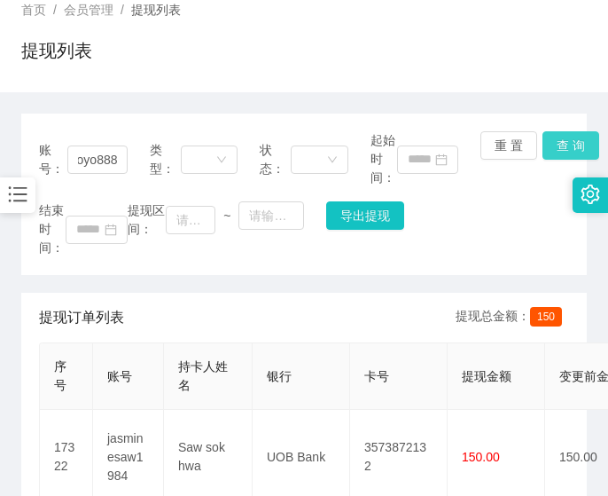
click at [560, 150] on button "查 询" at bounding box center [571, 145] width 57 height 28
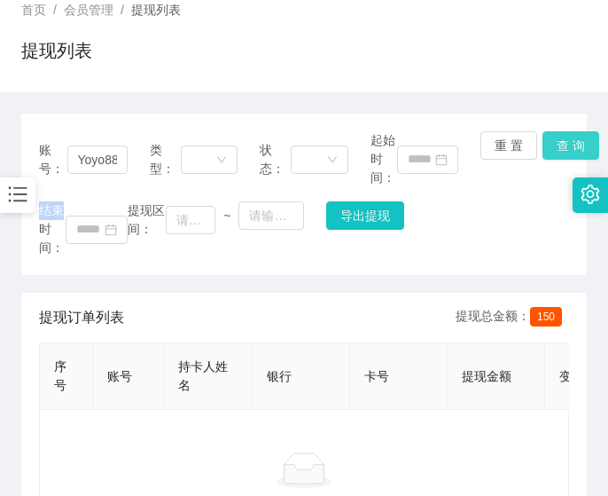
click at [560, 150] on div "账号： Yoyo888 类型： 状态： 起始时间： 重 置 查 询 结束时间： 提现区间： ~ 导出提现" at bounding box center [304, 193] width 566 height 161
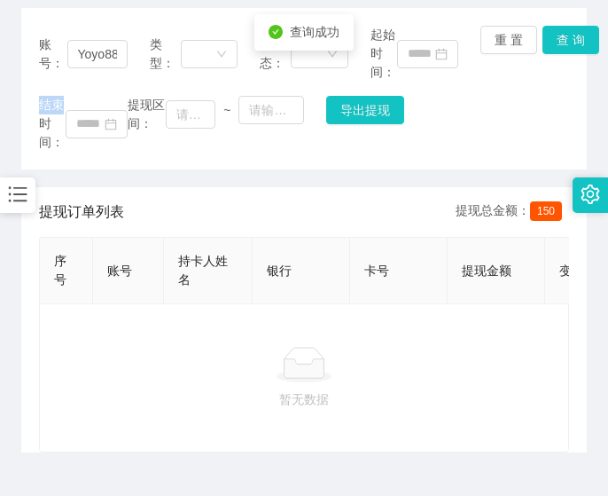
scroll to position [261, 0]
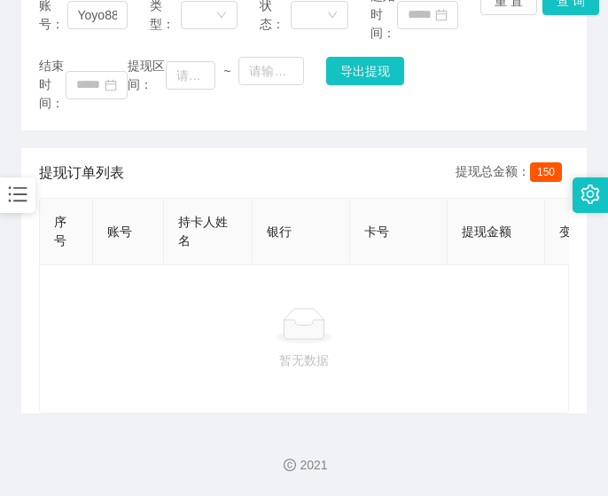
click at [49, 338] on div "暂无数据" at bounding box center [304, 338] width 530 height 149
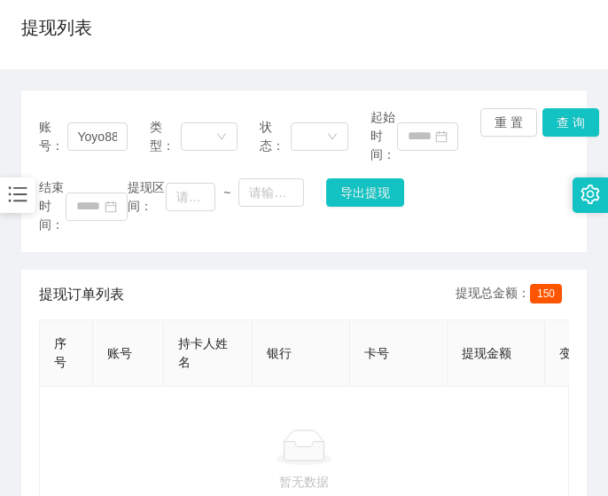
scroll to position [0, 0]
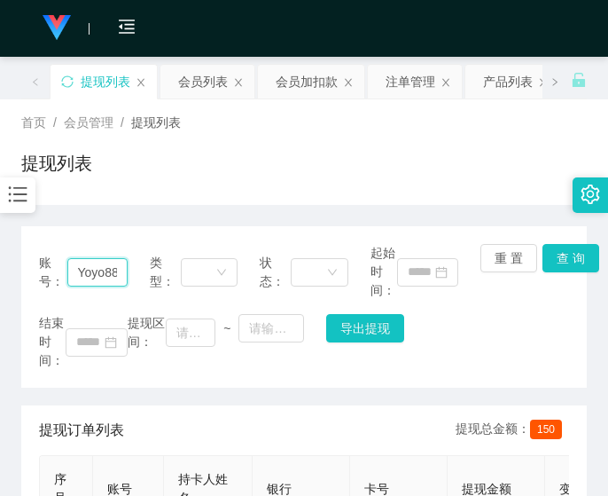
click at [94, 262] on input "Yoyo888" at bounding box center [97, 272] width 60 height 28
click at [113, 272] on input "Yoyo888" at bounding box center [97, 272] width 60 height 28
paste input "jasminesaw1984"
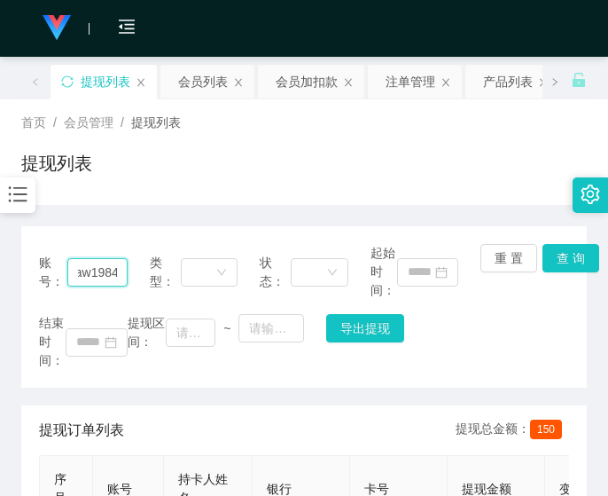
scroll to position [148, 0]
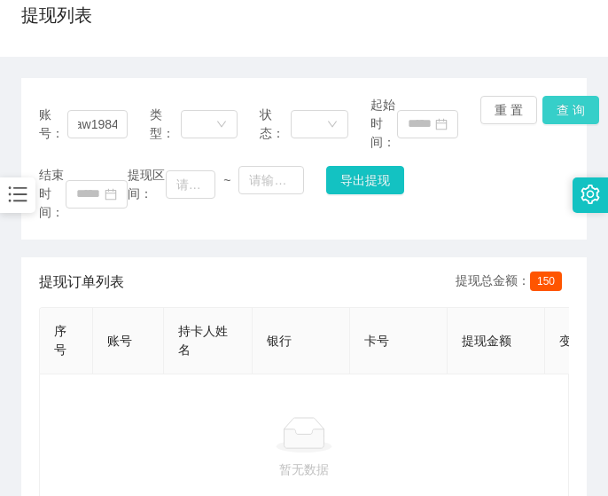
click at [564, 115] on button "查 询" at bounding box center [571, 110] width 57 height 28
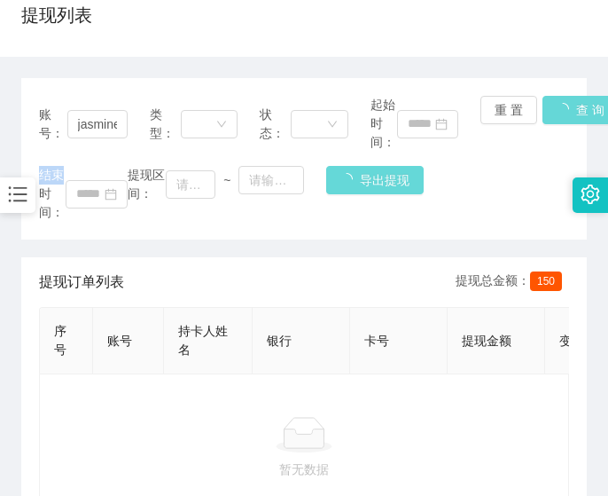
drag, startPoint x: 564, startPoint y: 115, endPoint x: 340, endPoint y: 241, distance: 256.4
click at [564, 115] on div "账号： jasminesaw1984 类型： 状态： 起始时间： 重 置 查 询 结束时间： 提现区间： ~ 导出提现" at bounding box center [304, 158] width 566 height 161
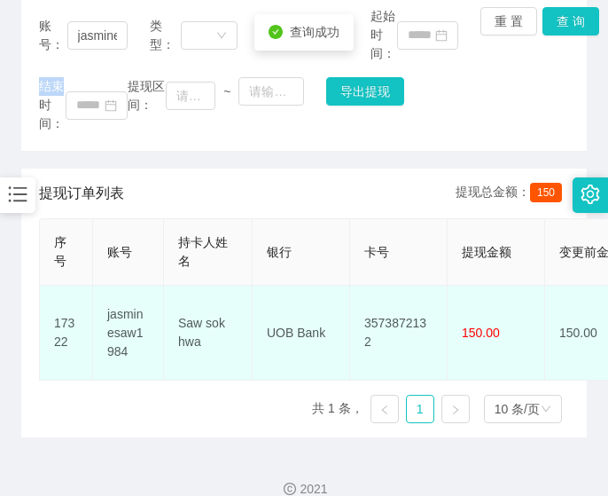
scroll to position [261, 0]
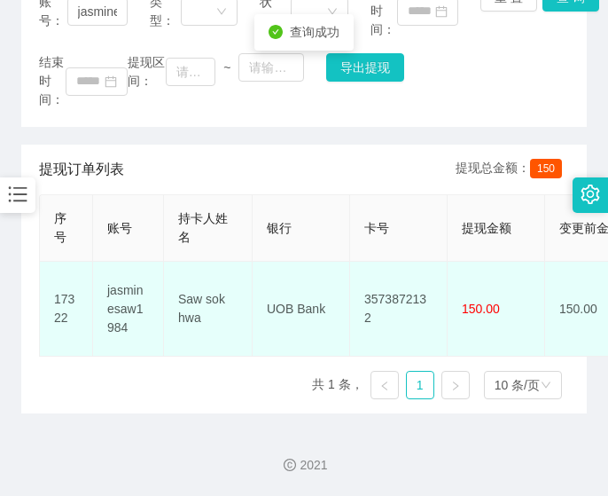
click at [435, 270] on td "3573872132" at bounding box center [399, 308] width 98 height 95
click at [423, 278] on td "3573872132" at bounding box center [399, 308] width 98 height 95
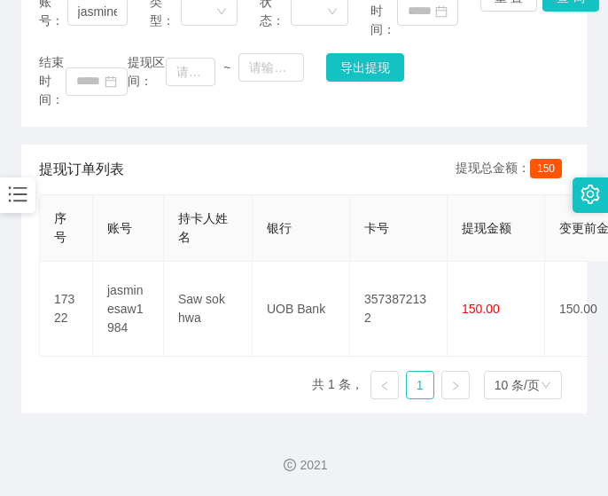
click at [51, 126] on div "账号： jasminesaw1984 类型： 状态： 起始时间： 重 置 查 询 结束时间： 提现区间： ~ 导出提现" at bounding box center [304, 45] width 566 height 161
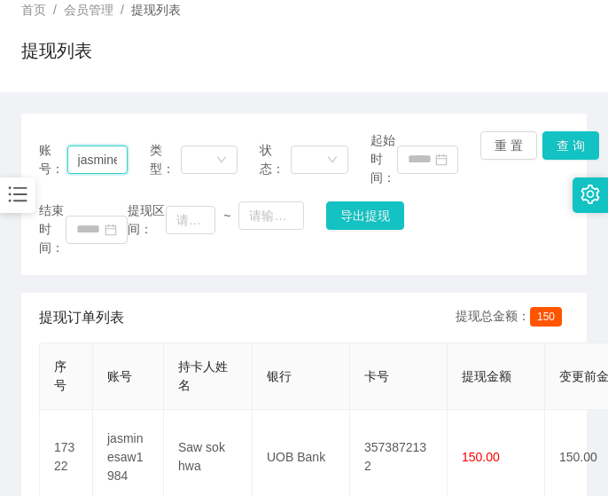
click at [85, 155] on input "jasminesaw1984" at bounding box center [97, 159] width 60 height 28
paste input "Yoyo888"
type input "Yoyo888"
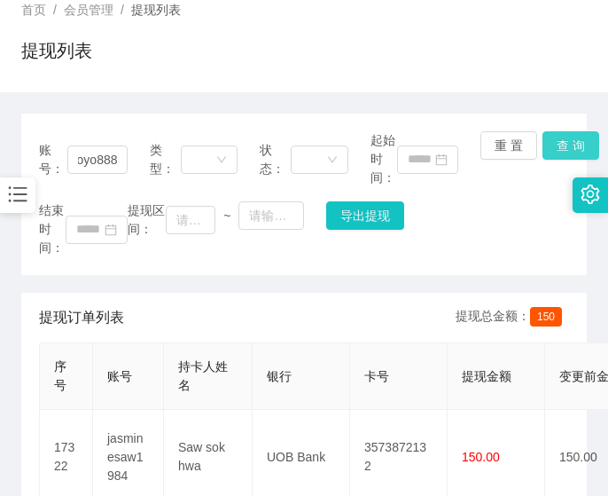
click at [553, 149] on button "查 询" at bounding box center [571, 145] width 57 height 28
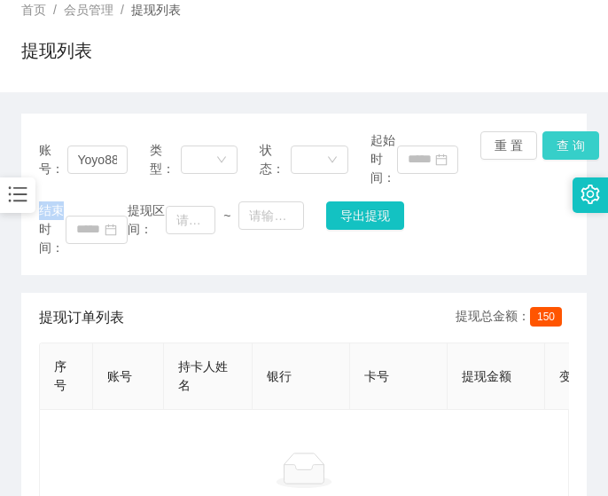
click at [553, 149] on div "重 置 查 询" at bounding box center [524, 159] width 89 height 56
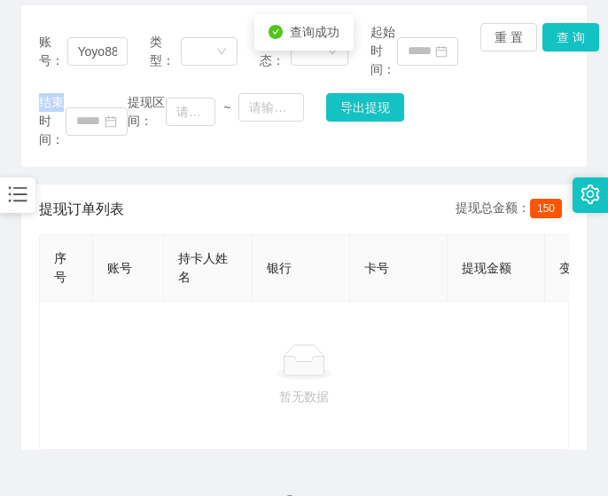
scroll to position [272, 0]
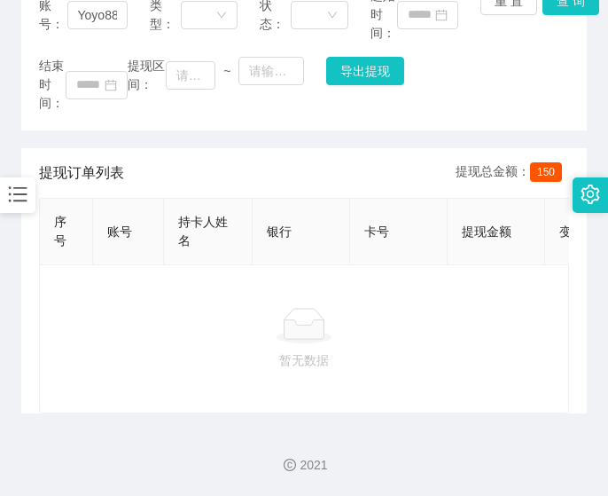
click at [66, 323] on div at bounding box center [304, 325] width 500 height 35
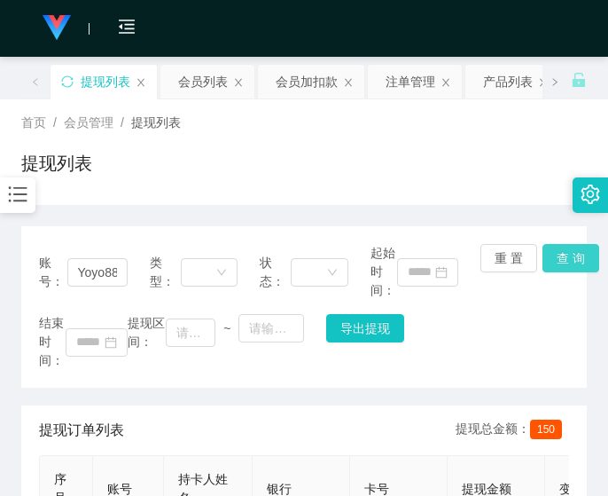
click at [561, 251] on button "查 询" at bounding box center [571, 258] width 57 height 28
click at [561, 251] on div "账号： Yoyo888 类型： 状态： 起始时间： 重 置 查 询 结束时间： 提现区间： ~ 导出提现" at bounding box center [304, 306] width 566 height 161
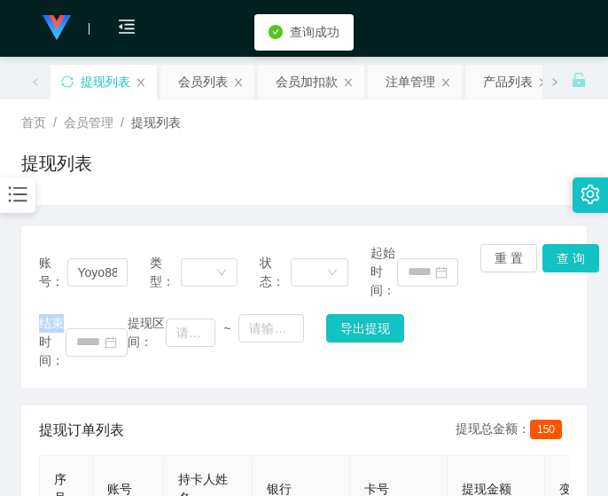
scroll to position [272, 0]
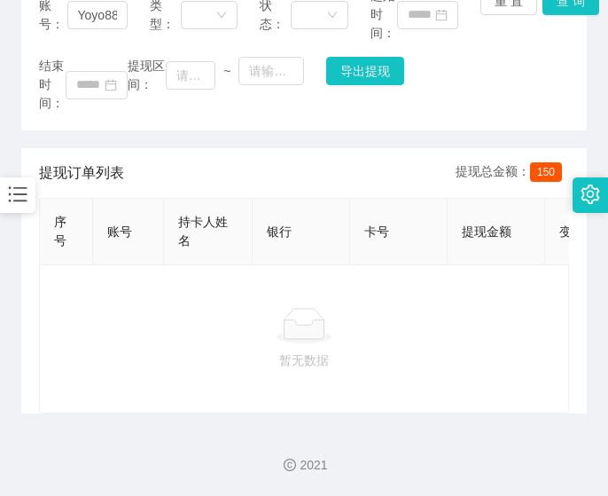
click at [27, 115] on div "账号： Yoyo888 类型： 状态： 起始时间： 重 置 查 询 结束时间： 提现区间： ~ 导出提现 提现订单列表 提现总金额： 150 序号 账号 持卡…" at bounding box center [304, 191] width 566 height 444
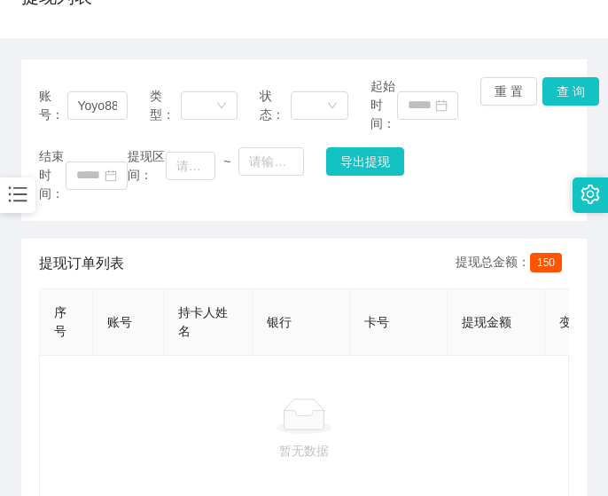
scroll to position [124, 0]
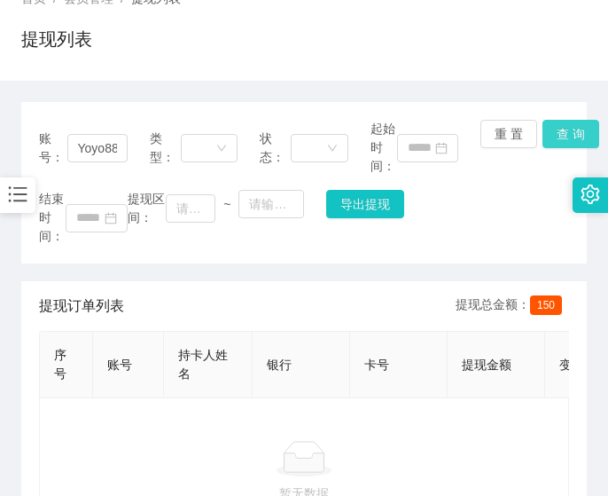
click at [574, 143] on button "查 询" at bounding box center [571, 134] width 57 height 28
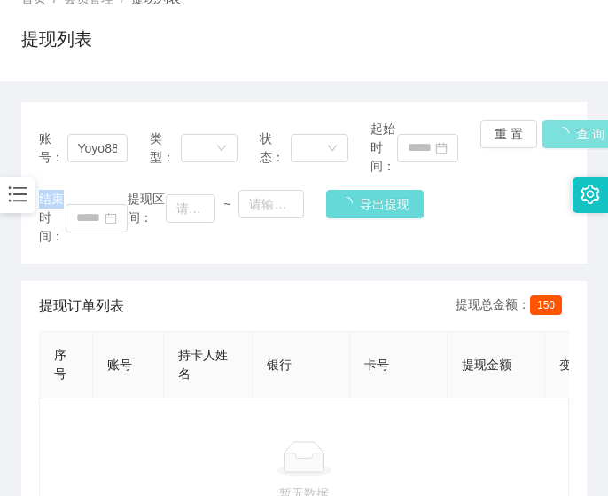
click at [574, 143] on div "账号： Yoyo888 类型： 状态： 起始时间： 重 置 查 询 结束时间： 提现区间： ~ 导出提现" at bounding box center [304, 182] width 566 height 161
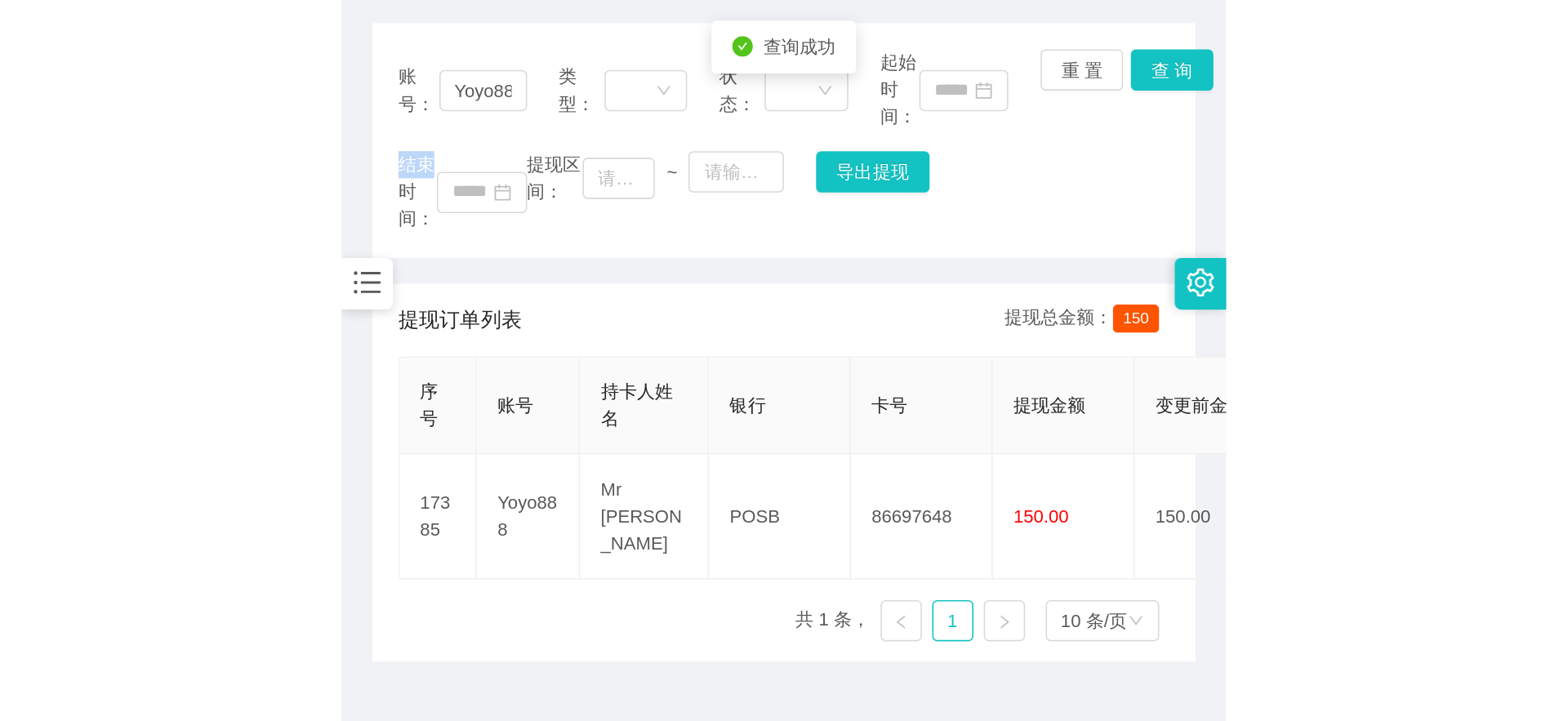
scroll to position [232, 0]
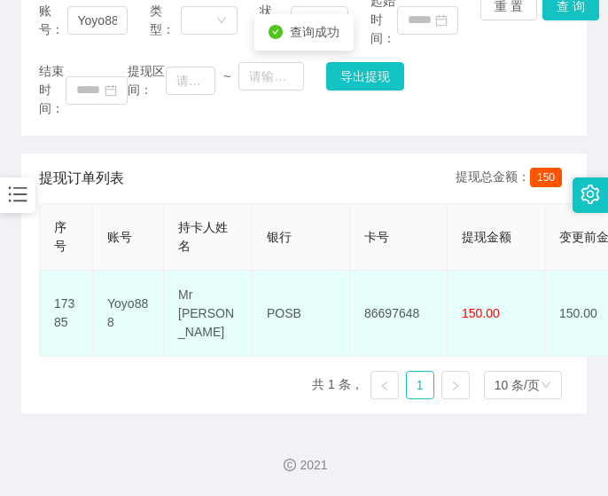
click at [391, 287] on td "86697648" at bounding box center [399, 313] width 98 height 86
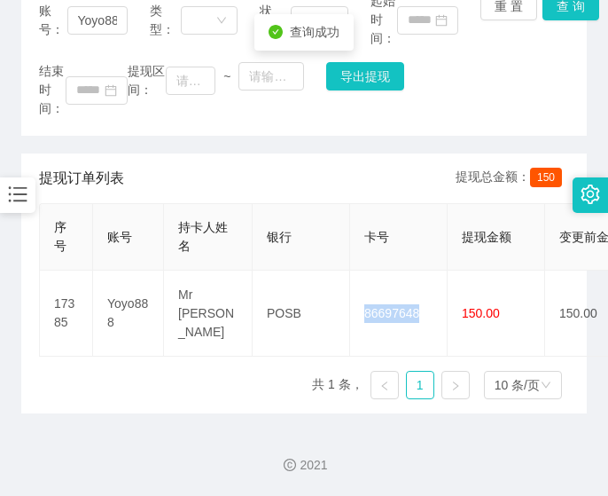
scroll to position [0, 0]
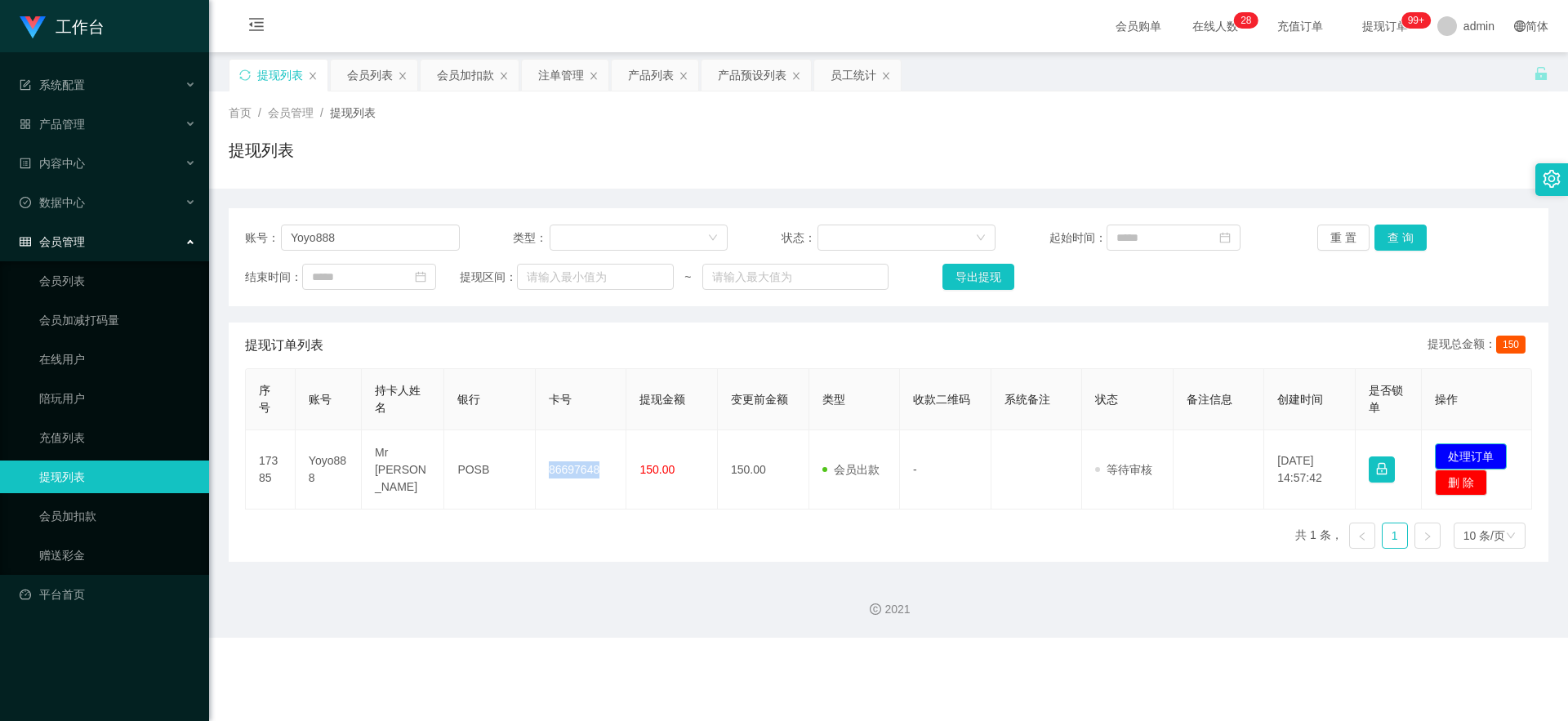
drag, startPoint x: 1472, startPoint y: 462, endPoint x: 1465, endPoint y: 455, distance: 9.9
click at [557, 456] on button "处理订单" at bounding box center [1470, 456] width 72 height 26
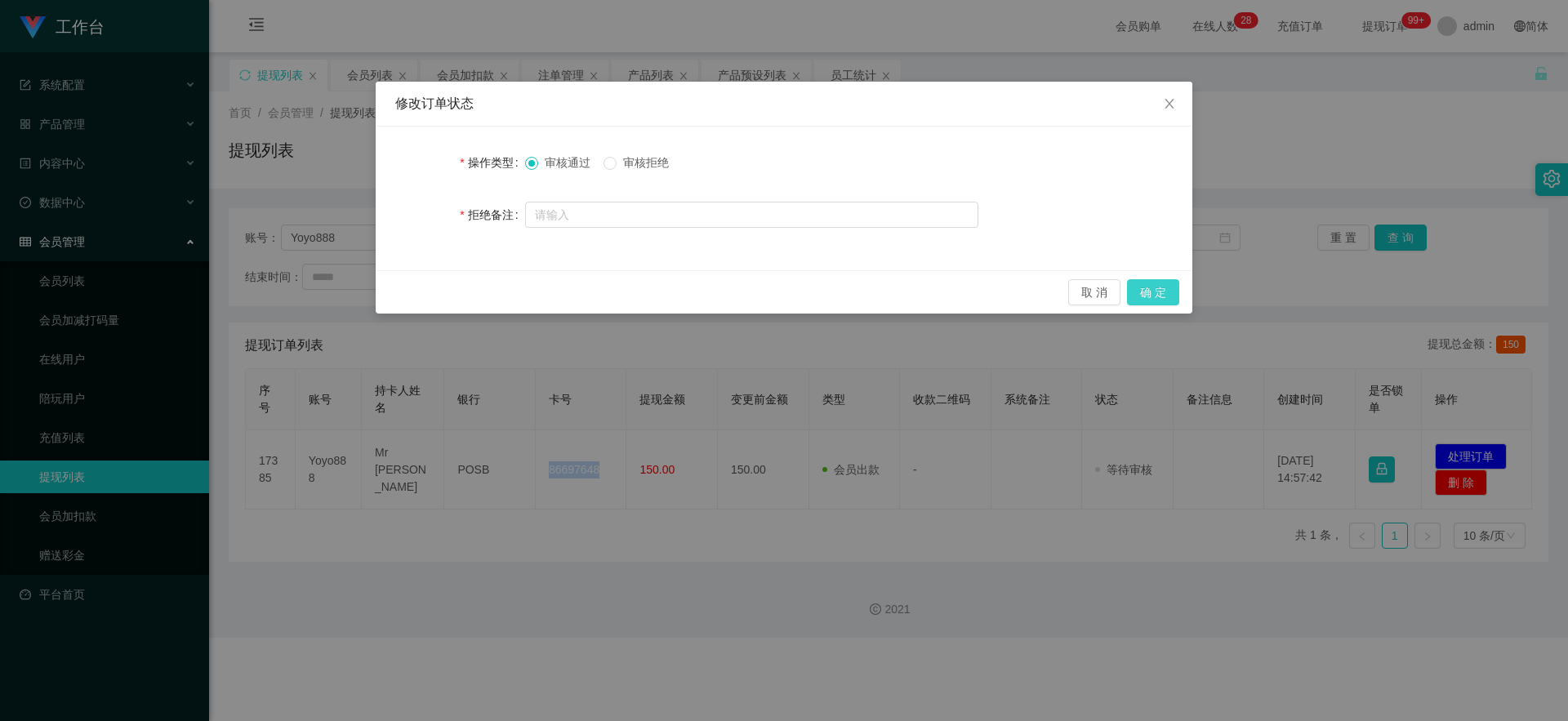
click at [557, 297] on button "确 定" at bounding box center [1153, 292] width 53 height 26
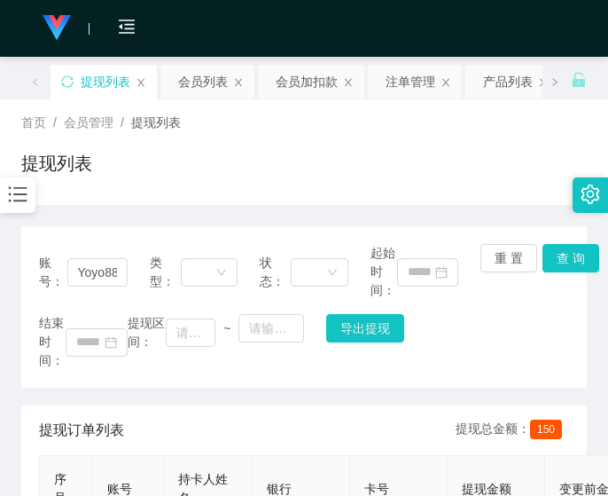
drag, startPoint x: 29, startPoint y: 374, endPoint x: 59, endPoint y: 331, distance: 52.4
click at [29, 374] on div "账号： Yoyo888 类型： 状态： 起始时间： 重 置 查 询 结束时间： 提现区间： ~ 导出提现" at bounding box center [304, 306] width 566 height 161
click at [310, 88] on div "会员加扣款" at bounding box center [307, 82] width 62 height 34
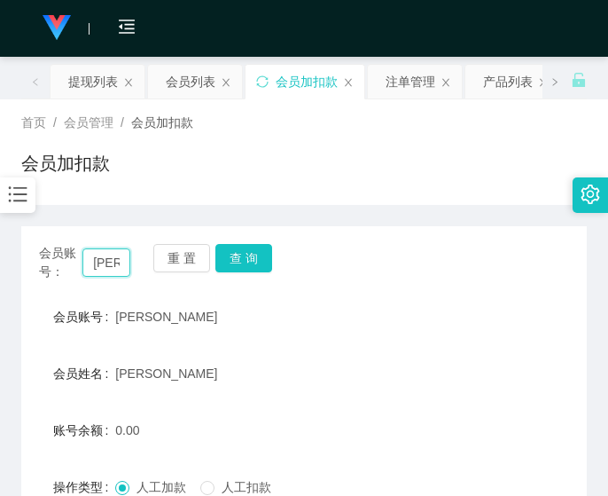
click at [121, 266] on input "[PERSON_NAME]" at bounding box center [106, 262] width 48 height 28
drag, startPoint x: 121, startPoint y: 266, endPoint x: 180, endPoint y: 258, distance: 59.9
click at [121, 266] on input "[PERSON_NAME]" at bounding box center [106, 262] width 48 height 28
paste input "tangaboon"
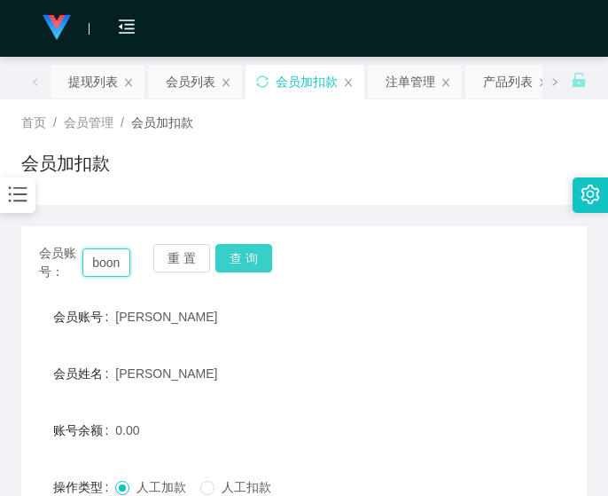
type input "tangaboon"
click at [257, 256] on button "查 询" at bounding box center [243, 258] width 57 height 28
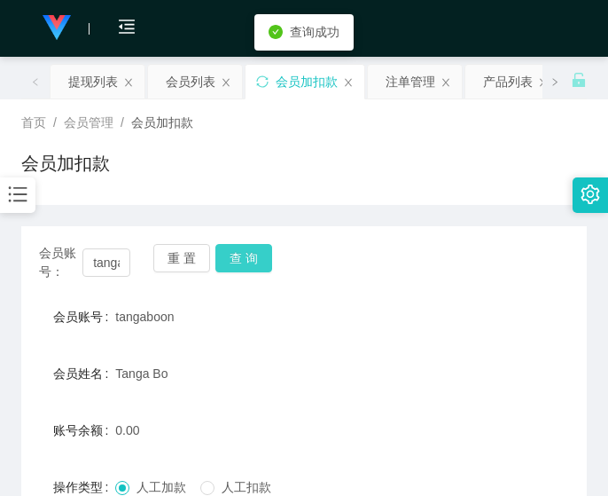
click at [255, 258] on button "查 询" at bounding box center [243, 258] width 57 height 28
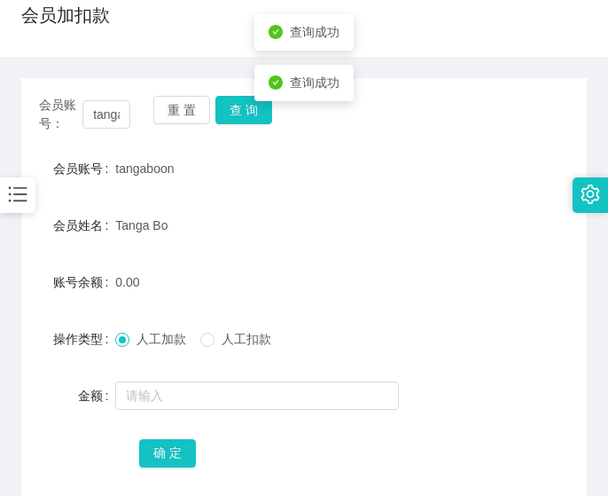
click at [171, 417] on form "会员账号 tangaboon 会员姓名 [PERSON_NAME] 账号余额 0.00 操作类型 人工加款 人工扣款 金额 确 定" at bounding box center [304, 310] width 566 height 319
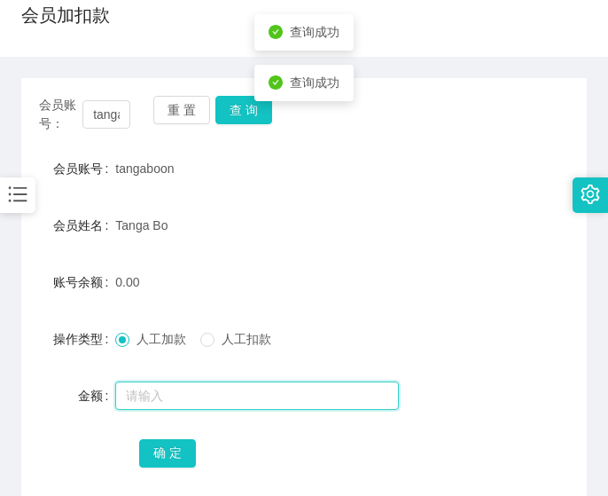
click at [169, 401] on input "text" at bounding box center [257, 395] width 284 height 28
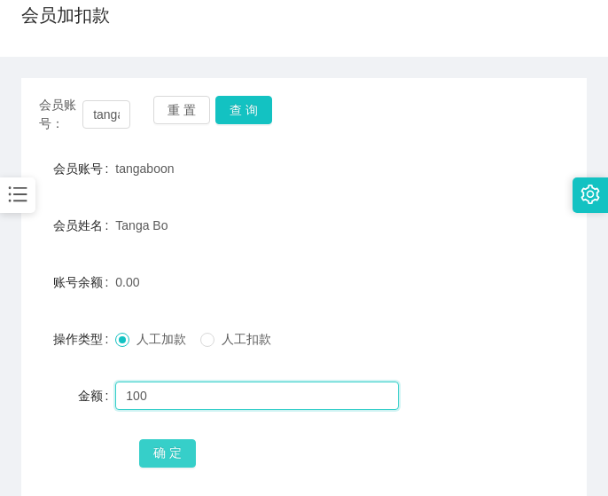
type input "100"
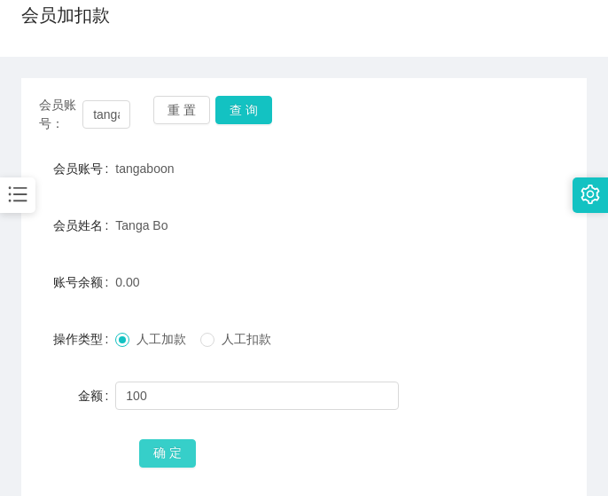
click at [151, 457] on button "确 定" at bounding box center [167, 453] width 57 height 28
drag, startPoint x: 35, startPoint y: 345, endPoint x: 50, endPoint y: 324, distance: 26.1
click at [35, 345] on div "操作类型" at bounding box center [68, 338] width 94 height 35
click at [104, 119] on input "tangaboon" at bounding box center [106, 114] width 48 height 28
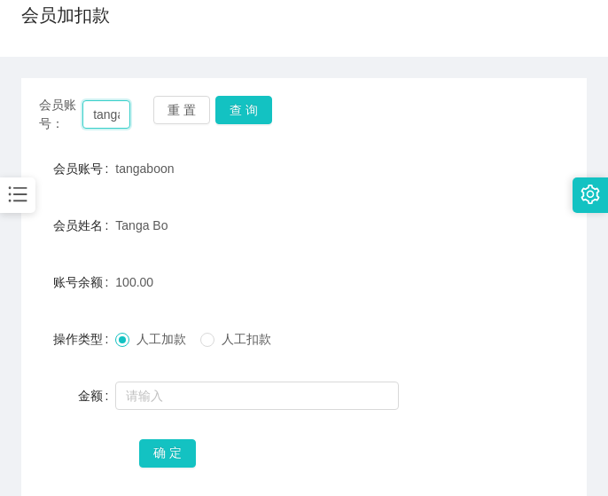
paste input "jasminesaw1984"
type input "jasminesaw1984"
click at [233, 128] on div "重 置 查 询" at bounding box center [198, 114] width 91 height 37
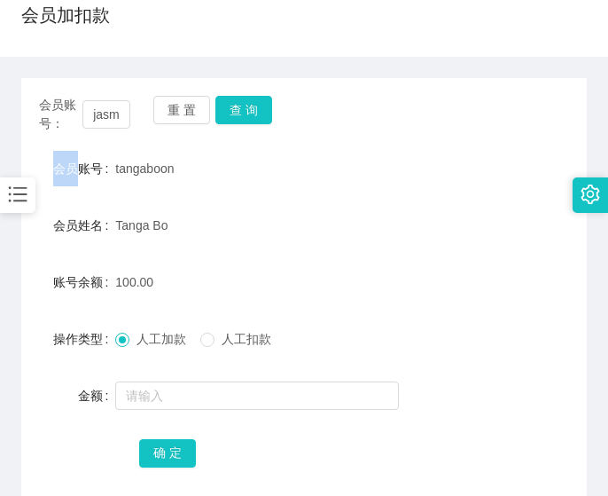
click at [233, 128] on div "重 置 查 询" at bounding box center [198, 114] width 91 height 37
click at [242, 117] on button "查 询" at bounding box center [243, 110] width 57 height 28
drag, startPoint x: 242, startPoint y: 117, endPoint x: 207, endPoint y: 204, distance: 93.5
click at [242, 117] on div "会员账号： jasminesaw1984 重 置 查 询" at bounding box center [304, 114] width 566 height 37
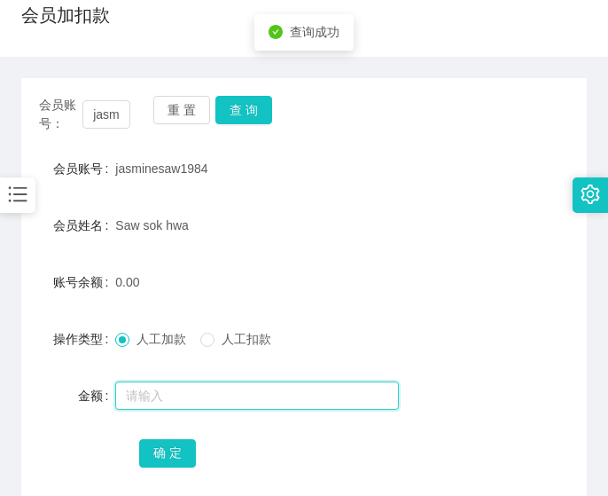
click at [179, 393] on input "text" at bounding box center [257, 395] width 284 height 28
type input "300"
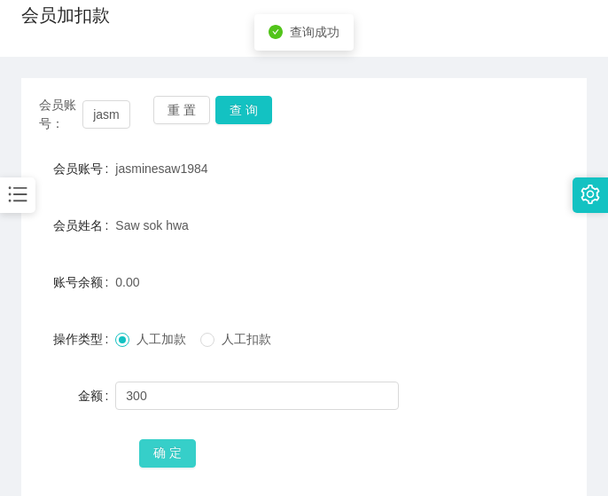
click at [165, 456] on button "确 定" at bounding box center [167, 453] width 57 height 28
click at [55, 137] on div "会员账号： jasminesaw1984 重 置 查 询 会员账号 jasminesaw1984 会员姓名 Saw sok hwa 账号余额 300.00 操…" at bounding box center [304, 293] width 566 height 431
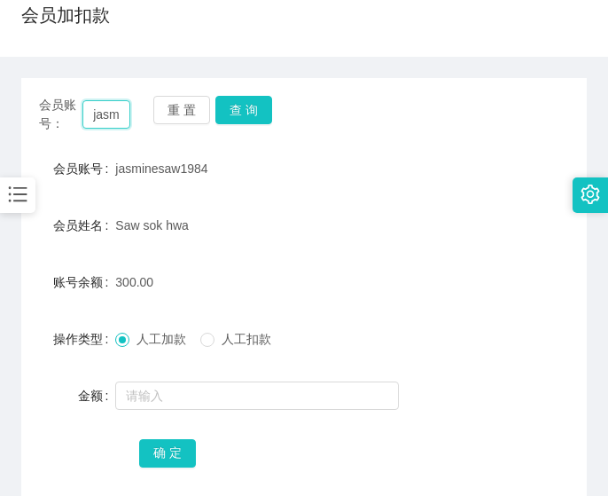
click at [105, 120] on input "jasminesaw1984" at bounding box center [106, 114] width 48 height 28
paste input "87338769"
type input "87338769"
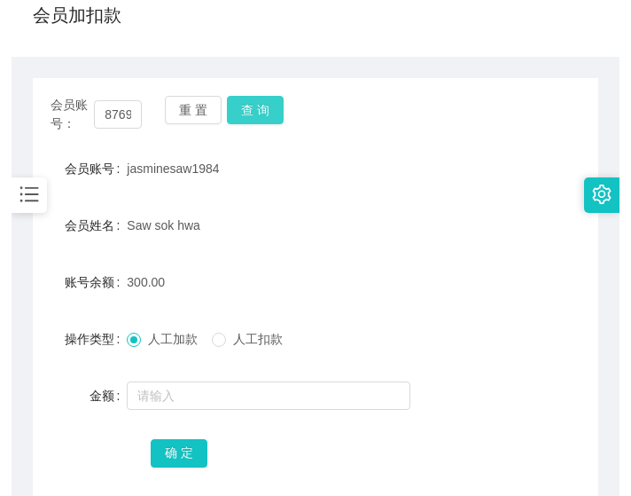
scroll to position [0, 0]
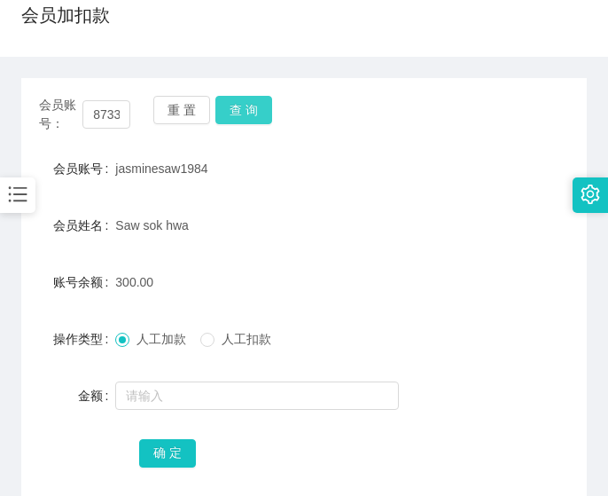
click at [261, 118] on button "查 询" at bounding box center [243, 110] width 57 height 28
click at [257, 119] on button "查 询" at bounding box center [243, 110] width 57 height 28
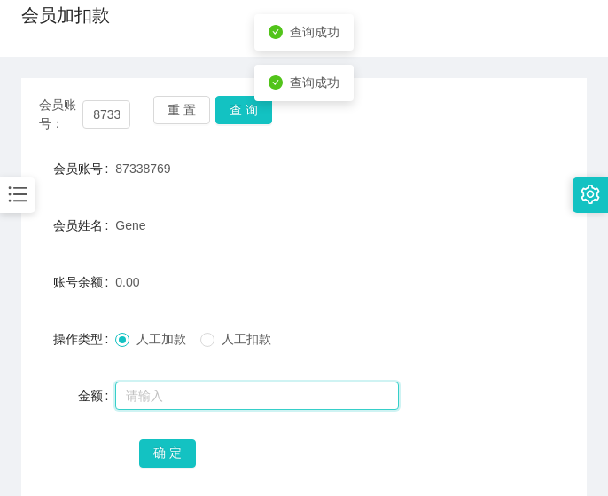
click at [183, 394] on input "text" at bounding box center [257, 395] width 284 height 28
type input "100"
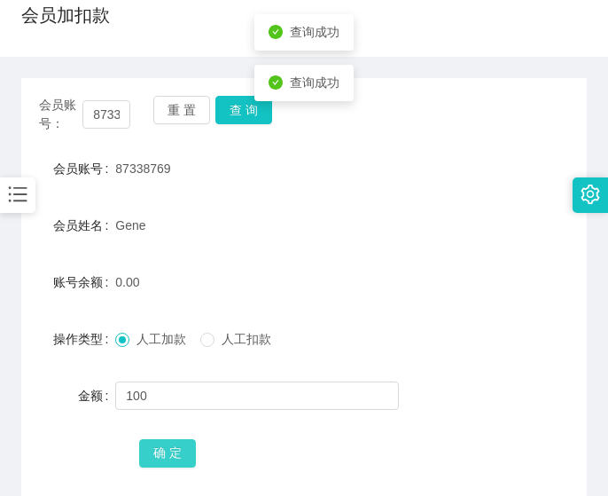
click at [160, 463] on button "确 定" at bounding box center [167, 453] width 57 height 28
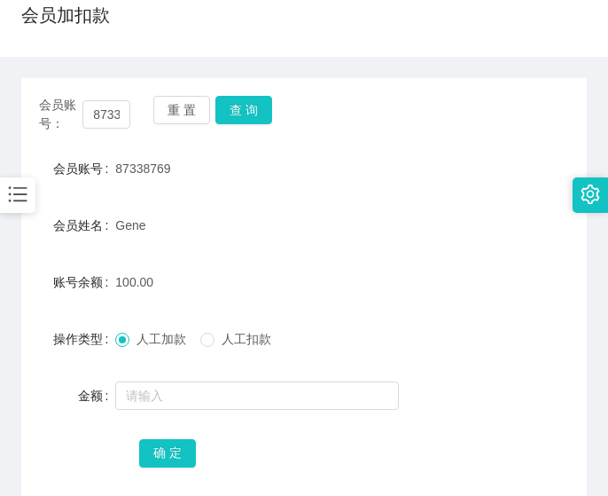
click at [17, 306] on main "关闭左侧 关闭右侧 关闭其它 刷新页面 提现列表 会员列表 会员加扣款 注单管理 产品列表 产品预设列表 员工统计 首页 / 会员管理 / 会员加扣款 / 会…" at bounding box center [304, 209] width 608 height 600
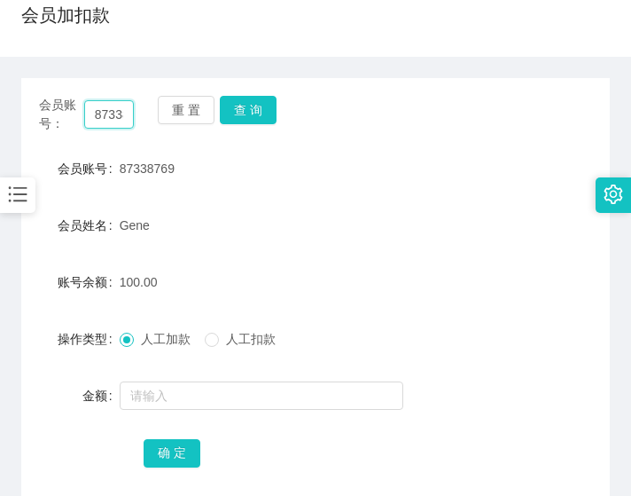
click at [121, 119] on input "87338769" at bounding box center [109, 114] width 51 height 28
paste input "tangaboon"
click at [245, 105] on button "查 询" at bounding box center [248, 110] width 57 height 28
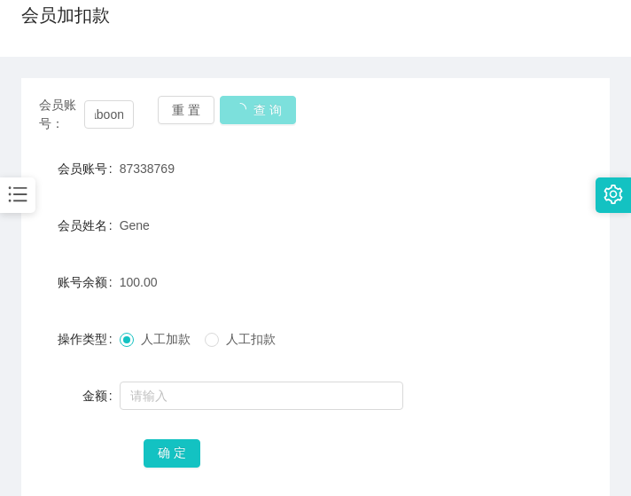
scroll to position [0, 0]
click at [245, 105] on div "重 置 查 询" at bounding box center [205, 114] width 95 height 37
click at [55, 117] on span "会员账号：" at bounding box center [61, 114] width 45 height 37
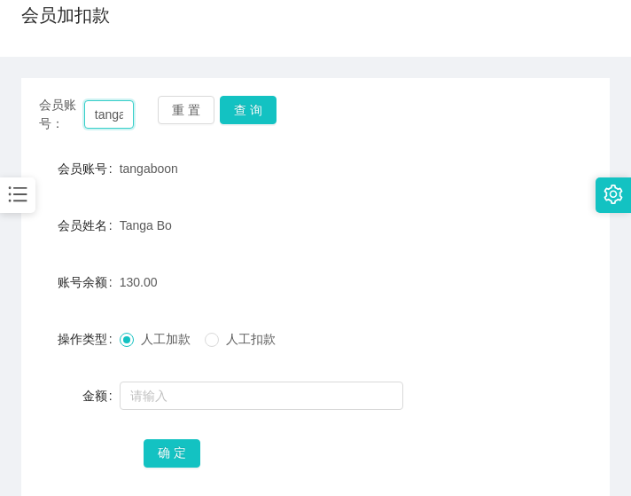
click at [104, 107] on input "tangaboon" at bounding box center [109, 114] width 51 height 28
paste input "87338769"
type input "87338769"
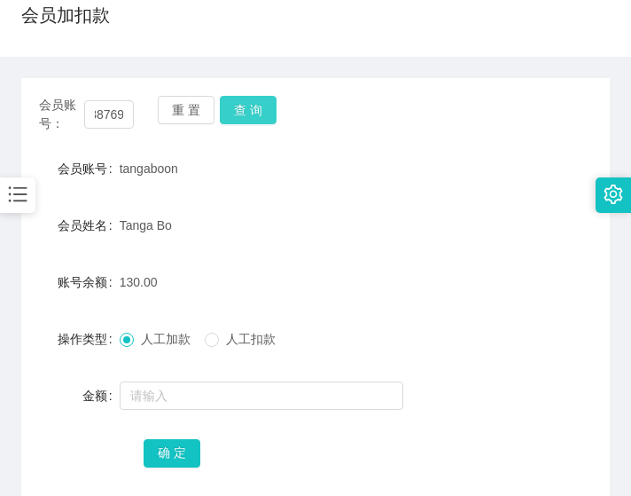
scroll to position [0, 0]
click at [271, 107] on button "查 询" at bounding box center [248, 110] width 57 height 28
click at [271, 107] on button "查 询" at bounding box center [258, 110] width 76 height 28
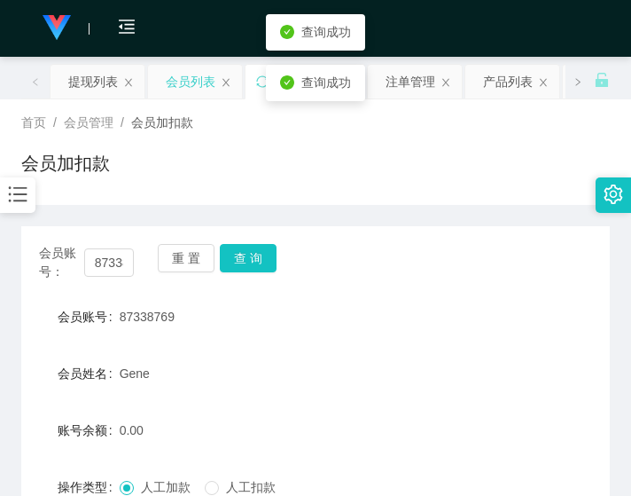
click at [196, 90] on div "会员列表" at bounding box center [191, 82] width 50 height 34
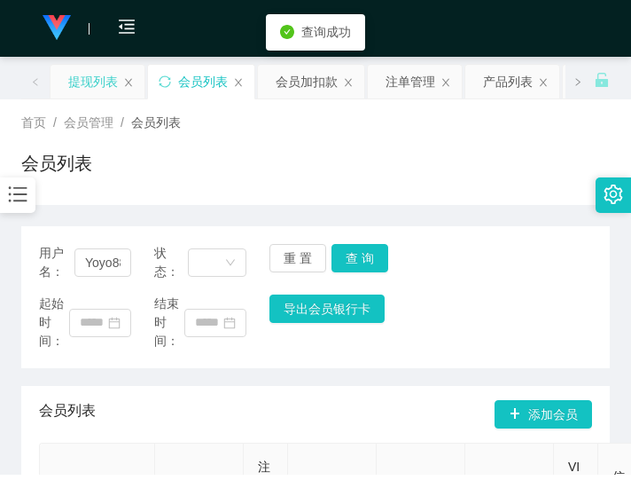
click at [90, 88] on div "提现列表" at bounding box center [93, 82] width 50 height 34
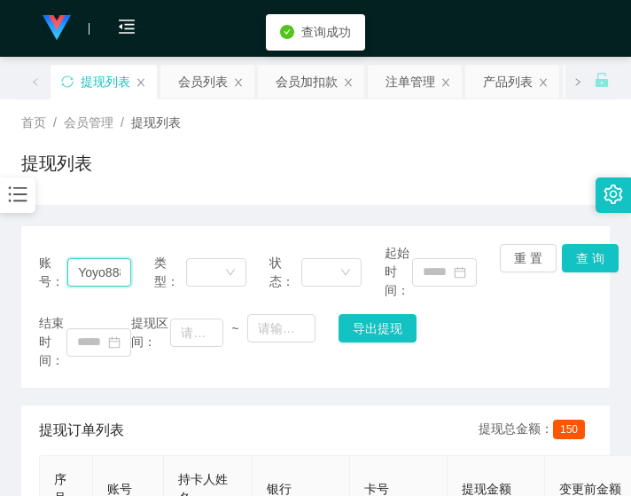
click at [92, 283] on input "Yoyo888" at bounding box center [99, 272] width 64 height 28
paste input "87338769"
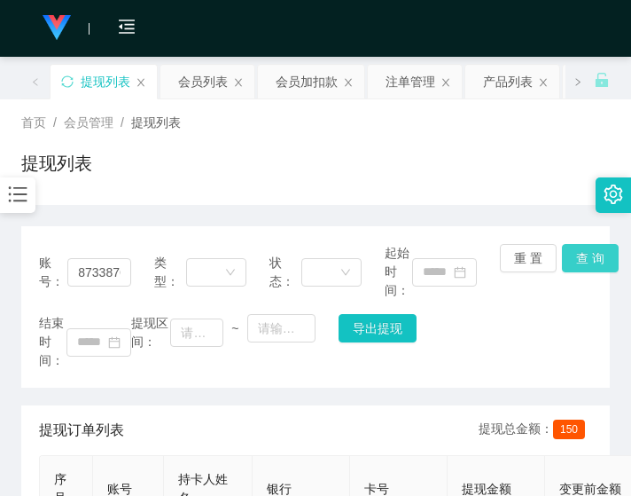
click at [596, 256] on button "查 询" at bounding box center [590, 258] width 57 height 28
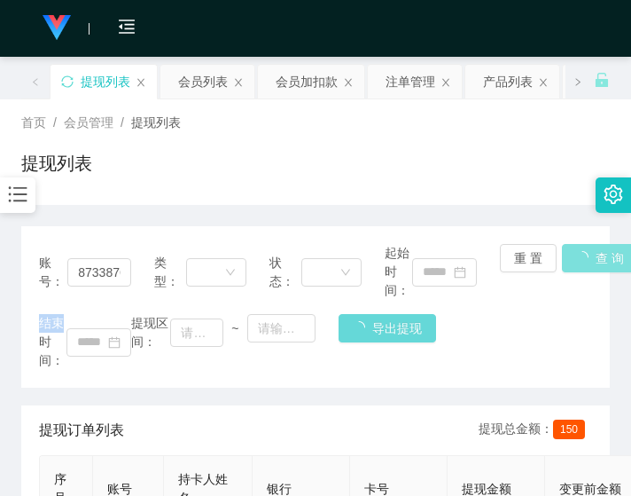
click at [596, 256] on div "账号： 87338769 类型： 状态： 起始时间： 重 置 查 询 结束时间： 提现区间： ~ 导出提现" at bounding box center [315, 306] width 589 height 161
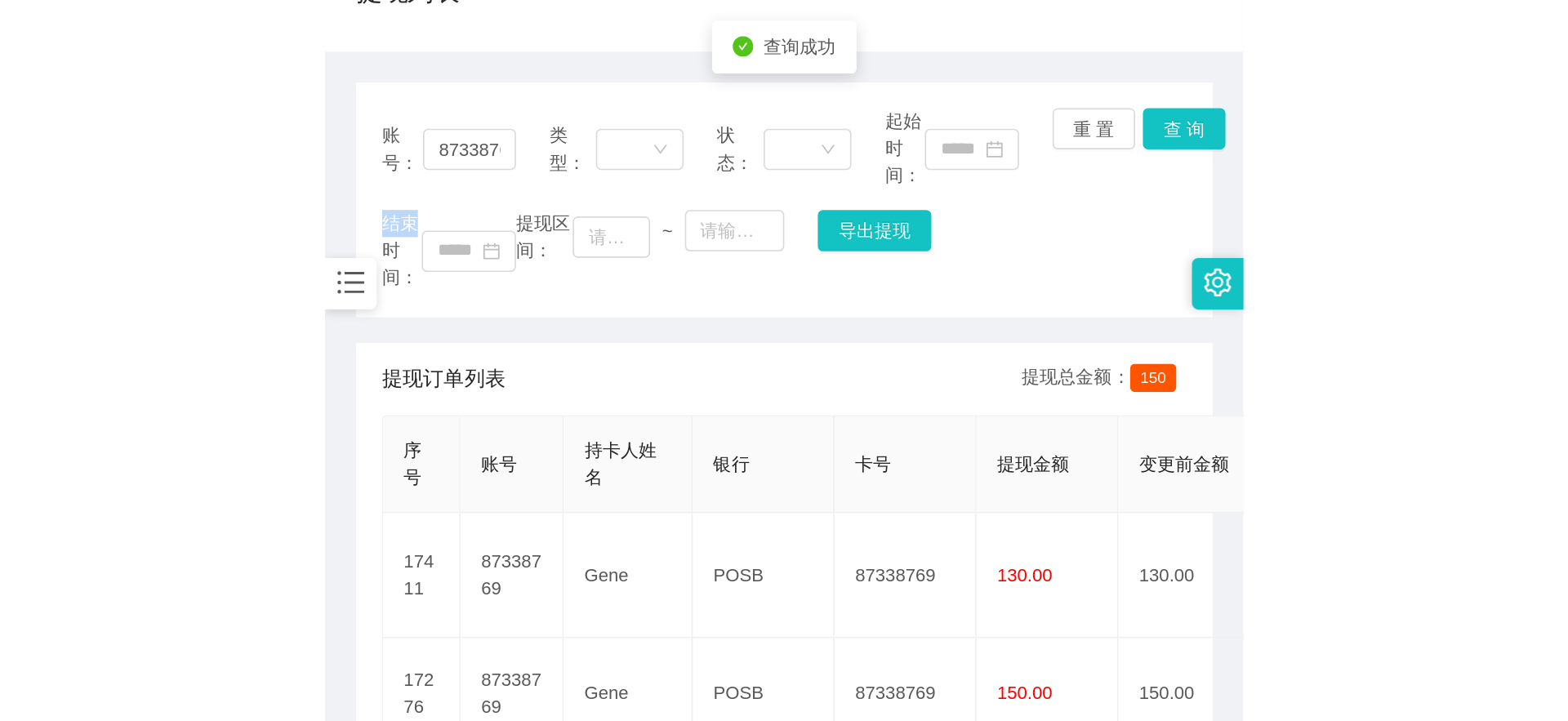
scroll to position [272, 0]
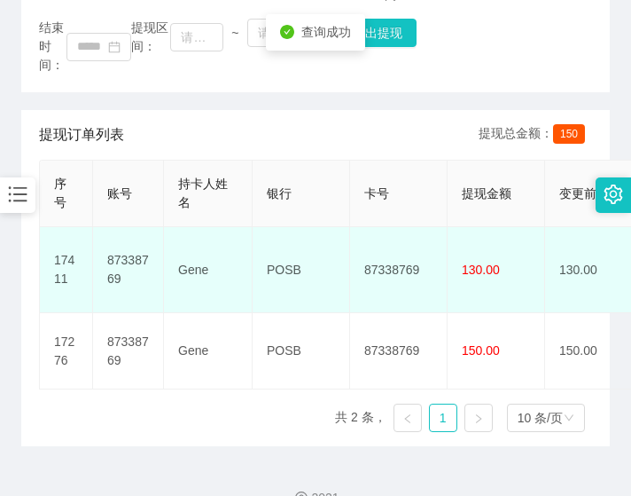
click at [420, 238] on td "87338769" at bounding box center [399, 270] width 98 height 86
click at [388, 240] on td "87338769" at bounding box center [399, 270] width 98 height 86
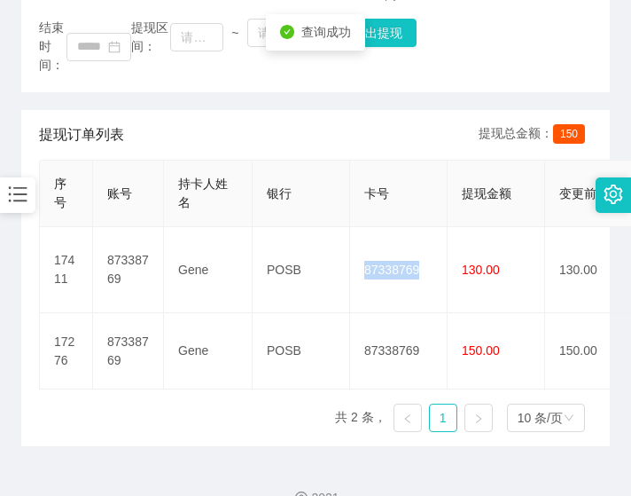
scroll to position [0, 0]
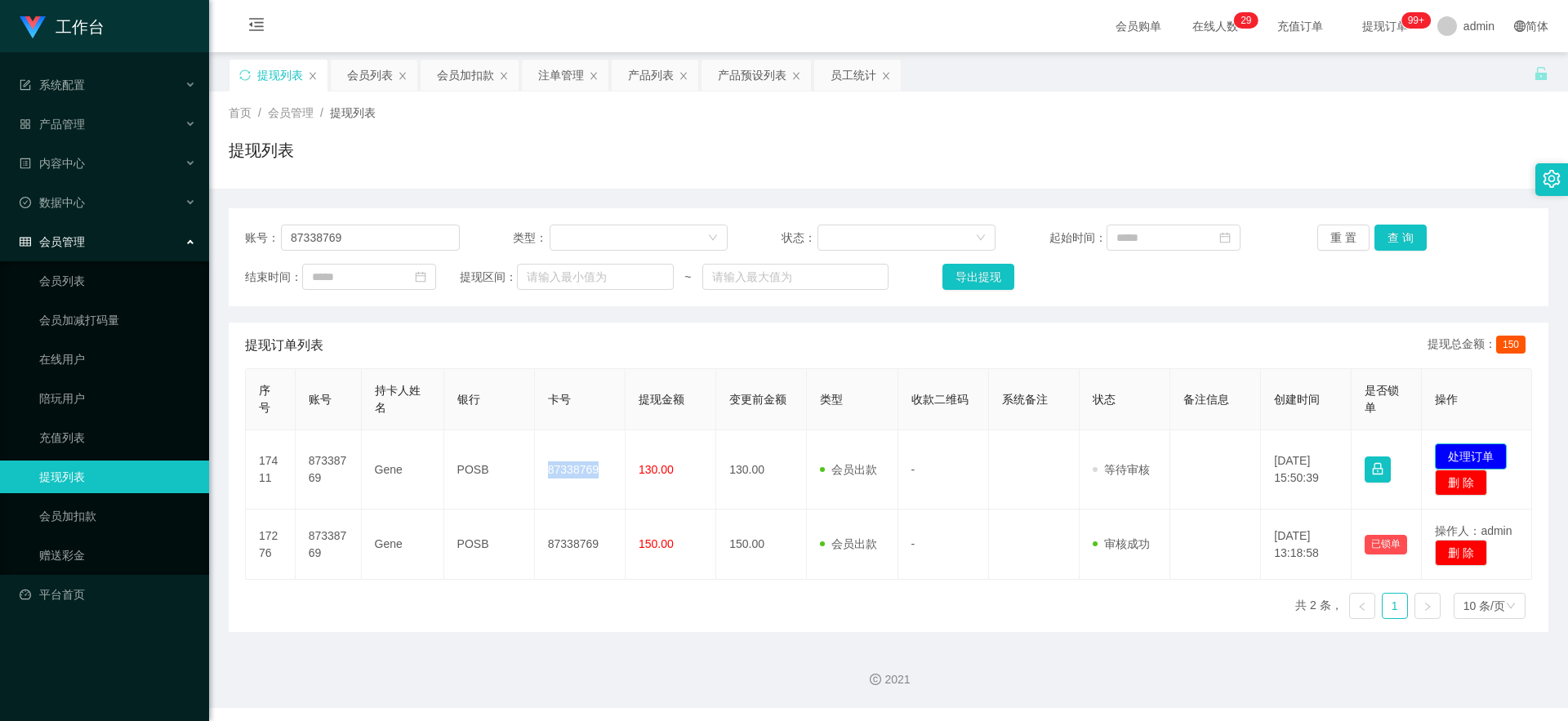
drag, startPoint x: 1457, startPoint y: 447, endPoint x: 1442, endPoint y: 435, distance: 19.2
click at [557, 447] on button "处理订单" at bounding box center [1470, 456] width 72 height 26
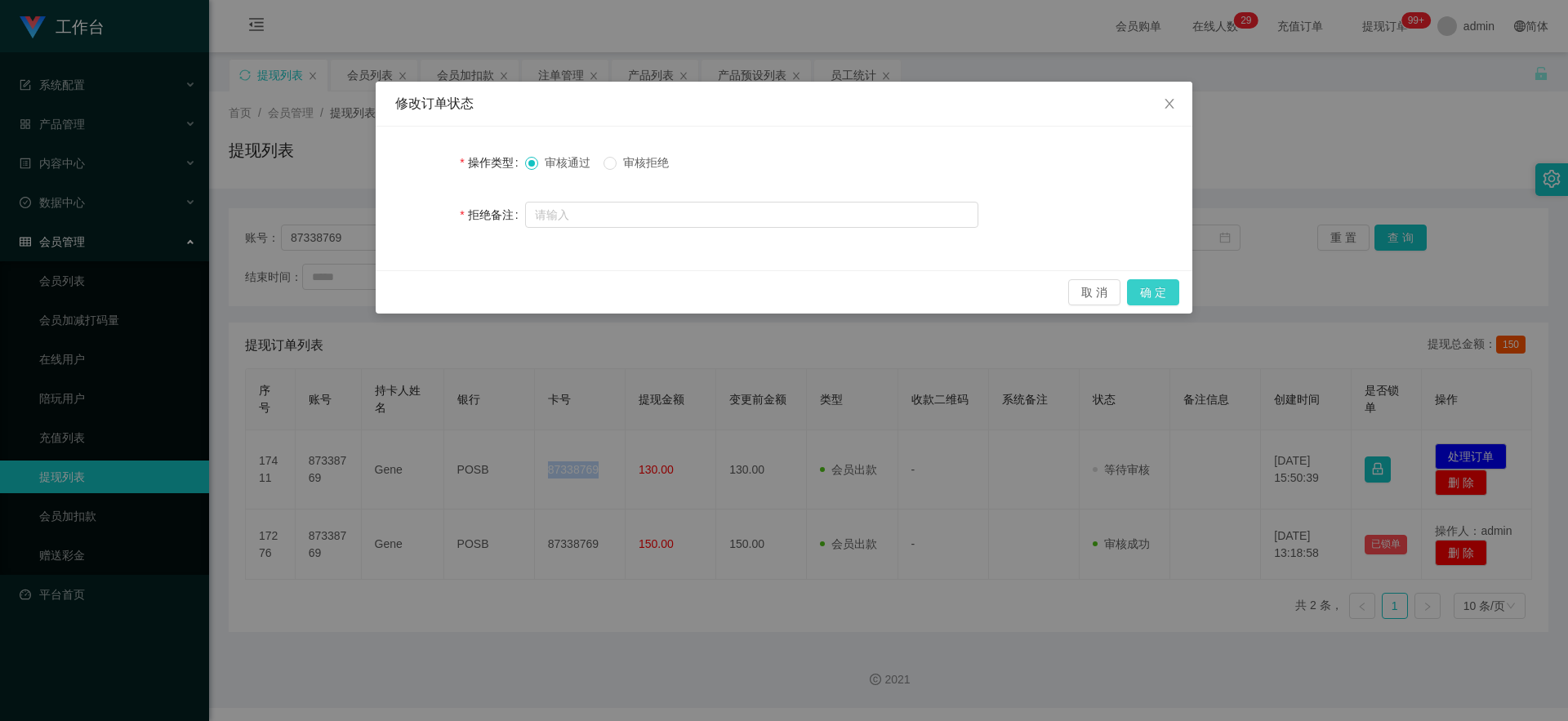
click at [557, 293] on button "确 定" at bounding box center [1153, 292] width 53 height 26
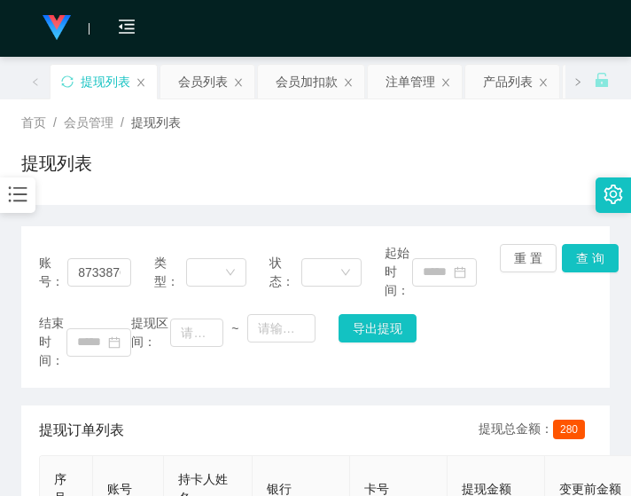
click at [15, 397] on main "关闭左侧 关闭右侧 关闭其它 刷新页面 提现列表 会员列表 会员加扣款 注单管理 产品列表 产品预设列表 员工统计 首页 / 会员管理 / 提现列表 / 提现…" at bounding box center [315, 413] width 631 height 712
click at [75, 278] on input "87338769" at bounding box center [99, 272] width 64 height 28
click at [78, 278] on input "87338769" at bounding box center [99, 272] width 64 height 28
click at [114, 275] on input "87338769" at bounding box center [99, 272] width 64 height 28
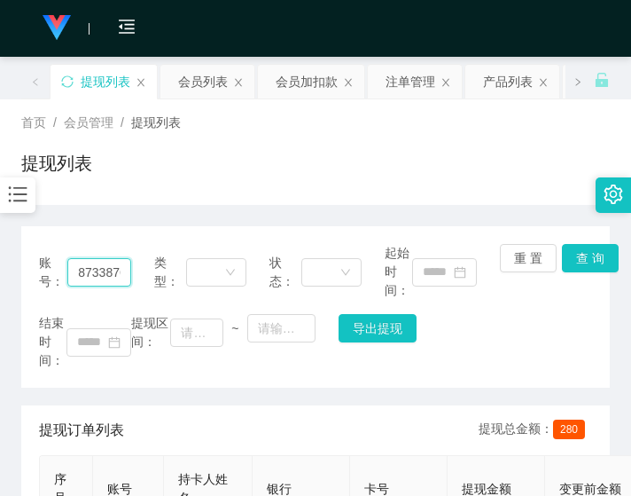
paste input "tangaboon"
click at [588, 258] on button "查 询" at bounding box center [590, 258] width 57 height 28
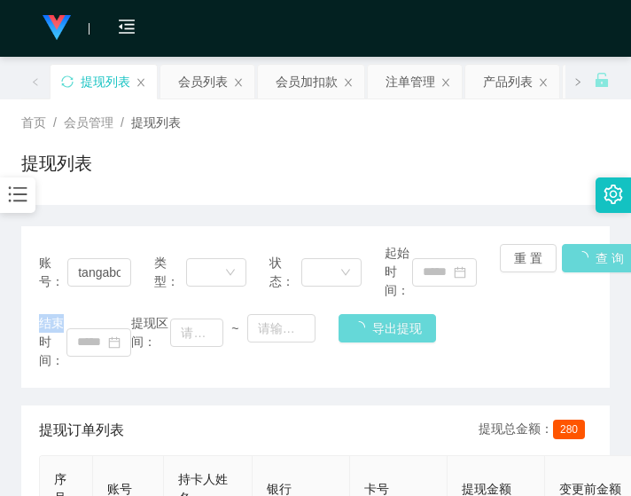
drag, startPoint x: 587, startPoint y: 258, endPoint x: 566, endPoint y: 246, distance: 24.2
click at [587, 258] on div "账号： tangaboon 类型： 状态： 起始时间： 重 置 查 询 结束时间： 提现区间： ~ 导出提现" at bounding box center [315, 306] width 589 height 161
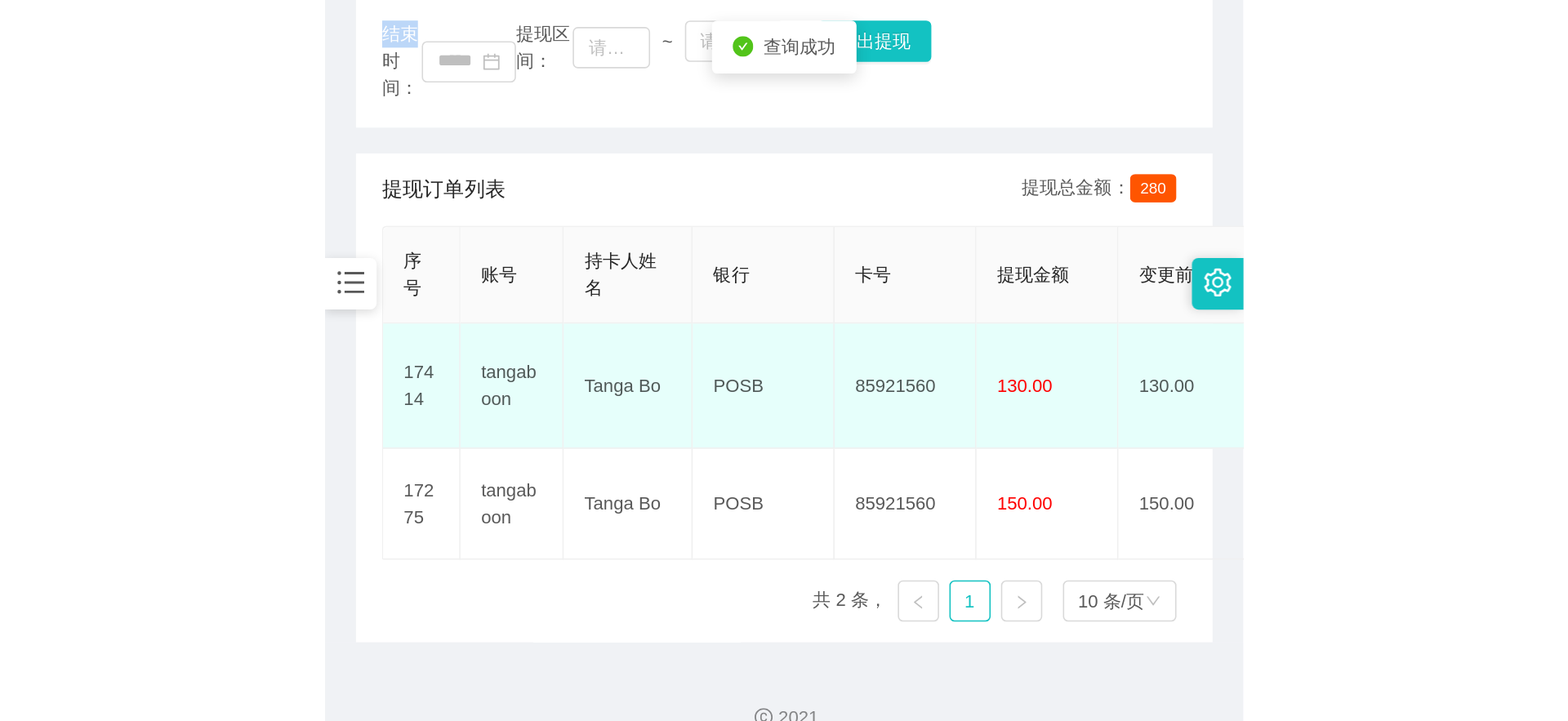
scroll to position [302, 0]
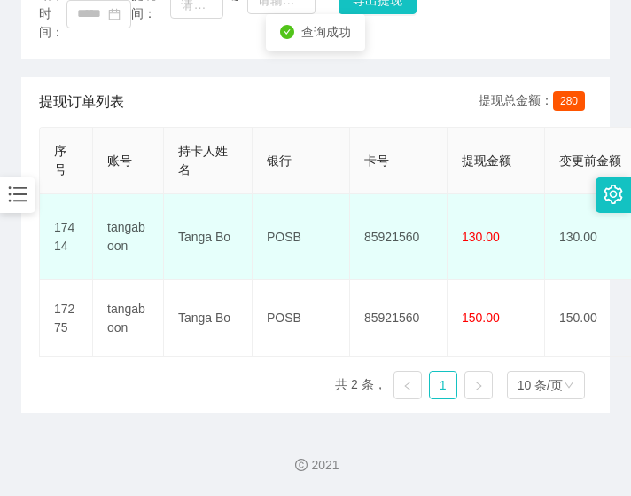
click at [408, 220] on td "85921560" at bounding box center [399, 237] width 98 height 86
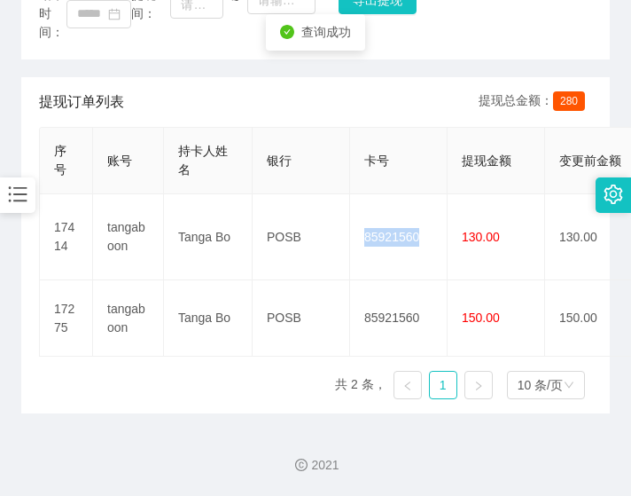
scroll to position [0, 0]
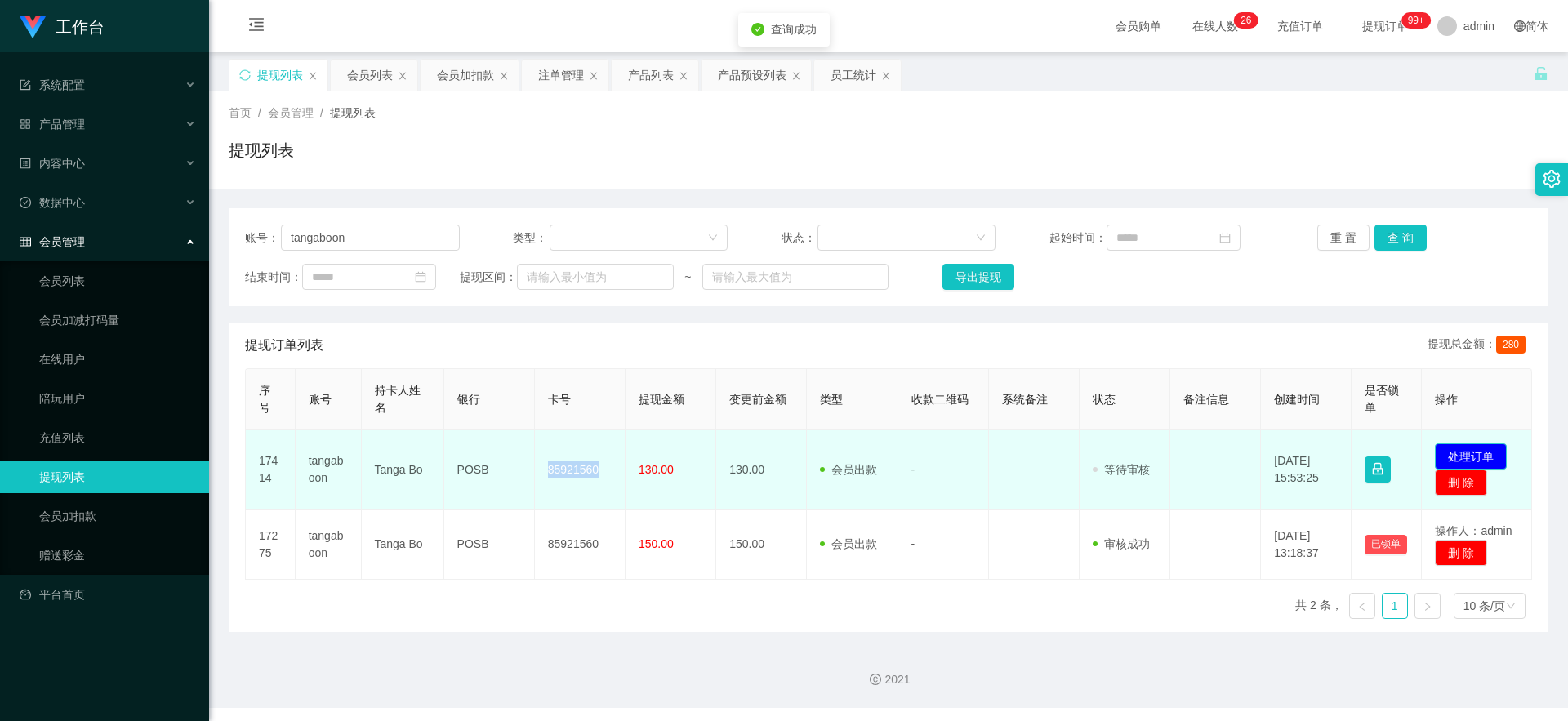
click at [557, 450] on button "处理订单" at bounding box center [1470, 456] width 72 height 26
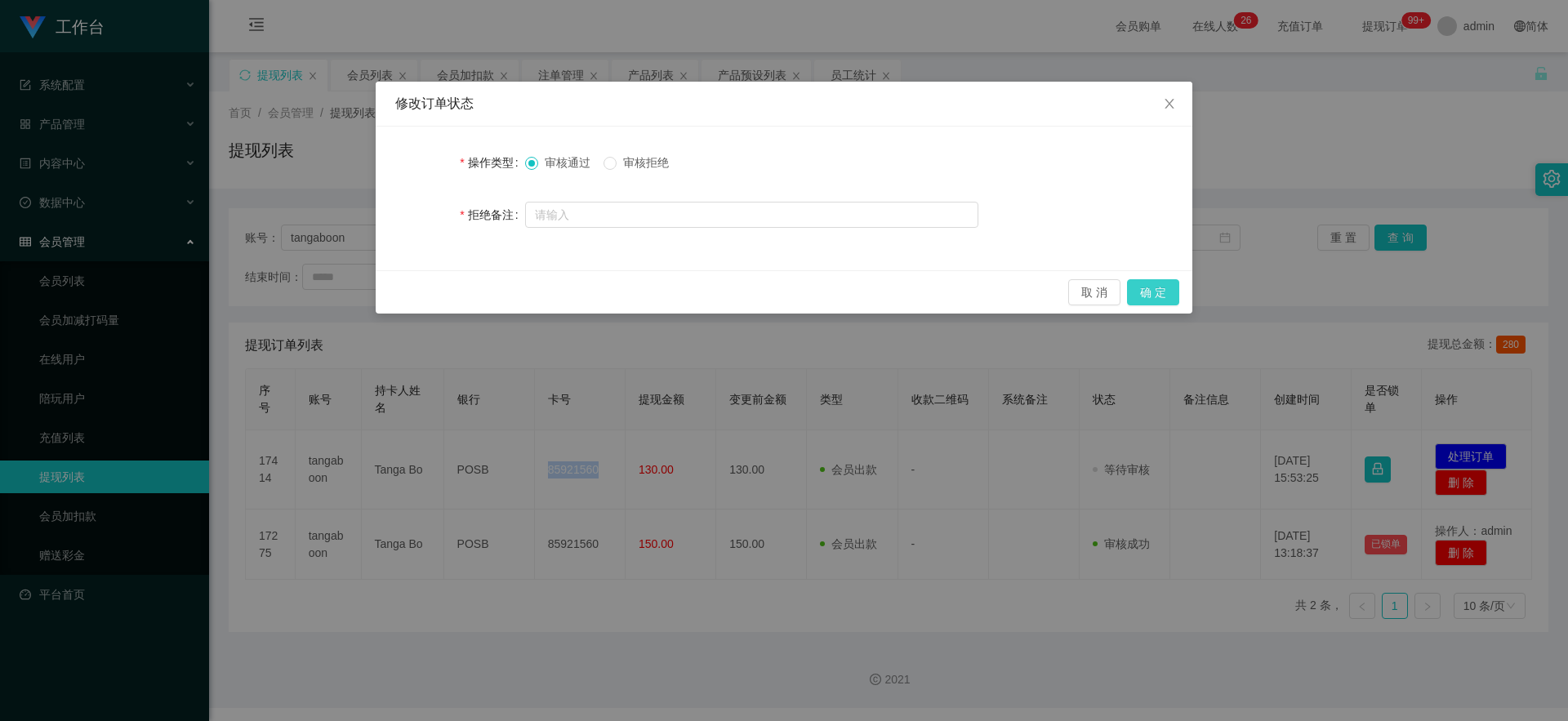
drag, startPoint x: 1143, startPoint y: 288, endPoint x: 1238, endPoint y: 191, distance: 135.8
click at [557, 289] on button "确 定" at bounding box center [1153, 292] width 53 height 26
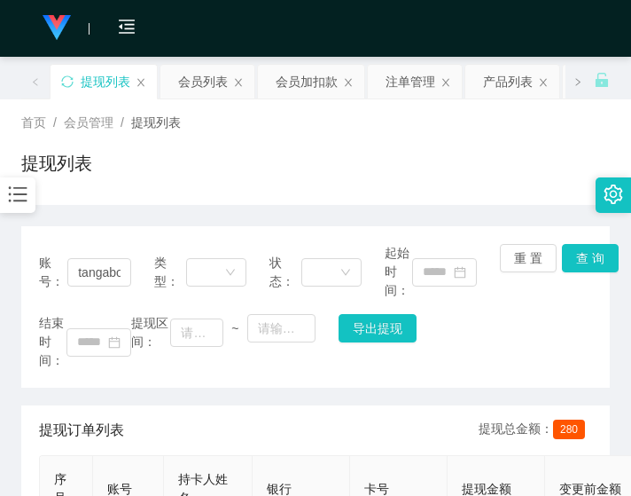
drag, startPoint x: 10, startPoint y: 338, endPoint x: 71, endPoint y: 251, distance: 106.2
click at [10, 338] on main "关闭左侧 关闭右侧 关闭其它 刷新页面 提现列表 会员列表 会员加扣款 注单管理 产品列表 产品预设列表 员工统计 首页 / 会员管理 / 提现列表 / 提现…" at bounding box center [315, 413] width 631 height 712
click at [110, 275] on input "tangaboon" at bounding box center [99, 272] width 64 height 28
paste input "jasminesaw1984"
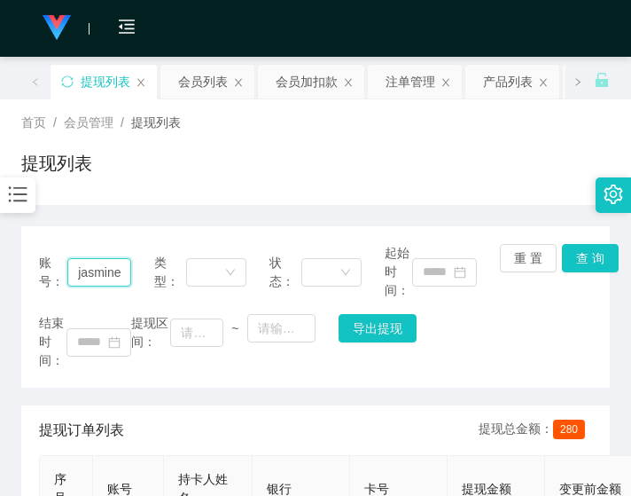
scroll to position [0, 48]
type input "jasminesaw1984"
click at [587, 261] on button "查 询" at bounding box center [590, 258] width 57 height 28
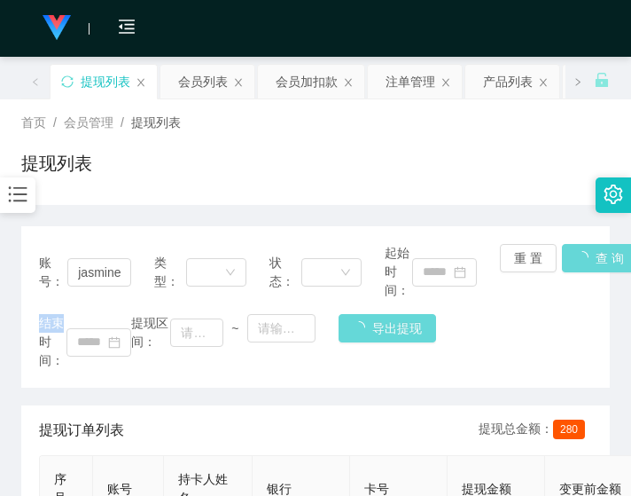
click at [587, 261] on div "账号： jasminesaw1984 类型： 状态： 起始时间： 重 置 查 询 结束时间： 提现区间： ~ 导出提现" at bounding box center [315, 306] width 589 height 161
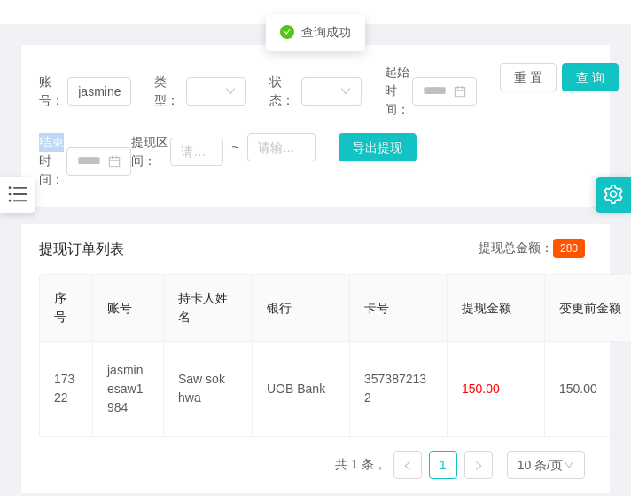
scroll to position [261, 0]
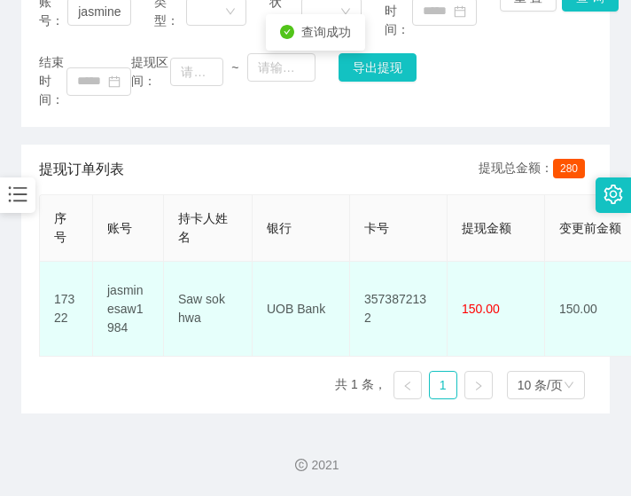
click at [423, 280] on td "3573872132" at bounding box center [399, 308] width 98 height 95
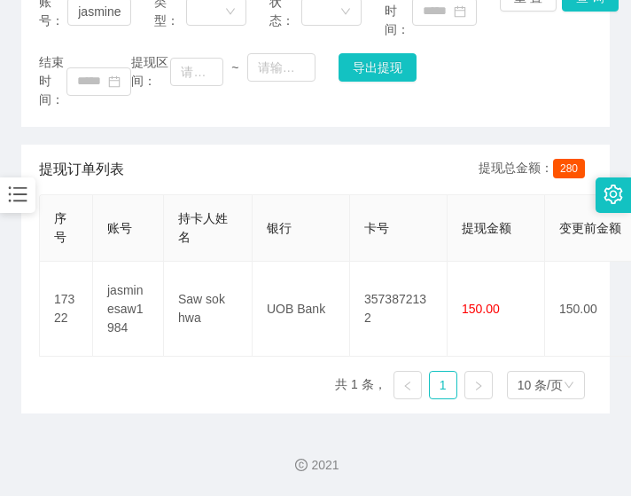
click at [36, 246] on div "提现订单列表 提现总金额： 280 序号 账号 持卡人姓名 银行 卡号 提现金额 变更前金额 类型 收款二维码 系统备注 状态 备注信息 创建时间 是否锁单 …" at bounding box center [315, 278] width 589 height 269
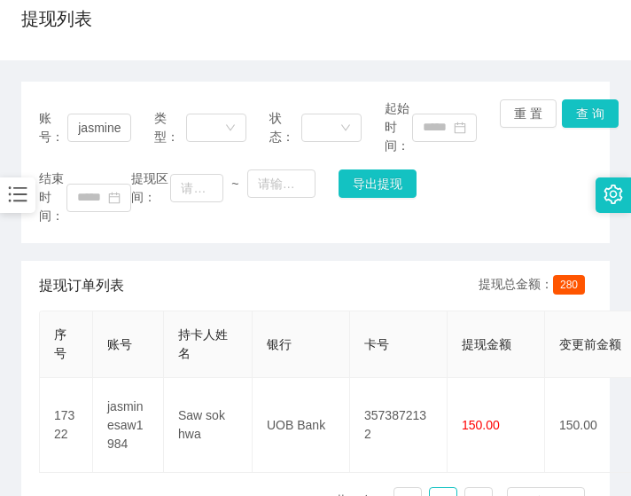
scroll to position [0, 0]
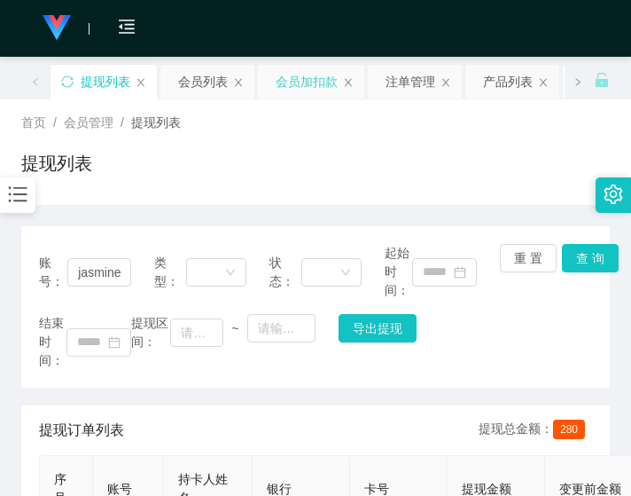
click at [301, 82] on div "会员加扣款" at bounding box center [307, 82] width 62 height 34
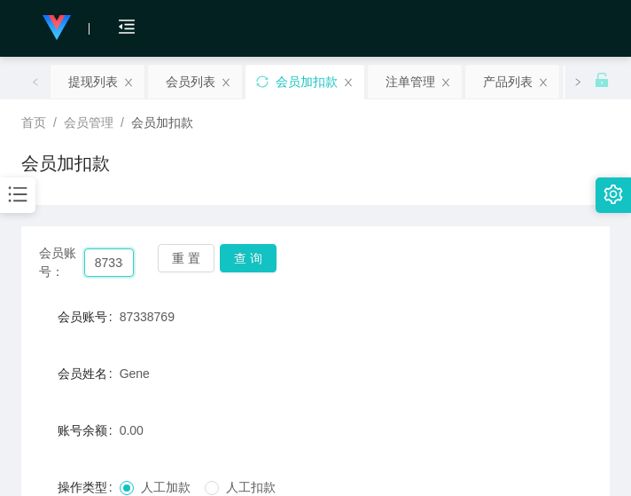
click at [98, 249] on input "87338769" at bounding box center [109, 262] width 51 height 28
paste input "jasminesaw1984"
type input "jasminesaw1984"
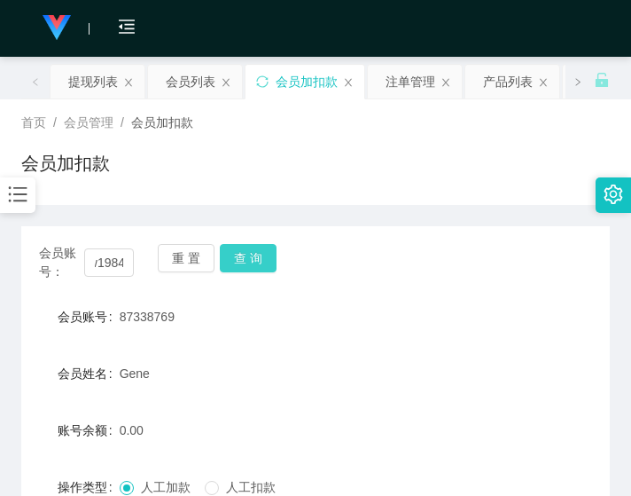
click at [239, 248] on button "查 询" at bounding box center [248, 258] width 57 height 28
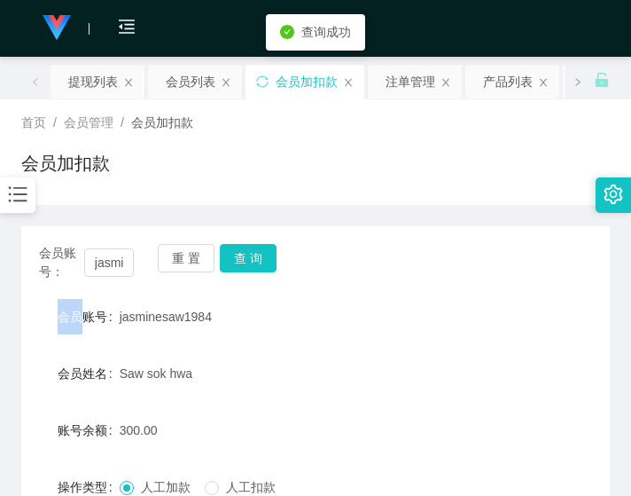
click at [239, 248] on div "重 置 查 询" at bounding box center [205, 262] width 95 height 37
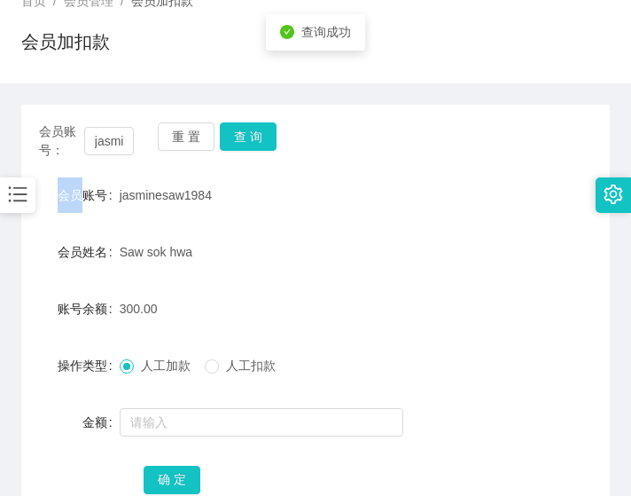
scroll to position [148, 0]
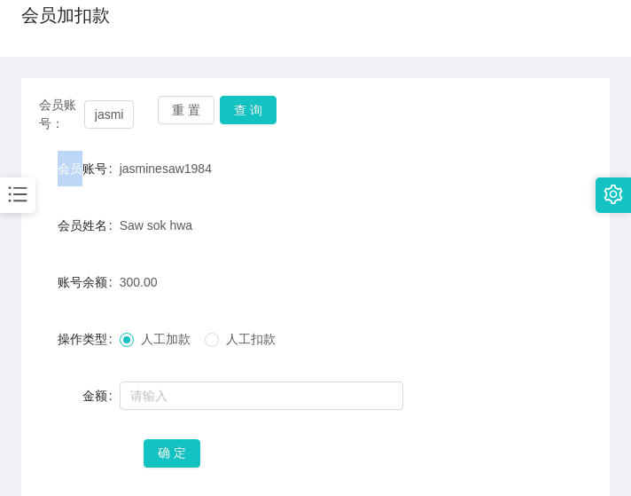
drag, startPoint x: 20, startPoint y: 51, endPoint x: 31, endPoint y: 1, distance: 51.6
click at [20, 51] on div "首页 / 会员管理 / 会员加扣款 / 会员加扣款" at bounding box center [315, 3] width 631 height 105
click at [31, 373] on form "会员账号 jasminesaw1984 会员姓名 Saw sok hwa 账号余额 300.00 操作类型 人工加款 人工扣款 金额 确 定" at bounding box center [315, 310] width 589 height 319
click at [262, 114] on button "查 询" at bounding box center [248, 110] width 57 height 28
click at [262, 114] on div "会员账号： jasminesaw1984 重 置 查 询" at bounding box center [315, 114] width 589 height 37
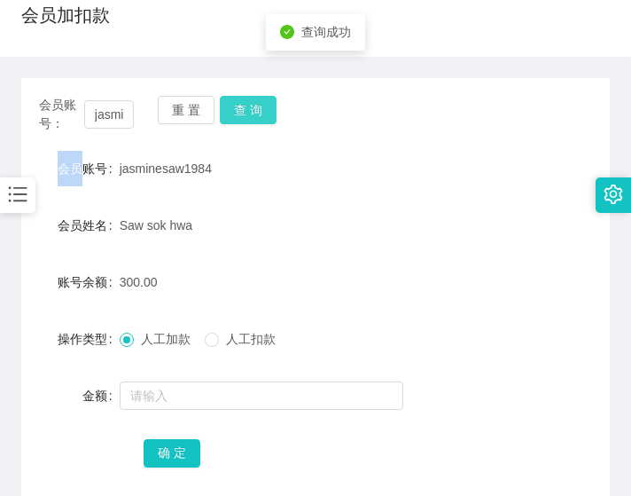
click at [262, 114] on button "查 询" at bounding box center [248, 110] width 57 height 28
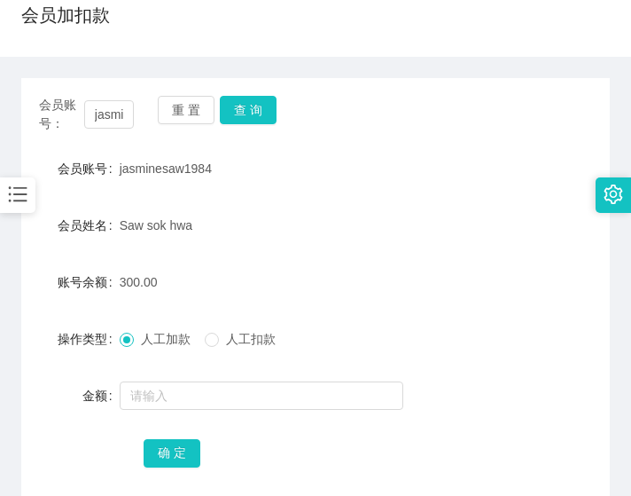
click at [43, 356] on form "会员账号 jasminesaw1984 会员姓名 Saw sok hwa 账号余额 300.00 操作类型 人工加款 人工扣款 金额 确 定" at bounding box center [315, 310] width 589 height 319
click at [252, 120] on button "查 询" at bounding box center [248, 110] width 57 height 28
click at [252, 120] on button "查 询" at bounding box center [258, 110] width 76 height 28
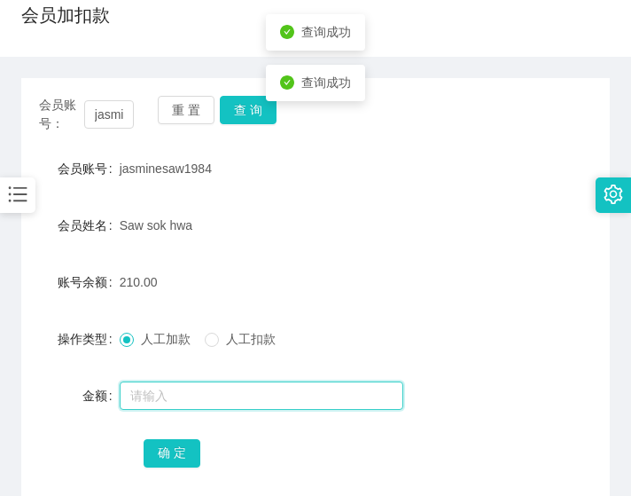
click at [225, 402] on input "text" at bounding box center [262, 395] width 284 height 28
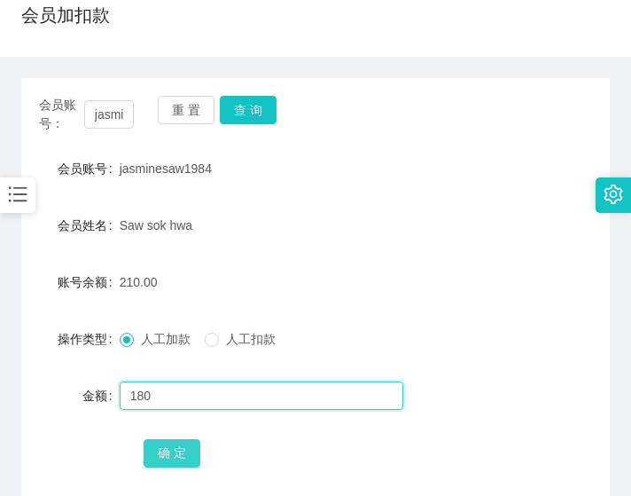
type input "180"
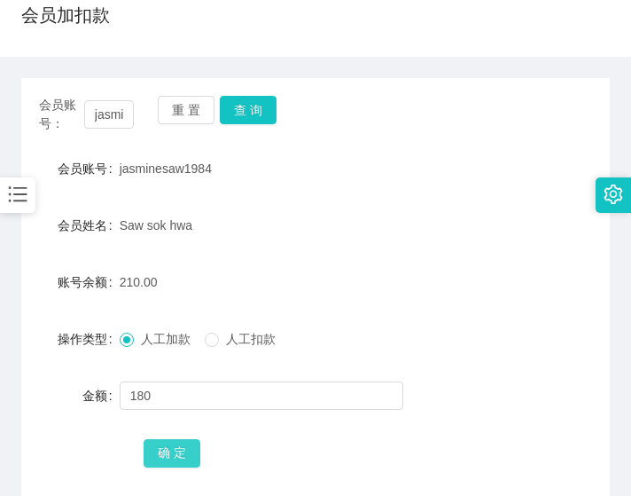
click at [191, 446] on button "确 定" at bounding box center [172, 453] width 57 height 28
click at [154, 146] on div "会员账号： jasminesaw1984 重 置 查 询 会员账号 jasminesaw1984 会员姓名 Saw sok hwa 账号余额 390.00 操…" at bounding box center [315, 293] width 589 height 431
click at [251, 110] on button "查 询" at bounding box center [248, 110] width 57 height 28
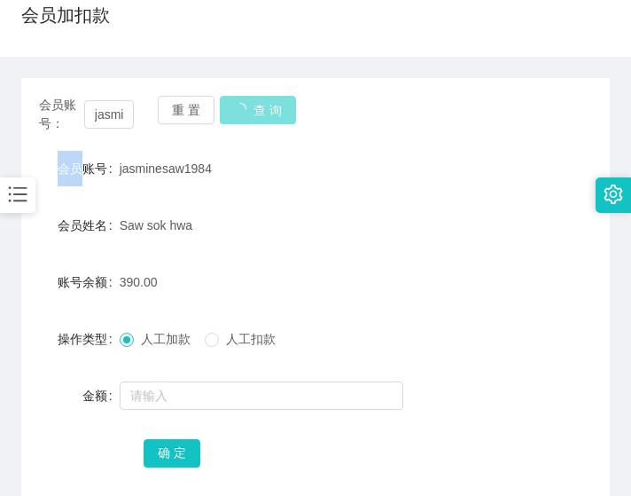
click at [251, 110] on div "会员账号： jasminesaw1984 重 置 查 询" at bounding box center [315, 114] width 589 height 37
click at [251, 110] on button "查 询" at bounding box center [248, 110] width 57 height 28
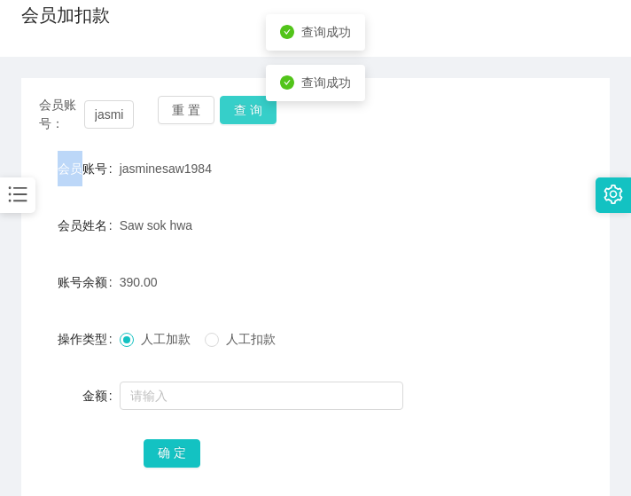
click at [253, 110] on button "查 询" at bounding box center [248, 110] width 57 height 28
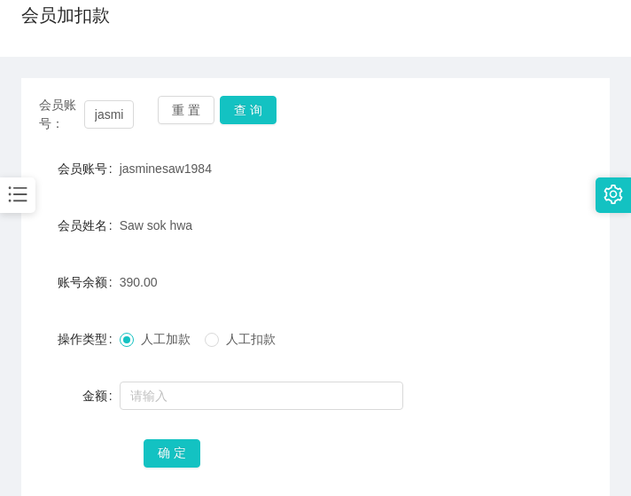
drag, startPoint x: 132, startPoint y: 65, endPoint x: 284, endPoint y: 95, distance: 154.5
click at [134, 64] on div "会员账号： jasminesaw1984 重 置 查 询 会员账号 jasminesaw1984 会员姓名 Saw sok hwa 账号余额 390.00 操…" at bounding box center [315, 283] width 589 height 452
drag, startPoint x: 271, startPoint y: 113, endPoint x: 261, endPoint y: 113, distance: 9.8
click at [269, 113] on button "查 询" at bounding box center [248, 110] width 57 height 28
click at [261, 113] on button "查 询" at bounding box center [248, 110] width 57 height 28
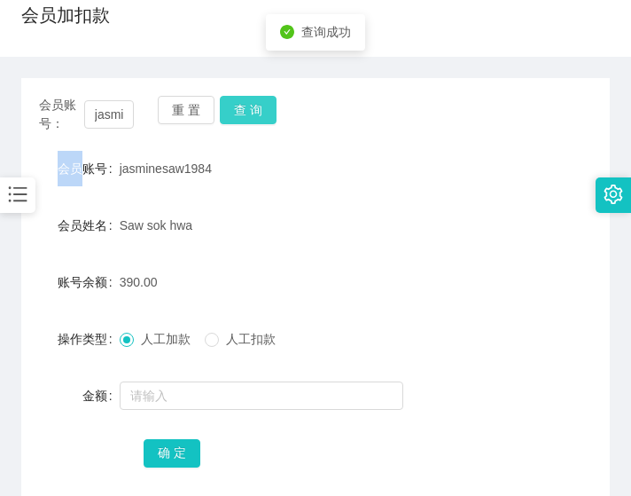
click at [261, 113] on div "会员账号： jasminesaw1984 重 置 查 询" at bounding box center [315, 114] width 589 height 37
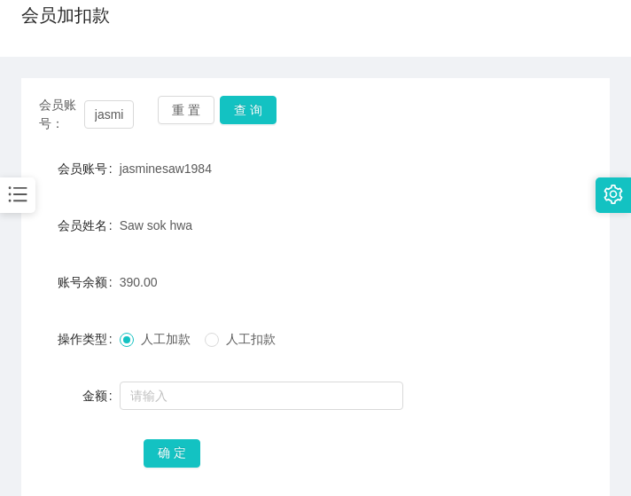
click at [124, 74] on div "会员账号： jasminesaw1984 重 置 查 询 会员账号 jasminesaw1984 会员姓名 Saw sok hwa 账号余额 390.00 操…" at bounding box center [315, 283] width 589 height 452
click at [255, 111] on button "查 询" at bounding box center [248, 110] width 57 height 28
drag, startPoint x: 255, startPoint y: 111, endPoint x: 275, endPoint y: 121, distance: 21.8
click at [255, 111] on button "查 询" at bounding box center [248, 110] width 57 height 28
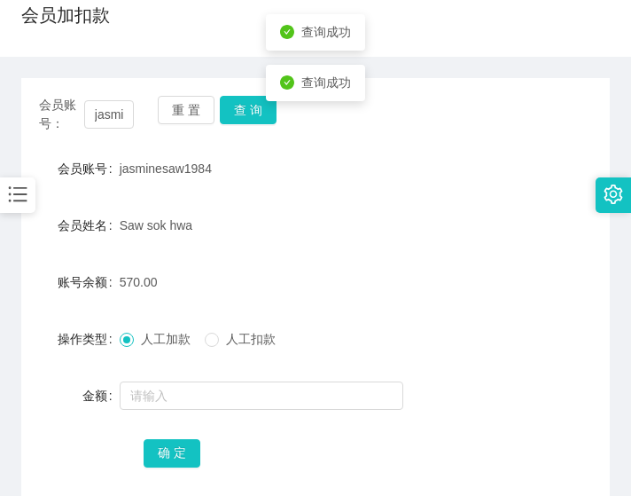
click at [229, 343] on span "人工扣款" at bounding box center [251, 339] width 64 height 14
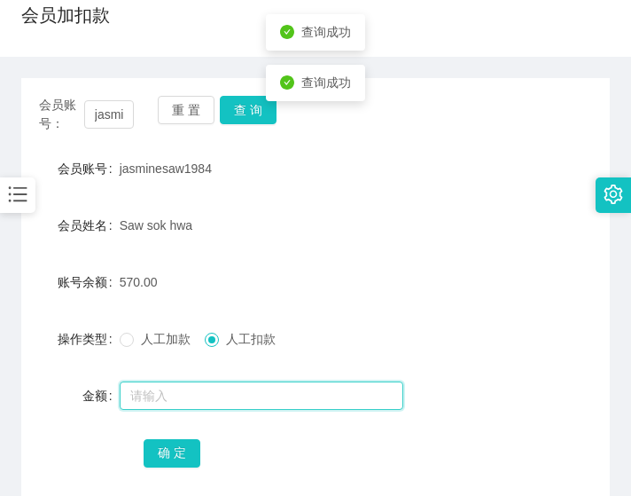
click at [246, 399] on input "text" at bounding box center [262, 395] width 284 height 28
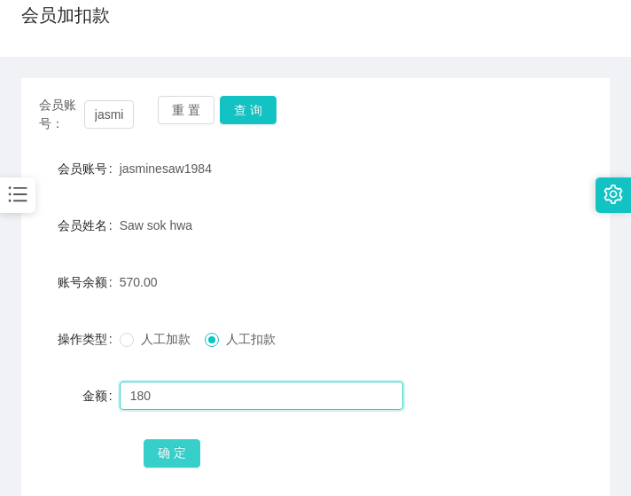
type input "180"
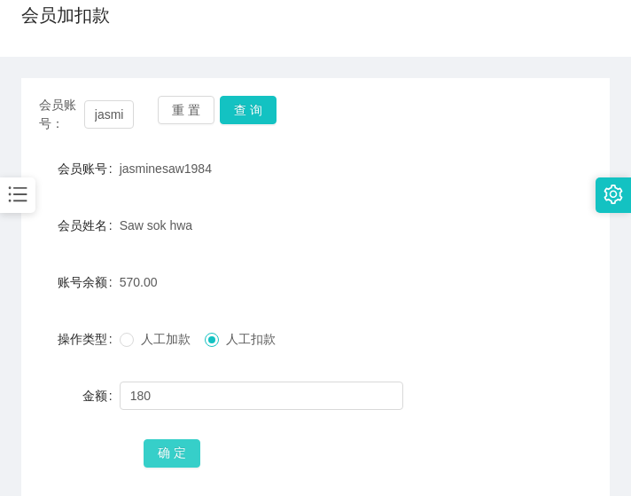
click at [184, 443] on button "确 定" at bounding box center [172, 453] width 57 height 28
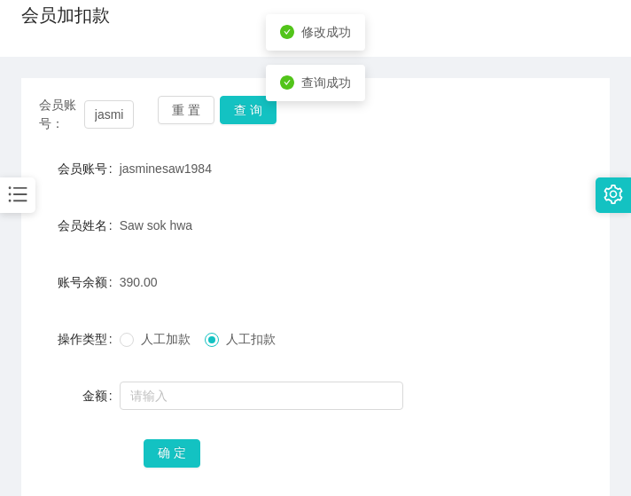
click at [140, 173] on span "jasminesaw1984" at bounding box center [166, 168] width 92 height 14
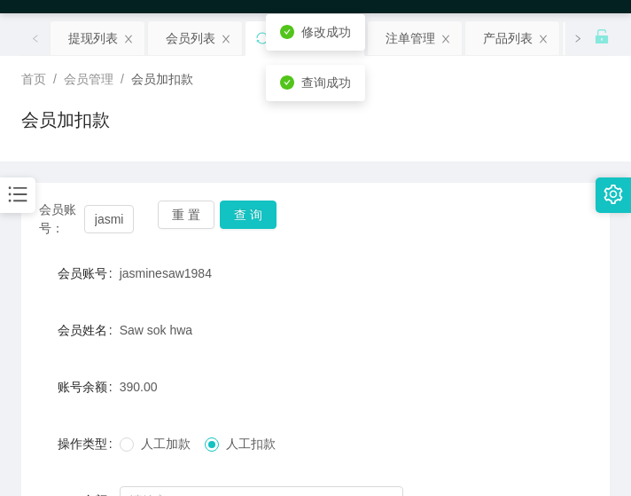
scroll to position [0, 0]
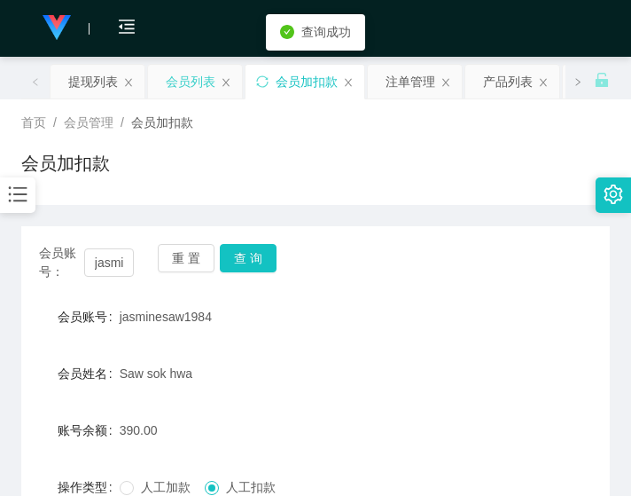
click at [181, 74] on div "会员列表" at bounding box center [191, 82] width 50 height 34
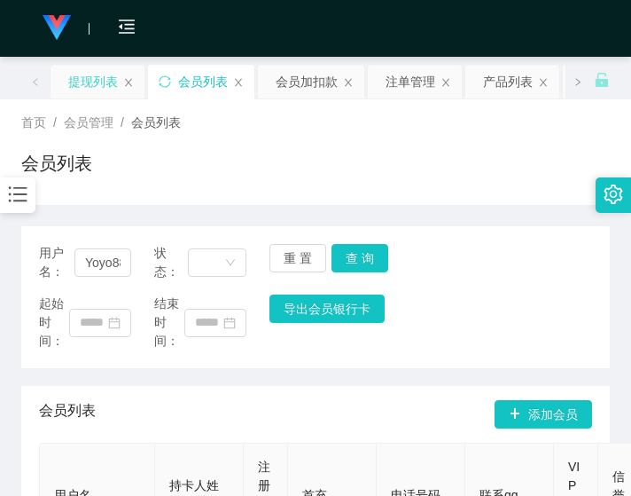
click at [94, 66] on div "提现列表" at bounding box center [93, 82] width 50 height 34
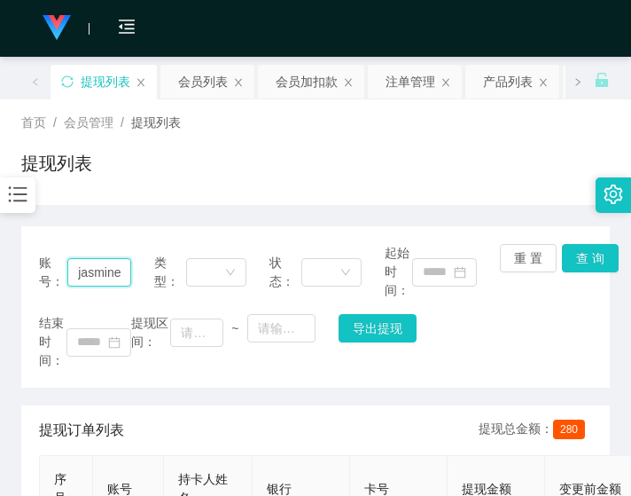
click at [92, 267] on input "jasminesaw1984" at bounding box center [99, 272] width 64 height 28
click at [589, 254] on button "查 询" at bounding box center [590, 258] width 57 height 28
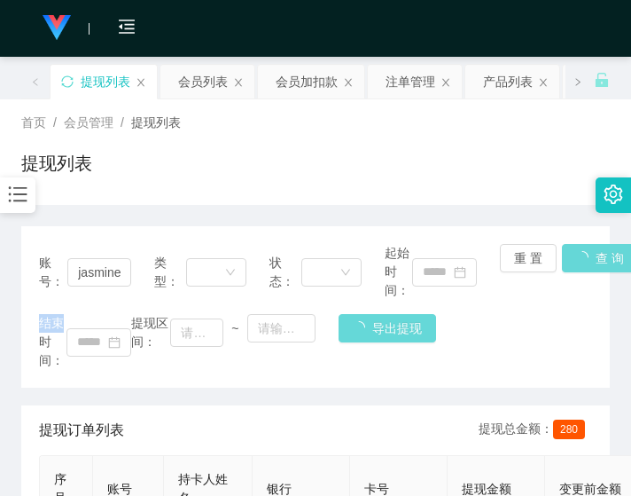
drag, startPoint x: 589, startPoint y: 254, endPoint x: 573, endPoint y: 234, distance: 25.2
click at [589, 254] on div "账号： jasminesaw1984 类型： 状态： 起始时间： 重 置 查 询 结束时间： 提现区间： ~ 导出提现" at bounding box center [315, 306] width 589 height 161
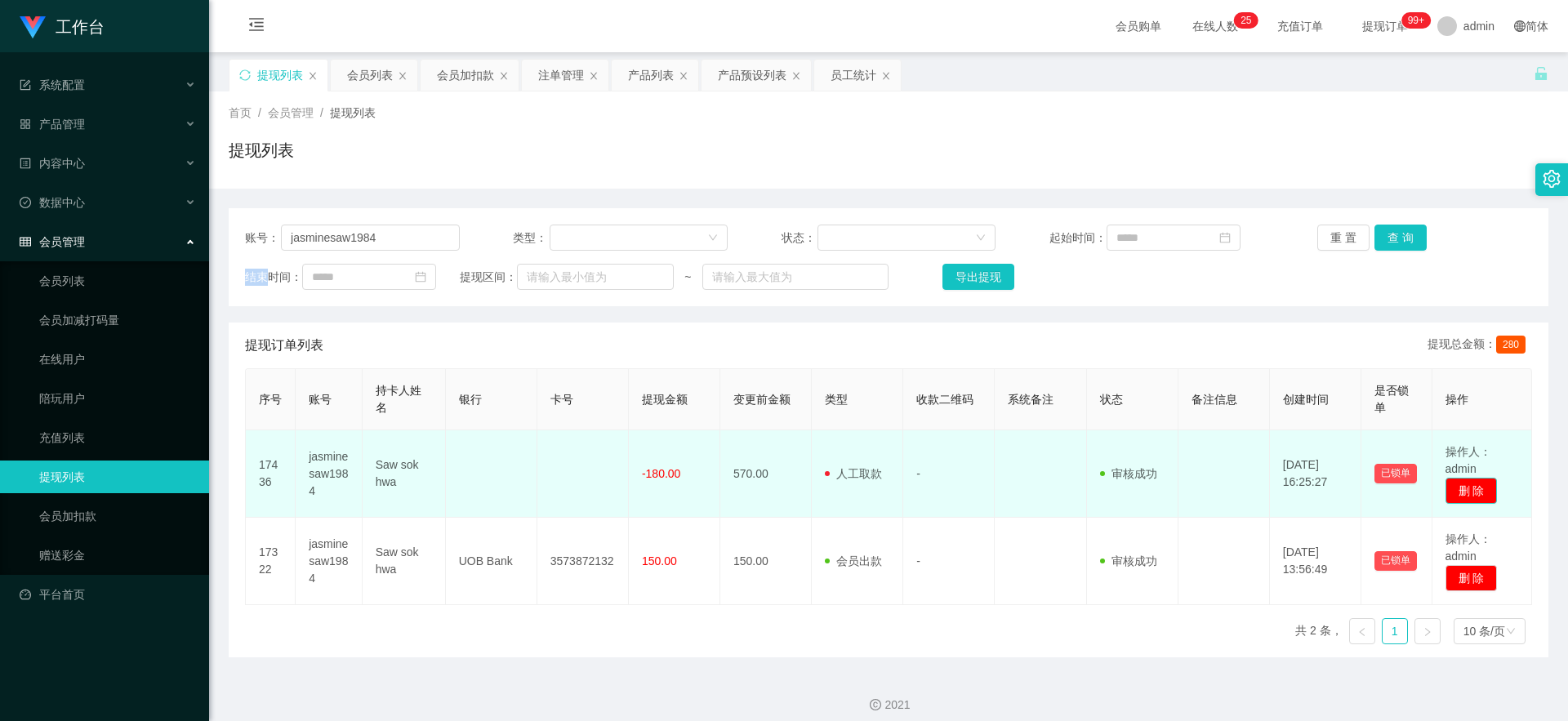
click at [557, 456] on button "删 除" at bounding box center [1471, 491] width 53 height 26
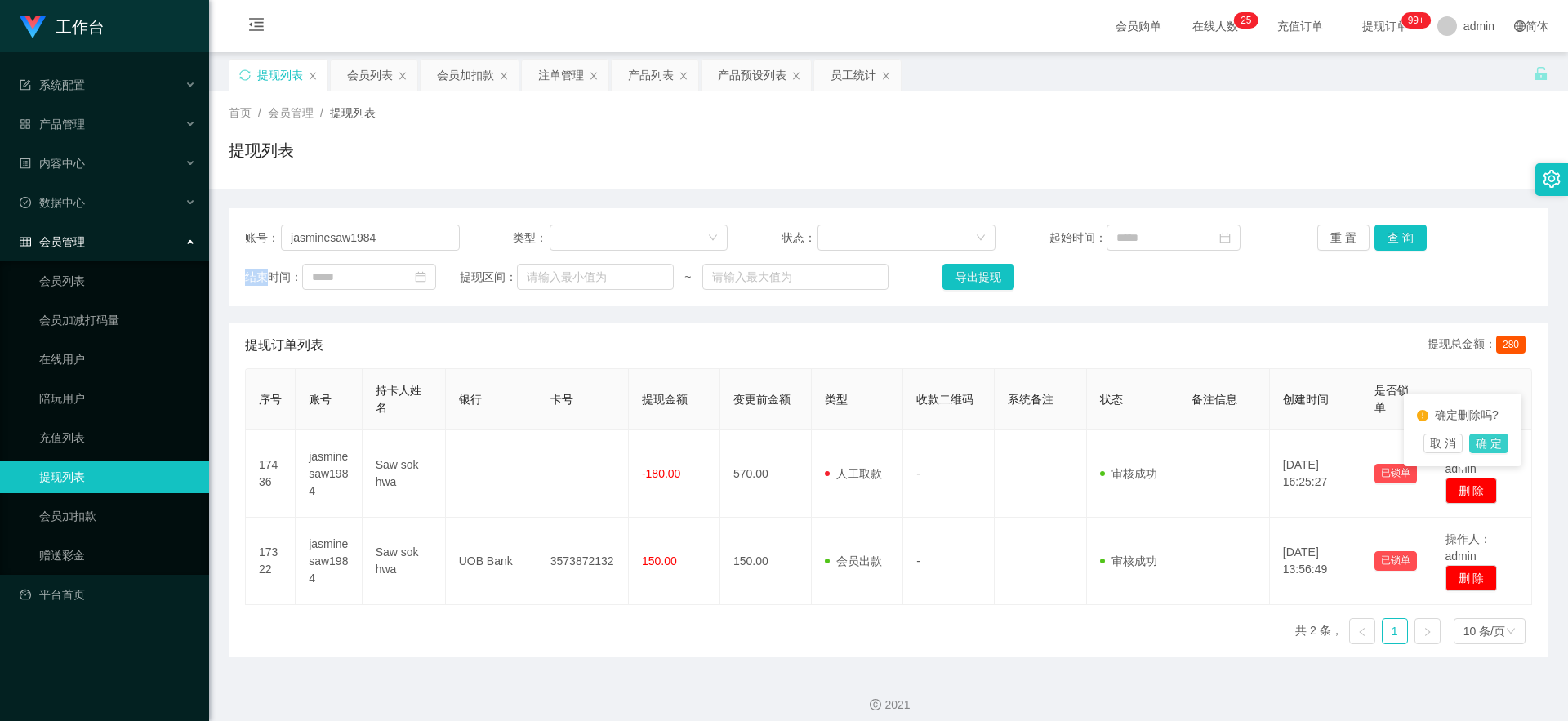
click at [557, 443] on button "确 定" at bounding box center [1489, 443] width 40 height 19
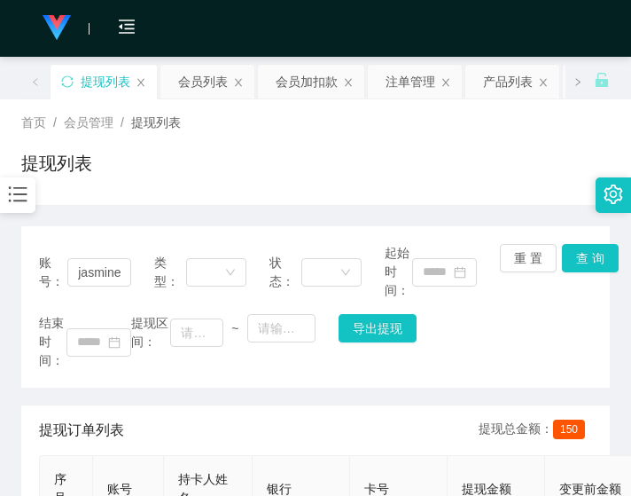
drag, startPoint x: 172, startPoint y: 215, endPoint x: 447, endPoint y: 218, distance: 274.8
click at [176, 216] on div "账号： jasminesaw1984 类型： 状态： 起始时间： 重 置 查 询 结束时间： 提现区间： ~ 导出提现 提现订单列表 提现总金额： 150 序…" at bounding box center [315, 439] width 589 height 469
click at [572, 271] on button "查 询" at bounding box center [590, 258] width 57 height 28
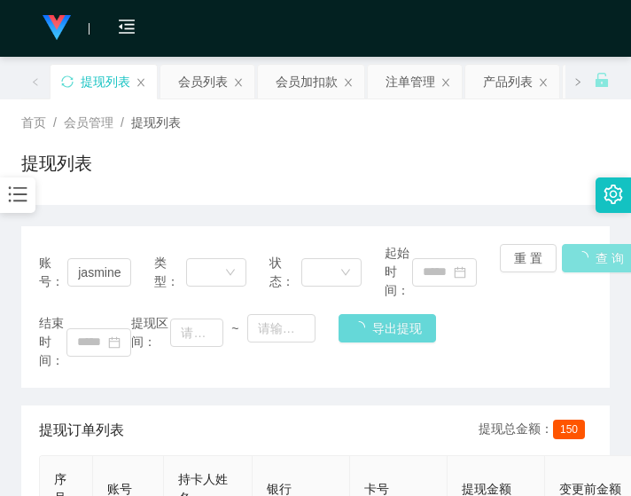
click at [578, 269] on div "重 置 查 询" at bounding box center [546, 272] width 92 height 56
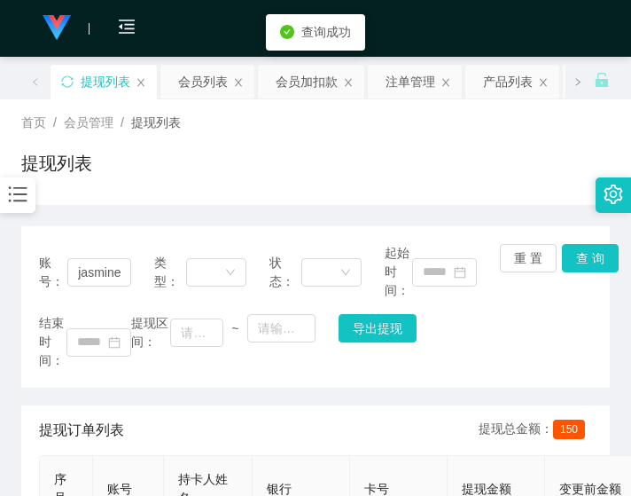
scroll to position [261, 0]
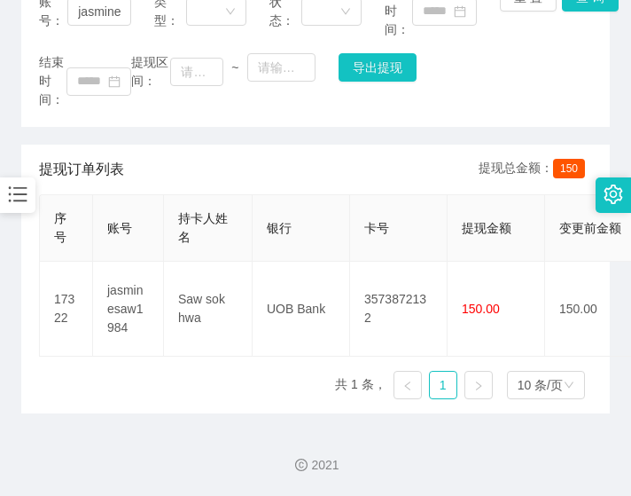
drag, startPoint x: 155, startPoint y: 178, endPoint x: 170, endPoint y: 171, distance: 16.7
click at [155, 178] on div "提现订单列表 提现总金额： 150" at bounding box center [315, 169] width 553 height 50
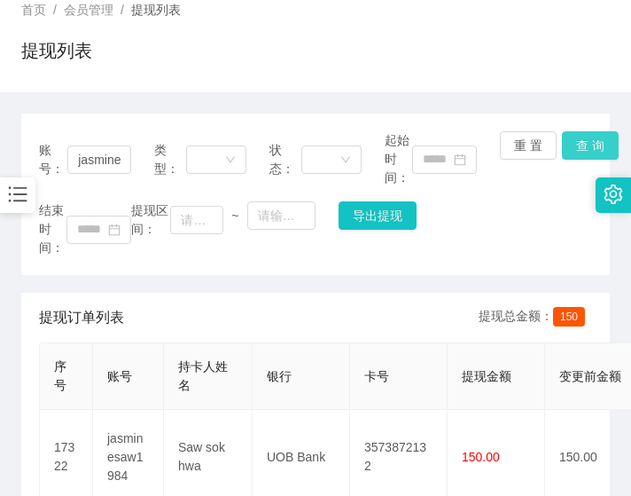
click at [574, 145] on button "查 询" at bounding box center [590, 145] width 57 height 28
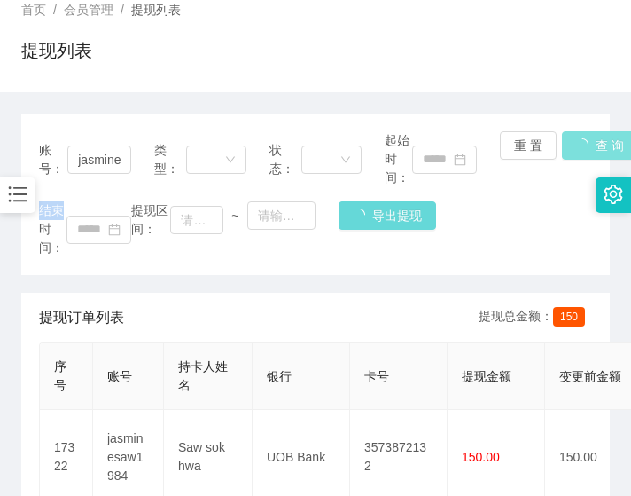
click at [574, 145] on div "重 置 查 询" at bounding box center [546, 159] width 92 height 56
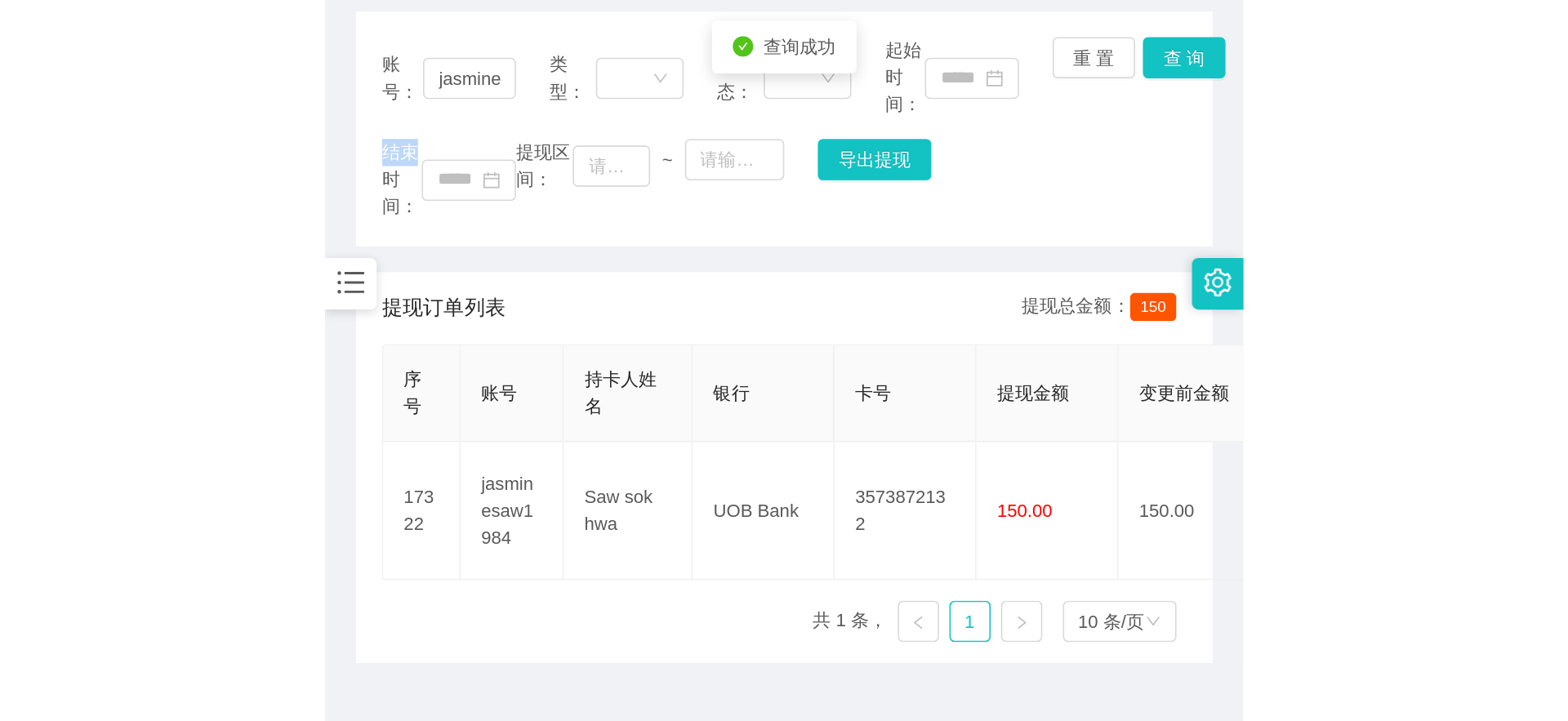
scroll to position [240, 0]
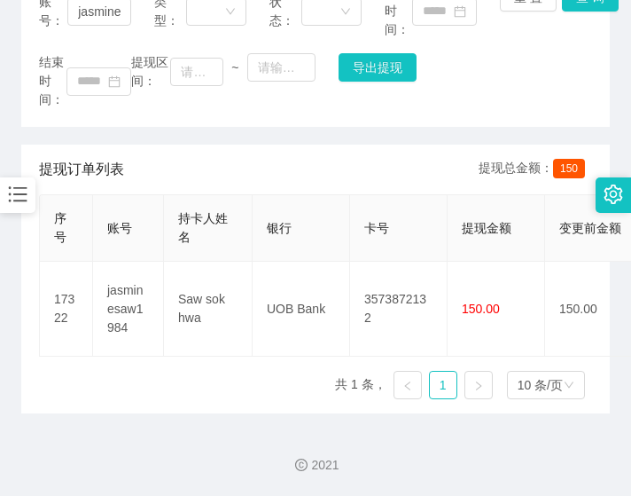
click at [160, 132] on div "账号： jasminesaw1984 类型： 状态： 起始时间： 重 置 查 询 结束时间： 提现区间： ~ 导出提现 提现订单列表 提现总金额： 150 序…" at bounding box center [315, 189] width 589 height 448
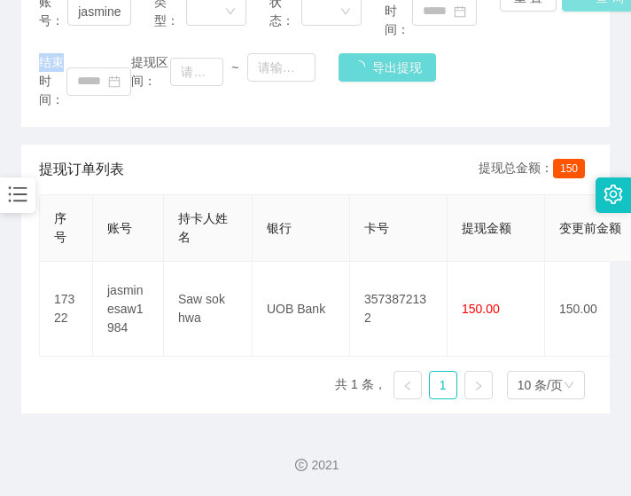
click at [586, 6] on div "账号： jasminesaw1984 类型： 状态： 起始时间： 重 置 查 询 结束时间： 提现区间： ~ 导出提现" at bounding box center [315, 45] width 589 height 161
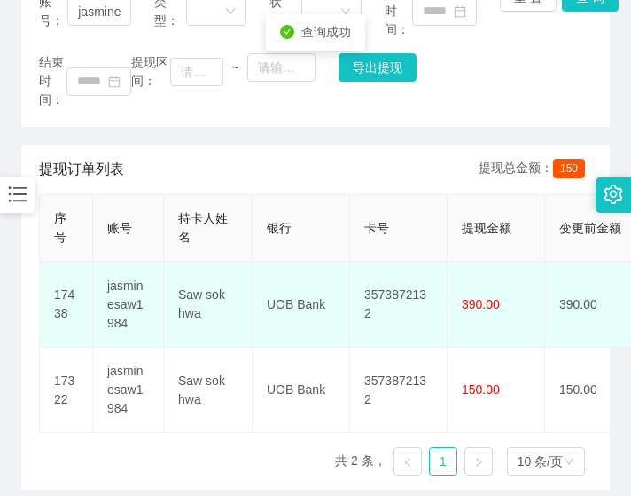
click at [394, 271] on td "3573872132" at bounding box center [399, 304] width 98 height 86
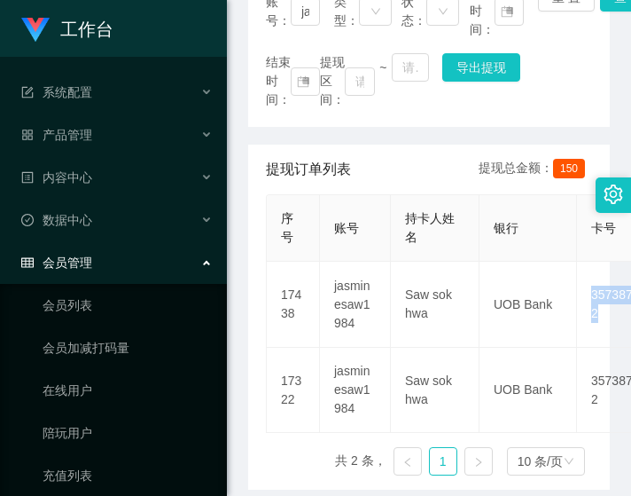
scroll to position [0, 0]
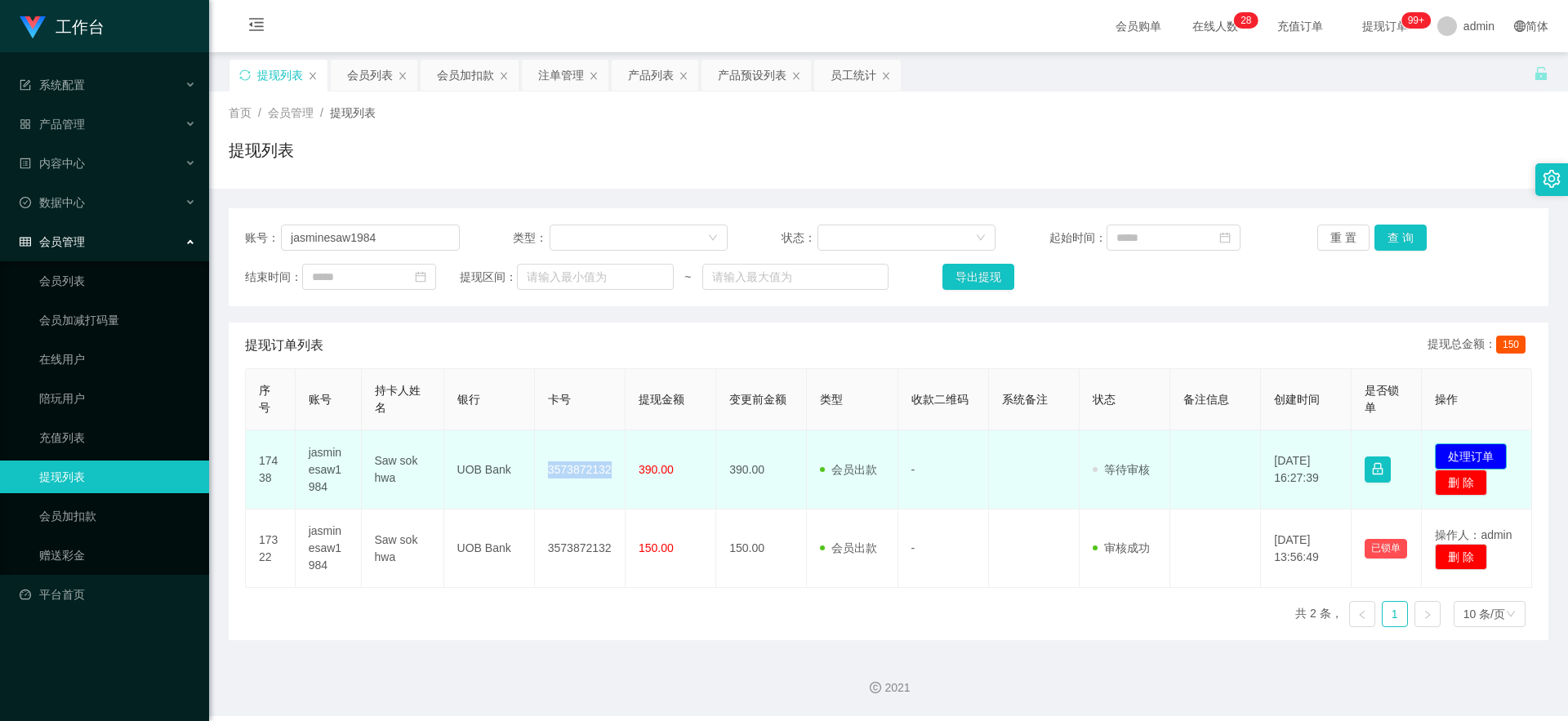
click at [557, 456] on button "处理订单" at bounding box center [1470, 456] width 72 height 26
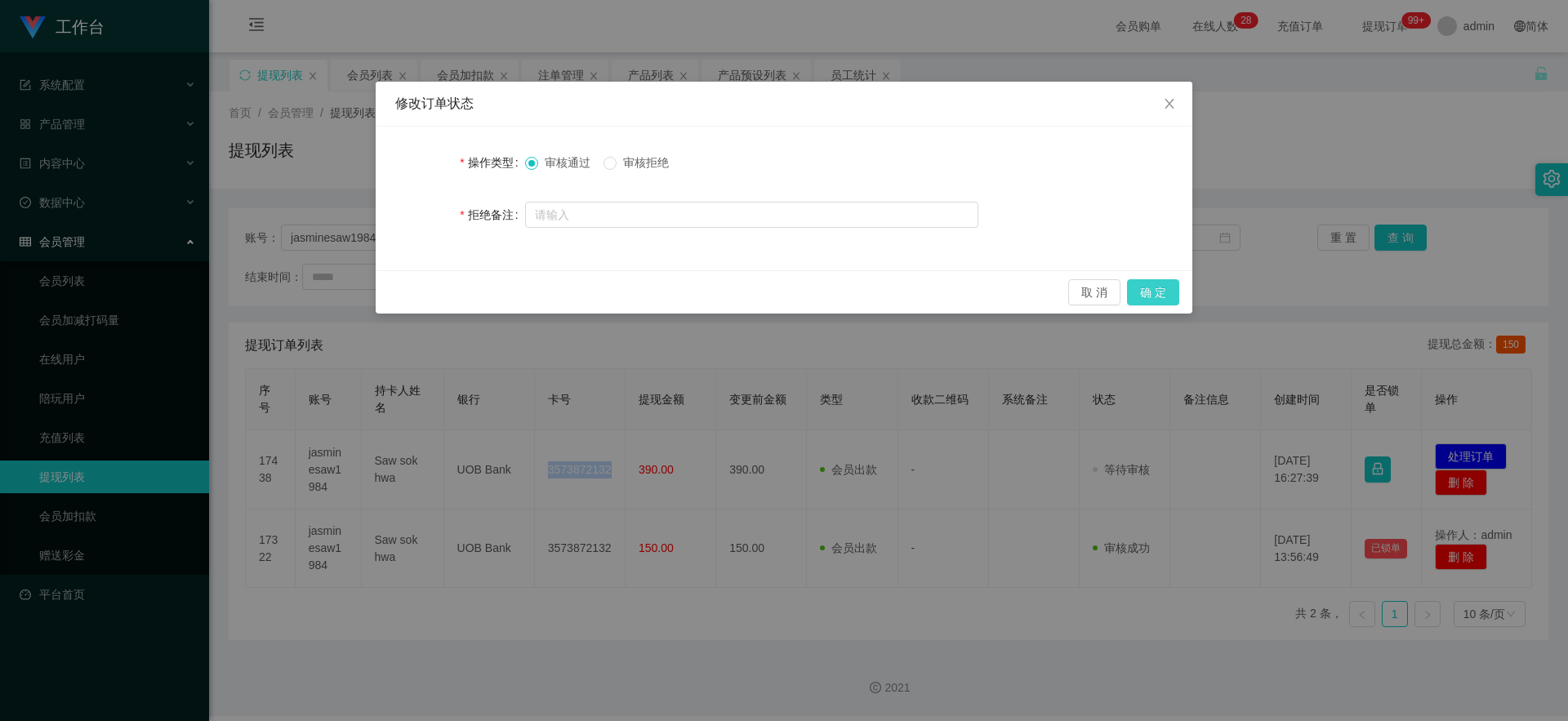
click at [557, 296] on button "确 定" at bounding box center [1153, 292] width 53 height 26
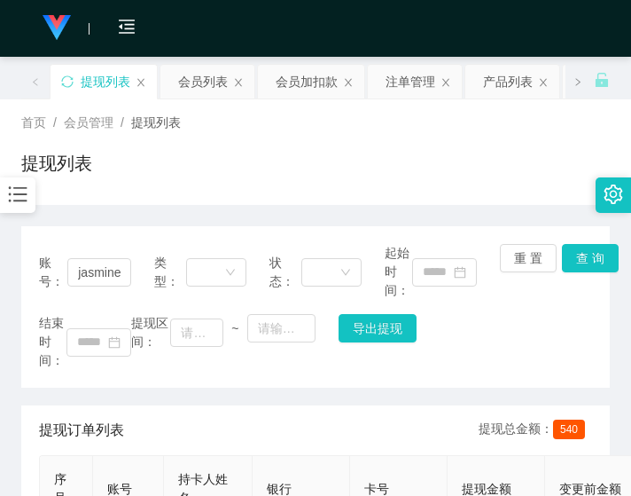
click at [91, 222] on div "账号： jasminesaw1984 类型： 状态： 起始时间： 重 置 查 询 结束时间： 提现区间： ~ 导出提现 提现订单列表 提现总金额： 540 序…" at bounding box center [315, 487] width 589 height 564
click at [298, 85] on div "会员加扣款" at bounding box center [307, 82] width 62 height 34
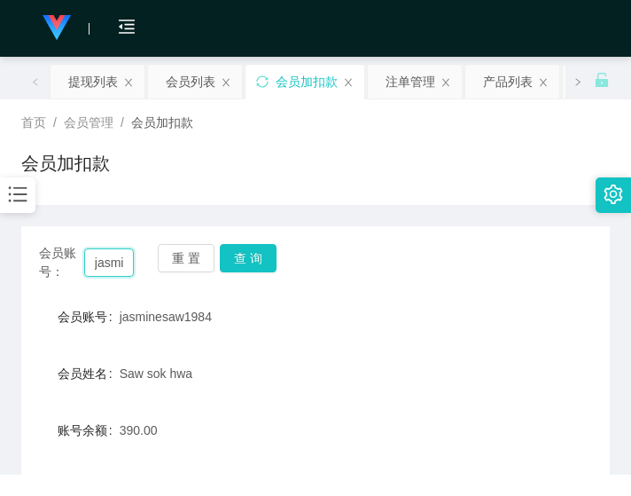
click at [99, 267] on input "jasminesaw1984" at bounding box center [109, 262] width 51 height 28
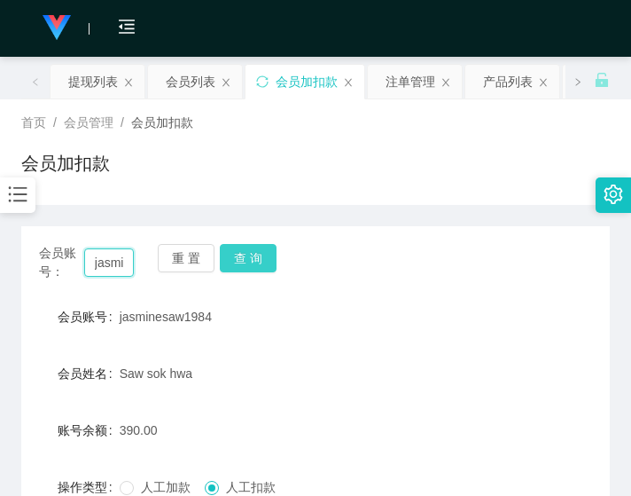
paste input "869445"
type input "86944584"
click at [258, 254] on button "查 询" at bounding box center [248, 258] width 57 height 28
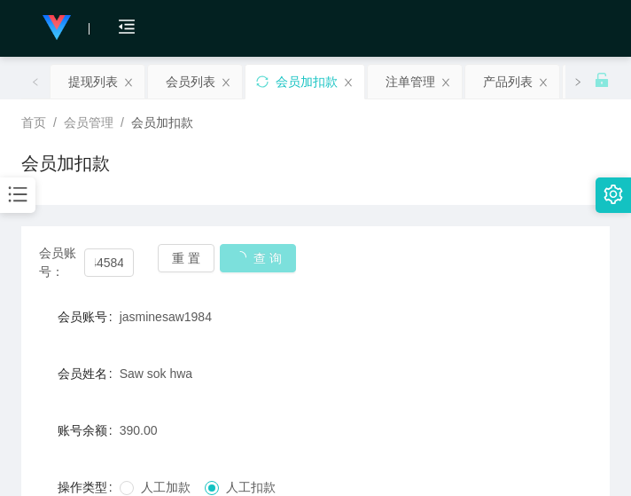
scroll to position [0, 0]
click at [258, 254] on div "会员账号： 86944584 重 置 查 询" at bounding box center [315, 262] width 589 height 37
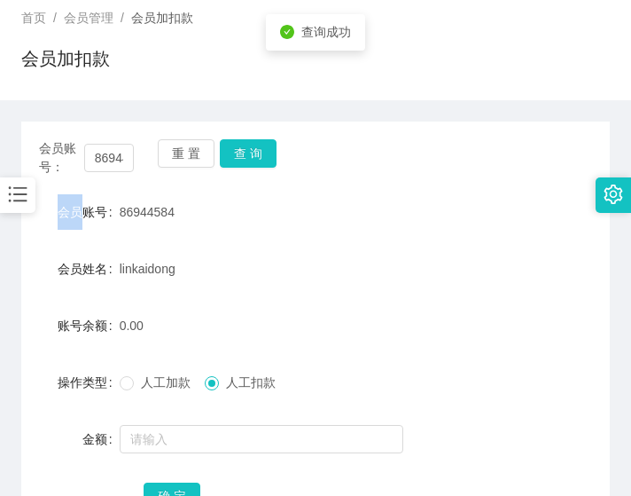
scroll to position [148, 0]
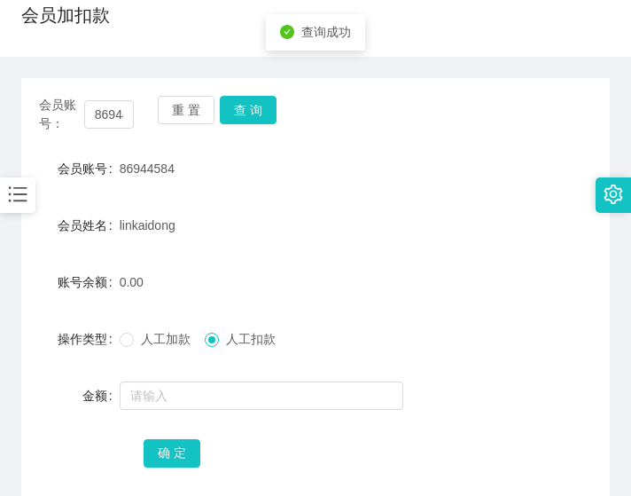
click at [173, 336] on span "人工加款" at bounding box center [166, 339] width 64 height 14
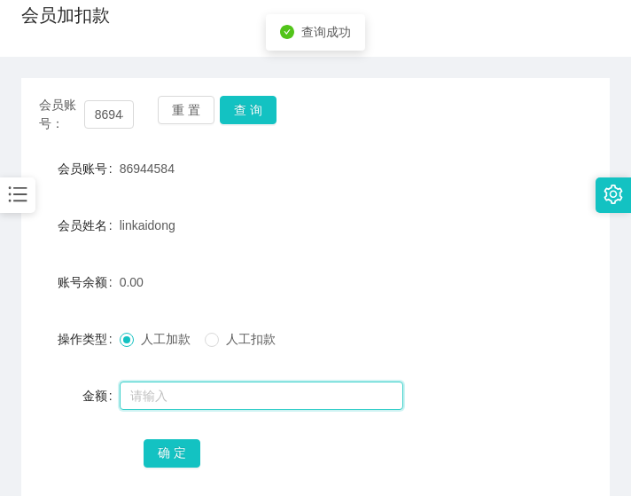
click at [193, 403] on input "text" at bounding box center [262, 395] width 284 height 28
type input "500"
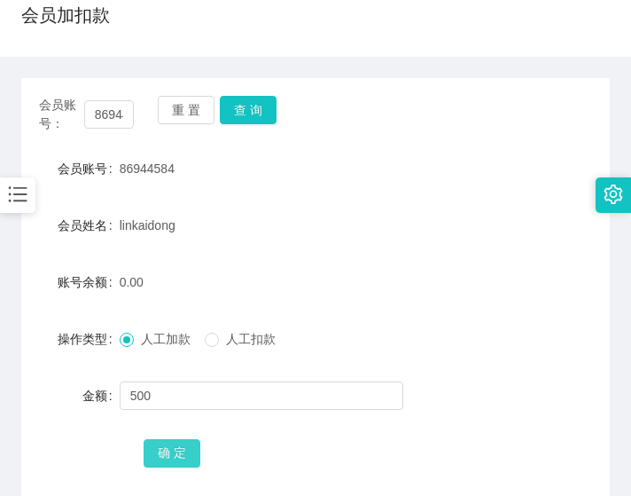
click at [176, 453] on button "确 定" at bounding box center [172, 453] width 57 height 28
click at [144, 168] on span "86944584" at bounding box center [147, 168] width 55 height 14
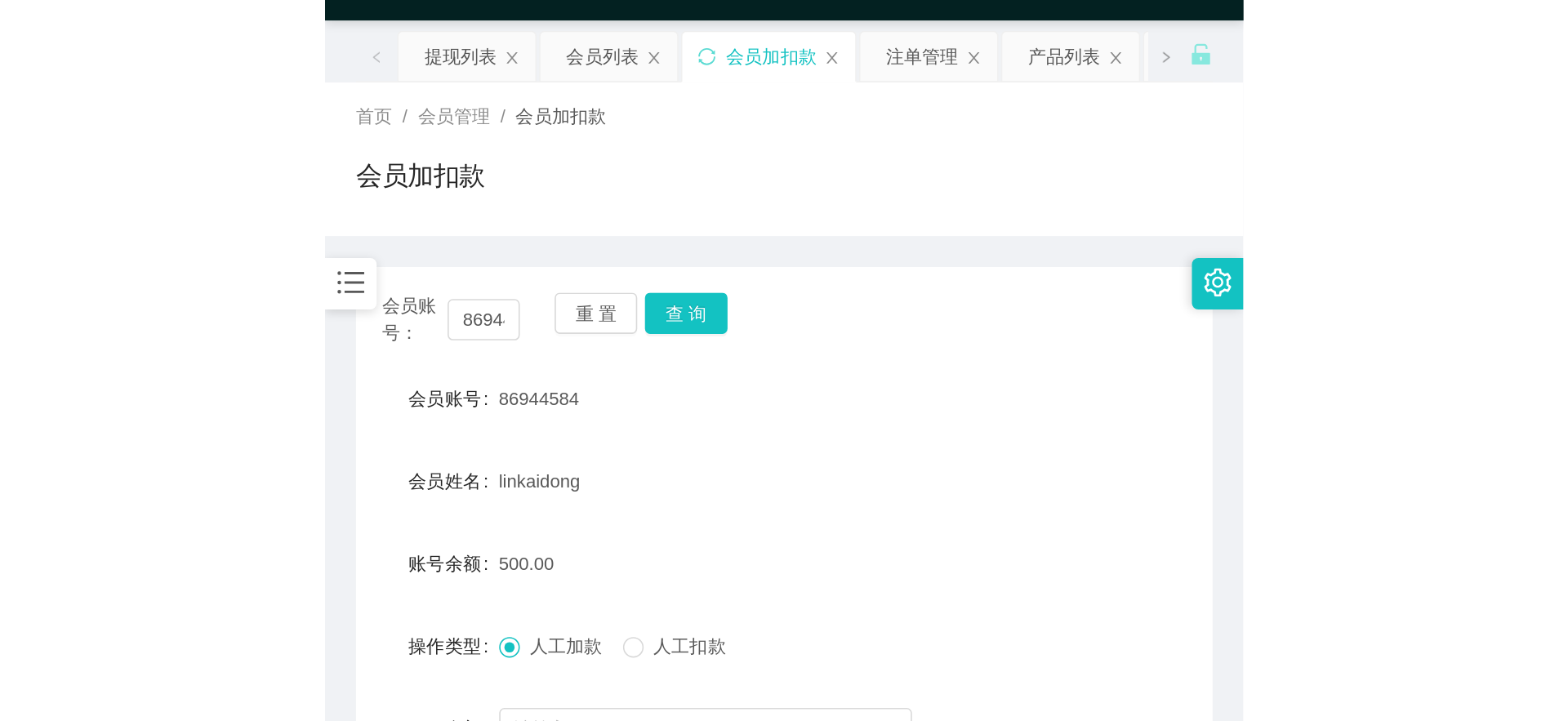
scroll to position [0, 0]
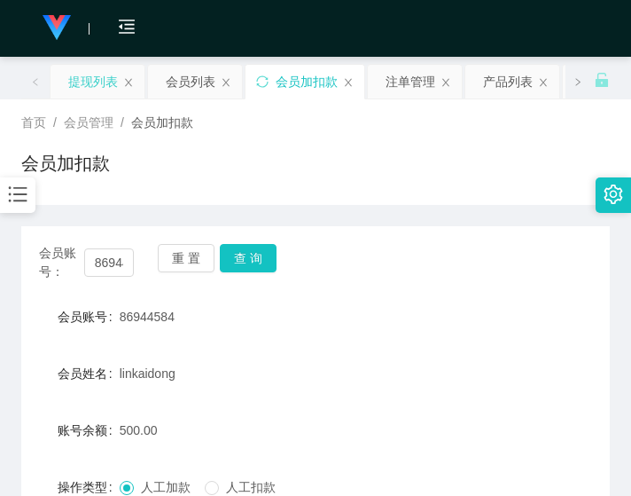
click at [63, 83] on div "提现列表" at bounding box center [98, 82] width 94 height 34
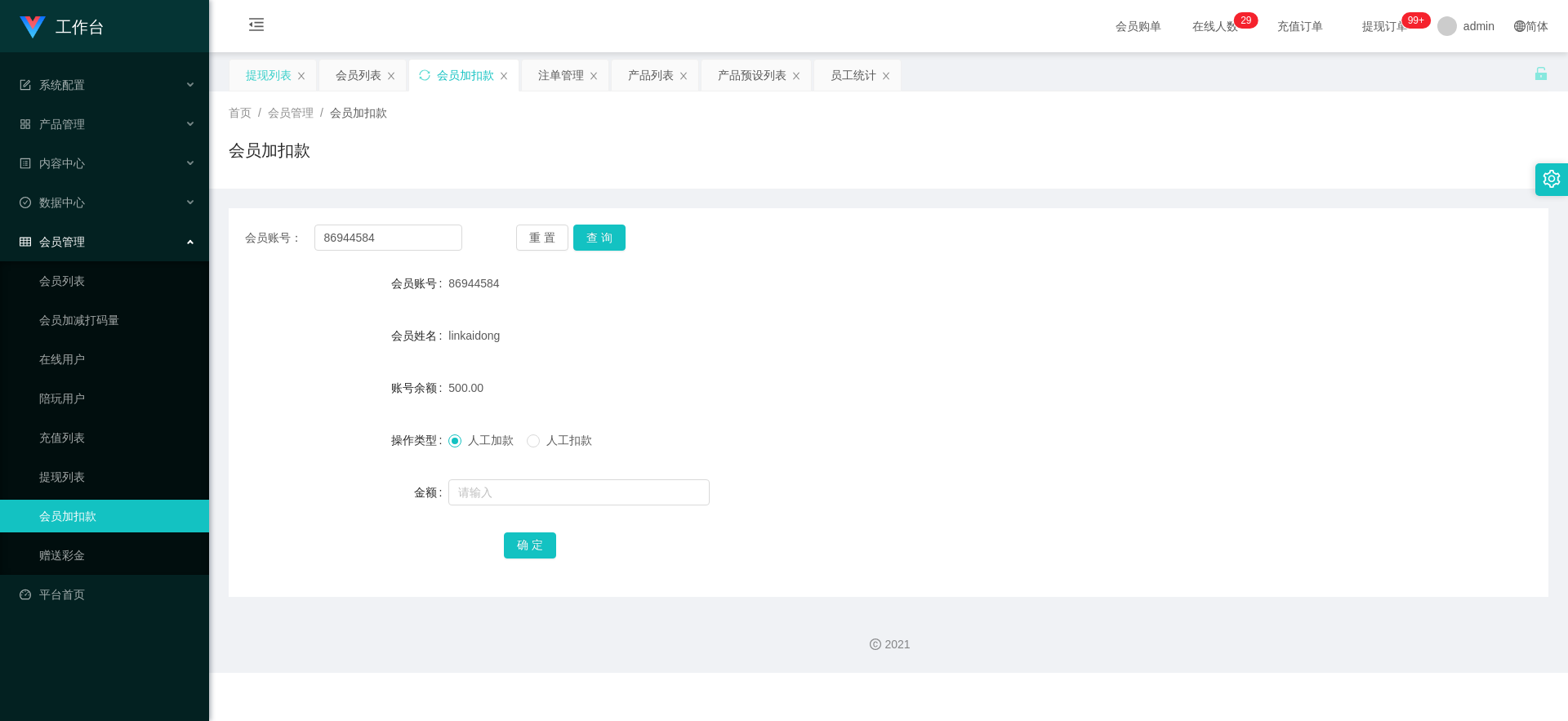
click at [268, 83] on div "提现列表" at bounding box center [269, 76] width 46 height 31
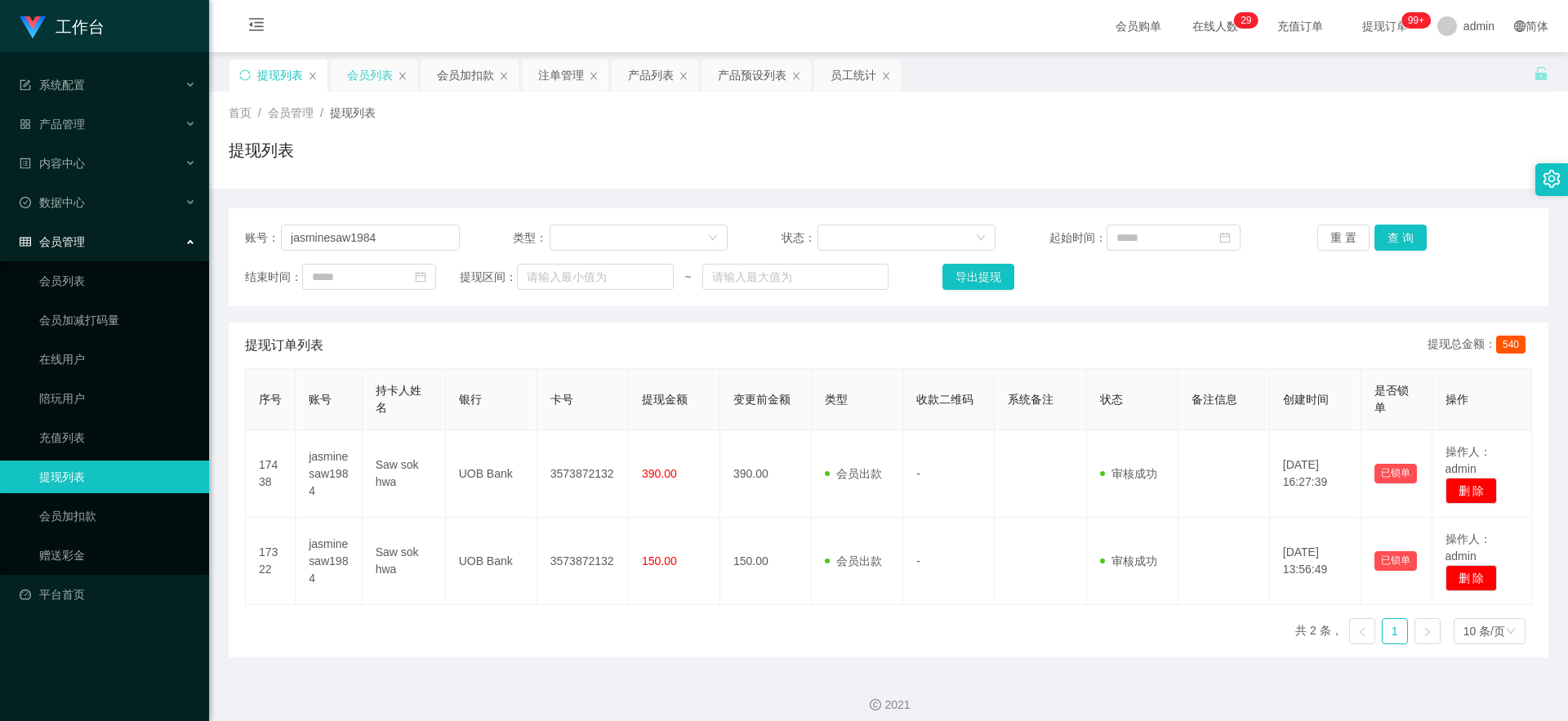
click at [356, 74] on div "会员列表" at bounding box center [370, 76] width 46 height 31
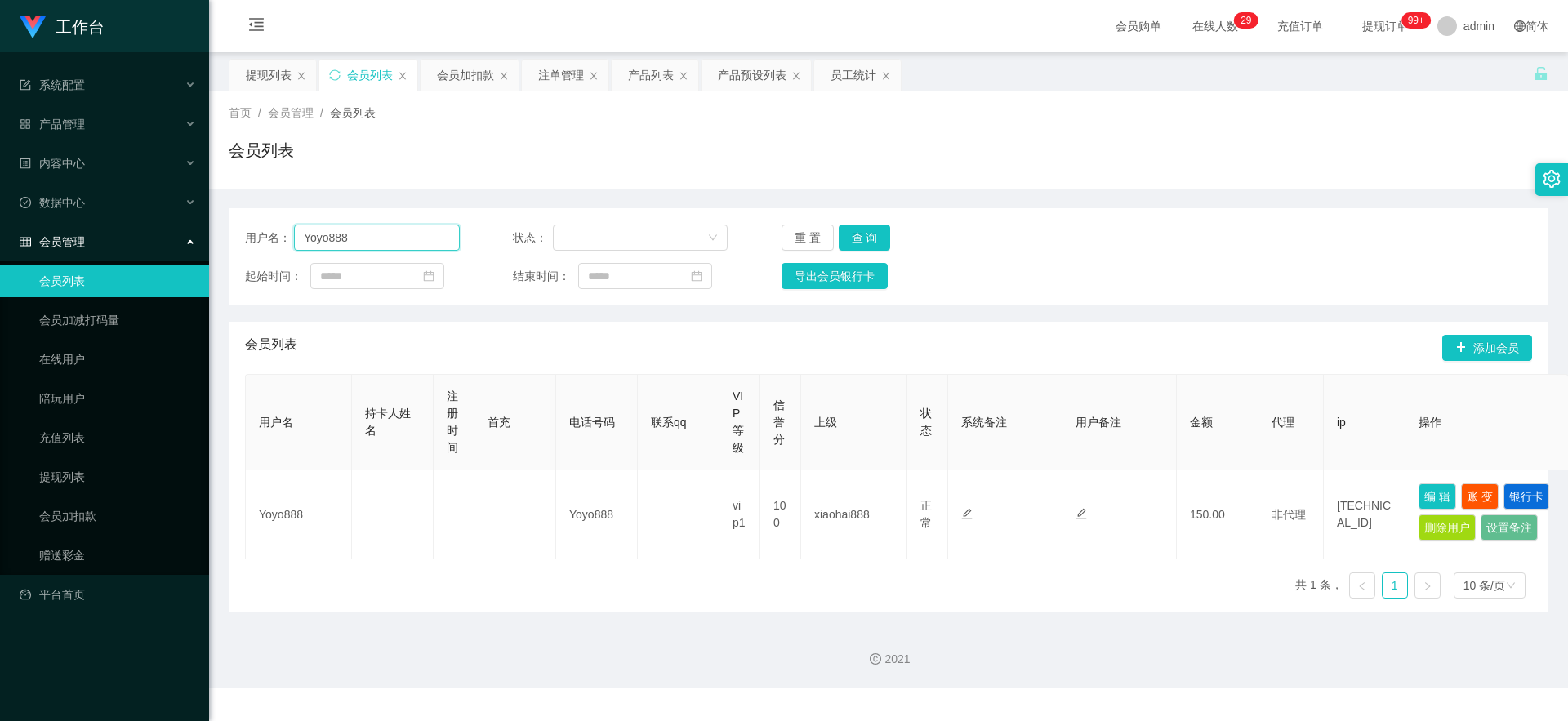
click at [346, 238] on input "Yoyo888" at bounding box center [377, 238] width 166 height 26
paste input "86944584"
type input "86944584"
click at [557, 238] on button "查 询" at bounding box center [864, 238] width 53 height 26
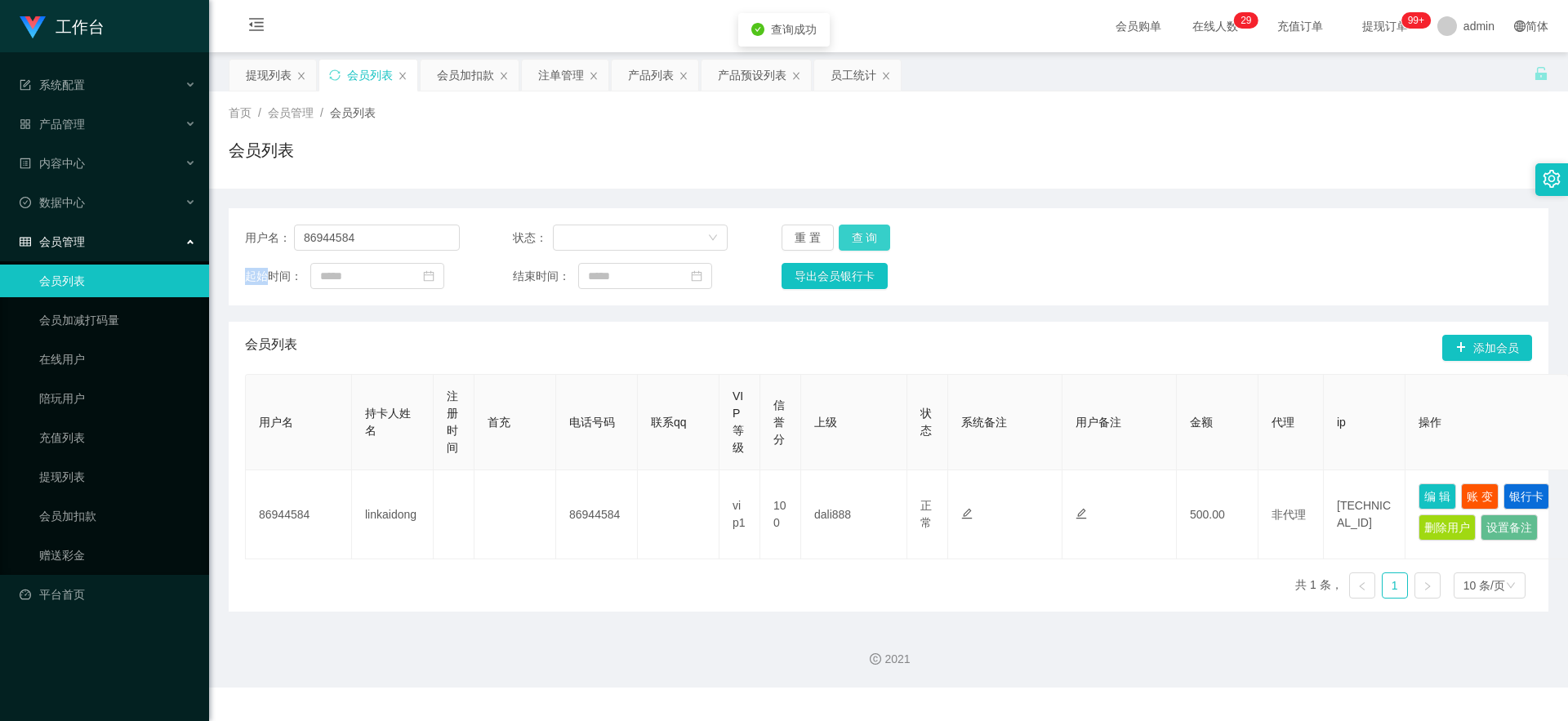
click at [557, 238] on div "重 置 查 询" at bounding box center [888, 238] width 215 height 26
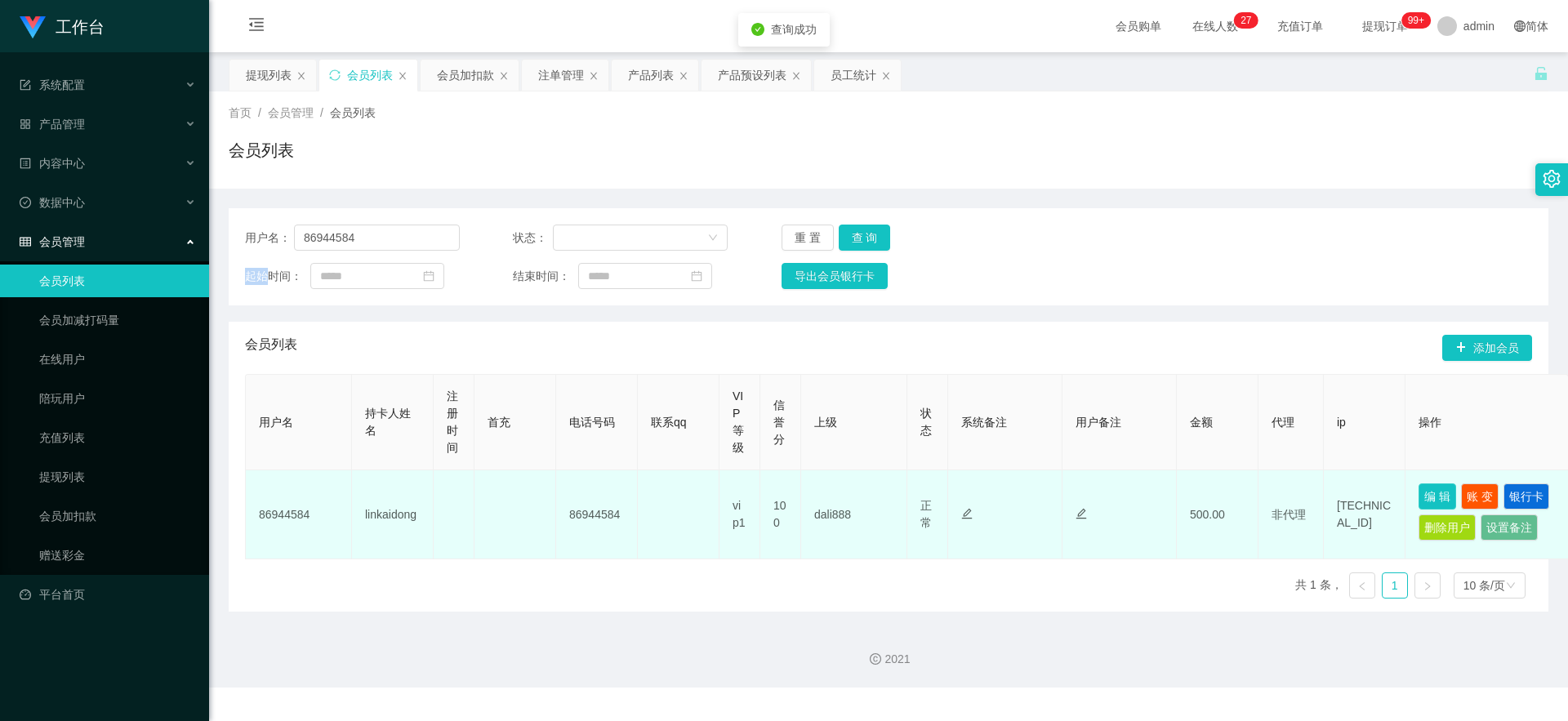
click at [557, 456] on button "编 辑" at bounding box center [1437, 496] width 38 height 26
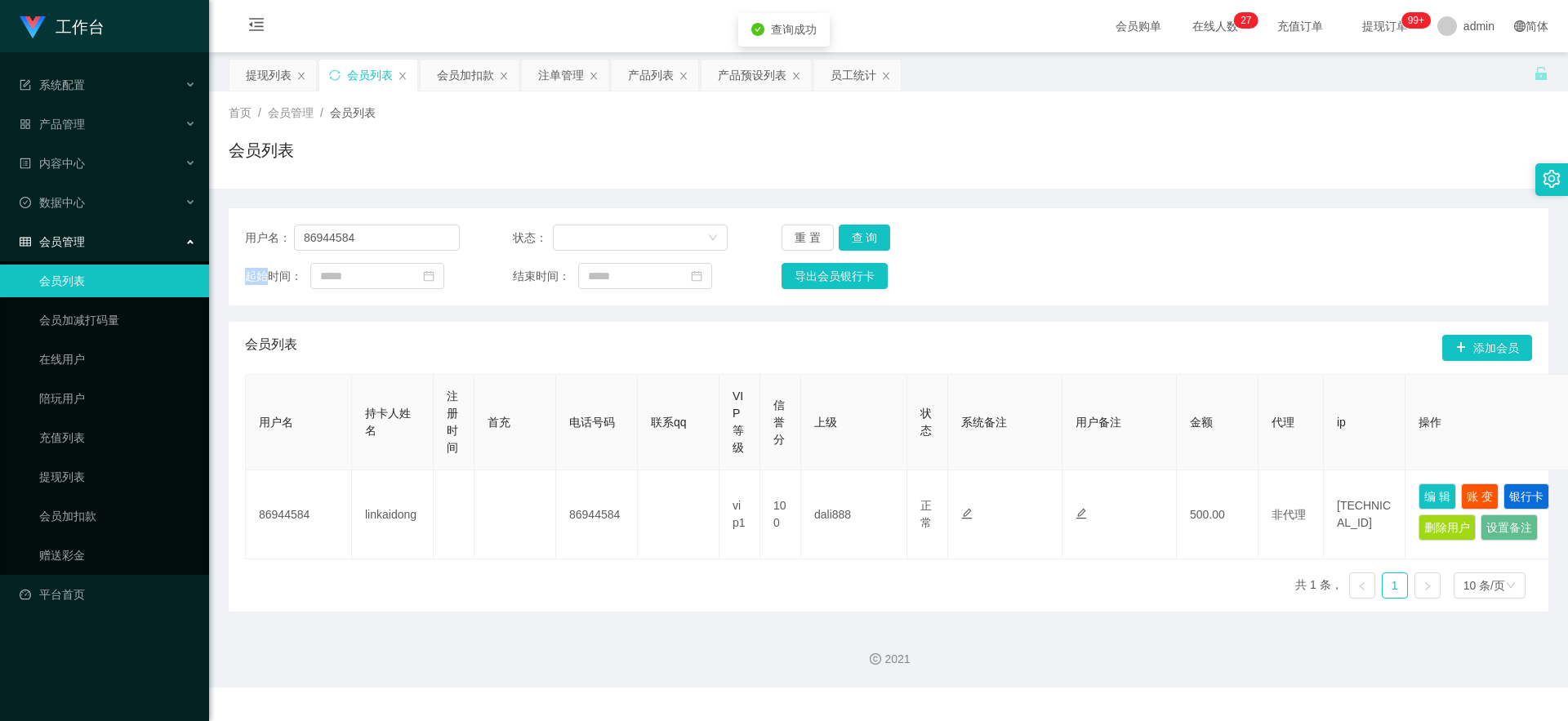
type input "86944584"
type input "linkaidong"
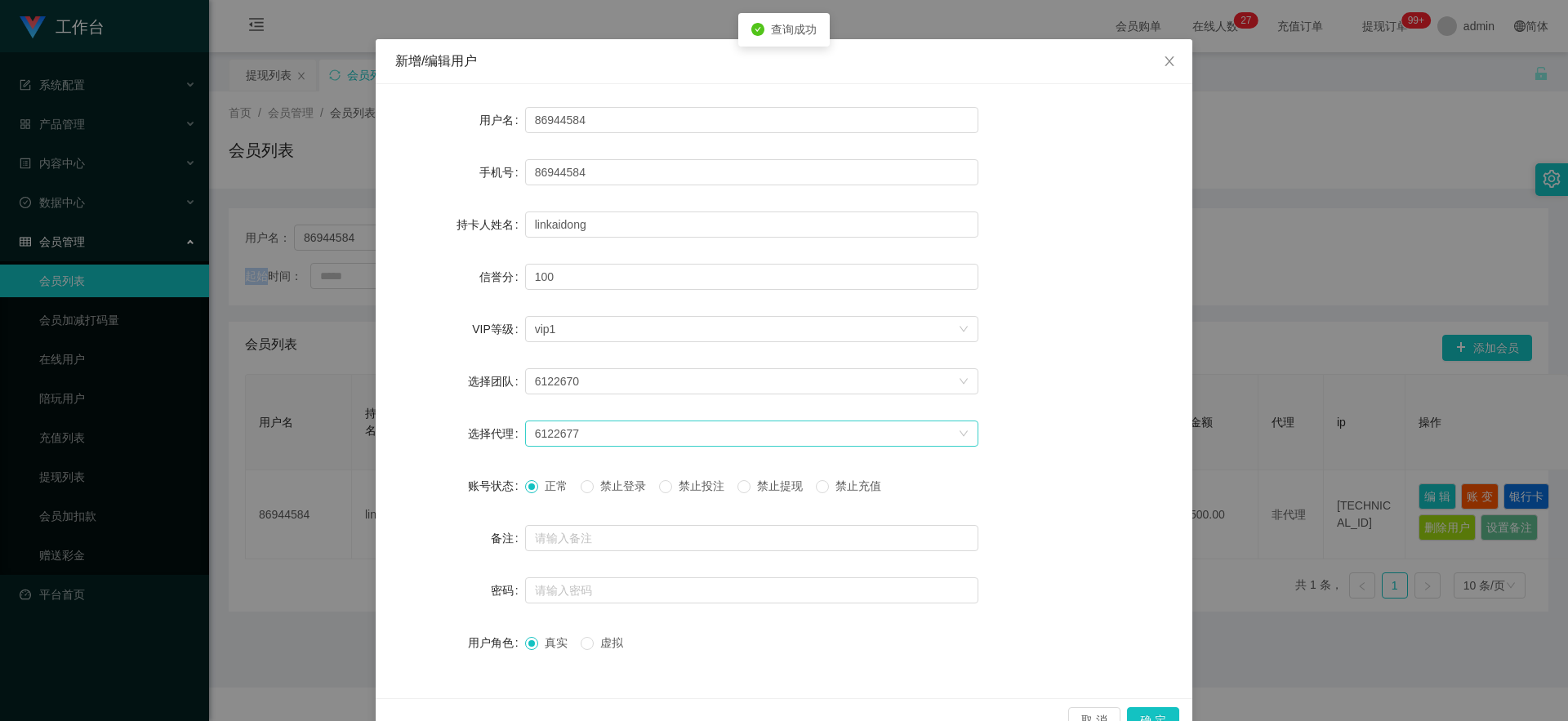
scroll to position [83, 0]
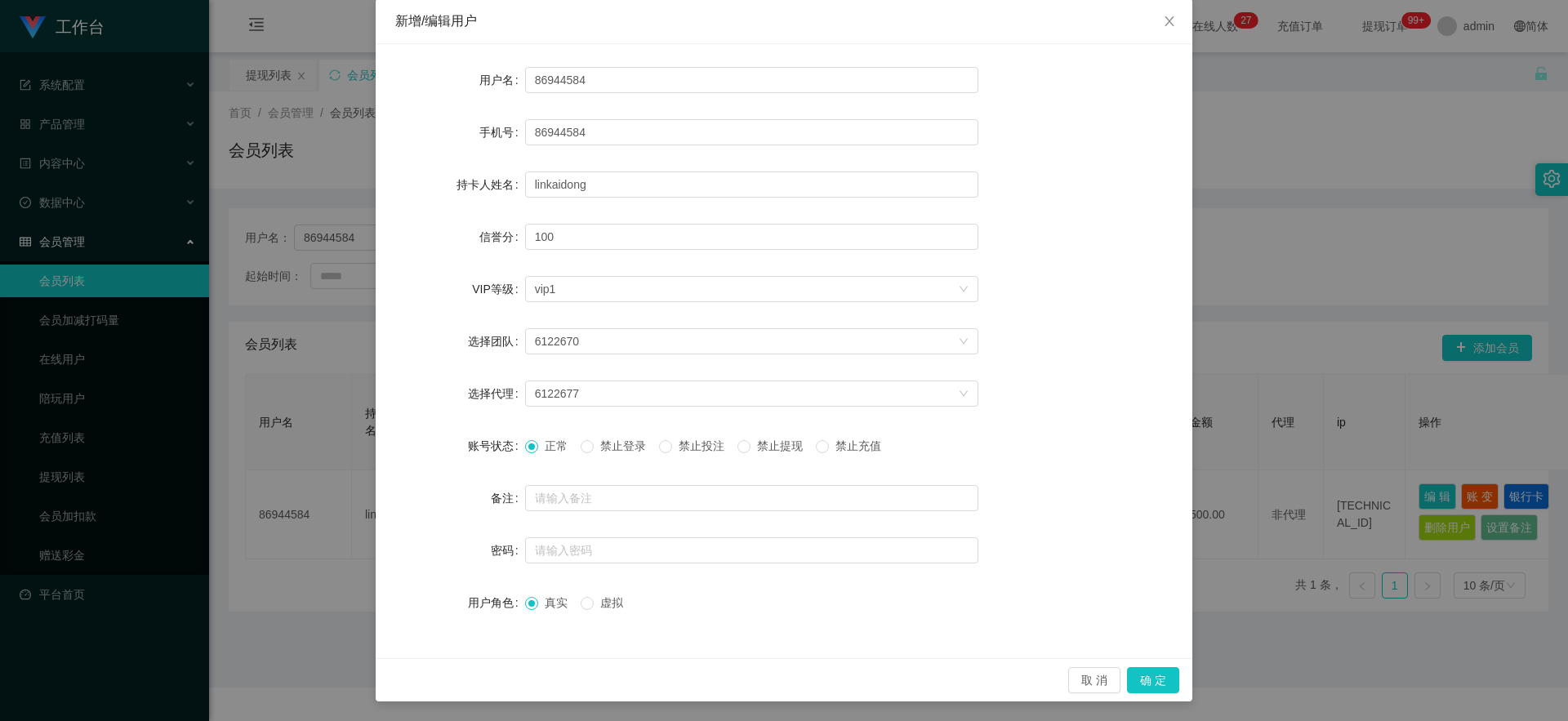
click at [557, 456] on div "正常 禁止登录 禁止投注 禁止提现 禁止充值" at bounding box center [752, 445] width 453 height 32
click at [557, 440] on span "禁止提现" at bounding box center [780, 446] width 59 height 13
click at [557, 456] on button "确 定" at bounding box center [1153, 680] width 53 height 26
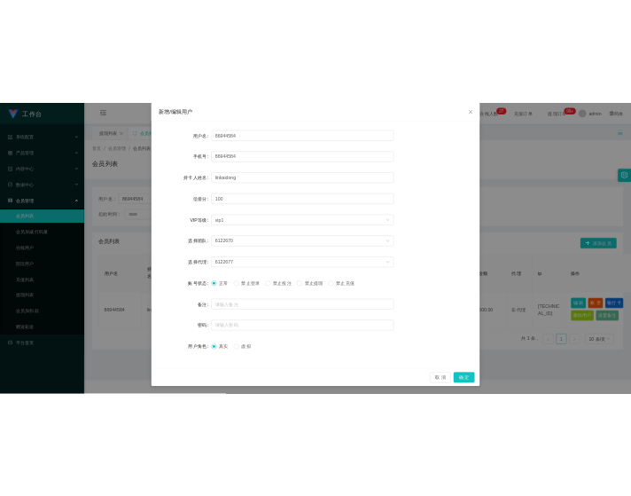
scroll to position [1, 0]
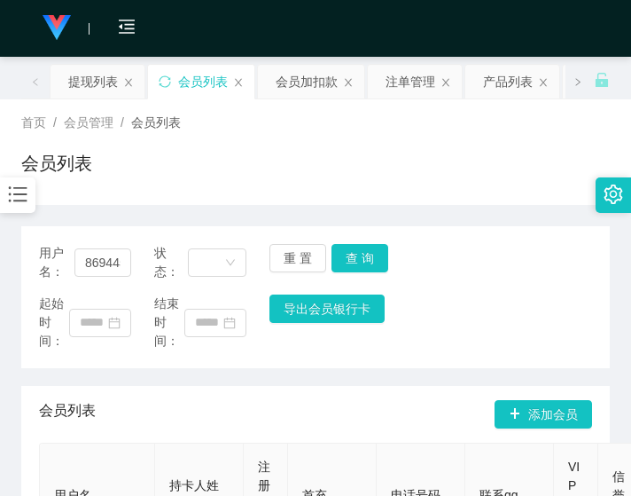
click at [137, 164] on div "会员列表" at bounding box center [315, 170] width 589 height 41
click at [88, 90] on div "提现列表" at bounding box center [93, 82] width 50 height 34
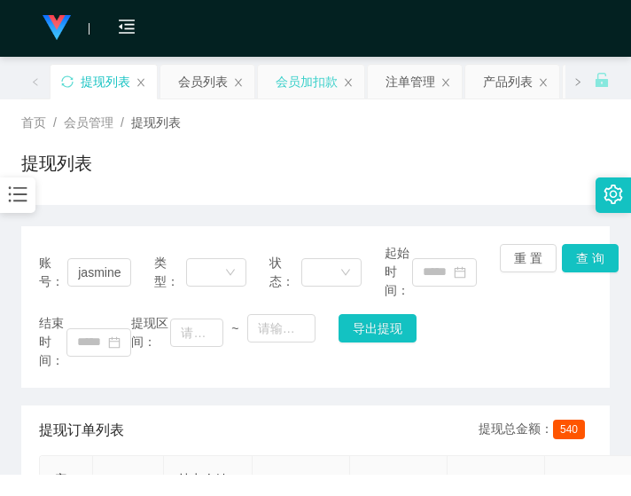
drag, startPoint x: 315, startPoint y: 81, endPoint x: 307, endPoint y: 88, distance: 10.7
click at [315, 81] on div "会员加扣款" at bounding box center [307, 82] width 62 height 34
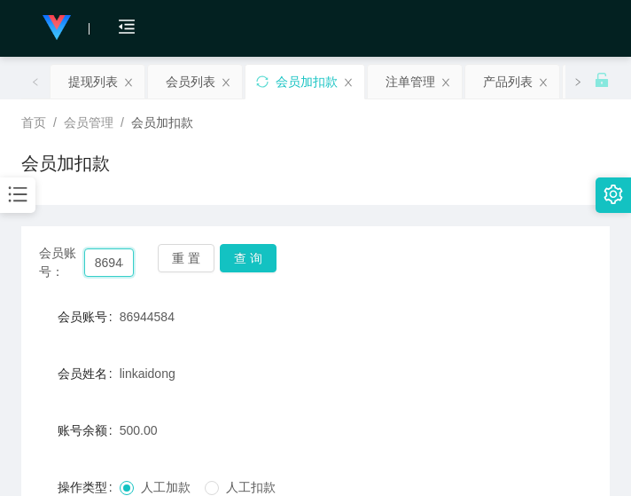
click at [113, 261] on input "86944584" at bounding box center [109, 262] width 51 height 28
paste input "702746"
type input "86702746"
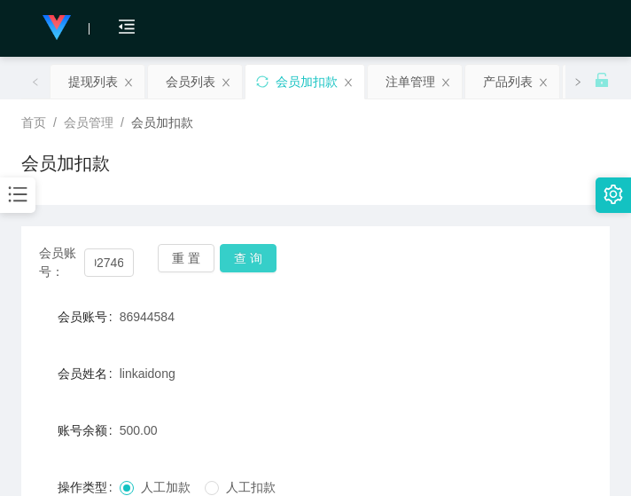
scroll to position [0, 0]
click at [249, 255] on button "查 询" at bounding box center [248, 258] width 57 height 28
click at [249, 255] on div "重 置 查 询" at bounding box center [205, 262] width 95 height 37
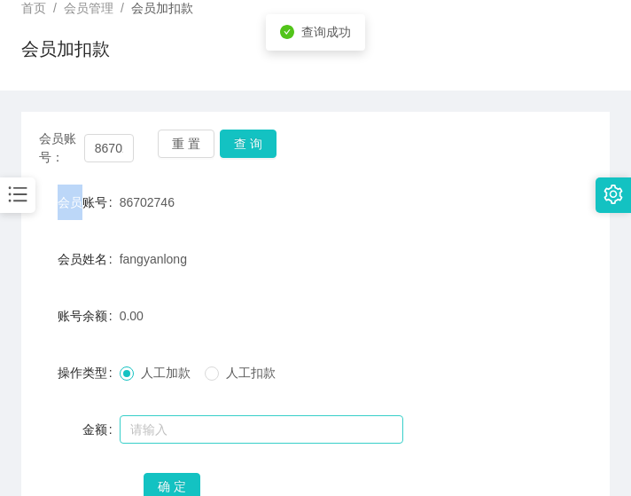
scroll to position [244, 0]
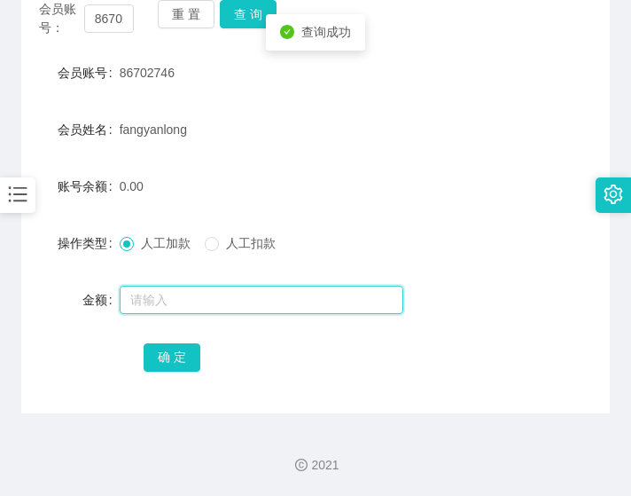
click at [245, 300] on input "text" at bounding box center [262, 299] width 284 height 28
type input "500"
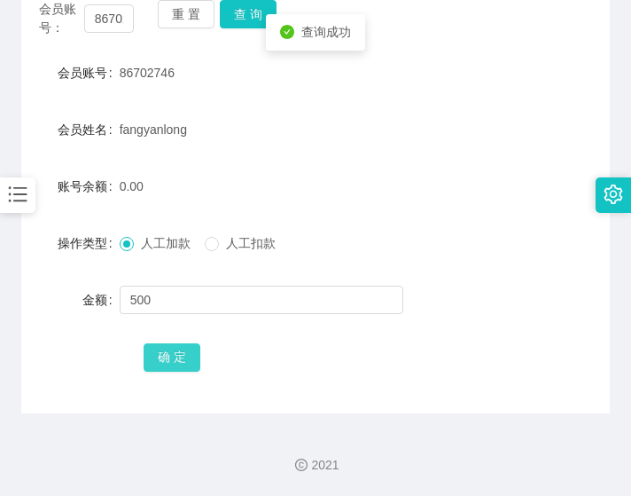
click at [183, 358] on button "确 定" at bounding box center [172, 357] width 57 height 28
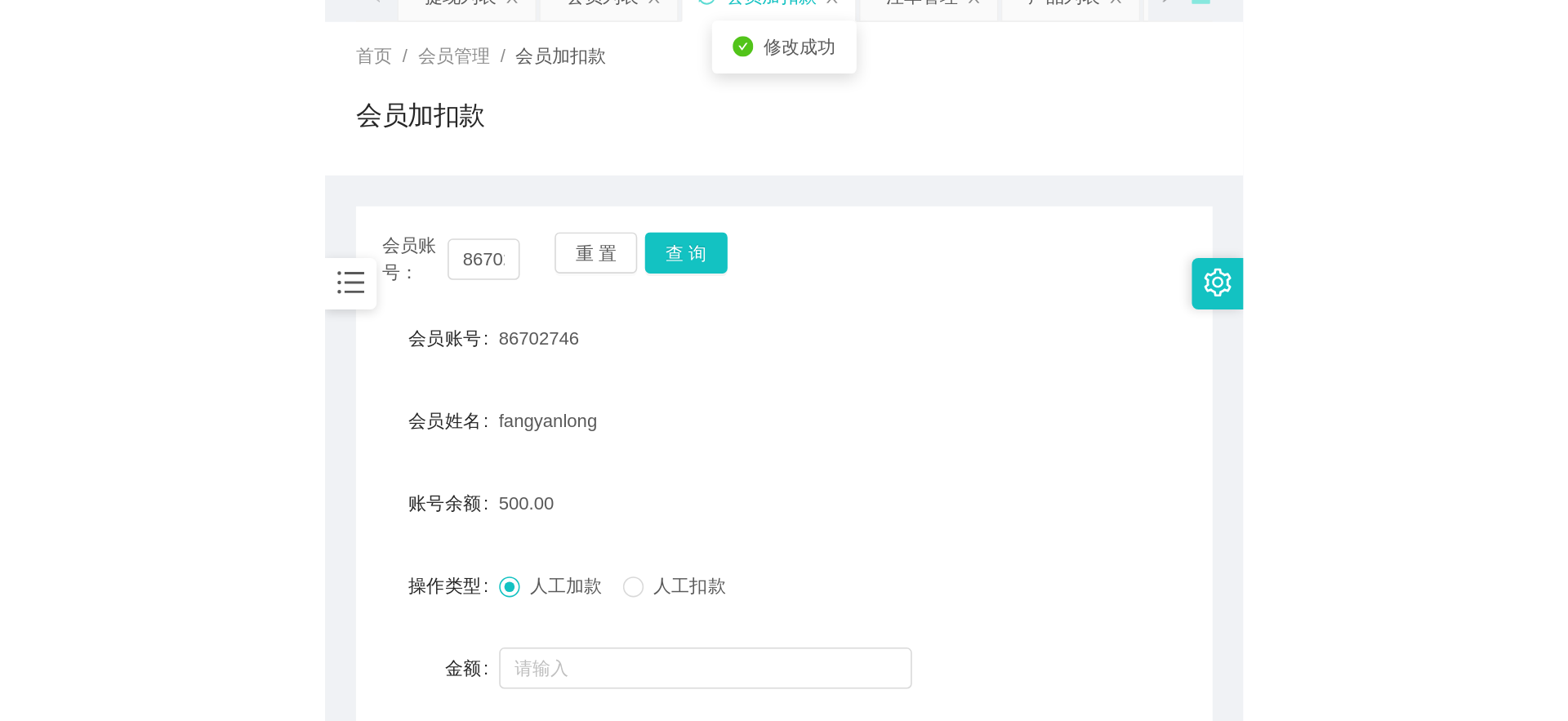
scroll to position [0, 0]
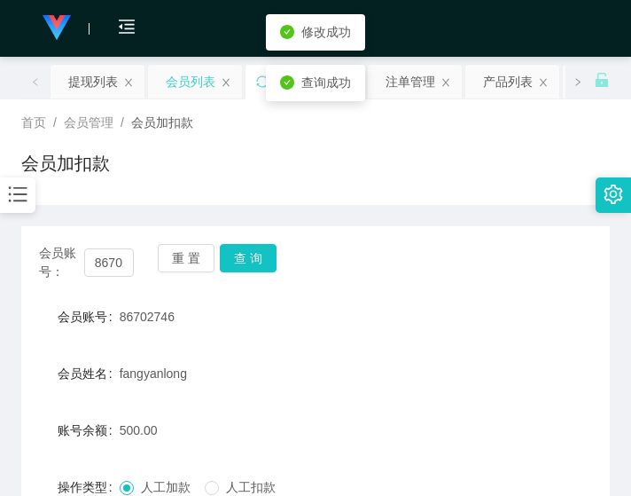
drag, startPoint x: 179, startPoint y: 89, endPoint x: 192, endPoint y: 77, distance: 17.6
click at [179, 89] on div "会员列表" at bounding box center [191, 82] width 50 height 34
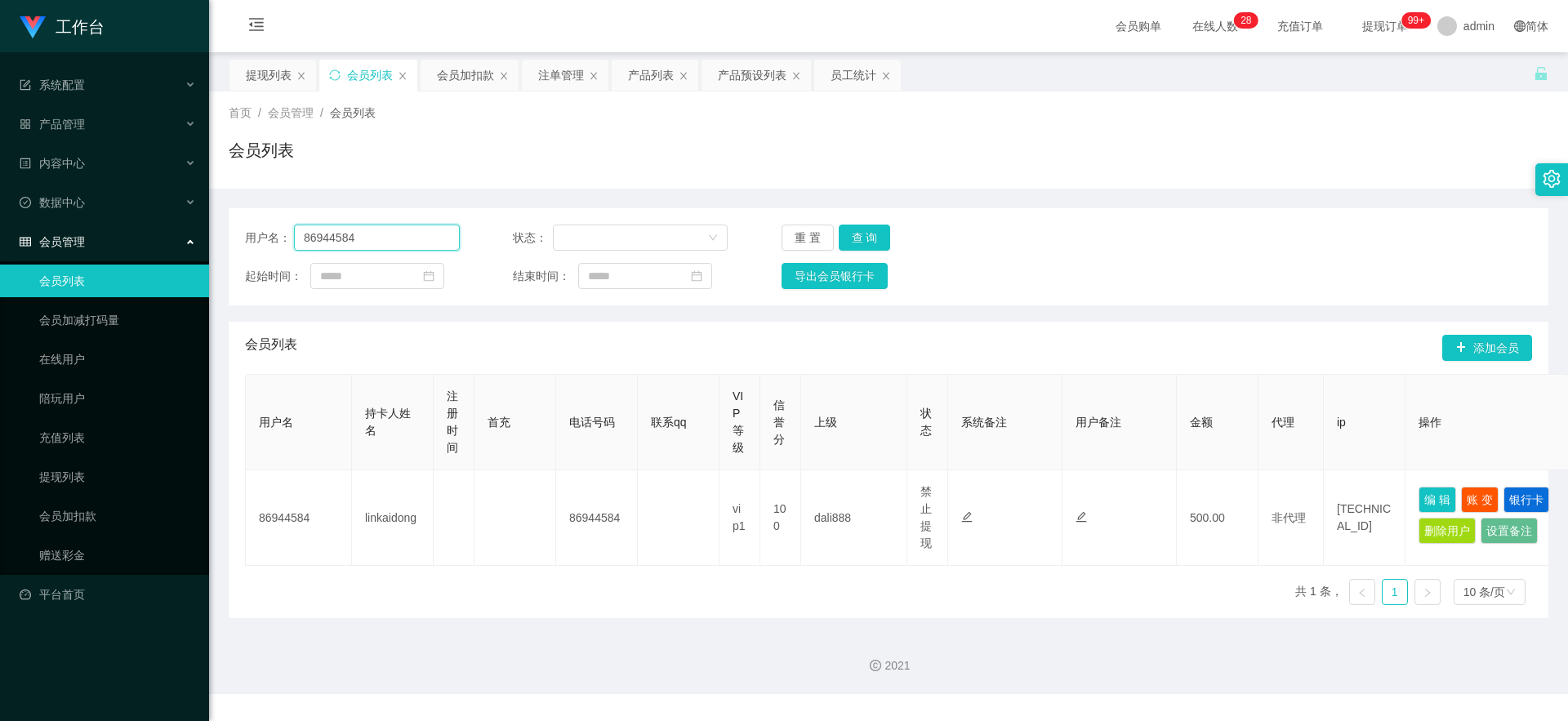
click at [378, 229] on input "86944584" at bounding box center [377, 238] width 166 height 26
paste input "702746"
type input "86702746"
click at [557, 235] on button "查 询" at bounding box center [864, 238] width 53 height 26
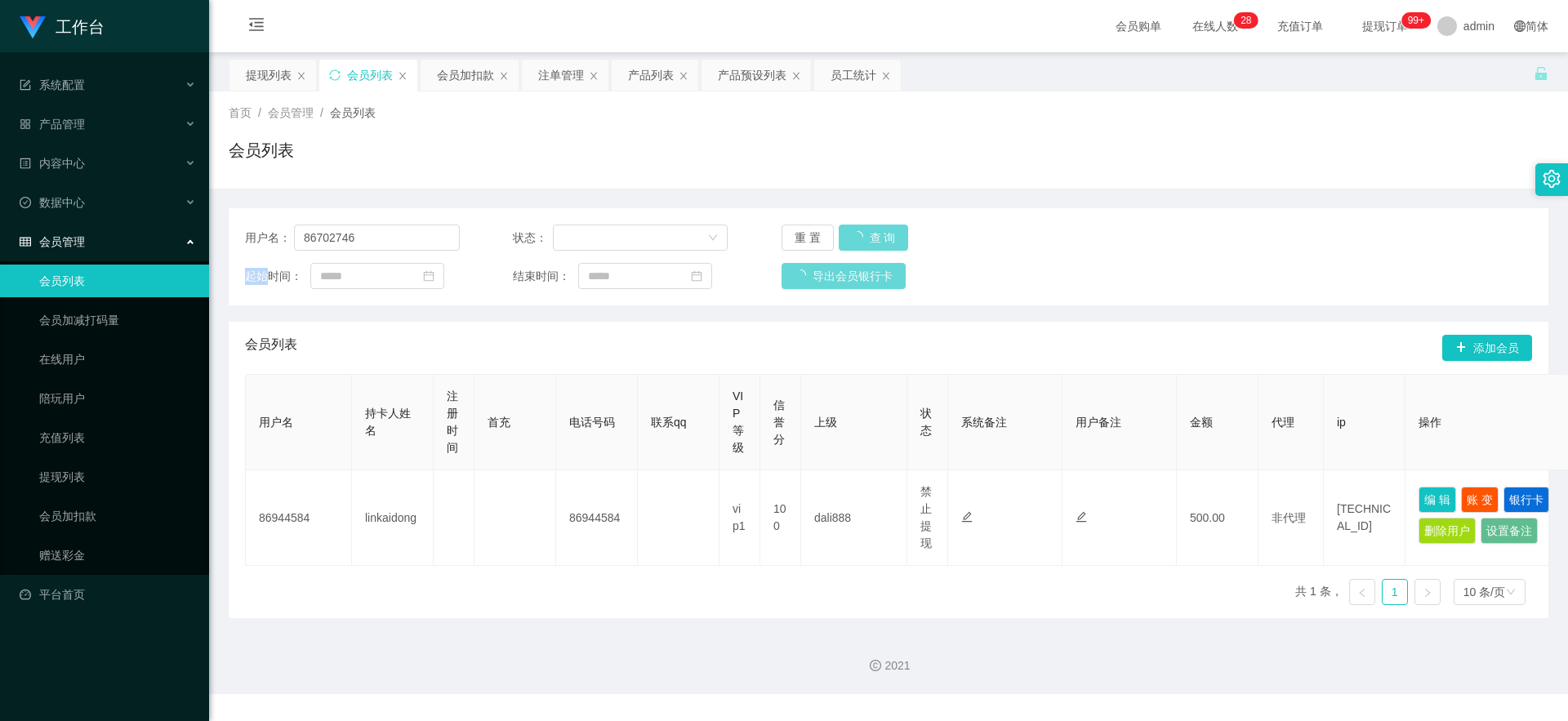
click at [557, 235] on div "重 置 查 询" at bounding box center [888, 238] width 215 height 26
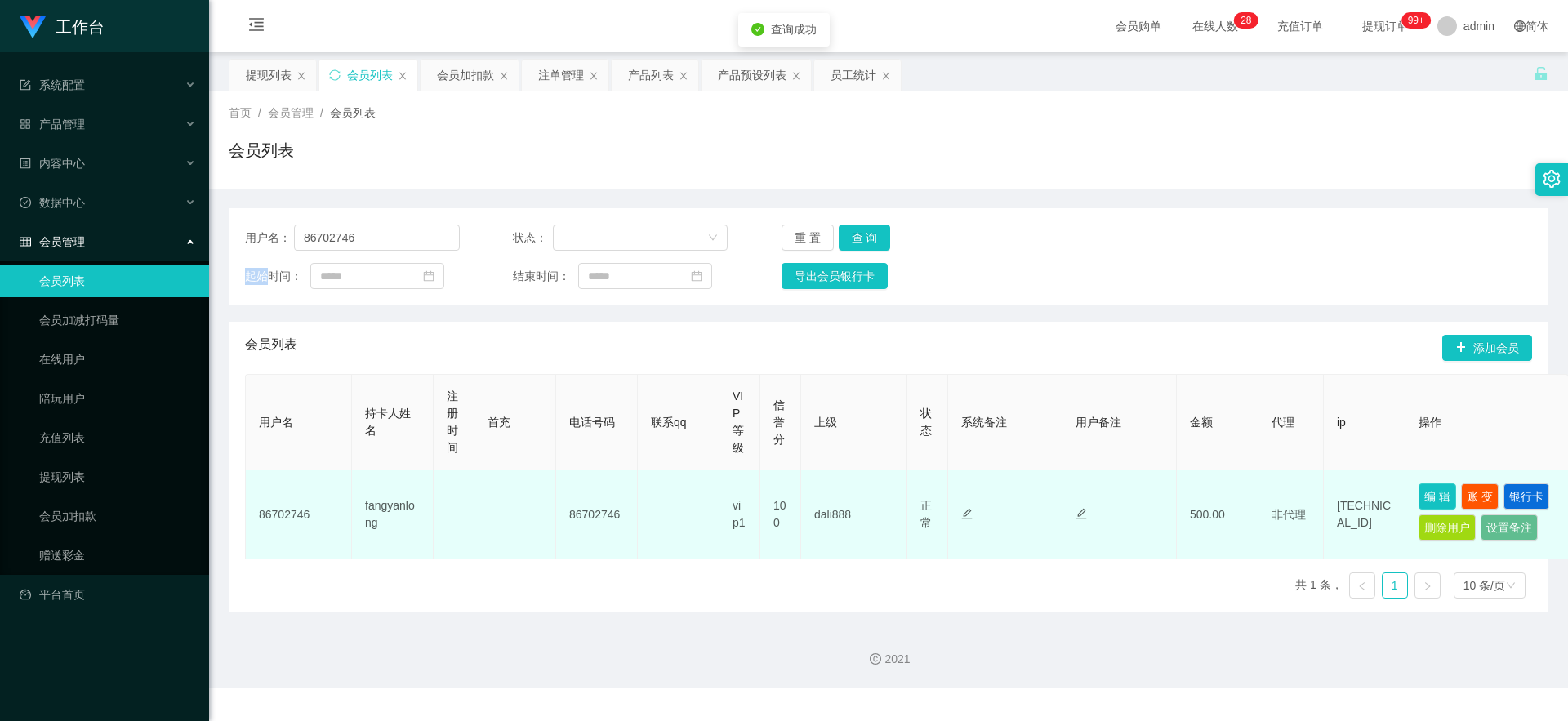
click at [557, 456] on button "编 辑" at bounding box center [1437, 496] width 38 height 26
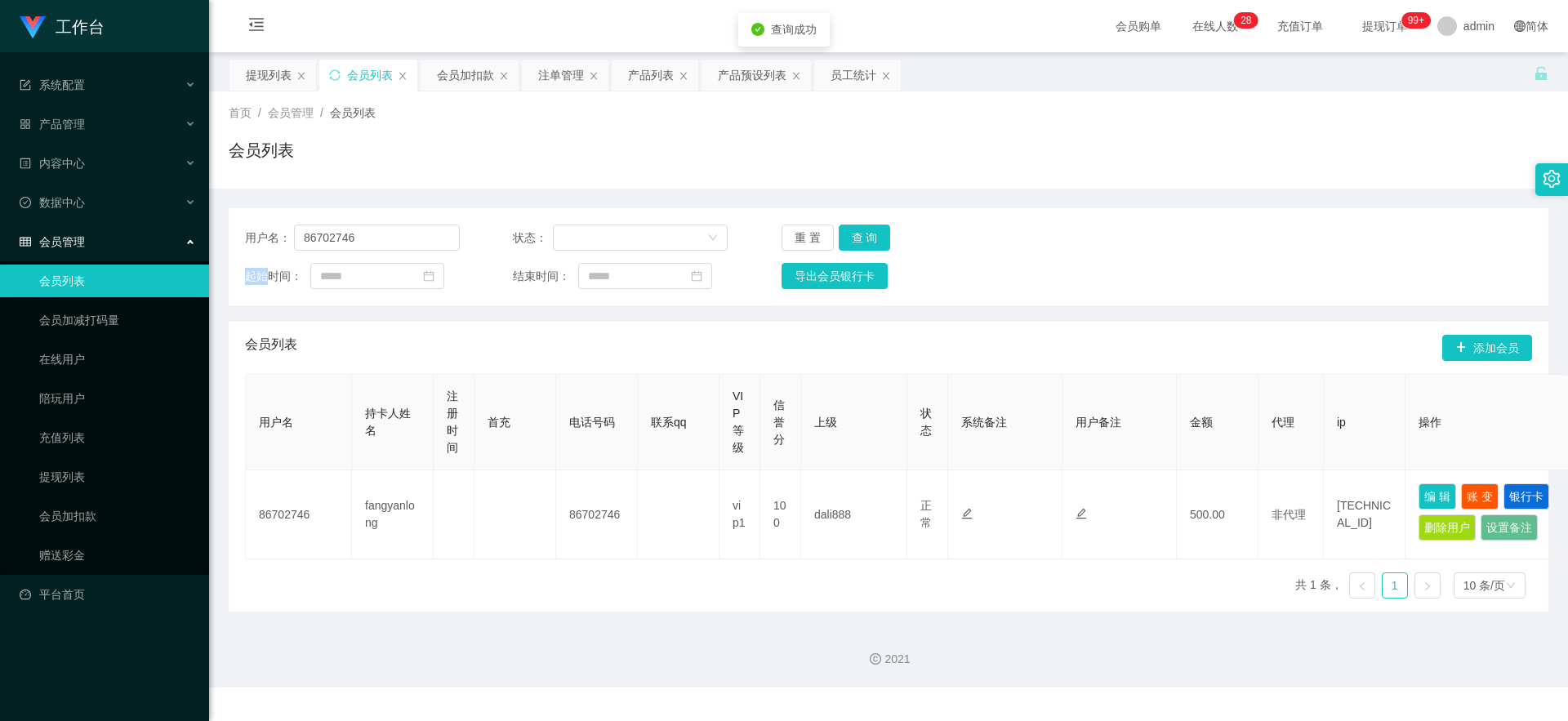
type input "86702746"
type input "fangyanlong"
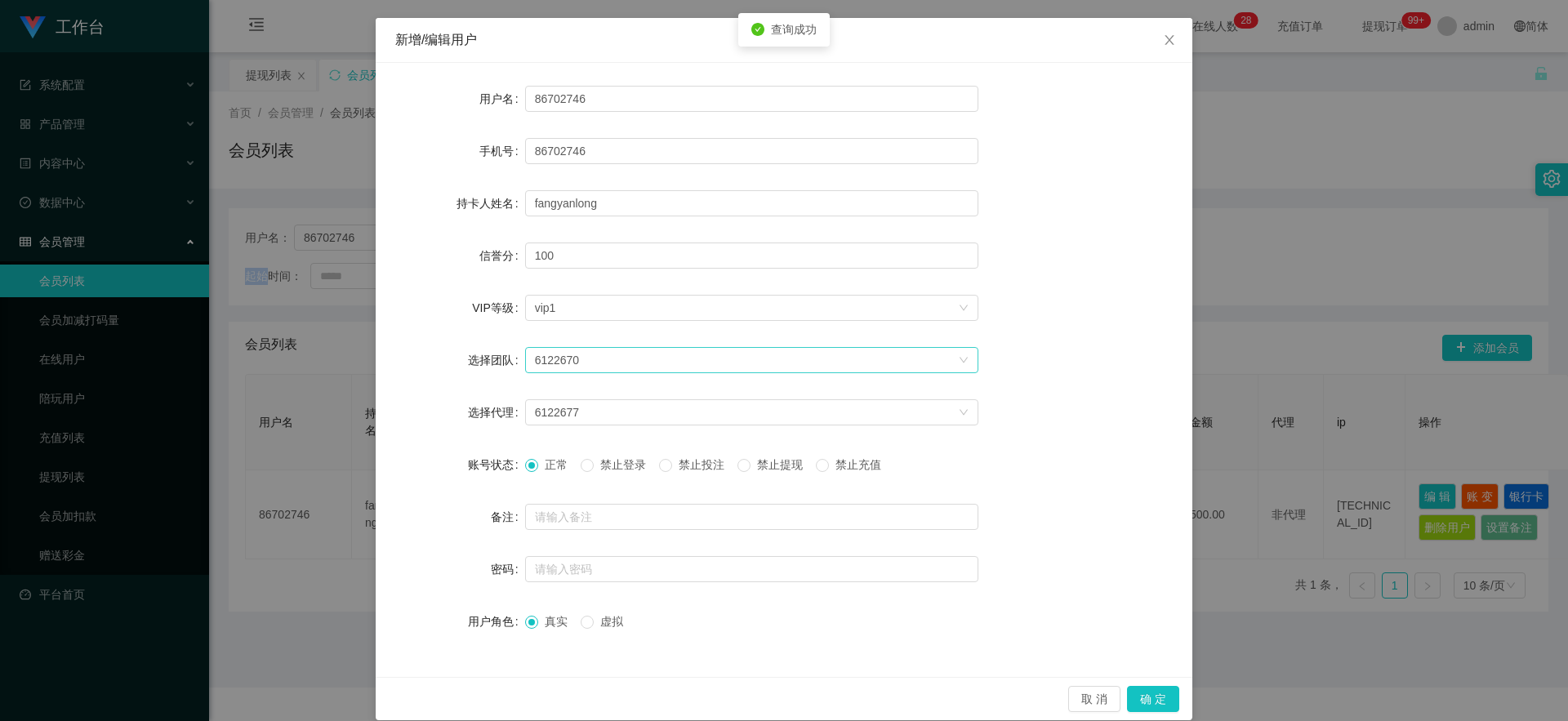
scroll to position [83, 0]
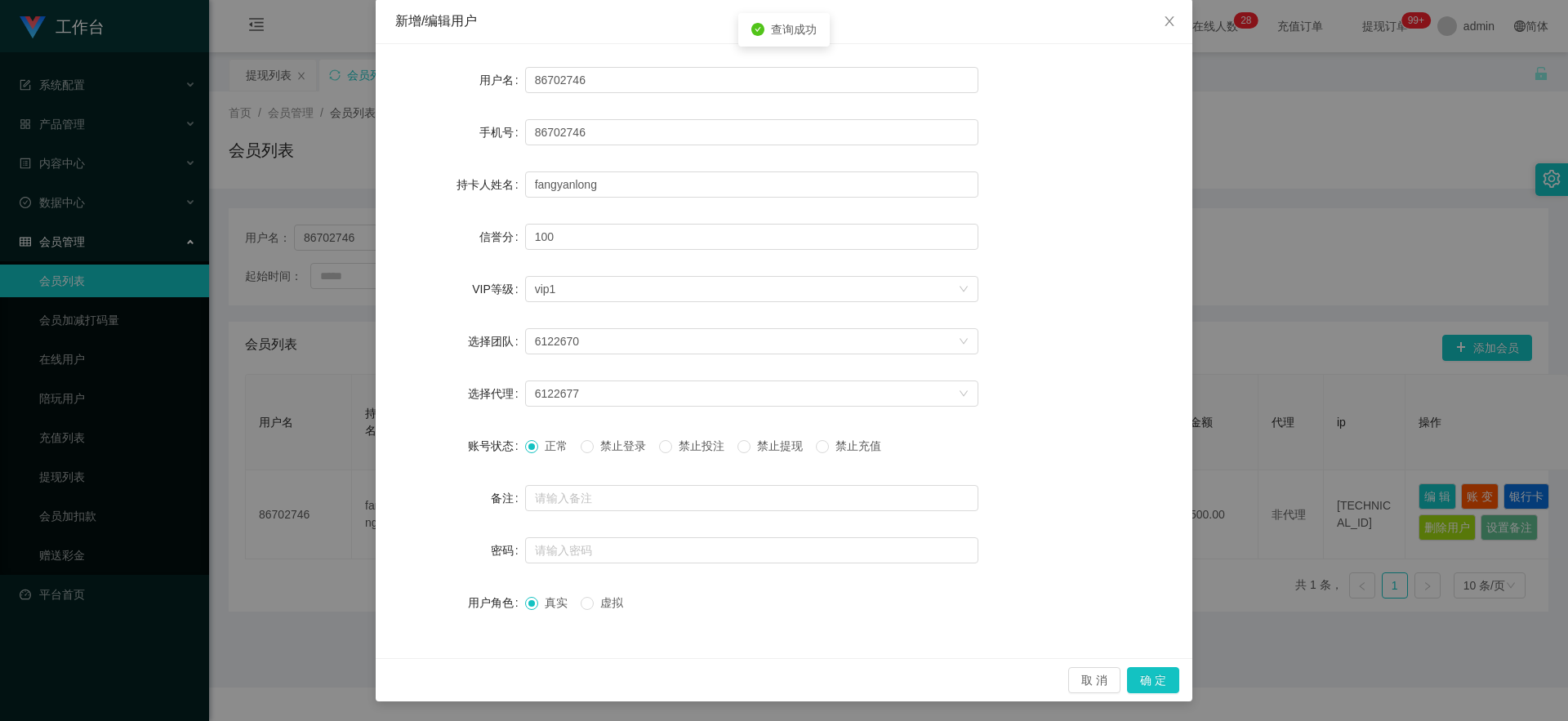
click at [557, 445] on span "禁止提现" at bounding box center [780, 446] width 59 height 13
click at [557, 456] on button "确 定" at bounding box center [1153, 680] width 53 height 26
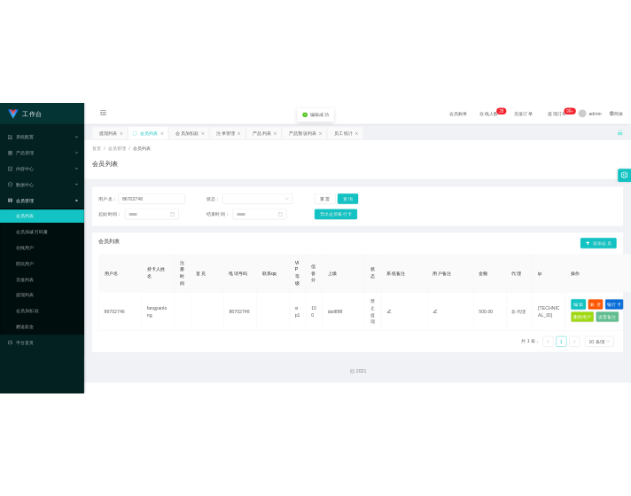
scroll to position [1, 0]
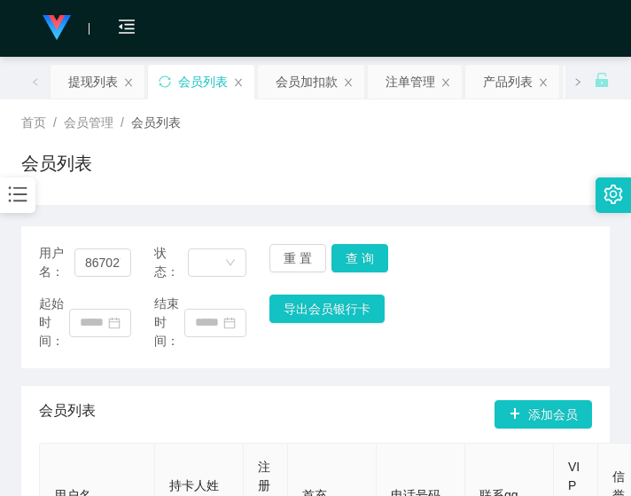
click at [144, 216] on div "用户名： 86702746 状态： 重 置 查 询 起始时间： 结束时间： 导出会员银行卡 会员列表 添加会员 用户名 持卡人姓名 注册时间 首充 电话号码 …" at bounding box center [315, 456] width 589 height 503
click at [107, 262] on input "86702746" at bounding box center [102, 262] width 57 height 28
click at [297, 92] on div "会员加扣款" at bounding box center [307, 82] width 62 height 34
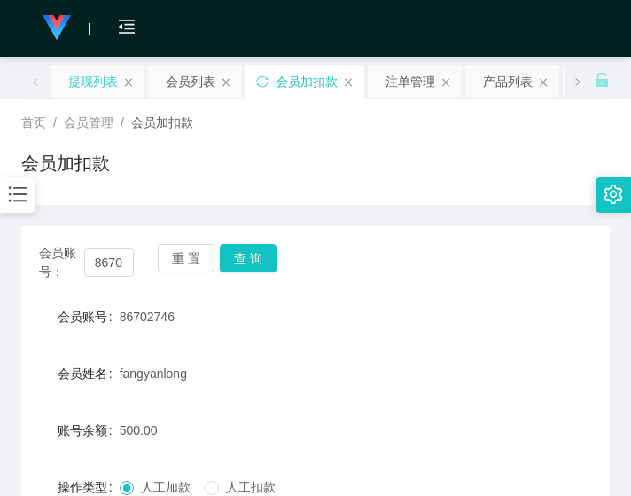
click at [94, 90] on div "提现列表" at bounding box center [93, 82] width 50 height 34
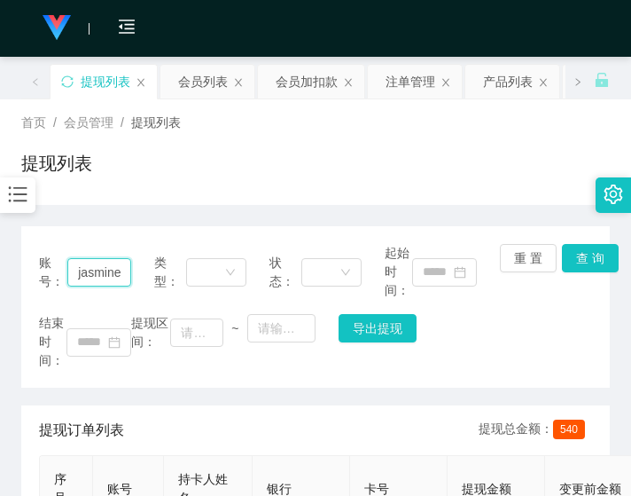
click at [112, 275] on input "jasminesaw1984" at bounding box center [99, 272] width 64 height 28
paste input "86702746"
type input "86702746"
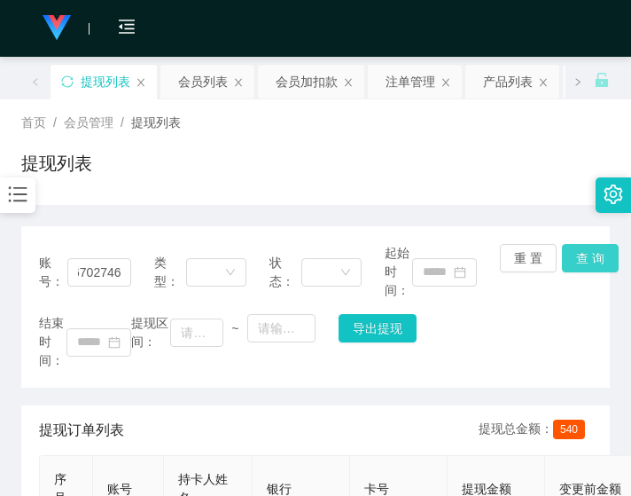
scroll to position [0, 0]
click at [595, 261] on button "查 询" at bounding box center [590, 258] width 57 height 28
click at [595, 261] on div "账号： 86702746 类型： 状态： 起始时间： 重 置 查 询 结束时间： 提现区间： ~ 导出提现" at bounding box center [315, 306] width 589 height 161
drag, startPoint x: 121, startPoint y: 190, endPoint x: 443, endPoint y: 3, distance: 372.2
click at [129, 185] on div "提现列表" at bounding box center [315, 170] width 589 height 41
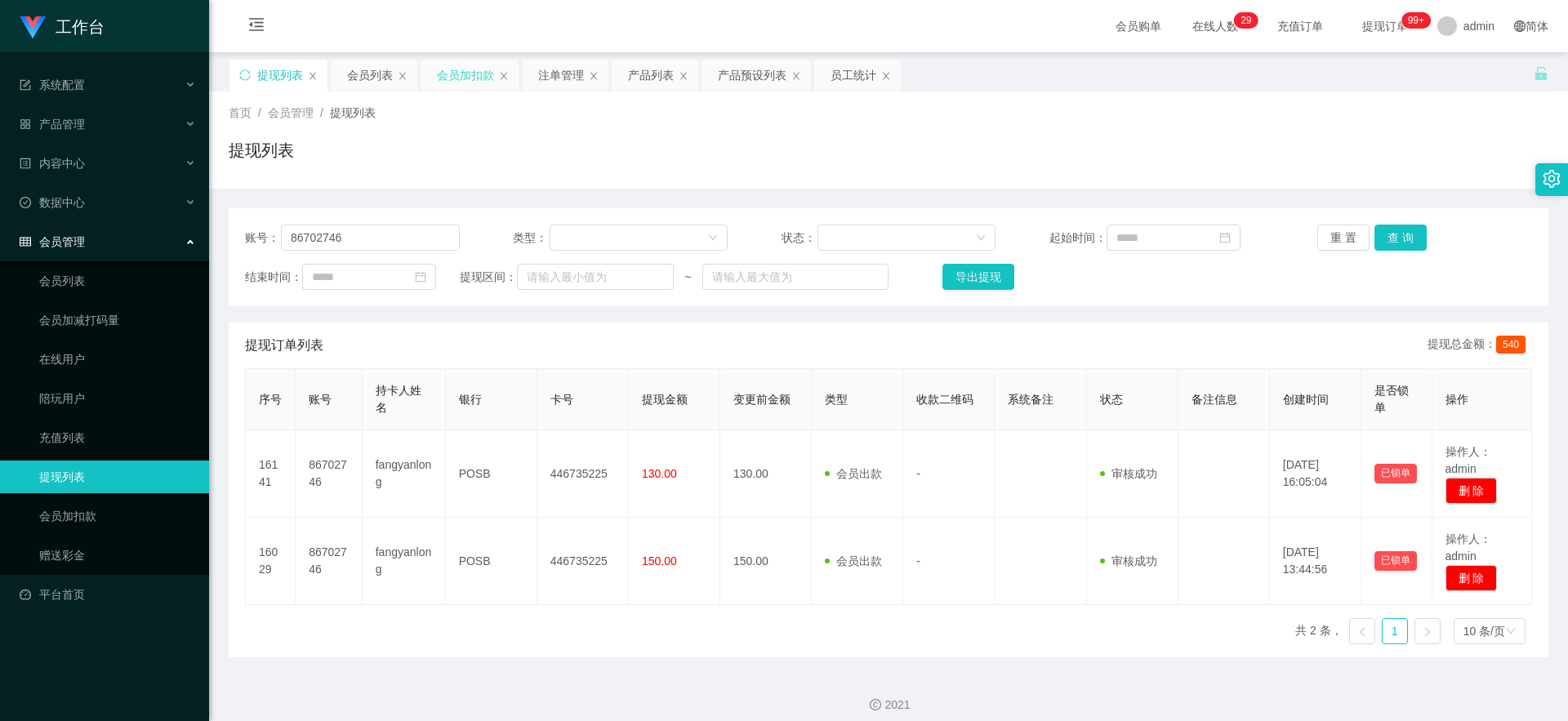
click at [475, 68] on div "会员加扣款" at bounding box center [465, 76] width 57 height 31
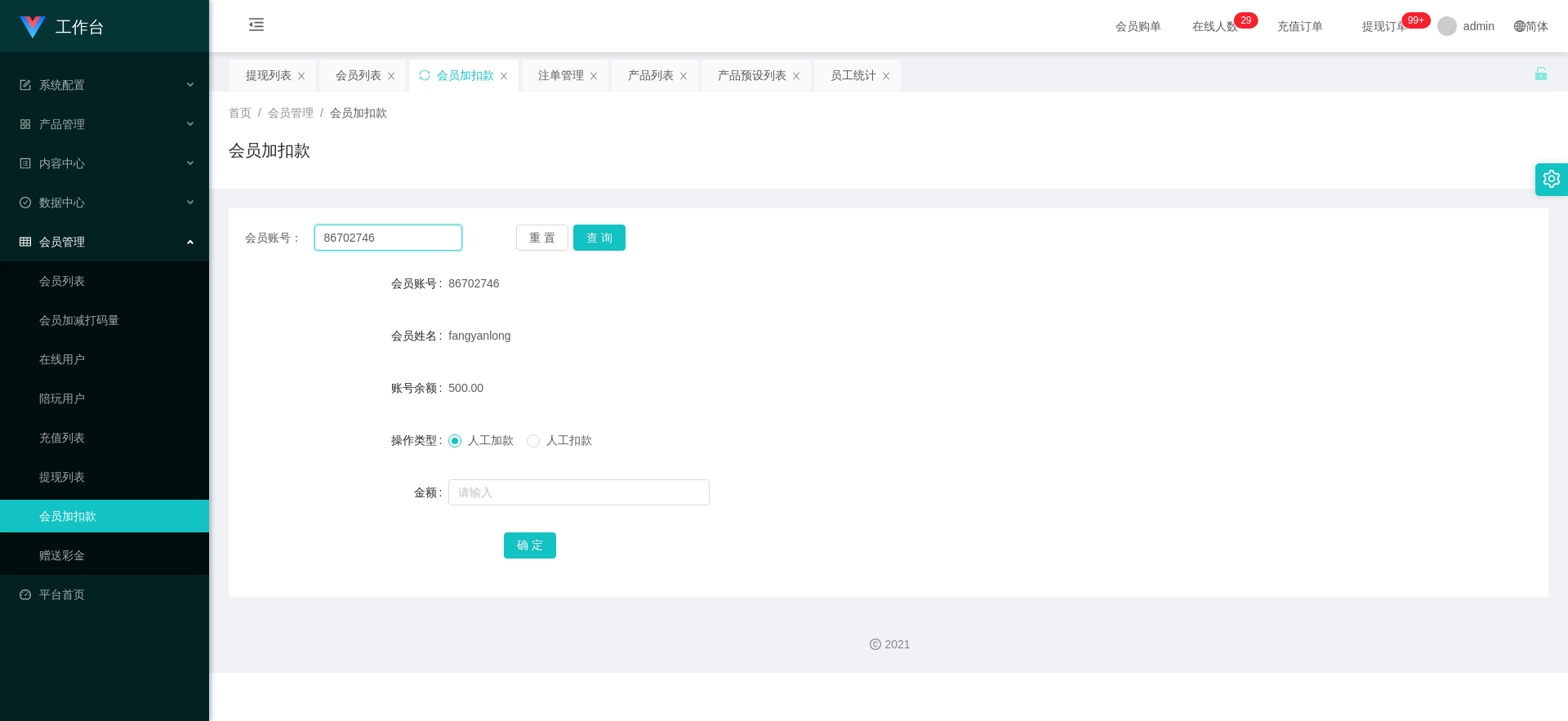
click at [405, 249] on input "86702746" at bounding box center [388, 238] width 147 height 26
paste input "1164635360"
type input "1164635360"
click at [557, 231] on button "查 询" at bounding box center [599, 238] width 53 height 26
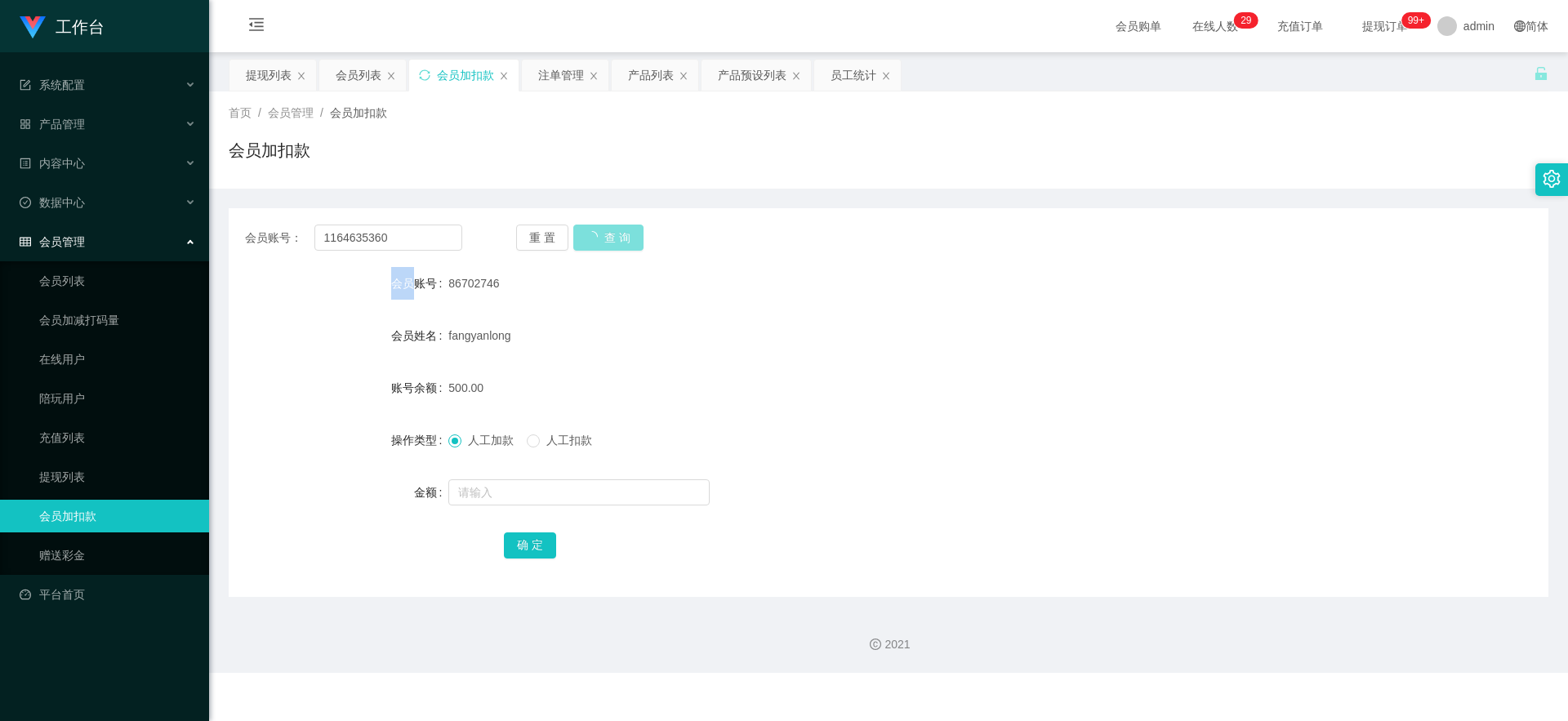
click at [557, 231] on div "重 置 查 询" at bounding box center [625, 238] width 217 height 26
click at [557, 235] on div "重 置 查 询" at bounding box center [625, 238] width 217 height 26
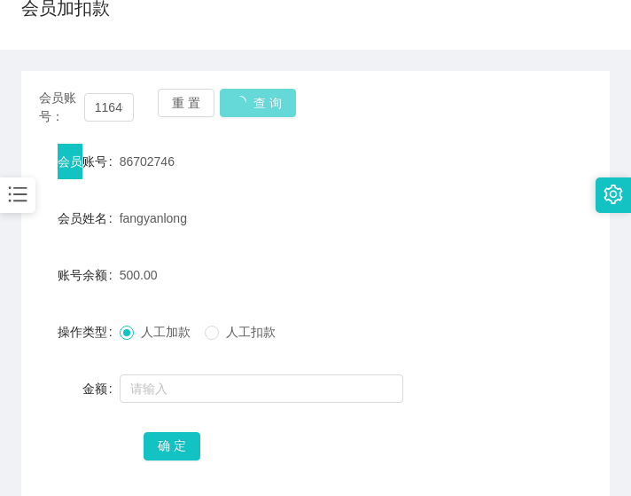
scroll to position [244, 0]
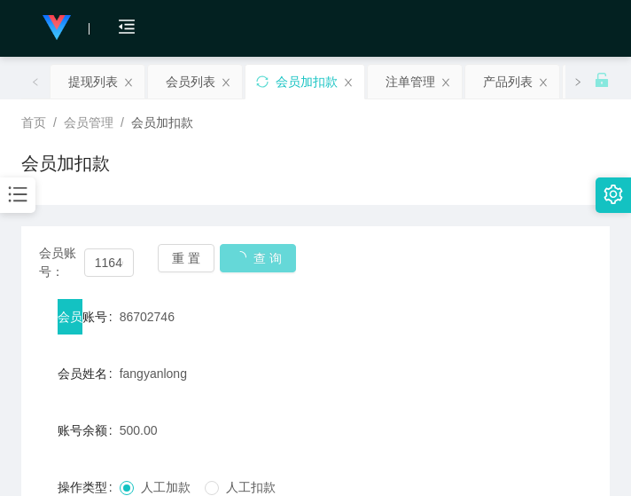
scroll to position [244, 0]
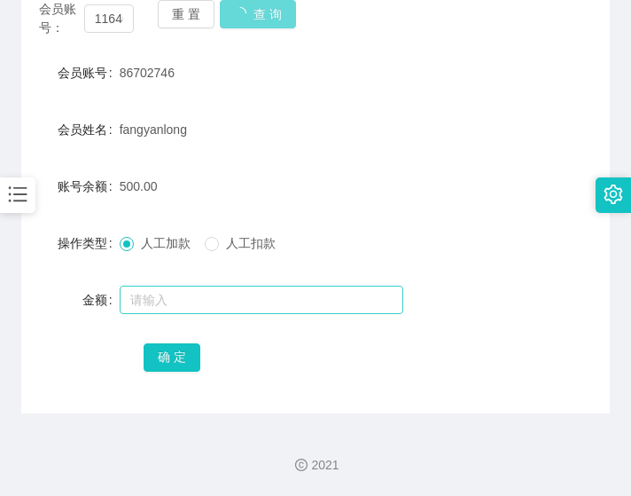
drag, startPoint x: 95, startPoint y: 418, endPoint x: 121, endPoint y: 309, distance: 112.0
click at [95, 418] on div "2021" at bounding box center [315, 454] width 631 height 82
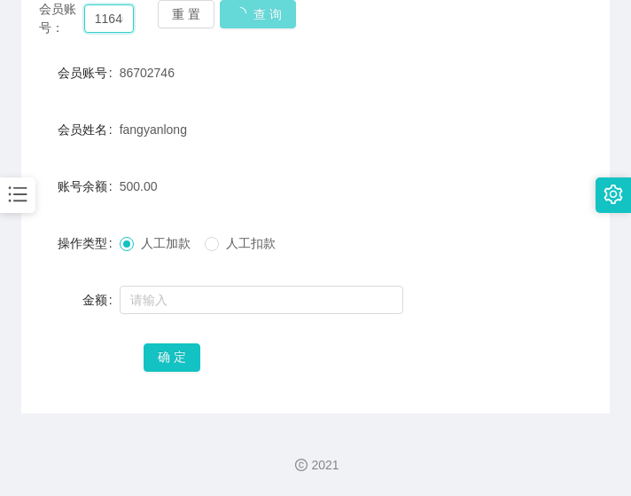
click at [117, 23] on input "1164635360" at bounding box center [109, 18] width 51 height 28
paste input "86944584"
type input "86944584"
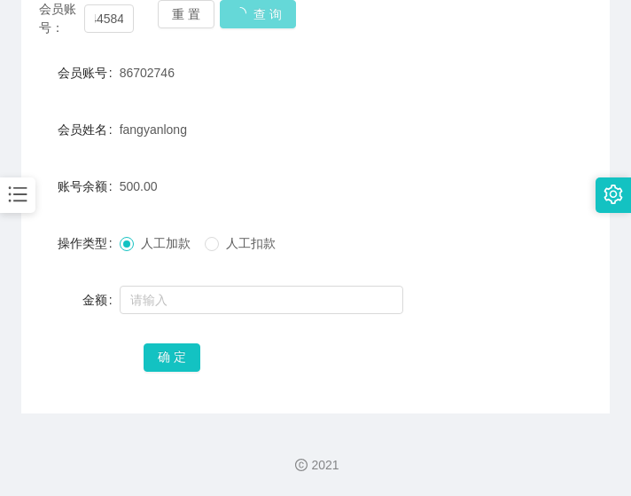
click at [254, 20] on div "会员账号： 86944584 重 置 查 询" at bounding box center [315, 18] width 589 height 37
copy label "会员账号"
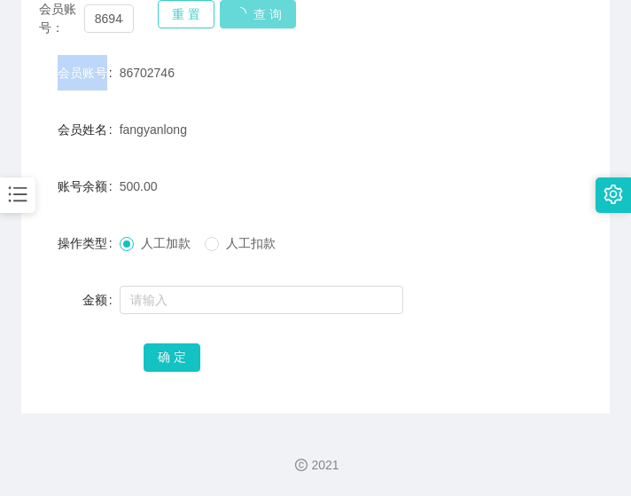
click at [183, 9] on button "重 置" at bounding box center [186, 14] width 57 height 28
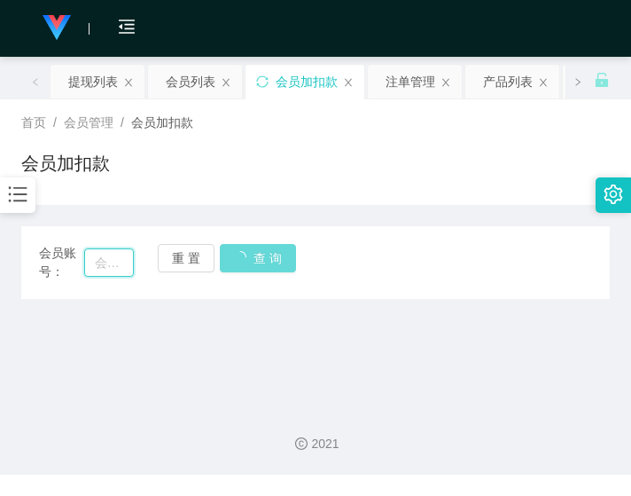
click at [108, 275] on input "text" at bounding box center [109, 262] width 51 height 28
paste input "86944584"
type input "86944584"
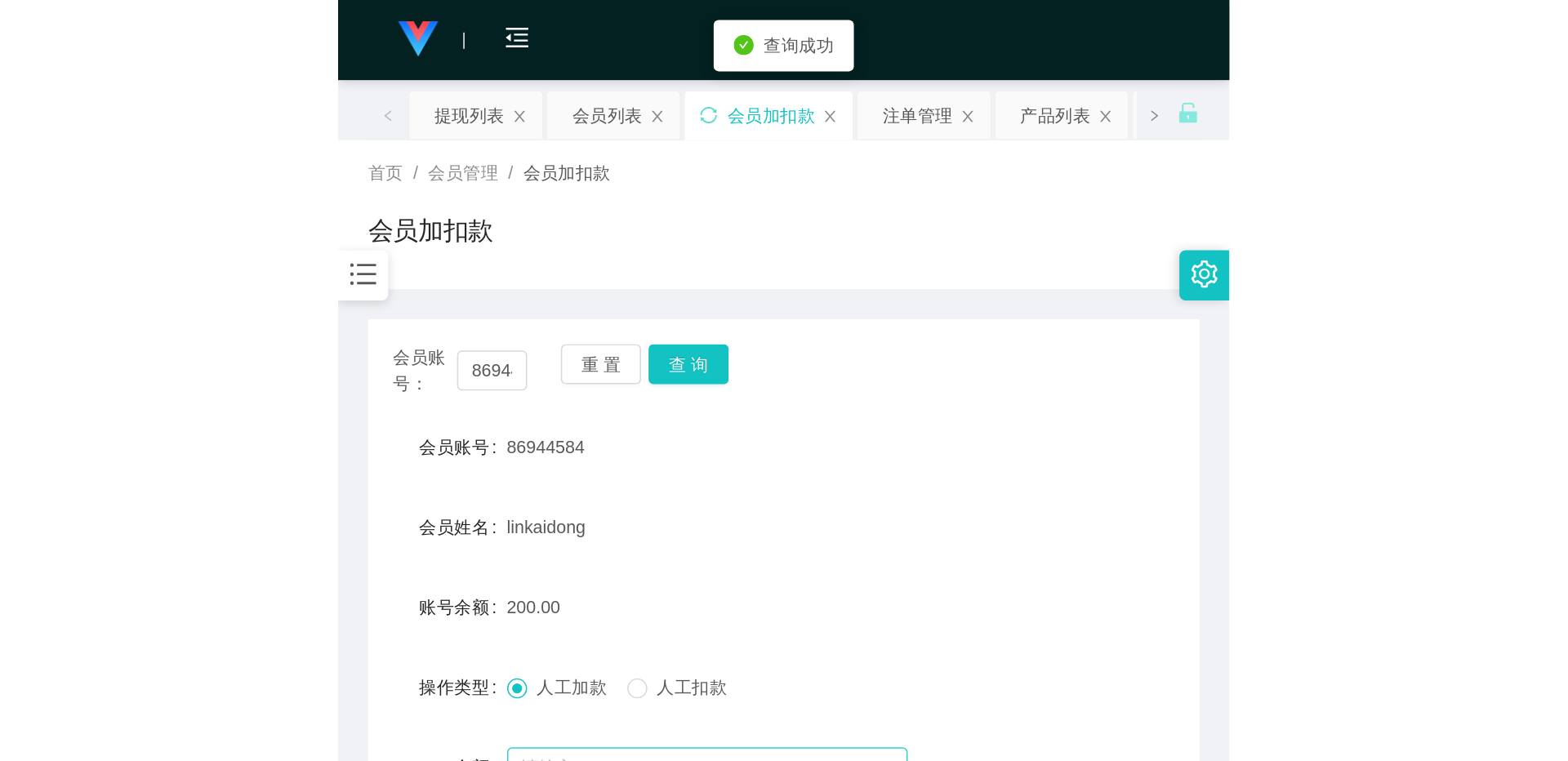
scroll to position [184, 0]
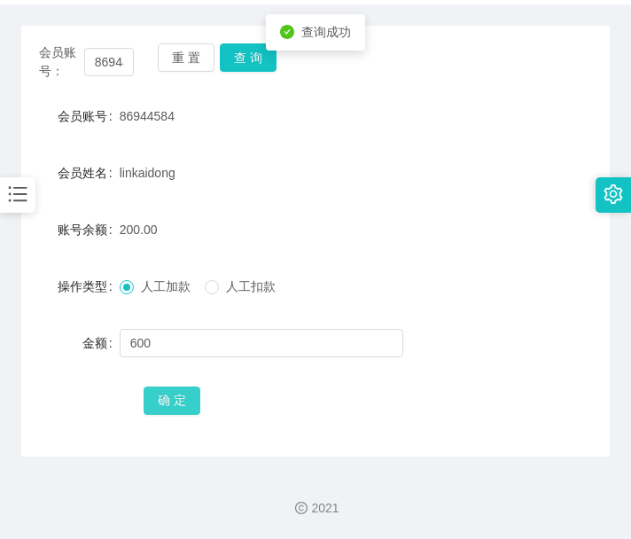
type input "600"
click at [192, 389] on button "确 定" at bounding box center [172, 400] width 57 height 28
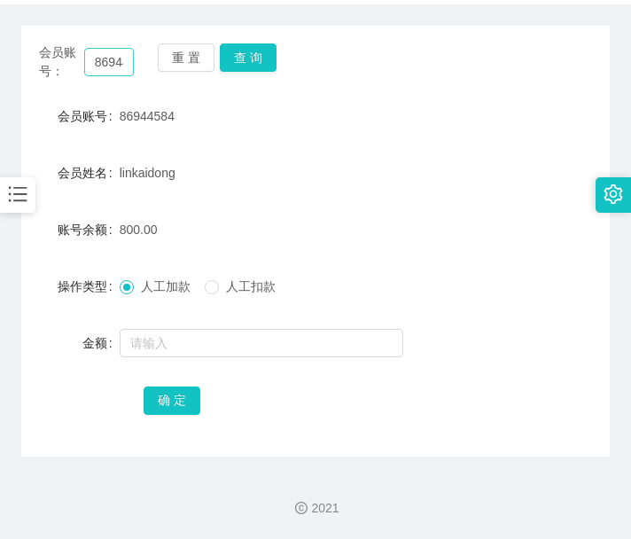
drag, startPoint x: 96, startPoint y: 45, endPoint x: 109, endPoint y: 49, distance: 13.8
click at [101, 51] on div "会员账号： 86944584" at bounding box center [86, 61] width 95 height 37
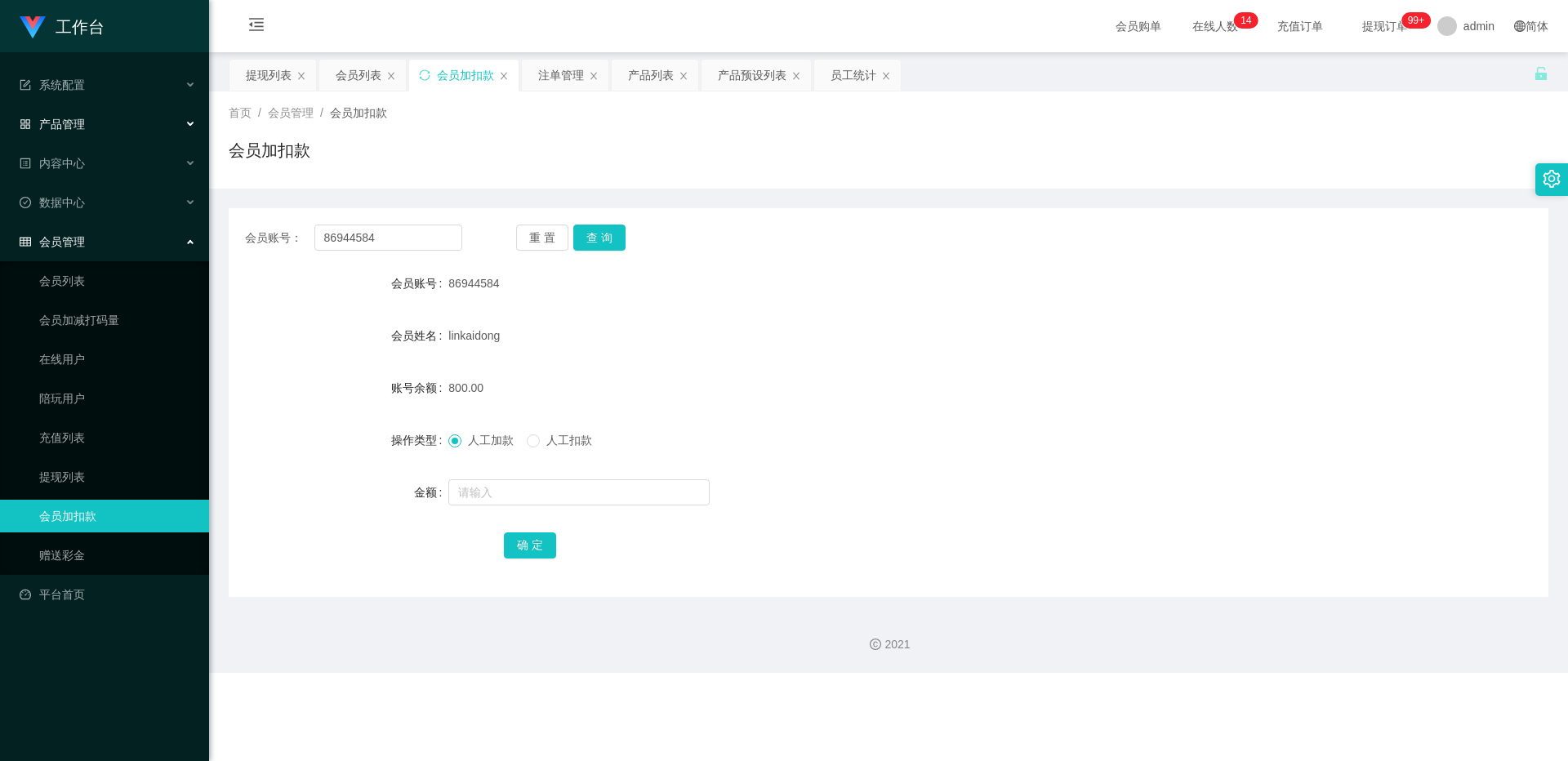
click at [47, 119] on span "产品管理" at bounding box center [52, 124] width 65 height 13
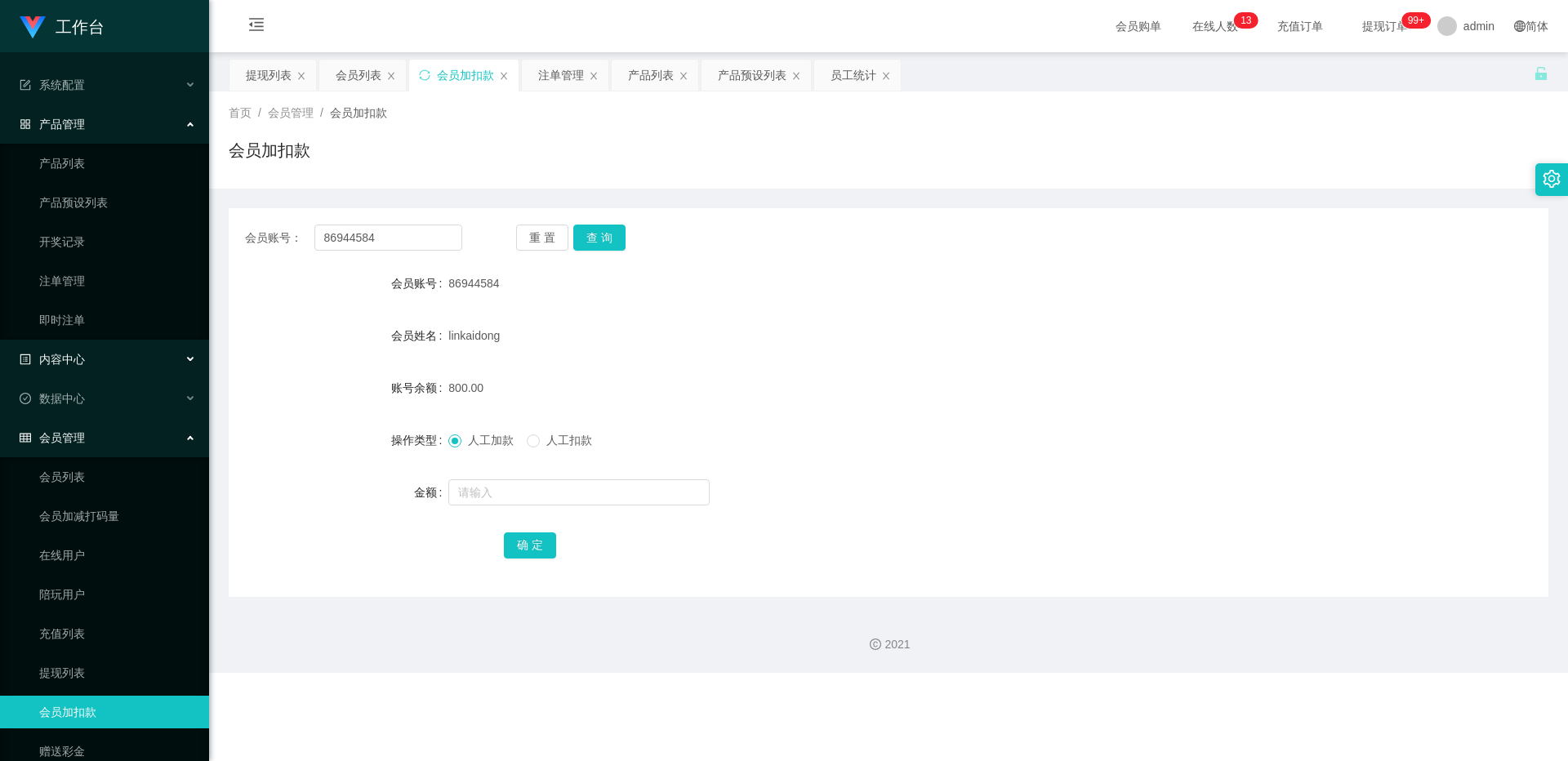
click at [90, 350] on div "内容中心" at bounding box center [104, 358] width 209 height 32
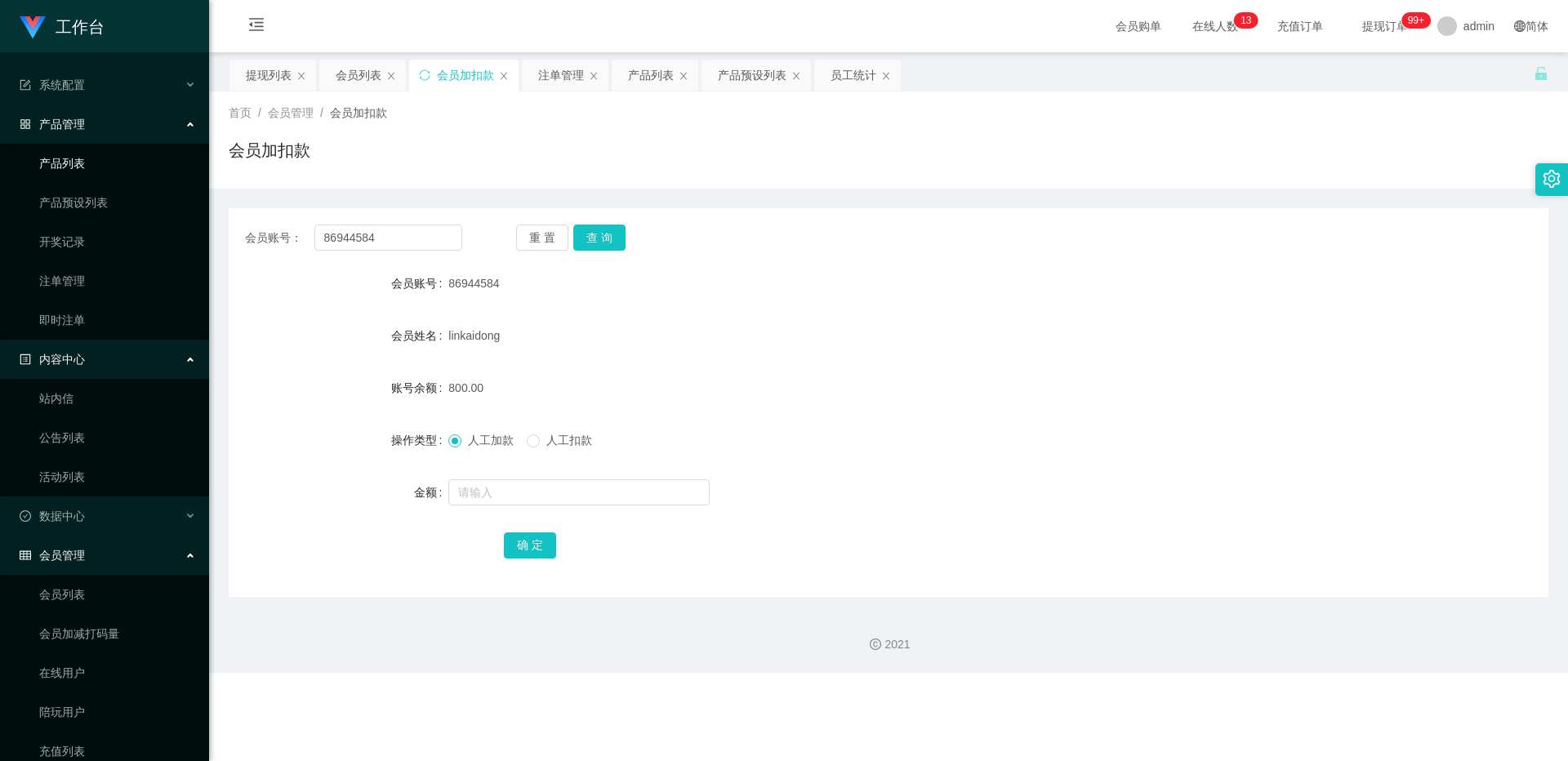
click at [96, 155] on link "产品列表" at bounding box center [118, 163] width 157 height 32
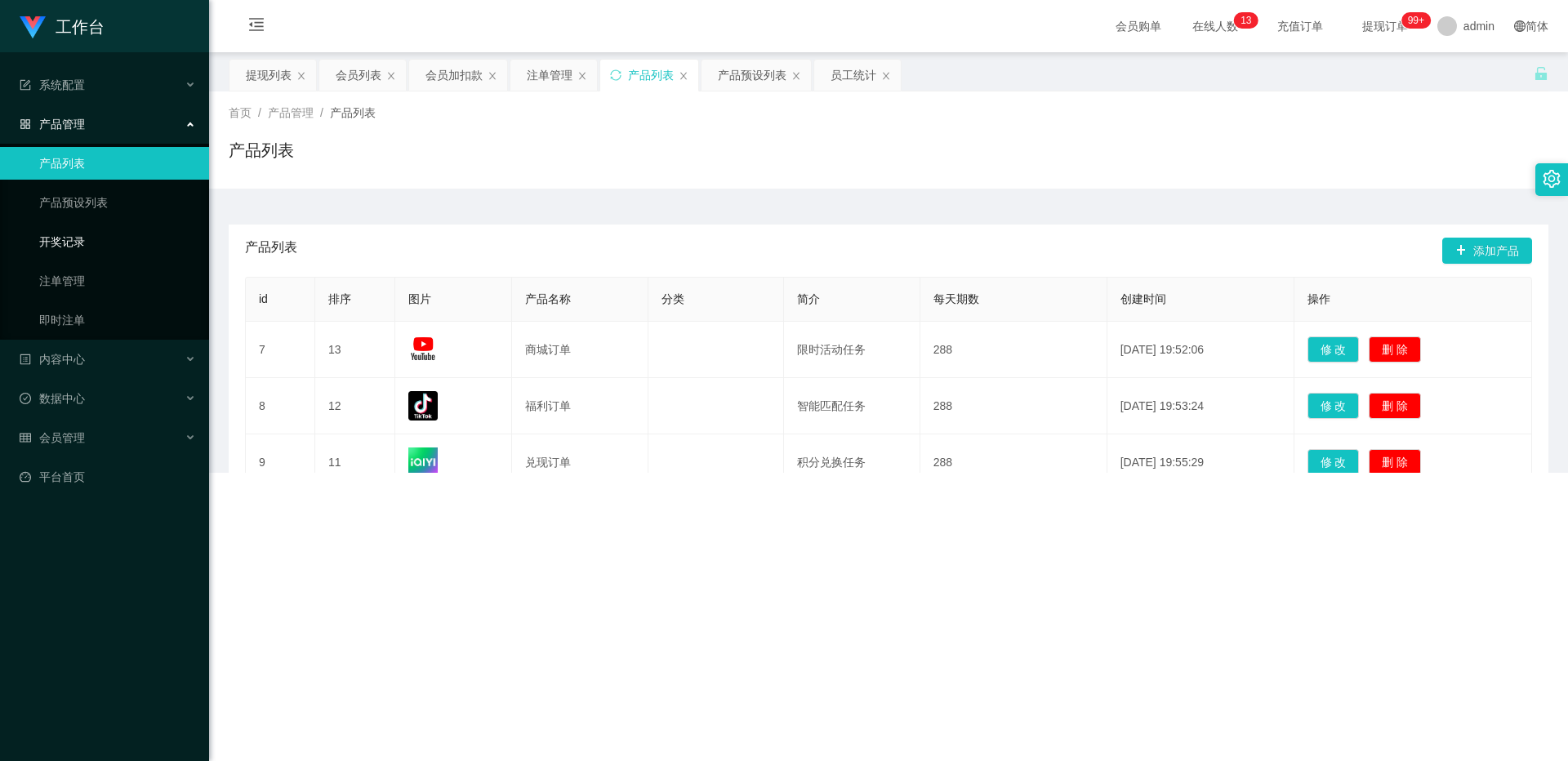
click at [94, 253] on link "开奖记录" at bounding box center [118, 241] width 157 height 32
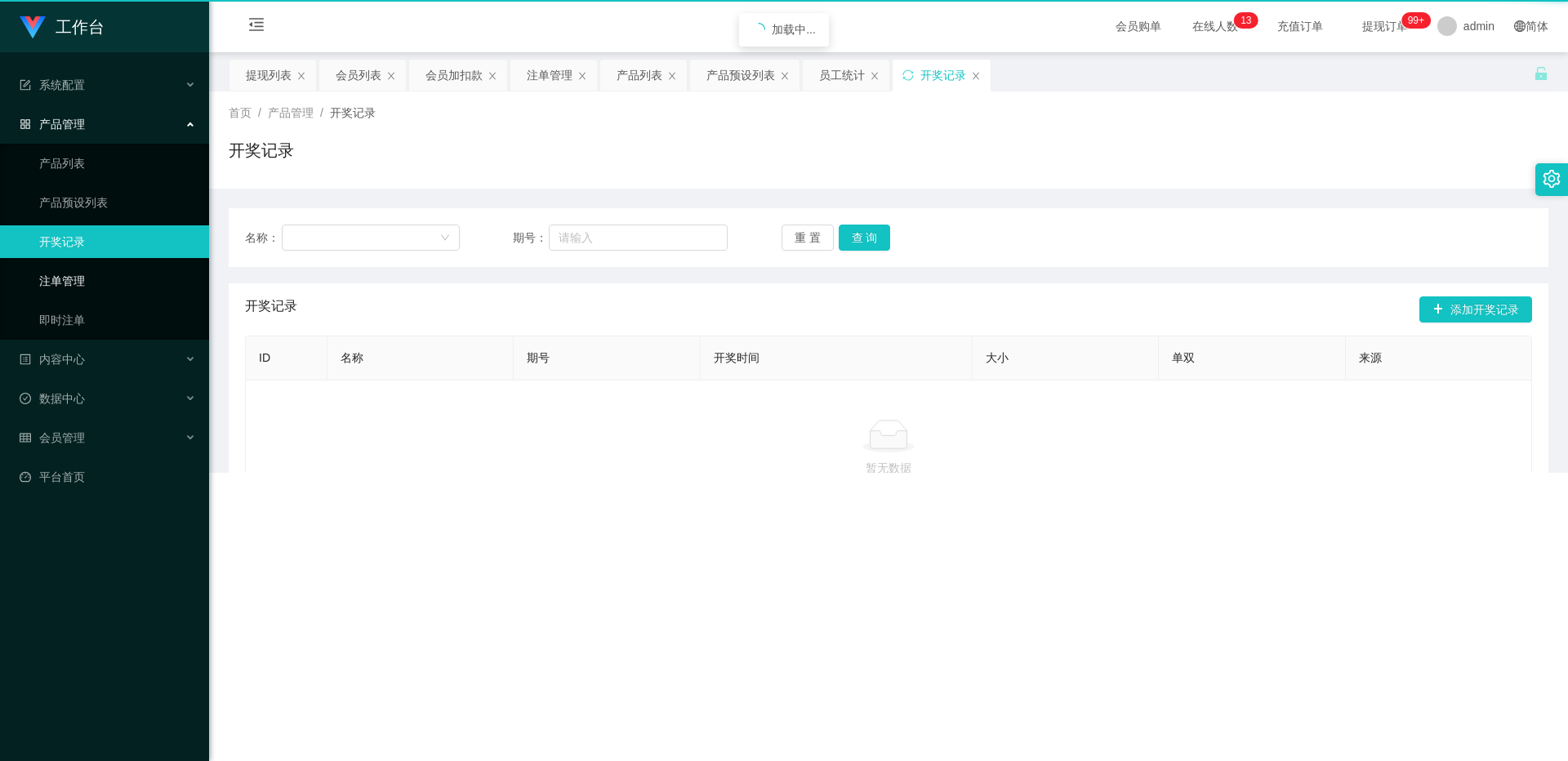
click at [94, 275] on link "注单管理" at bounding box center [118, 280] width 157 height 32
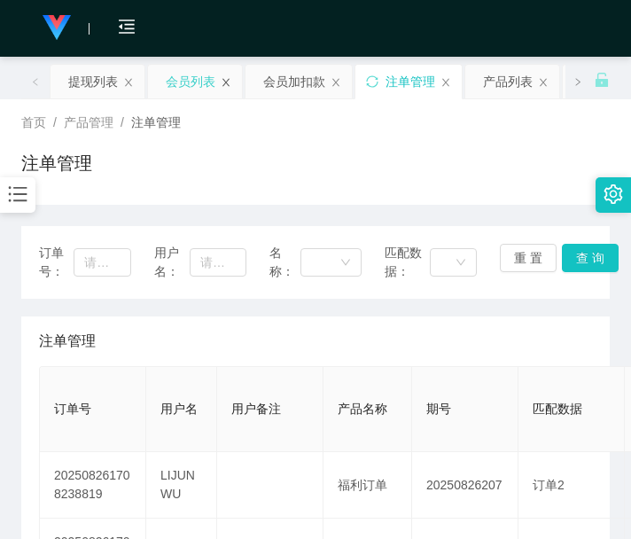
drag, startPoint x: 133, startPoint y: 170, endPoint x: 229, endPoint y: 83, distance: 129.3
click at [133, 170] on div "注单管理" at bounding box center [315, 170] width 589 height 41
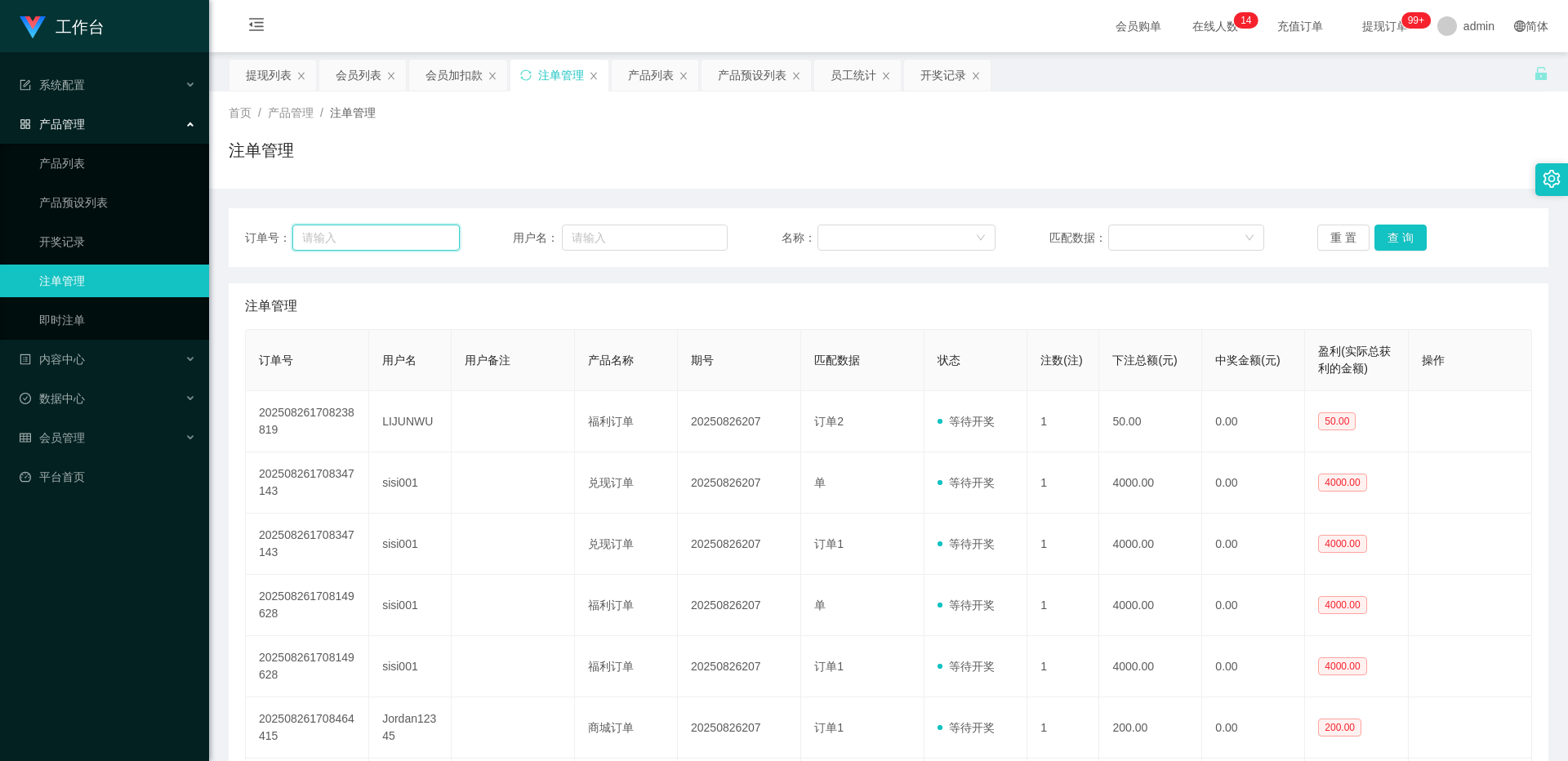
click at [417, 242] on input "text" at bounding box center [375, 238] width 167 height 26
paste input "sss12345"
type input "sss12345"
click at [574, 233] on input "text" at bounding box center [645, 238] width 166 height 26
paste input "sss12345"
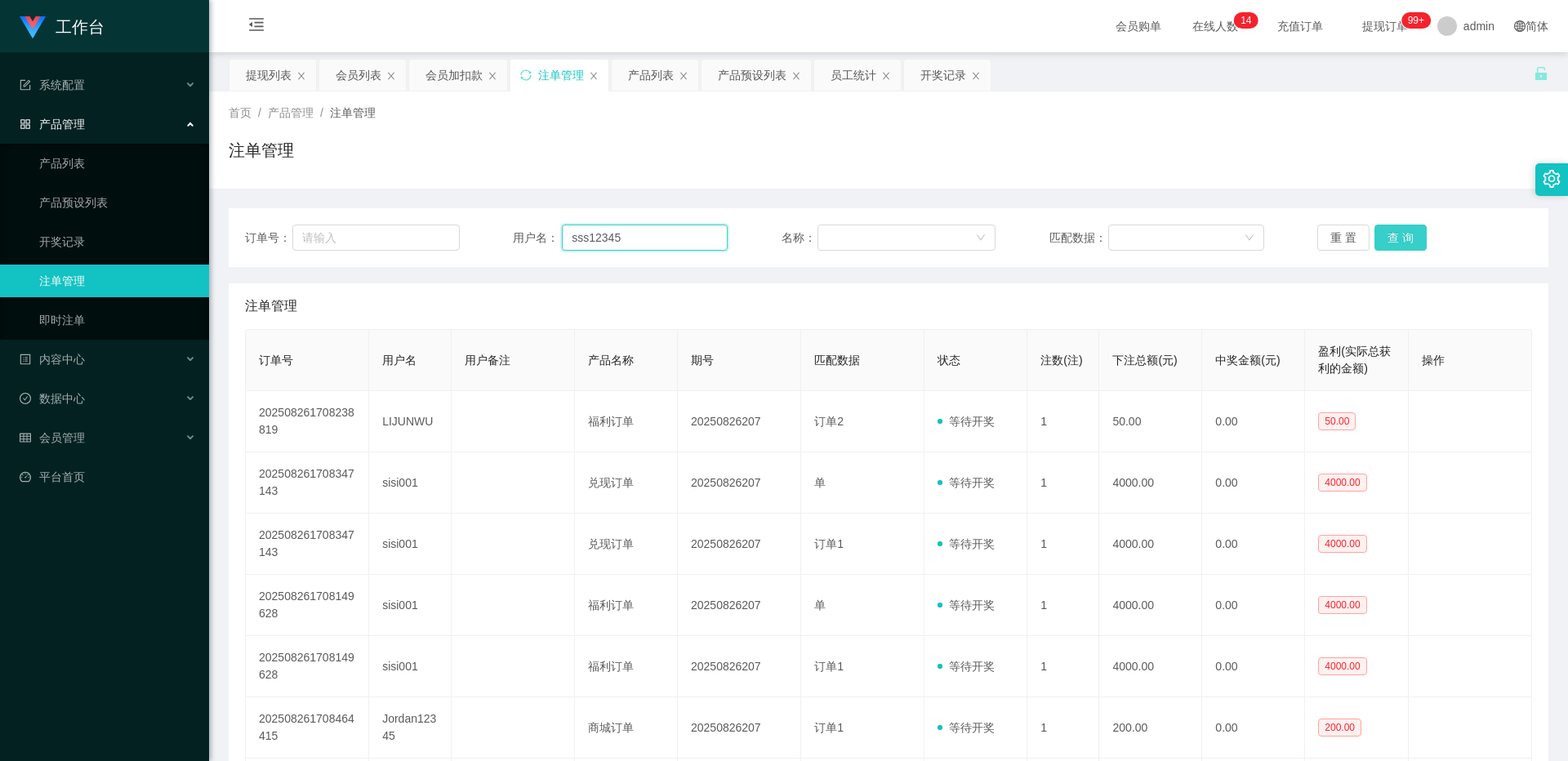
type input "sss12345"
click at [580, 240] on button "查 询" at bounding box center [1400, 238] width 53 height 26
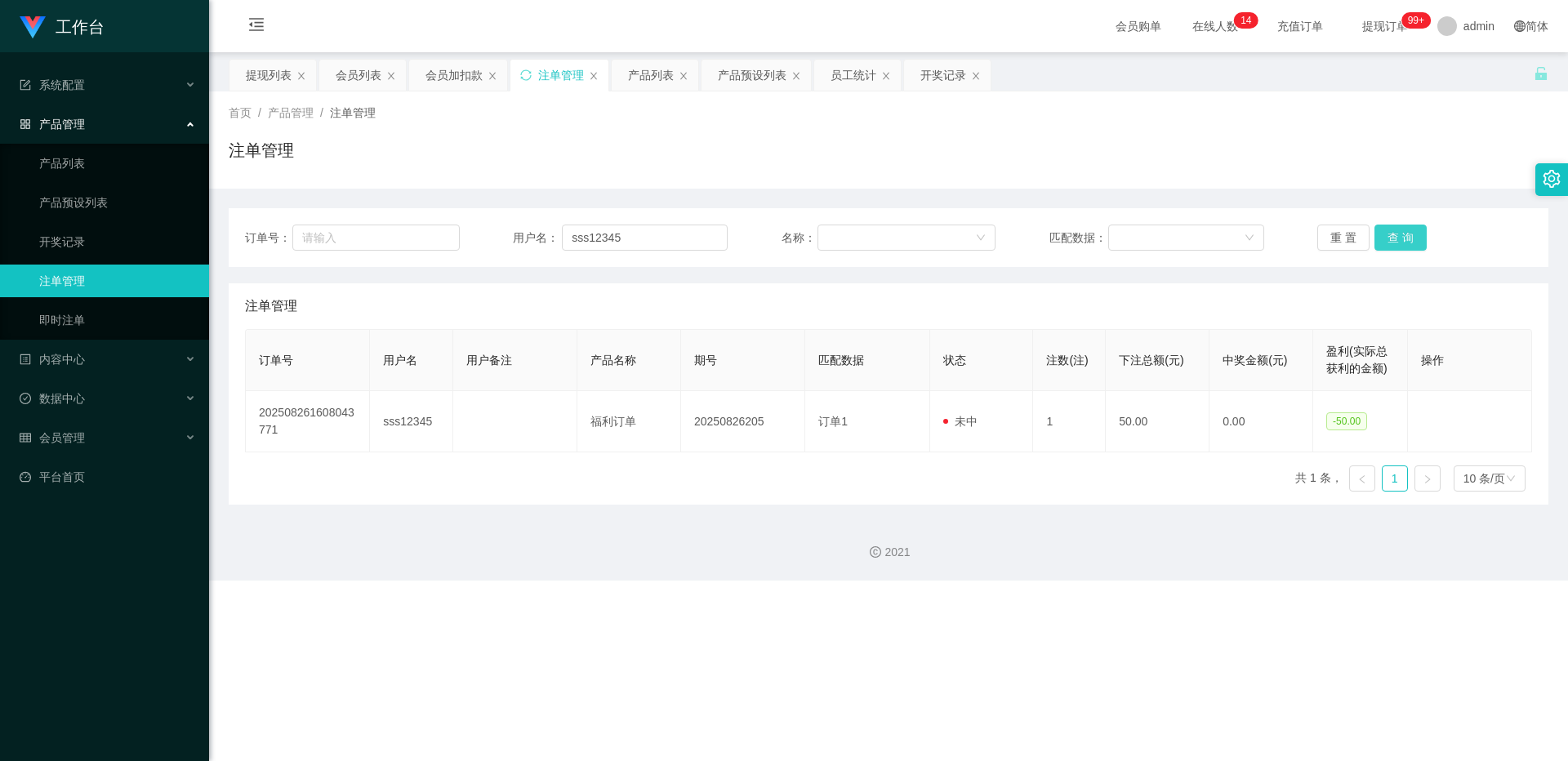
click at [580, 240] on div "重 置 查 询" at bounding box center [1424, 238] width 215 height 26
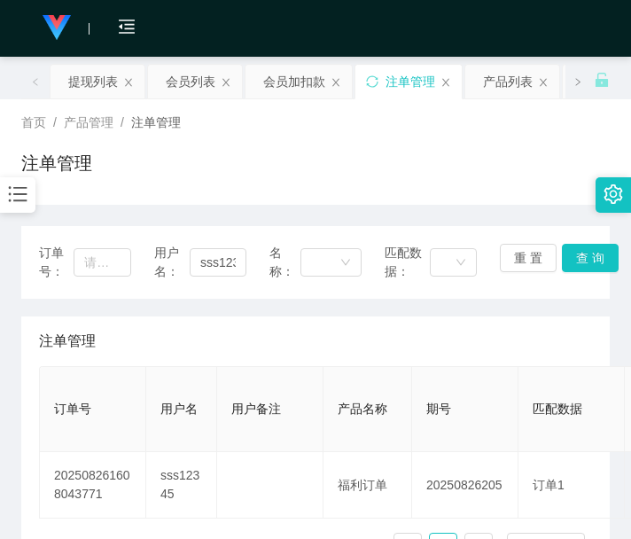
click at [188, 179] on div "注单管理" at bounding box center [315, 170] width 589 height 41
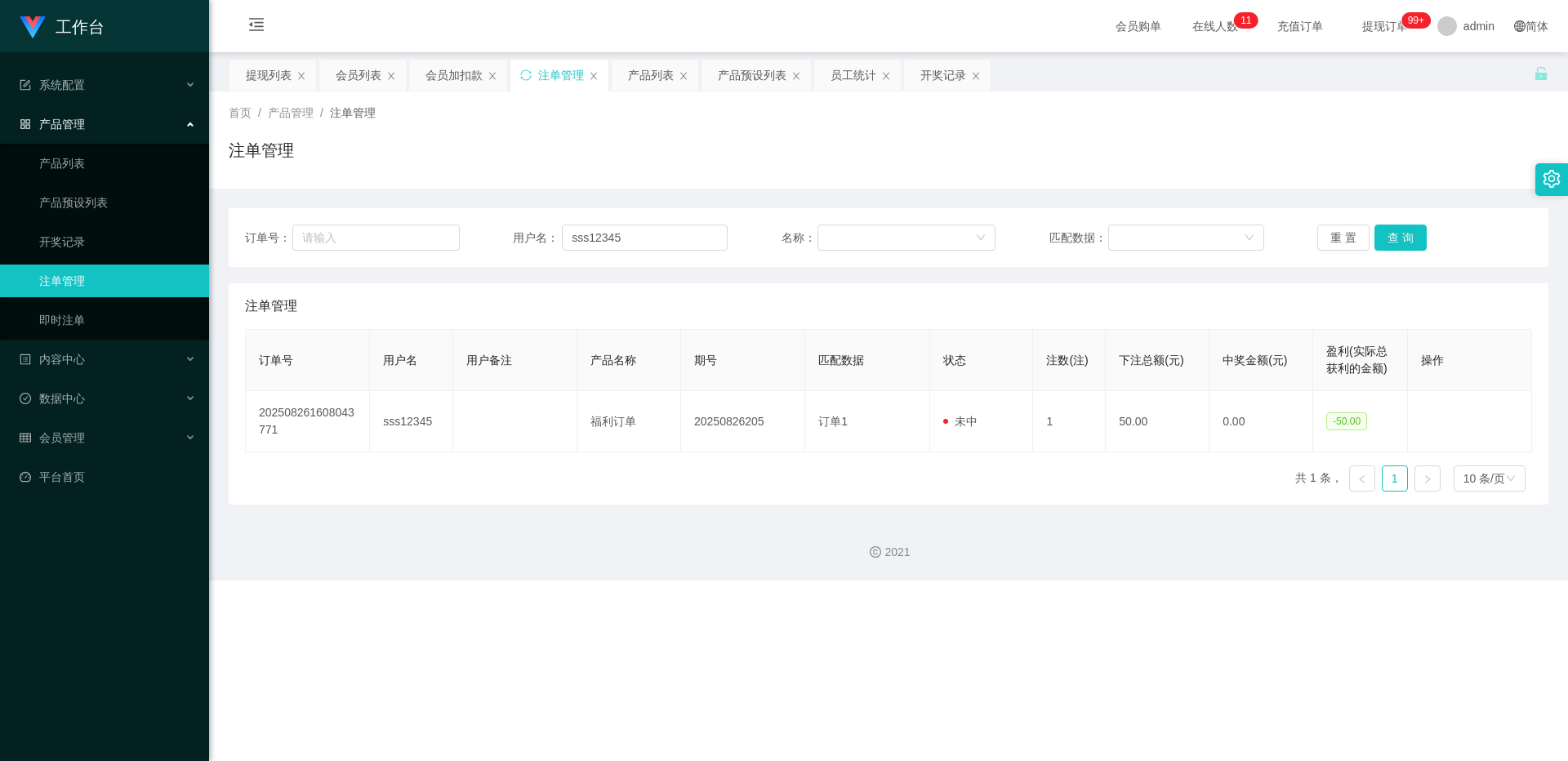
click at [84, 111] on div "产品管理" at bounding box center [104, 123] width 209 height 32
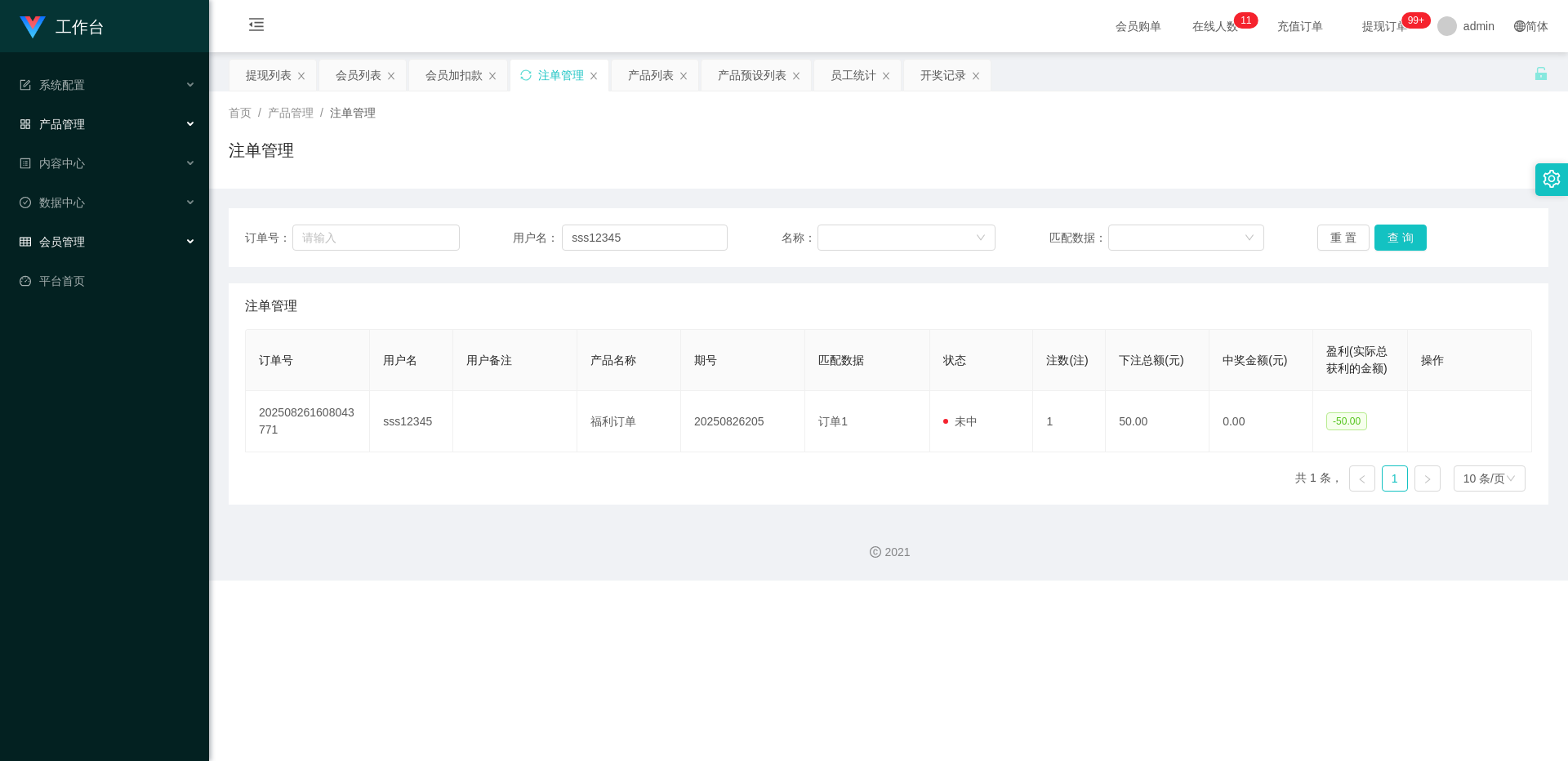
click at [83, 232] on div "会员管理" at bounding box center [104, 241] width 209 height 32
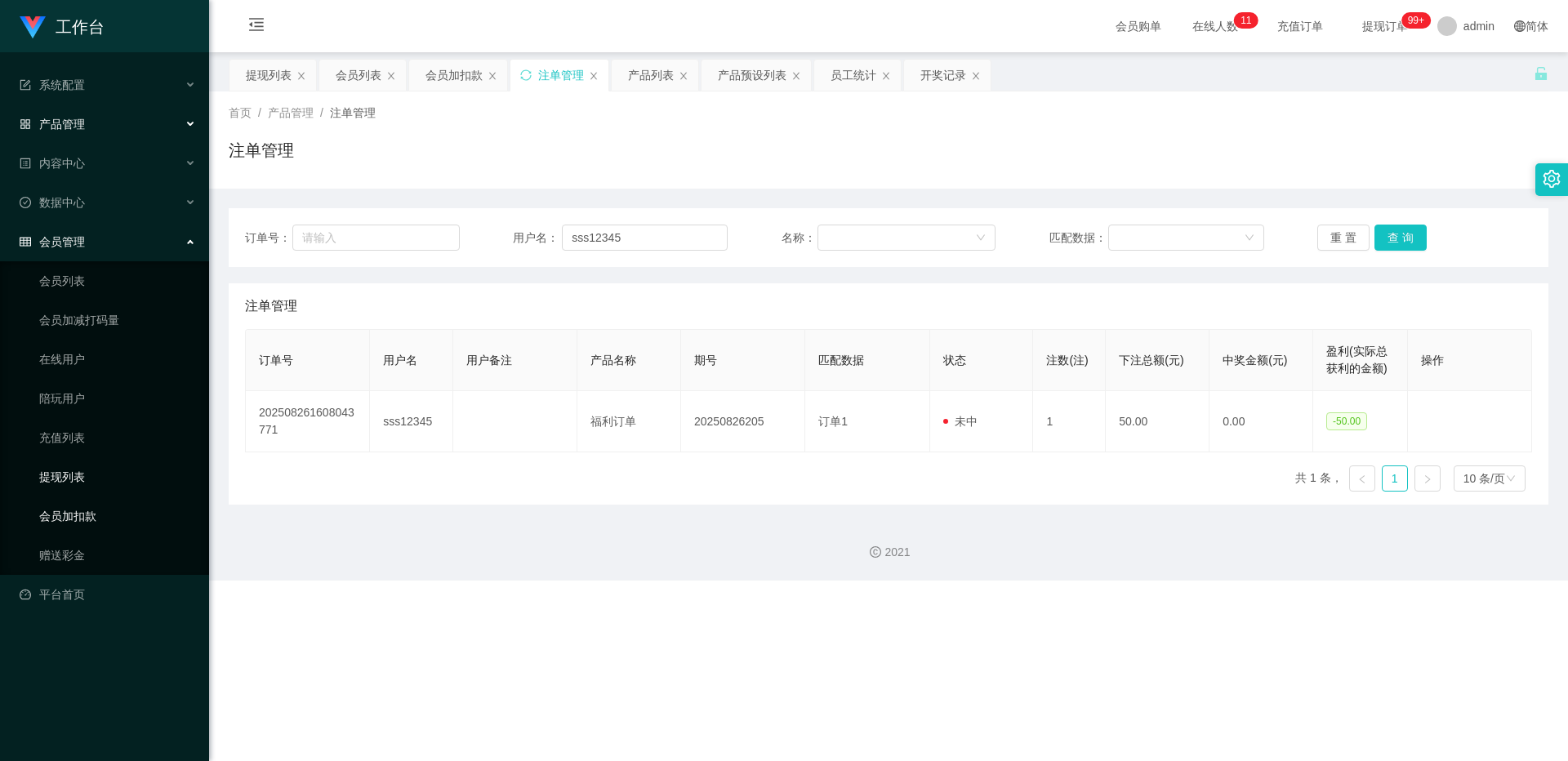
drag, startPoint x: 105, startPoint y: 478, endPoint x: 105, endPoint y: 521, distance: 43.0
click at [105, 478] on link "提现列表" at bounding box center [118, 476] width 157 height 32
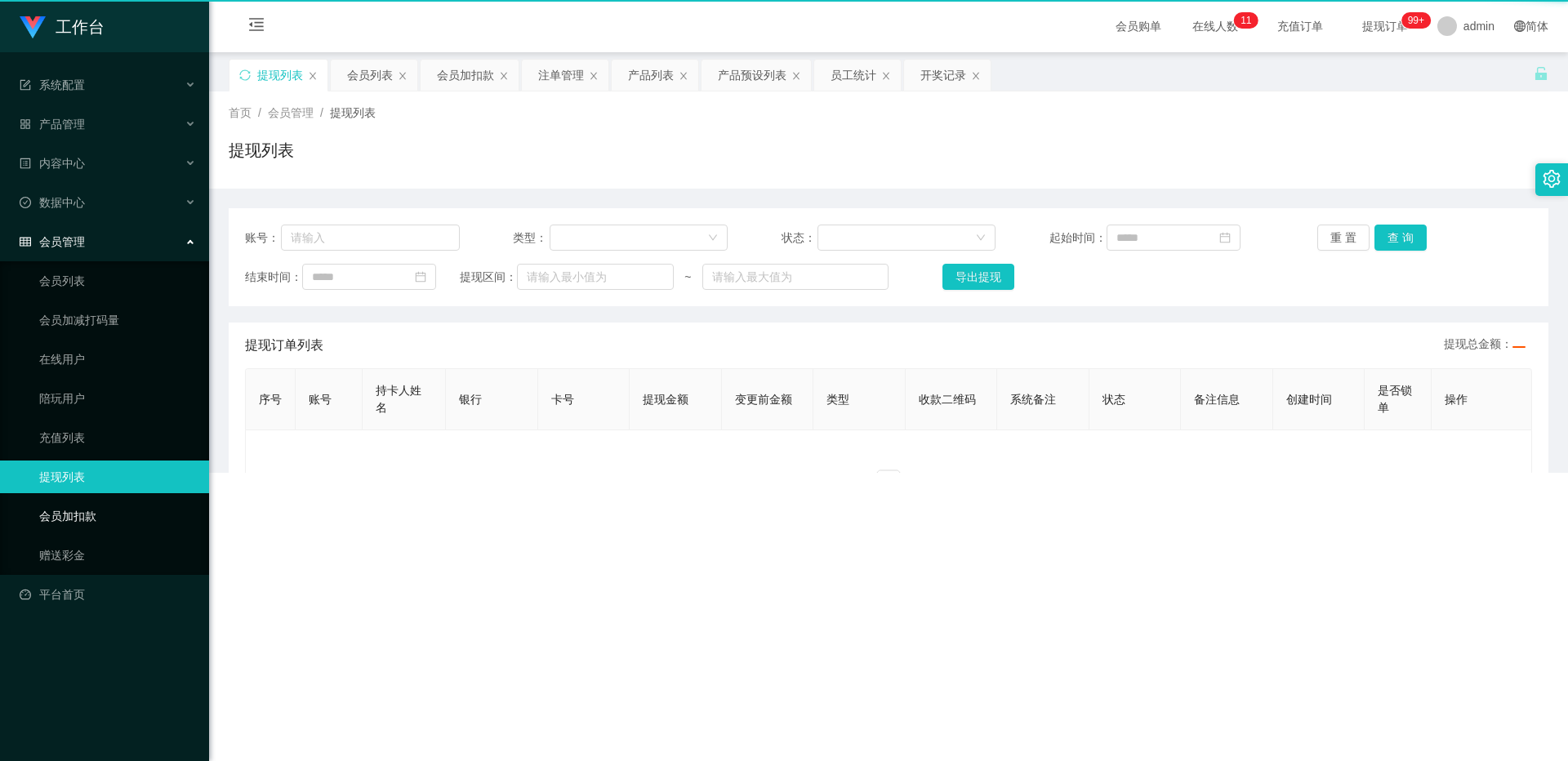
click at [105, 496] on link "会员加扣款" at bounding box center [118, 516] width 157 height 32
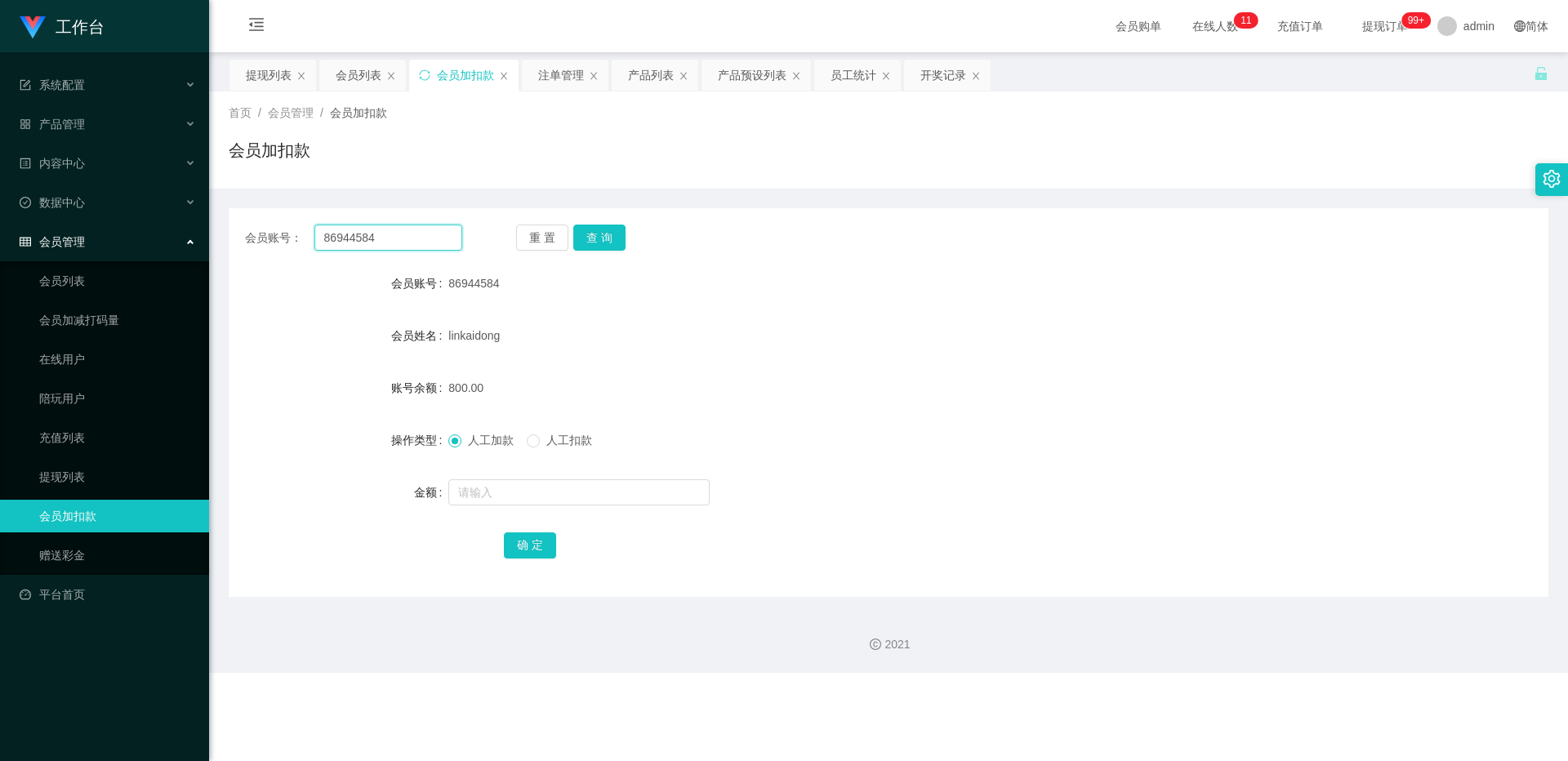
click at [423, 246] on input "86944584" at bounding box center [388, 238] width 147 height 26
paste input "sss12345"
type input "sss12345"
drag, startPoint x: 254, startPoint y: 80, endPoint x: 263, endPoint y: 100, distance: 21.9
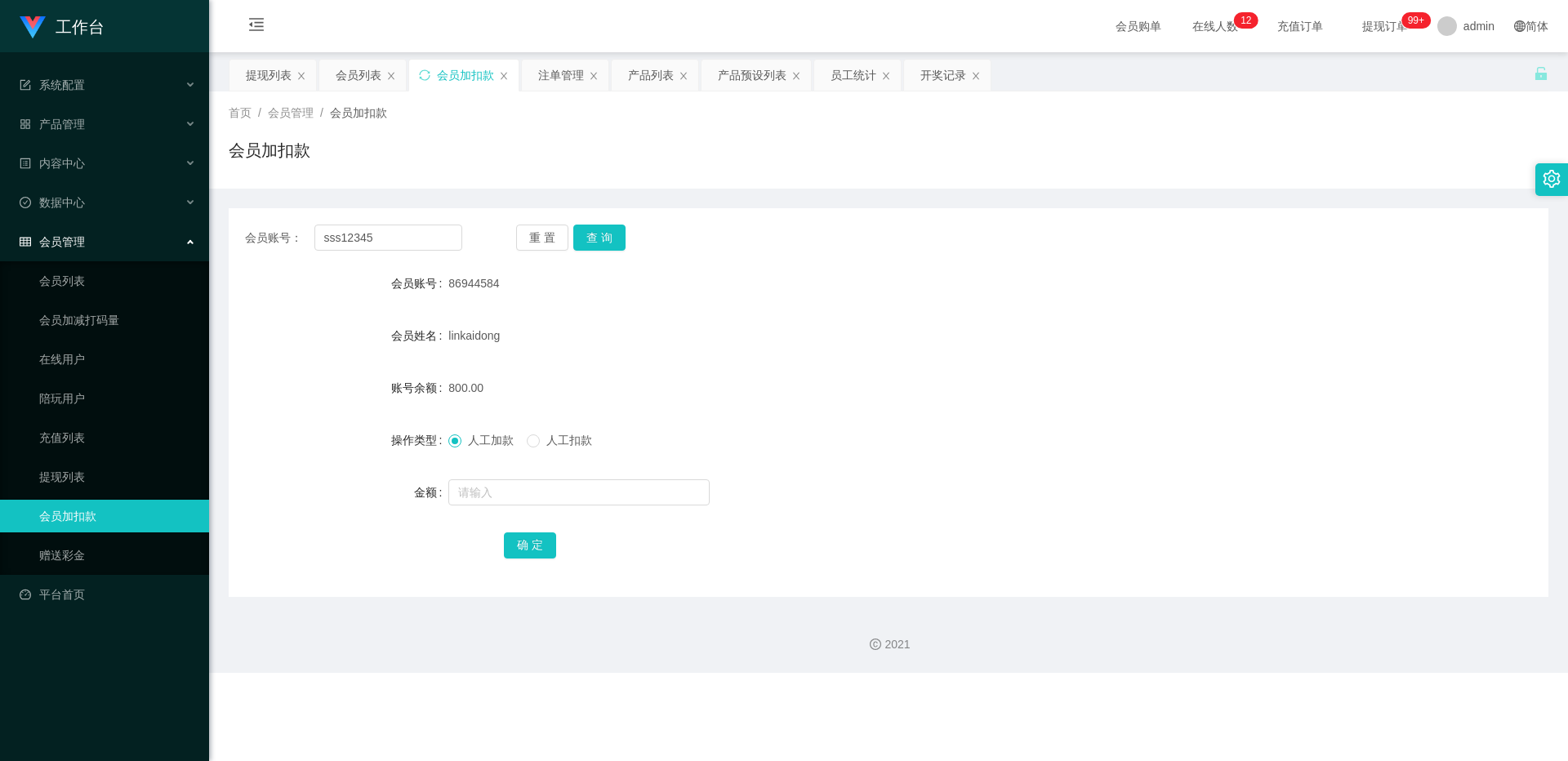
click at [254, 80] on div "提现列表" at bounding box center [269, 76] width 46 height 31
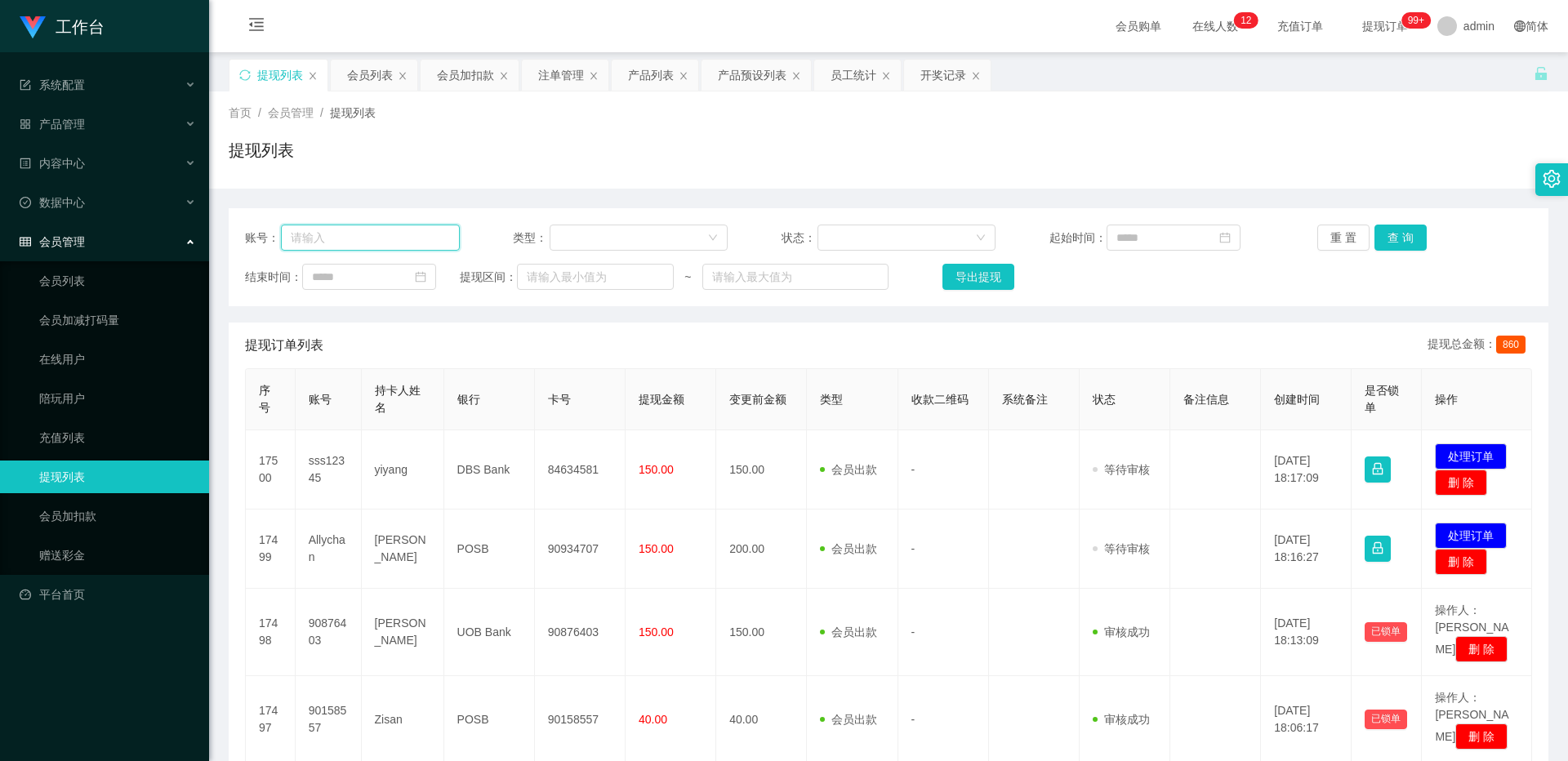
click at [392, 234] on input "text" at bounding box center [370, 238] width 179 height 26
paste input "sss12345"
type input "sss12345"
click at [580, 232] on button "查 询" at bounding box center [1400, 238] width 53 height 26
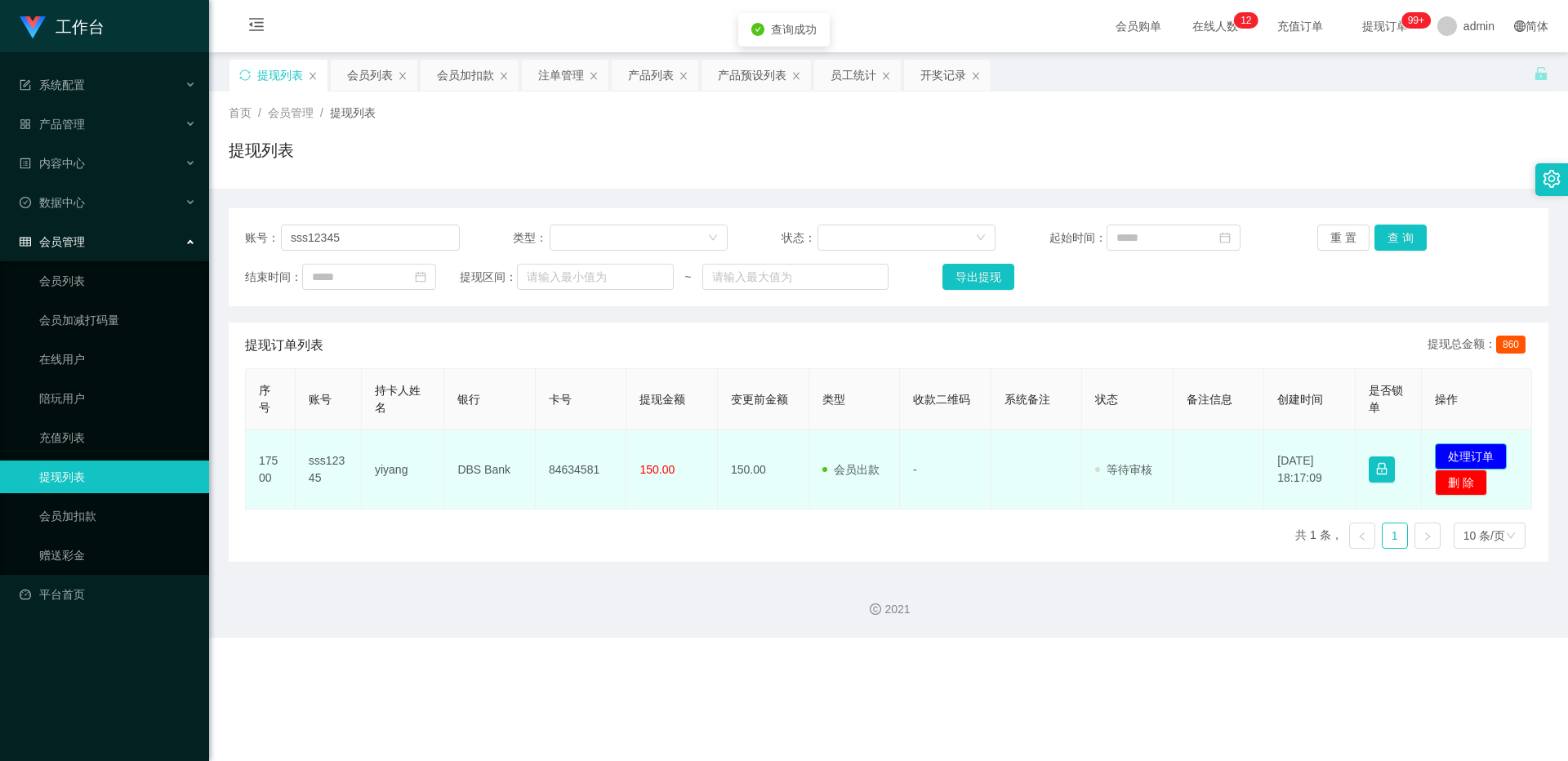
click at [580, 452] on button "处理订单" at bounding box center [1470, 456] width 72 height 26
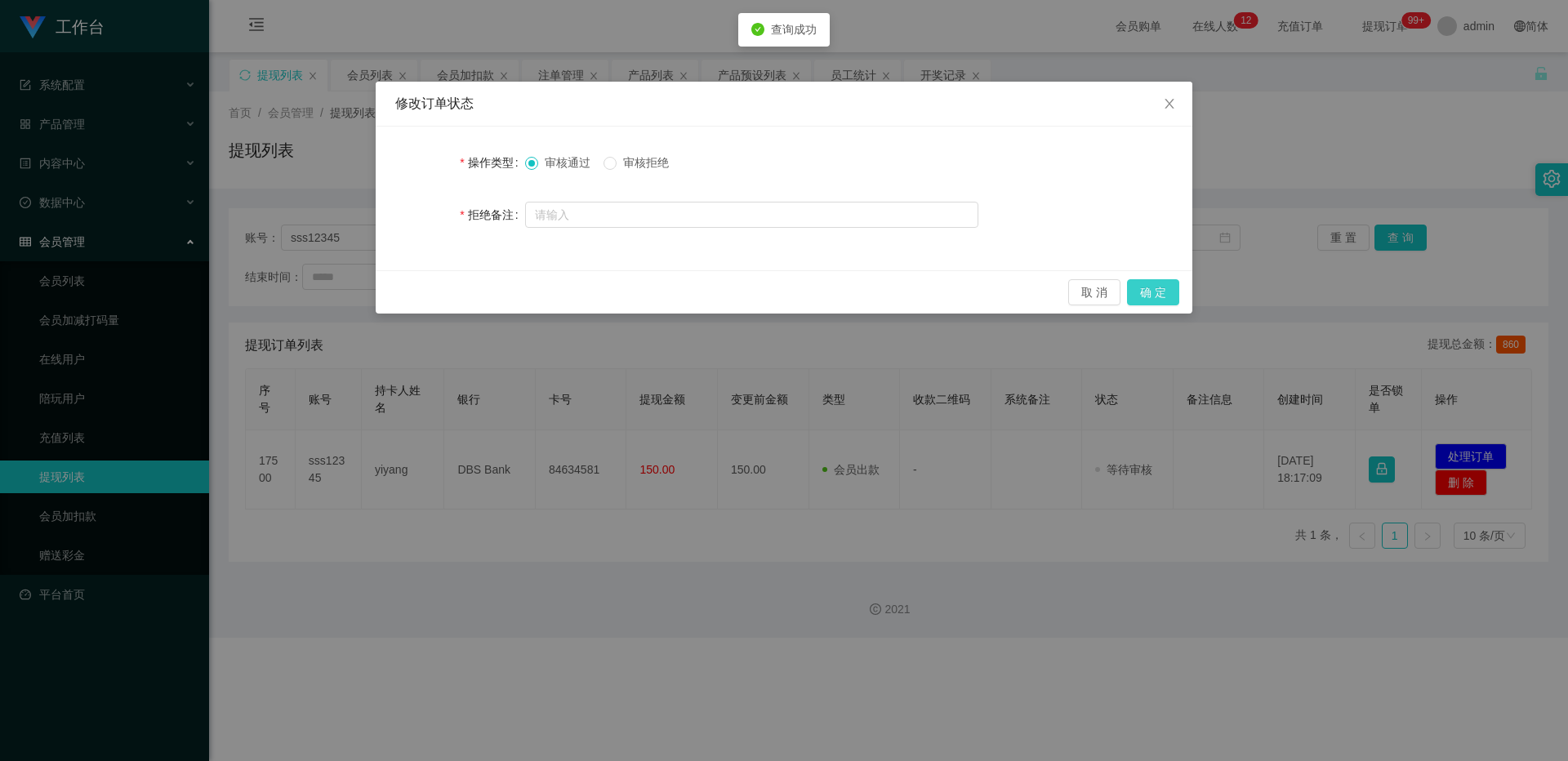
click at [580, 283] on button "确 定" at bounding box center [1153, 292] width 53 height 26
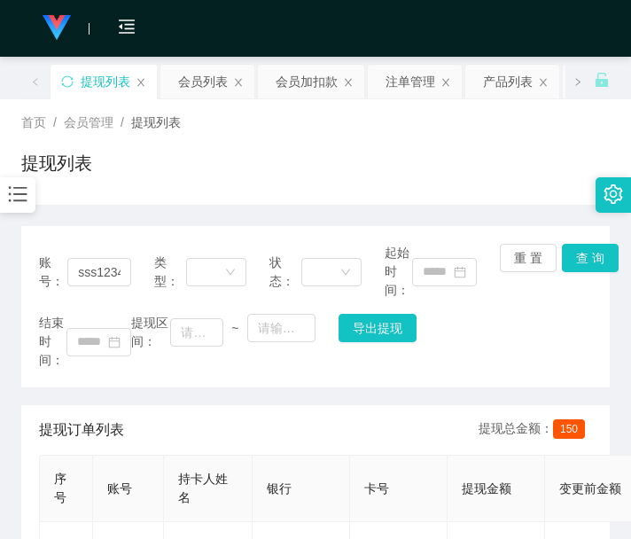
drag, startPoint x: 144, startPoint y: 225, endPoint x: 145, endPoint y: 215, distance: 9.8
click at [144, 225] on div "账号： sss12345 类型： 状态： 起始时间： 重 置 查 询 结束时间： 提现区间： ~ 导出提现 提现订单列表 提现总金额： 150 序号 账号 持…" at bounding box center [315, 439] width 589 height 469
click at [311, 90] on div "会员加扣款" at bounding box center [307, 82] width 62 height 34
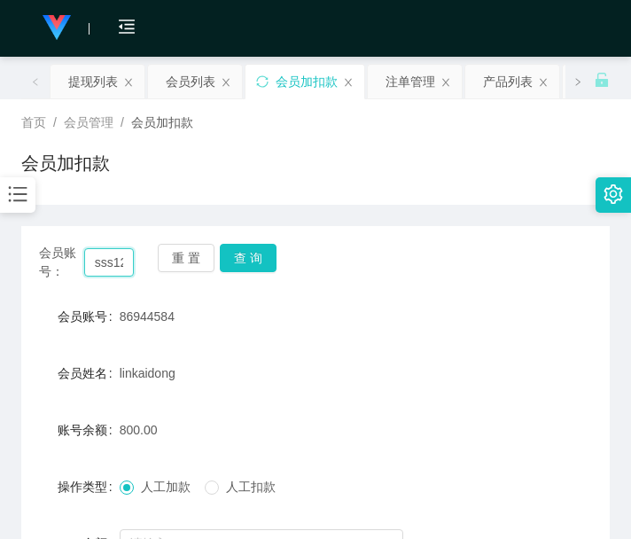
click at [105, 274] on input "sss12345" at bounding box center [109, 262] width 51 height 28
paste input "86944584"
type input "86944584"
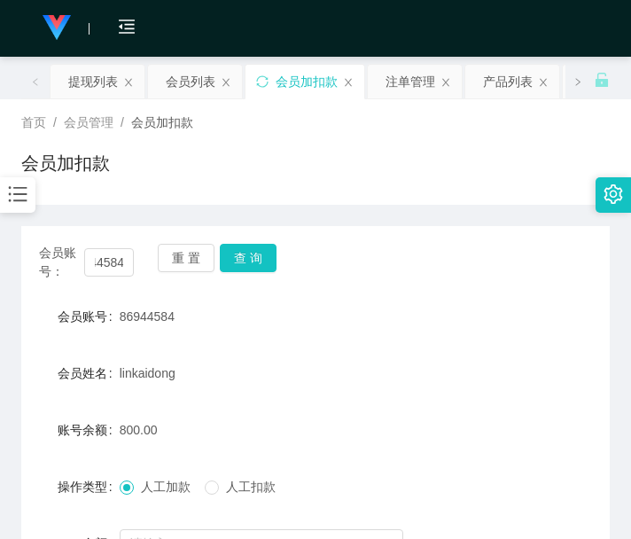
click at [246, 272] on div "重 置 查 询" at bounding box center [205, 262] width 95 height 37
click at [260, 256] on button "查 询" at bounding box center [248, 258] width 57 height 28
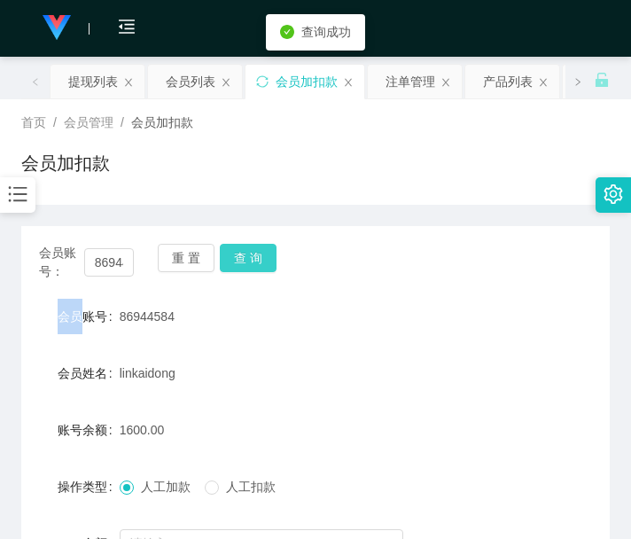
click at [260, 256] on button "查 询" at bounding box center [248, 258] width 57 height 28
